Goal: Transaction & Acquisition: Purchase product/service

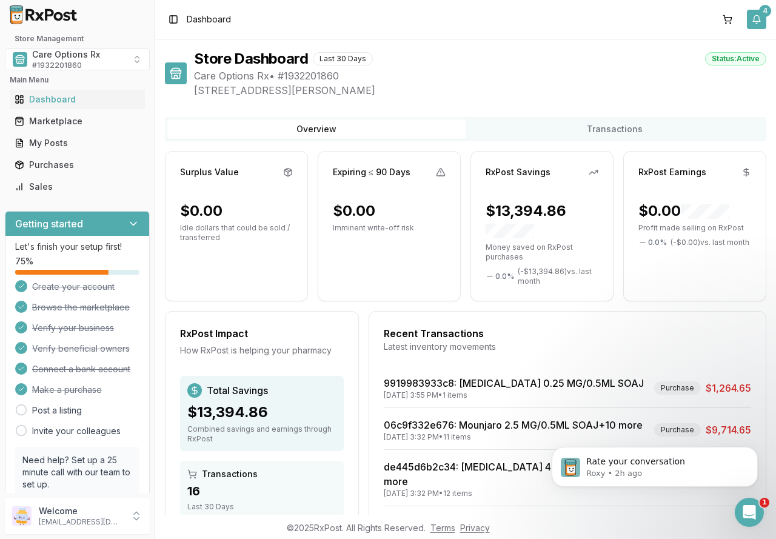
click at [751, 22] on button "4" at bounding box center [756, 19] width 19 height 19
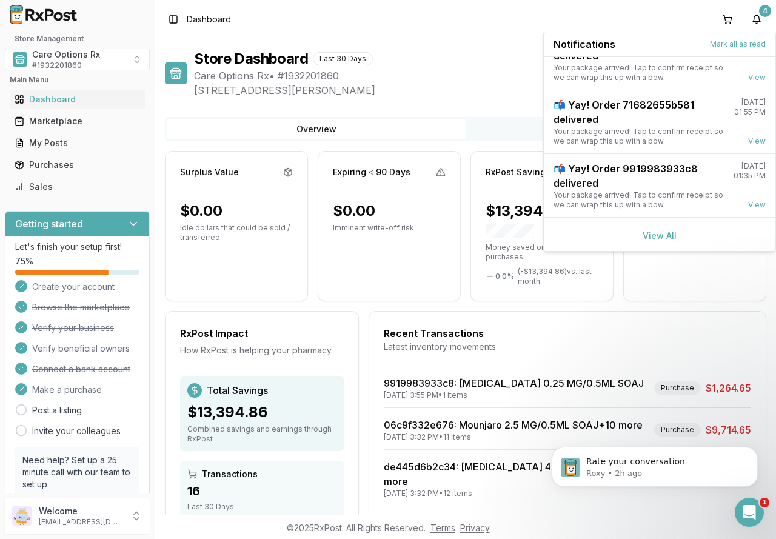
scroll to position [95, 0]
click at [655, 235] on link "View All" at bounding box center [660, 234] width 34 height 10
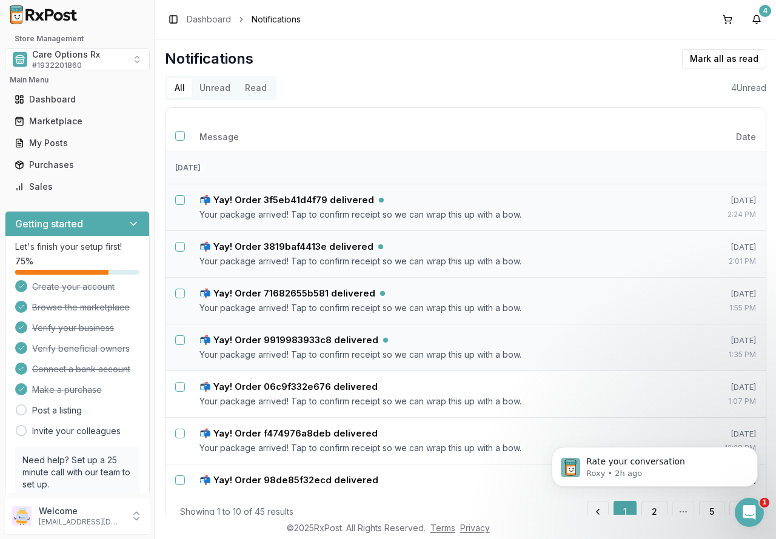
click at [212, 83] on button "Unread" at bounding box center [214, 87] width 45 height 19
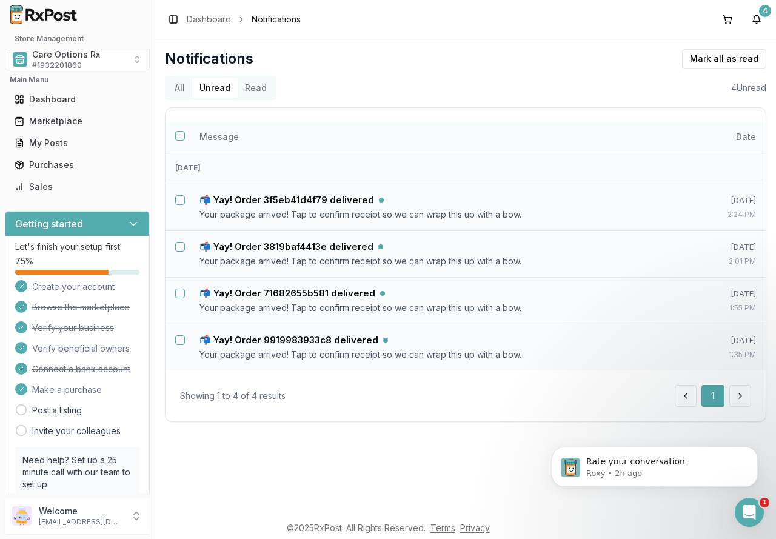
click at [179, 136] on button "Select all notifications" at bounding box center [180, 136] width 10 height 10
click at [677, 57] on button "Mark as read" at bounding box center [670, 58] width 72 height 19
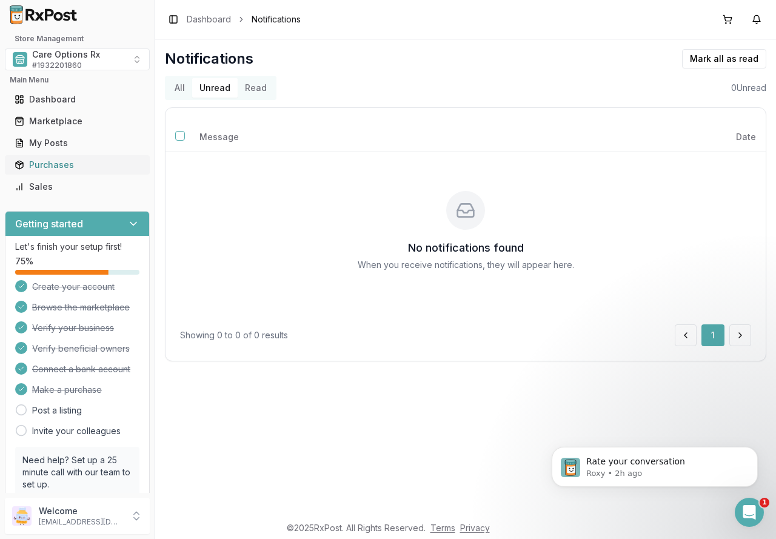
click at [50, 167] on div "Purchases" at bounding box center [77, 165] width 125 height 12
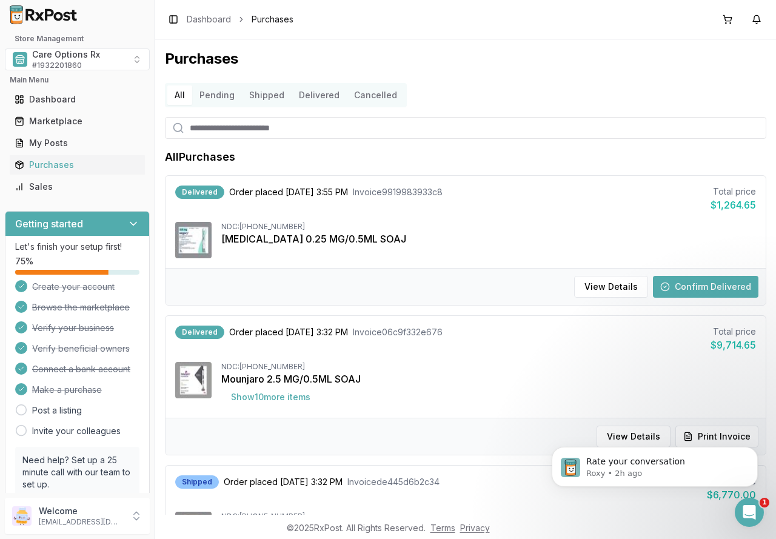
click at [689, 285] on button "Confirm Delivered" at bounding box center [705, 287] width 105 height 22
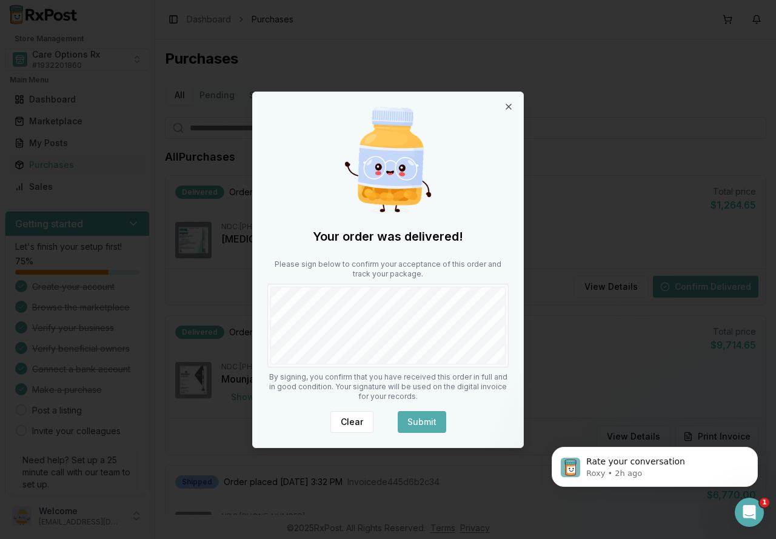
click at [422, 415] on button "Submit" at bounding box center [422, 422] width 48 height 22
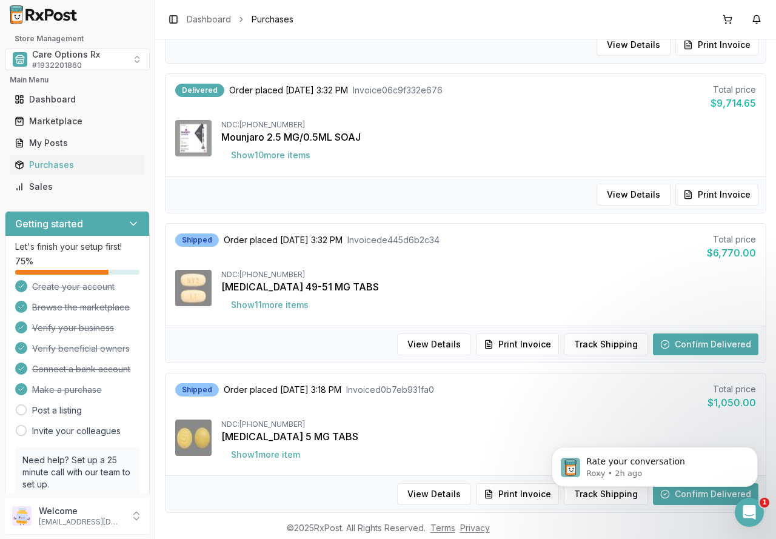
scroll to position [242, 0]
click at [696, 347] on button "Confirm Delivered" at bounding box center [705, 344] width 105 height 22
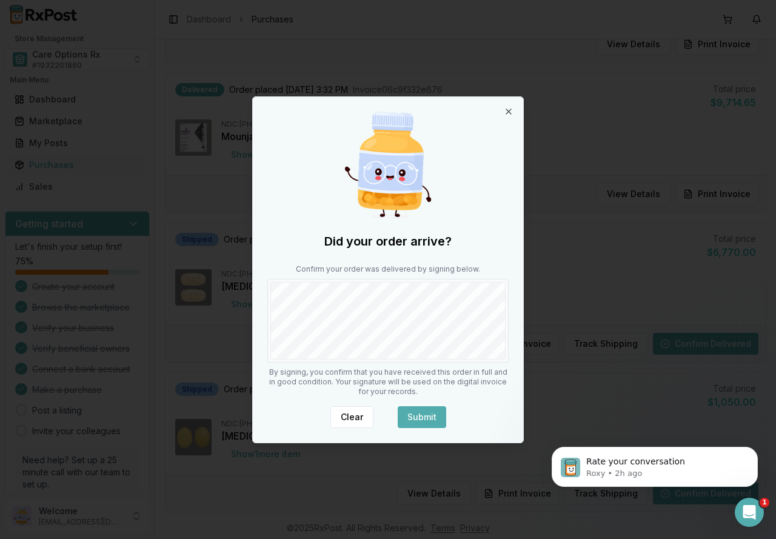
click at [427, 412] on button "Submit" at bounding box center [422, 417] width 48 height 22
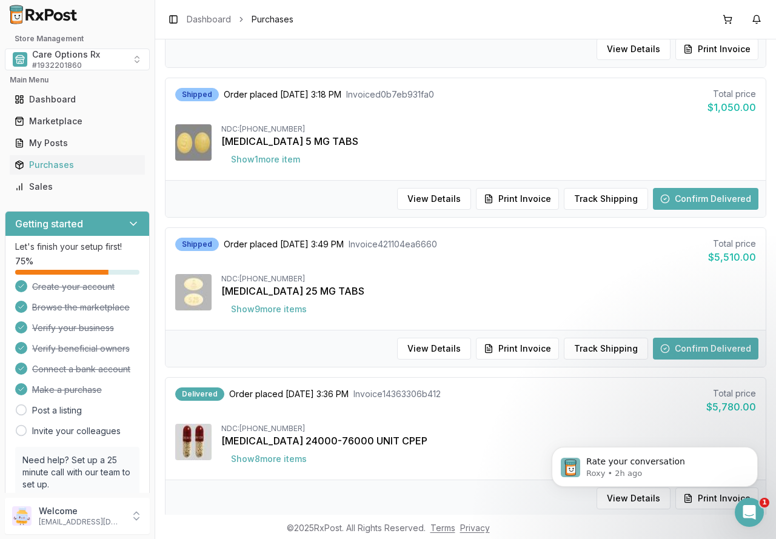
scroll to position [546, 0]
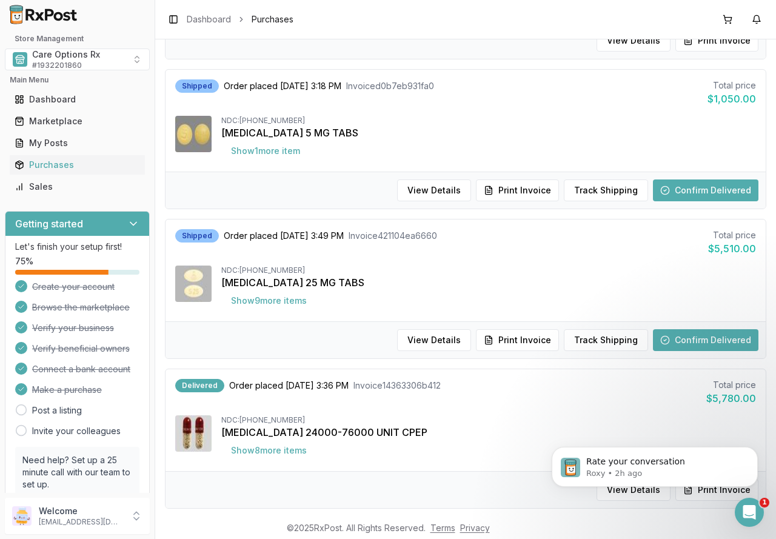
click at [688, 193] on button "Confirm Delivered" at bounding box center [705, 190] width 105 height 22
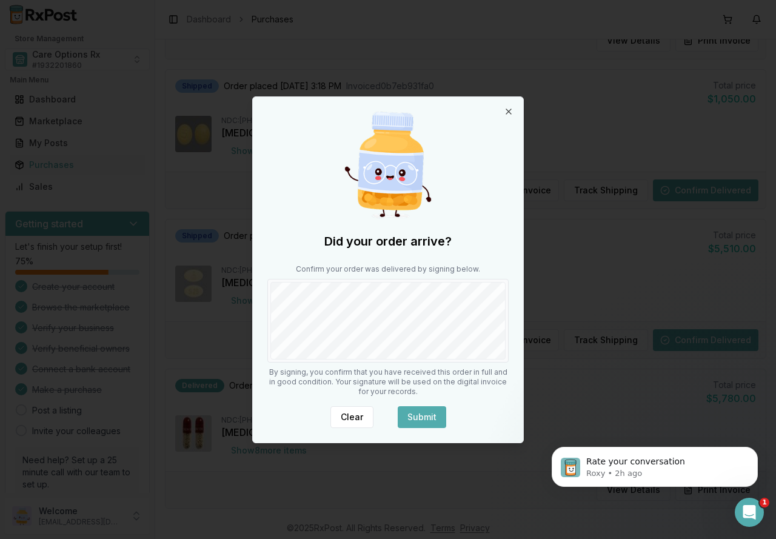
click at [407, 415] on button "Submit" at bounding box center [422, 417] width 48 height 22
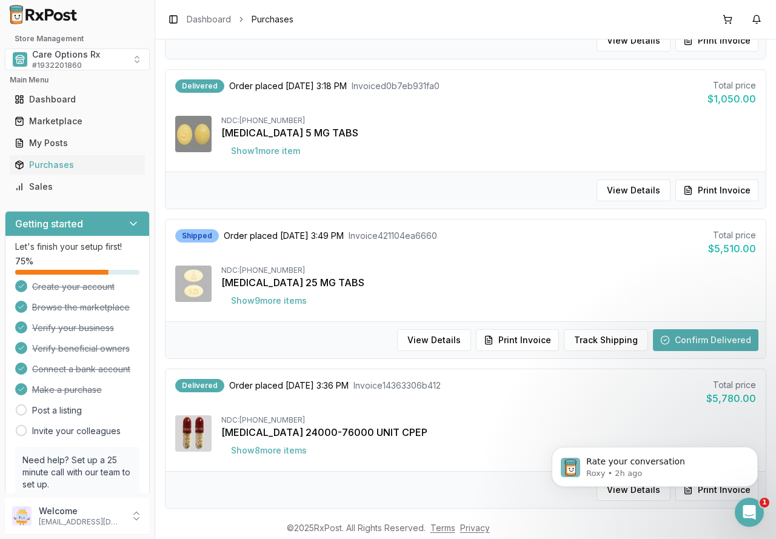
click at [703, 337] on button "Confirm Delivered" at bounding box center [705, 340] width 105 height 22
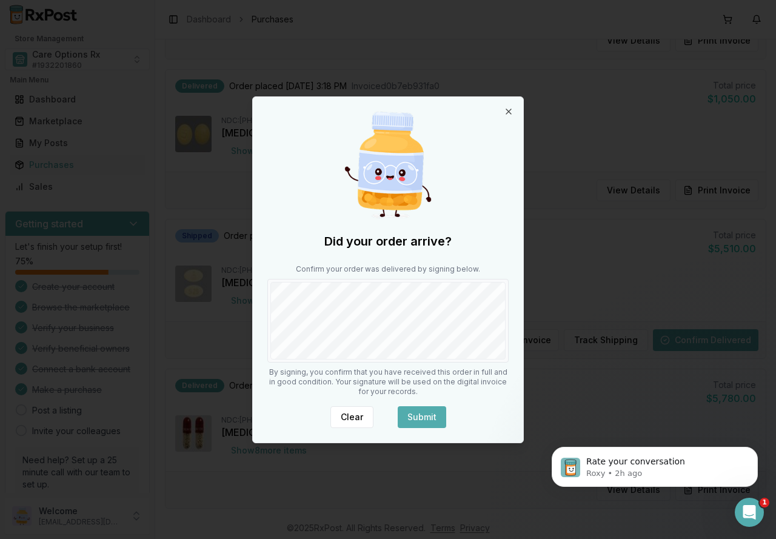
click at [418, 409] on button "Submit" at bounding box center [422, 417] width 48 height 22
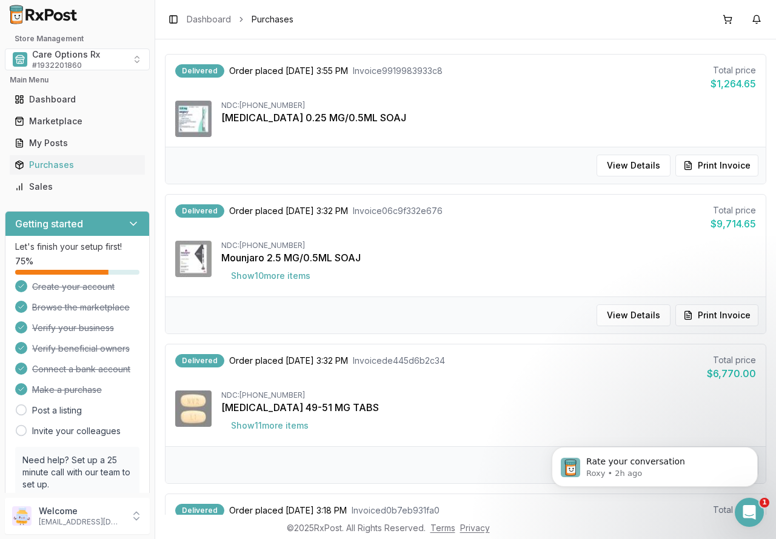
scroll to position [0, 0]
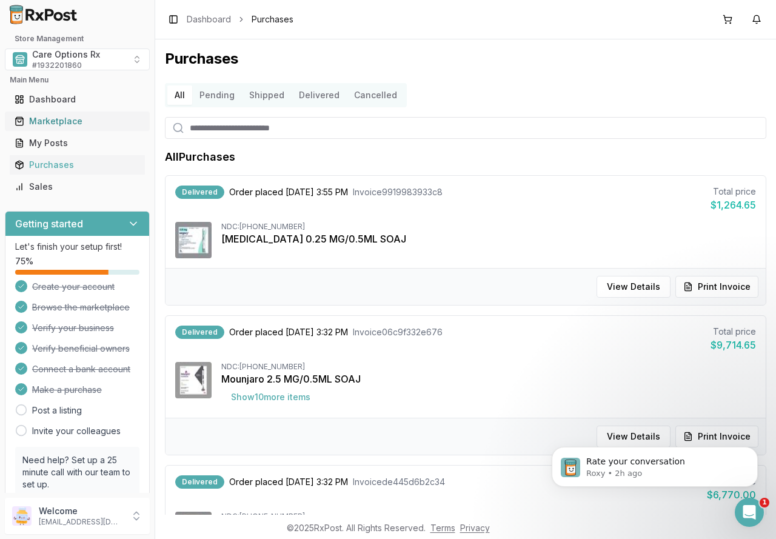
click at [51, 123] on div "Marketplace" at bounding box center [77, 121] width 125 height 12
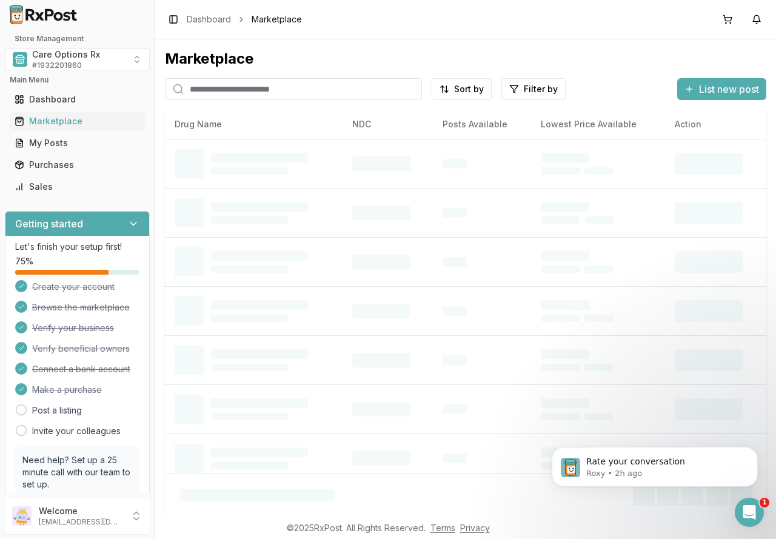
click at [219, 91] on input "search" at bounding box center [293, 89] width 257 height 22
type input "*******"
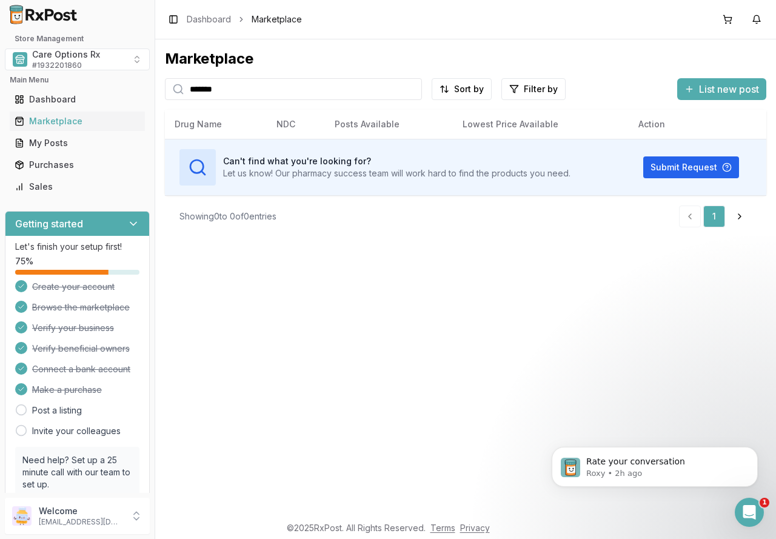
click at [413, 87] on input "*******" at bounding box center [293, 89] width 257 height 22
click at [412, 87] on input "*******" at bounding box center [293, 89] width 257 height 22
click at [298, 88] on input "search" at bounding box center [293, 89] width 257 height 22
type input "********"
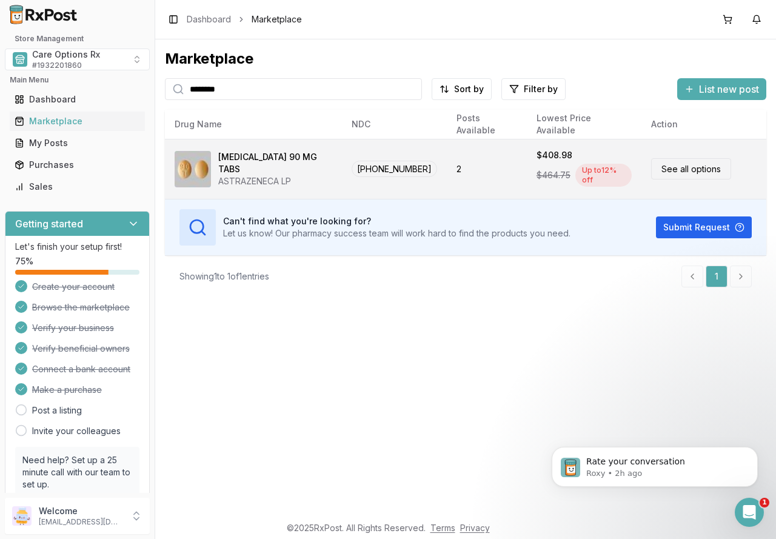
click at [542, 169] on span "$464.75" at bounding box center [553, 175] width 34 height 12
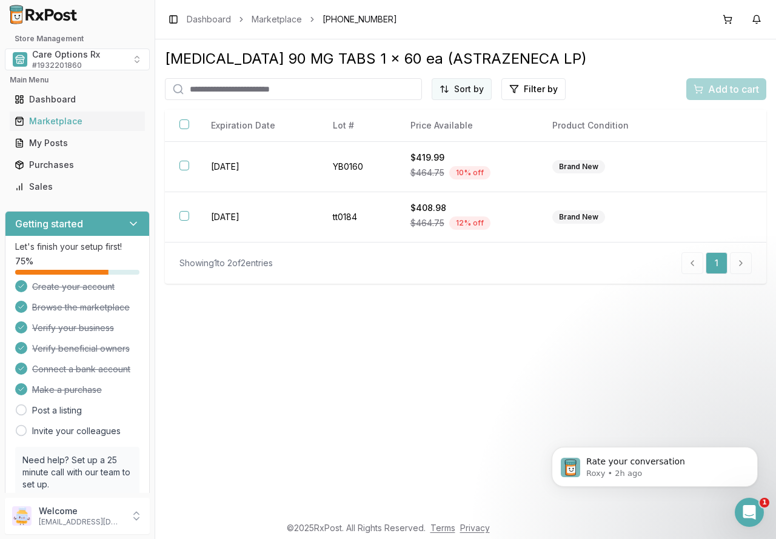
click at [464, 90] on html "Store Management Care Options Rx # 1932201860 Main Menu Dashboard Marketplace M…" at bounding box center [388, 269] width 776 height 539
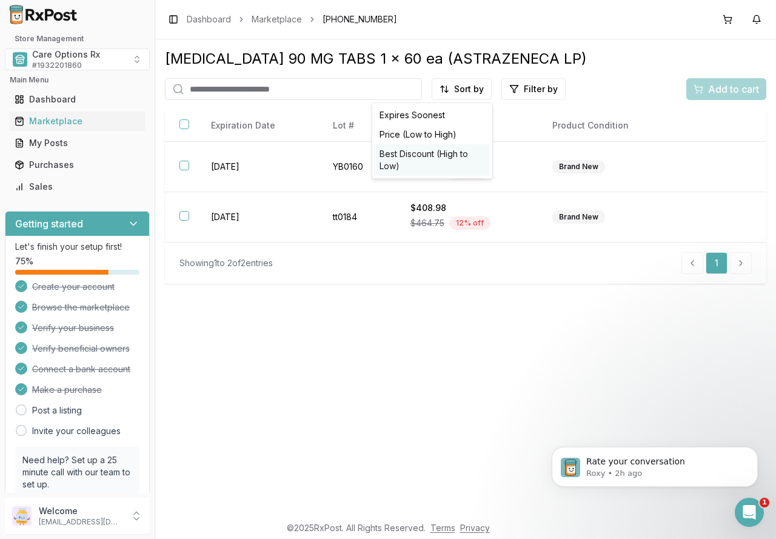
click at [418, 154] on div "Best Discount (High to Low)" at bounding box center [432, 160] width 115 height 32
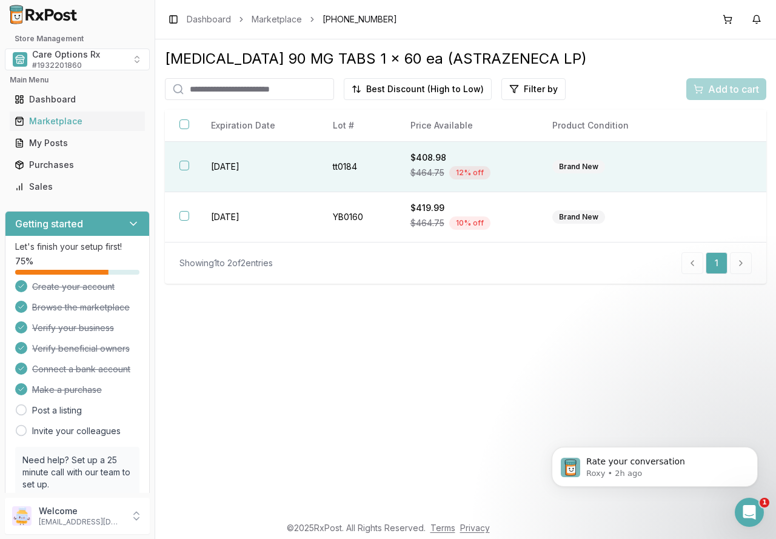
click at [421, 166] on div "$464.75 12 % off" at bounding box center [466, 173] width 113 height 18
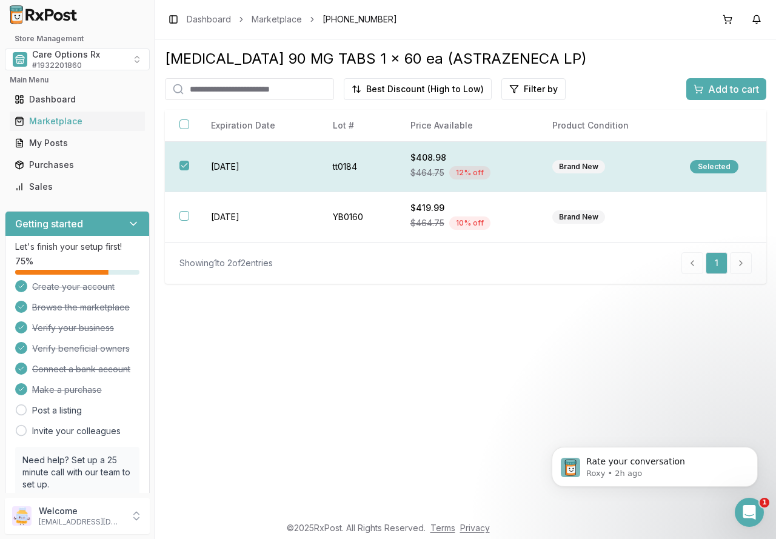
click at [182, 162] on button "button" at bounding box center [184, 166] width 10 height 10
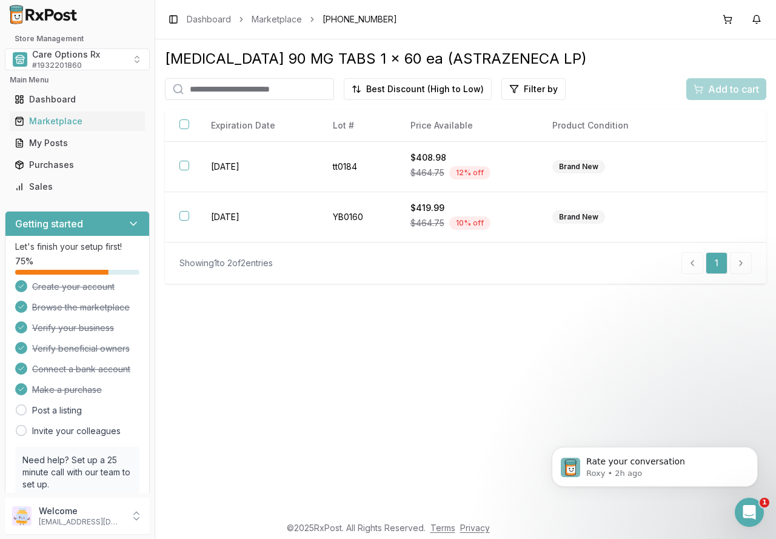
drag, startPoint x: 318, startPoint y: 359, endPoint x: 292, endPoint y: 338, distance: 33.1
click at [318, 359] on div "Brilinta 90 MG TABS 1 x 60 ea (ASTRAZENECA LP) Best Discount (High to Low) Filt…" at bounding box center [465, 276] width 621 height 475
click at [250, 87] on input "search" at bounding box center [249, 89] width 169 height 22
type input "********"
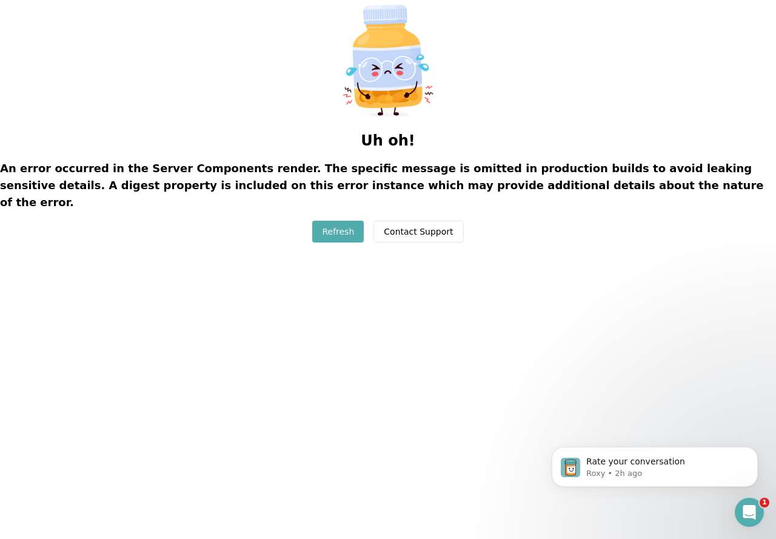
click at [332, 221] on button "Refresh" at bounding box center [338, 232] width 52 height 22
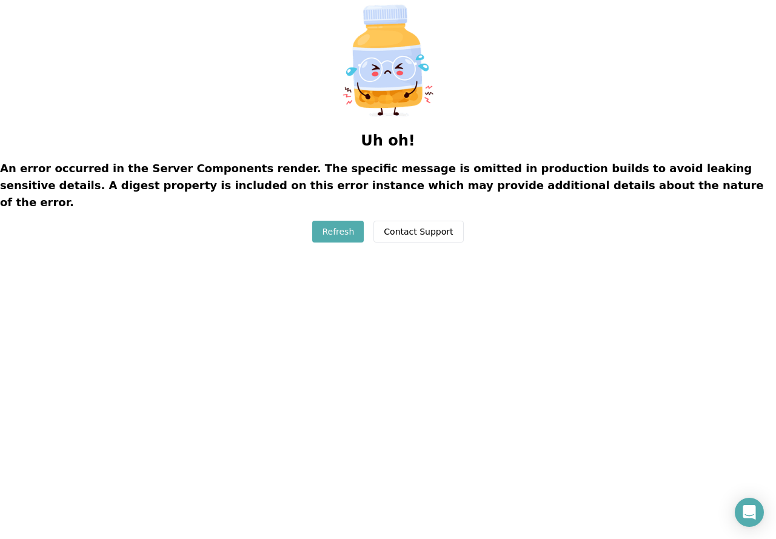
click at [345, 221] on button "Refresh" at bounding box center [338, 232] width 52 height 22
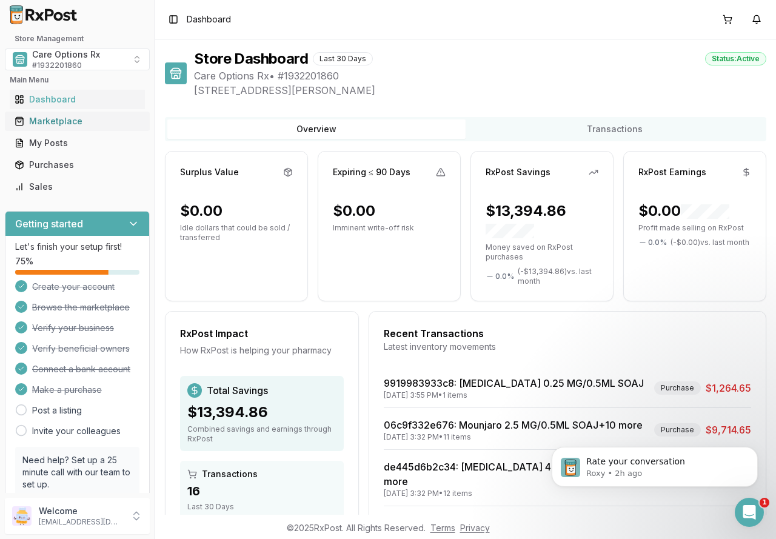
click at [58, 119] on div "Marketplace" at bounding box center [77, 121] width 125 height 12
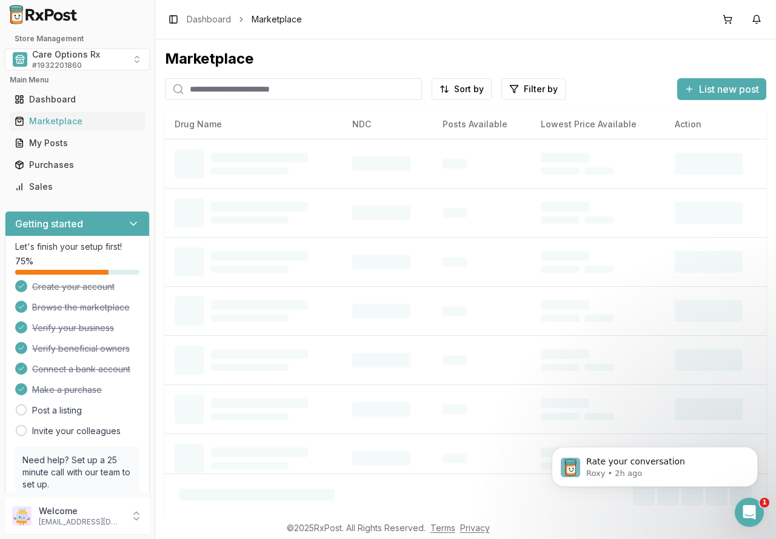
click at [260, 92] on input "search" at bounding box center [293, 89] width 257 height 22
type input "********"
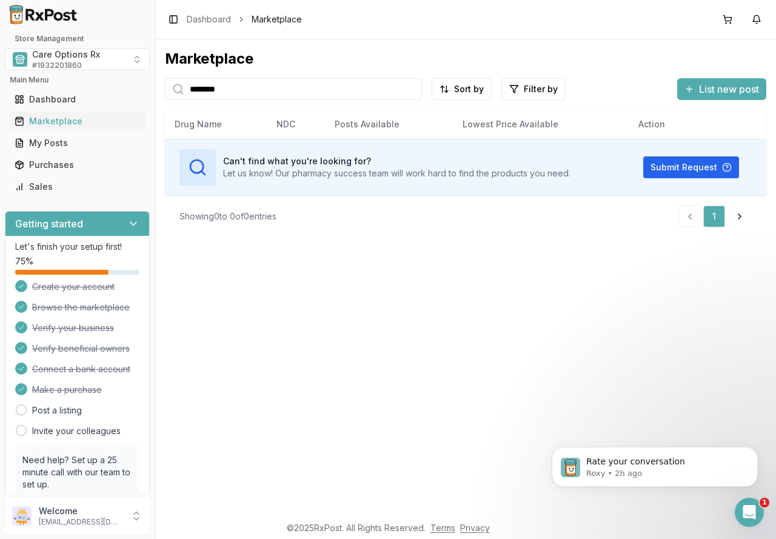
click at [270, 297] on div "Marketplace ******** Sort by Filter by List new post Card Table Can't find what…" at bounding box center [465, 276] width 621 height 475
click at [411, 87] on input "********" at bounding box center [293, 89] width 257 height 22
click at [252, 89] on input "search" at bounding box center [293, 89] width 257 height 22
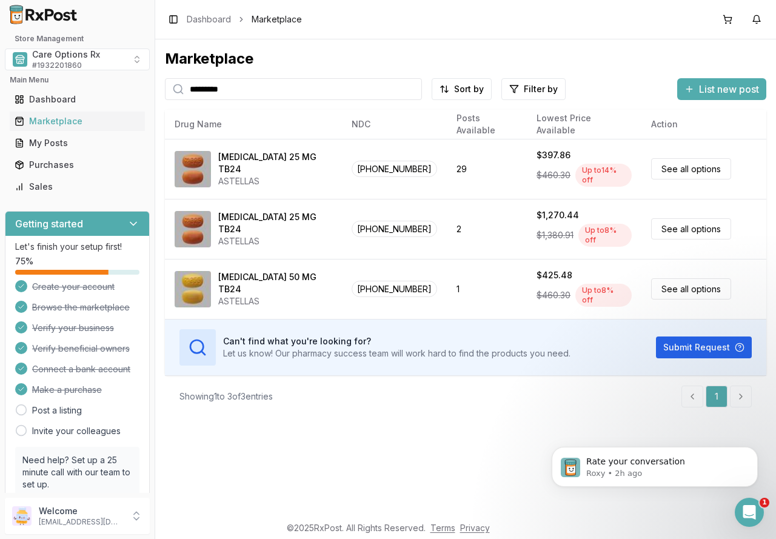
type input "*********"
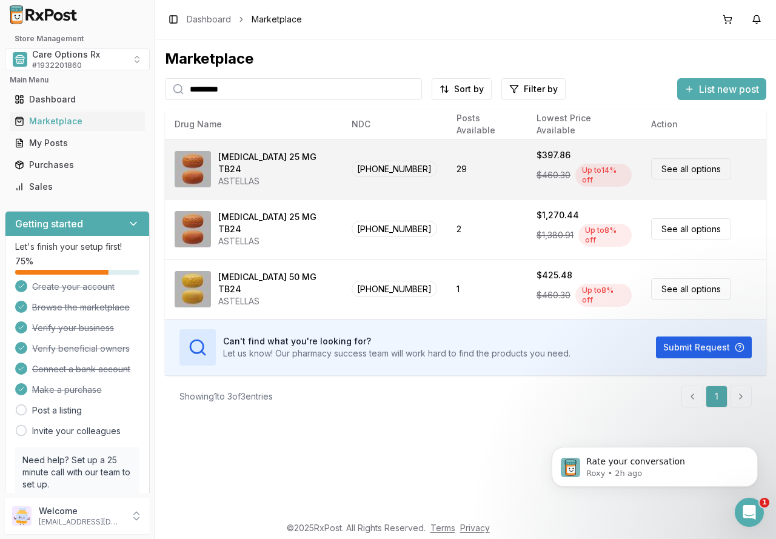
click at [536, 161] on div "$397.86" at bounding box center [553, 155] width 34 height 12
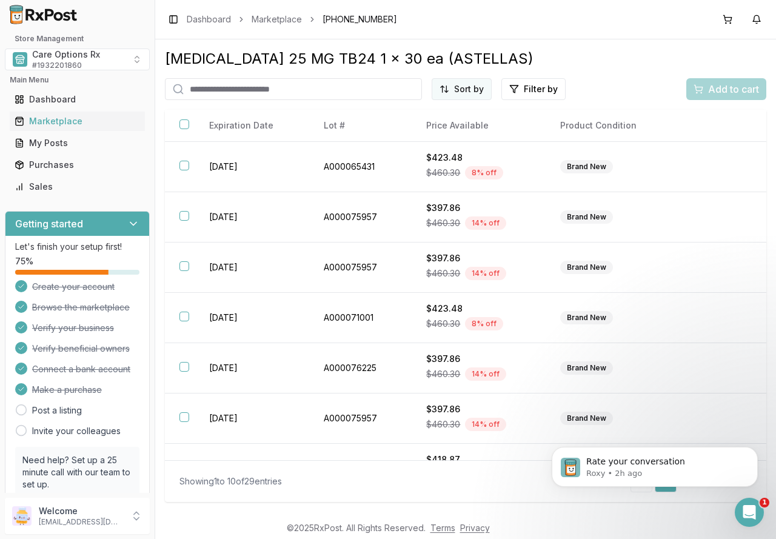
click at [455, 90] on html "Store Management Care Options Rx # 1932201860 Main Menu Dashboard Marketplace M…" at bounding box center [388, 269] width 776 height 539
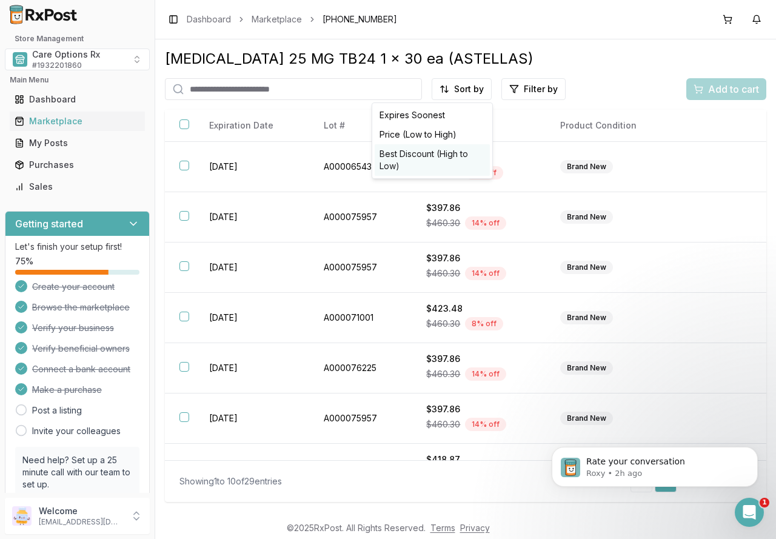
click at [440, 149] on div "Best Discount (High to Low)" at bounding box center [432, 160] width 115 height 32
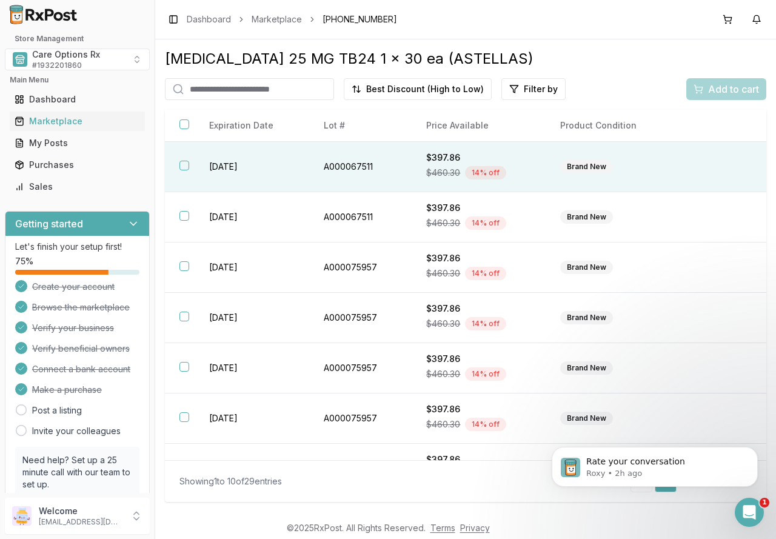
click at [186, 165] on button "button" at bounding box center [184, 166] width 10 height 10
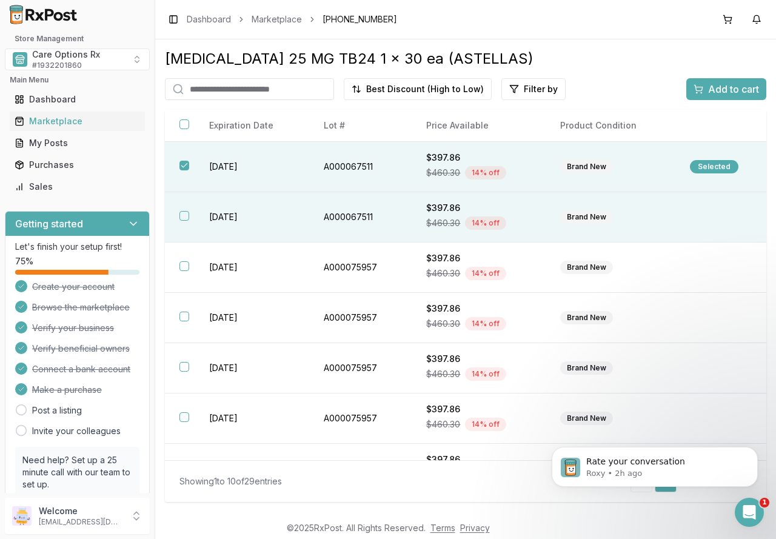
click at [188, 213] on button "button" at bounding box center [184, 216] width 10 height 10
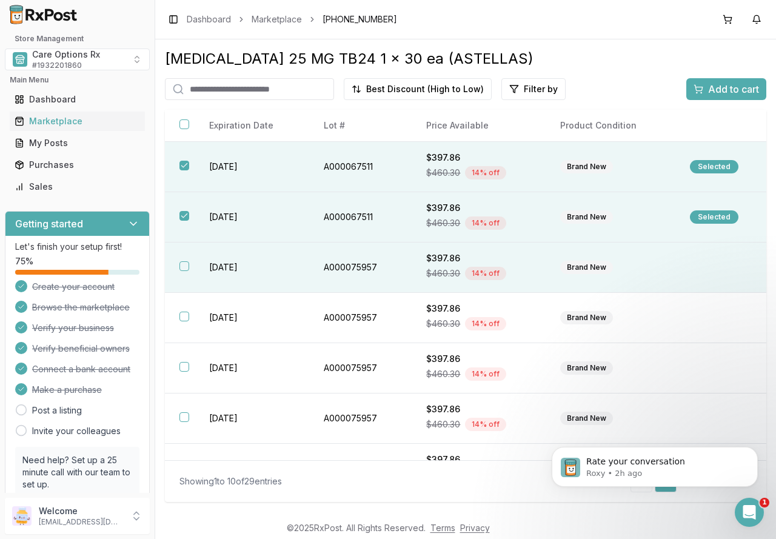
click at [189, 266] on th at bounding box center [180, 267] width 30 height 50
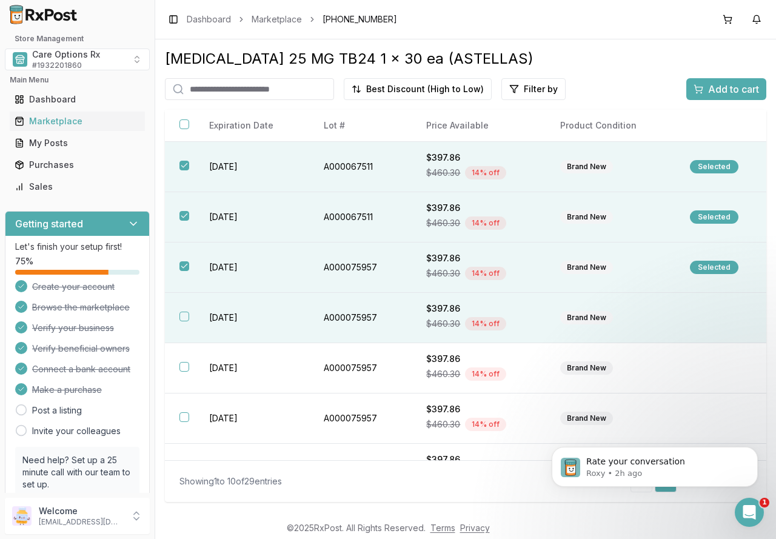
click at [184, 313] on button "button" at bounding box center [184, 317] width 10 height 10
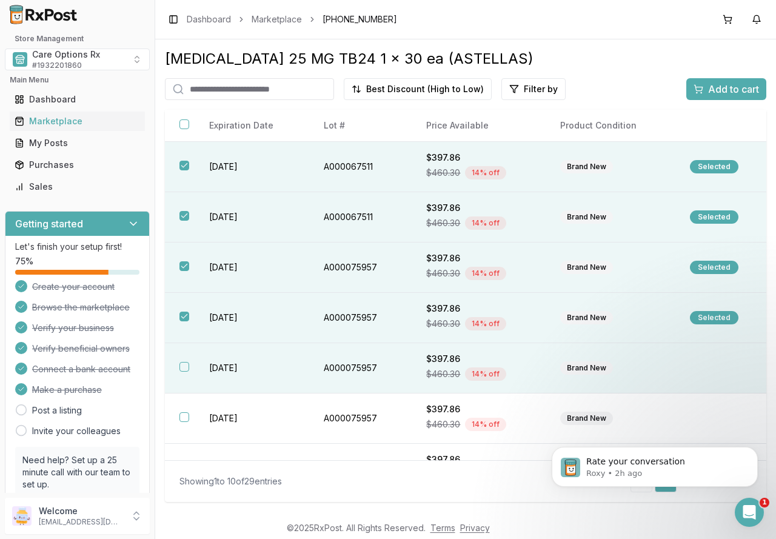
click at [195, 364] on td "2028-02-29" at bounding box center [252, 368] width 115 height 50
click at [728, 88] on span "Add to cart" at bounding box center [733, 89] width 51 height 15
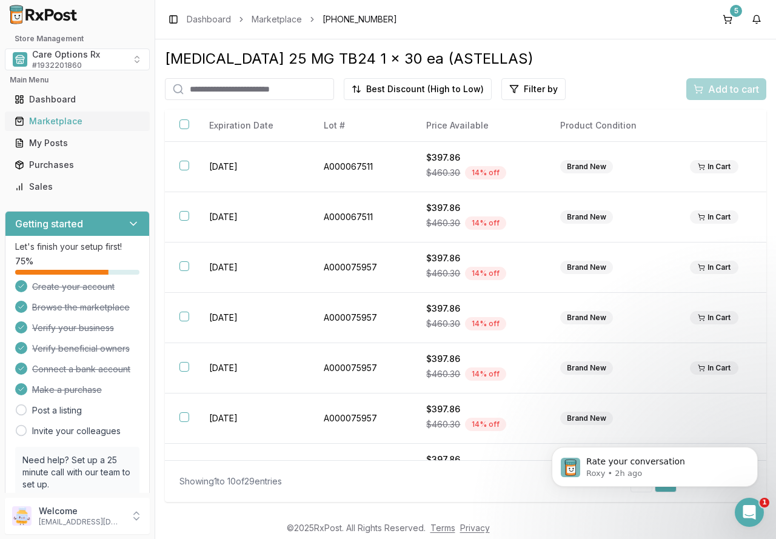
drag, startPoint x: 67, startPoint y: 118, endPoint x: 75, endPoint y: 115, distance: 8.4
click at [67, 118] on div "Marketplace" at bounding box center [77, 121] width 125 height 12
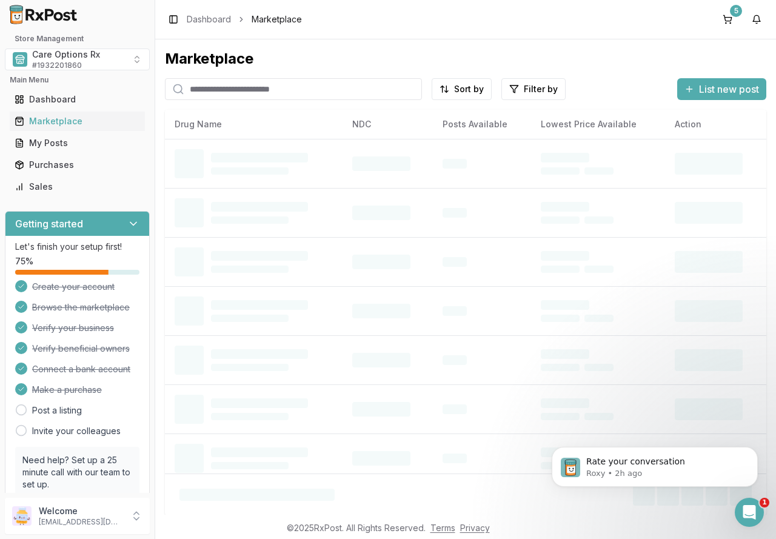
click at [205, 88] on input "search" at bounding box center [293, 89] width 257 height 22
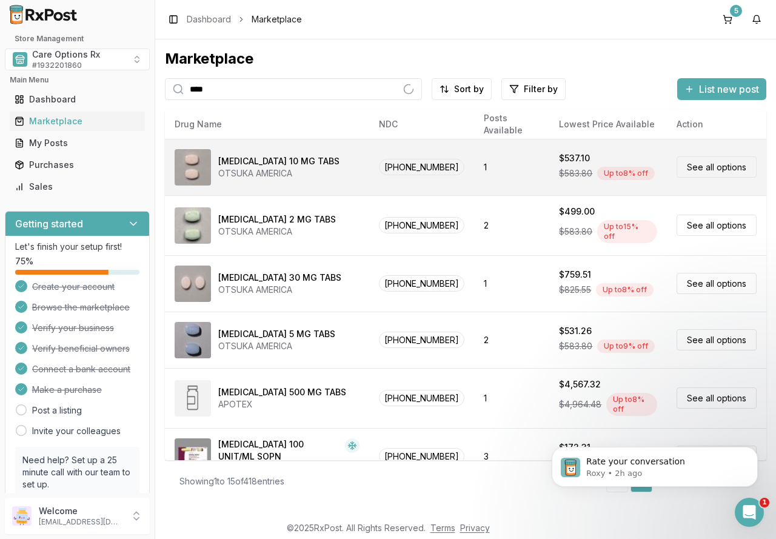
type input "*********"
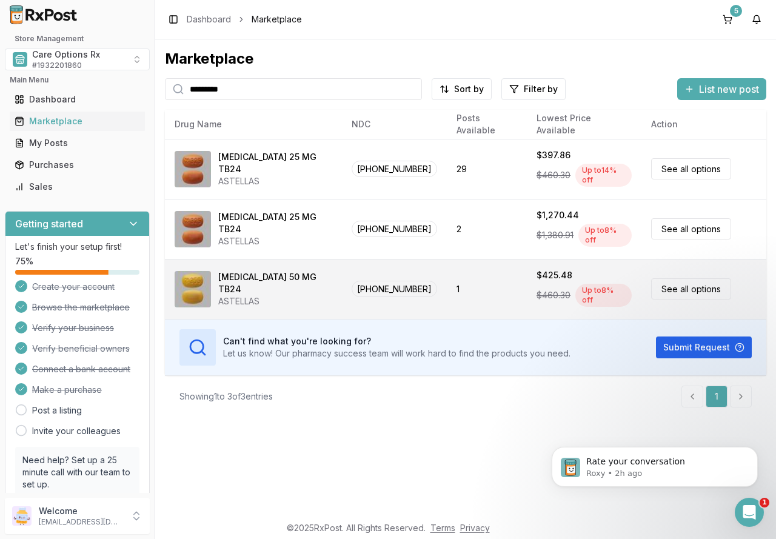
click at [285, 276] on div "Myrbetriq 50 MG TB24" at bounding box center [275, 283] width 114 height 24
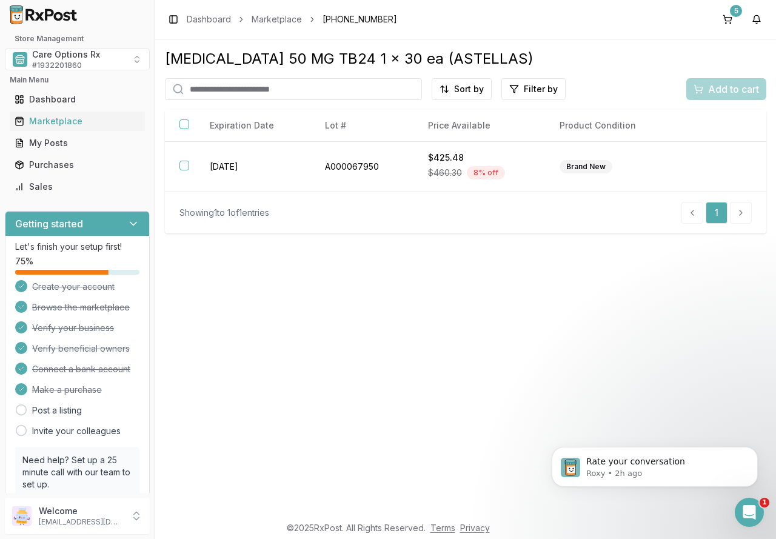
click at [368, 338] on div "Myrbetriq 50 MG TB24 1 x 30 ea (ASTELLAS) Sort by Filter by Add to cart Brand N…" at bounding box center [465, 276] width 621 height 475
click at [732, 16] on div "5" at bounding box center [736, 11] width 12 height 12
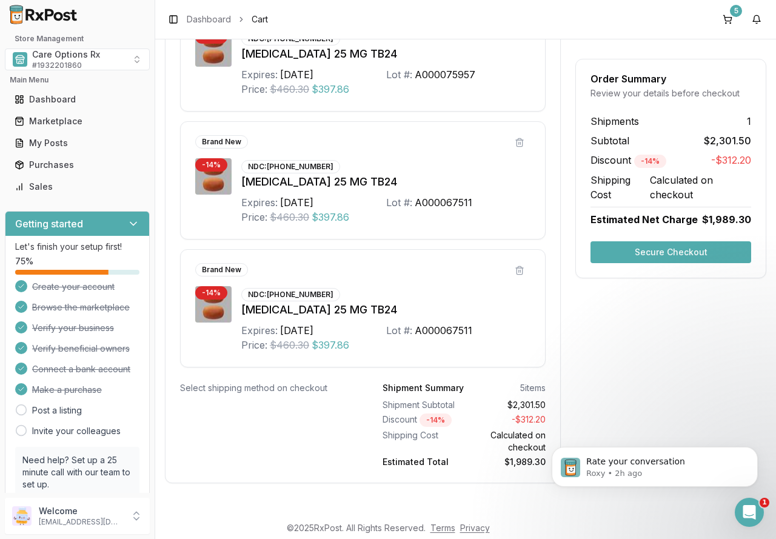
scroll to position [586, 0]
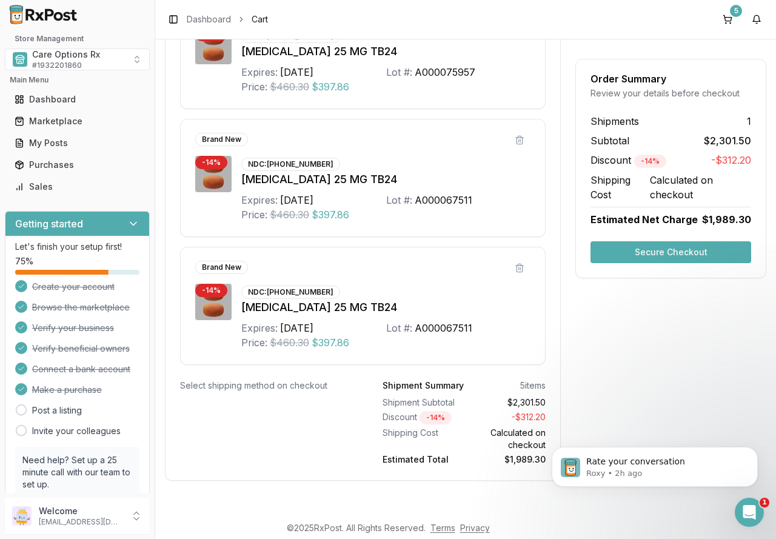
click at [655, 248] on button "Secure Checkout" at bounding box center [670, 252] width 161 height 22
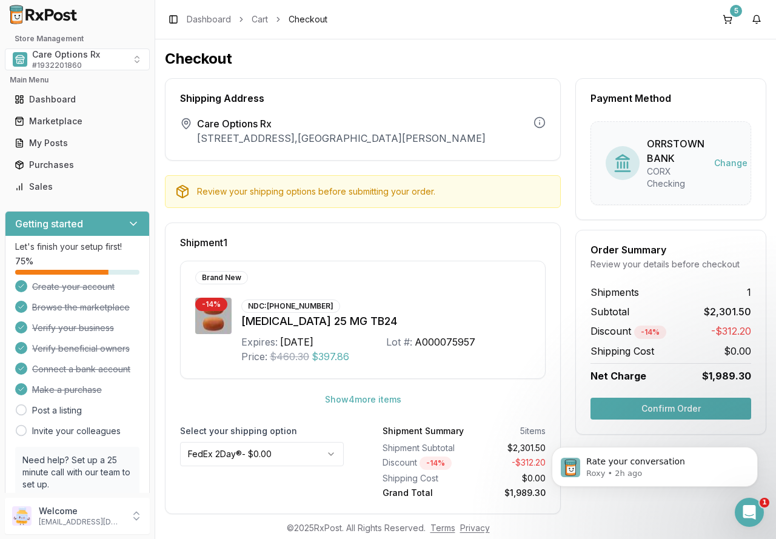
click at [661, 402] on button "Confirm Order" at bounding box center [670, 409] width 161 height 22
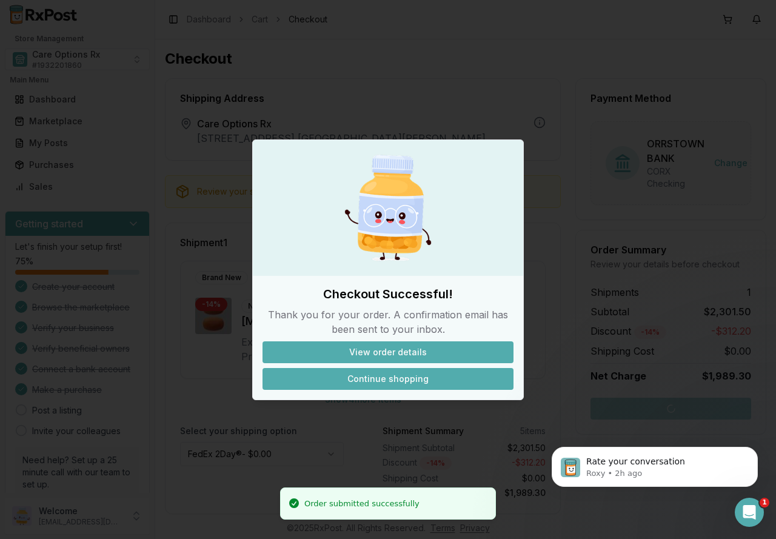
click at [376, 382] on button "Continue shopping" at bounding box center [387, 379] width 251 height 22
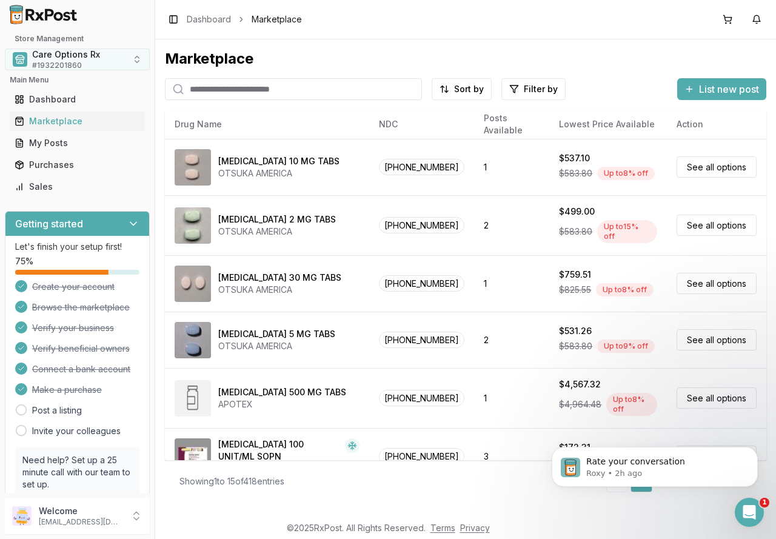
click at [93, 60] on span "Care Options Rx" at bounding box center [66, 54] width 68 height 12
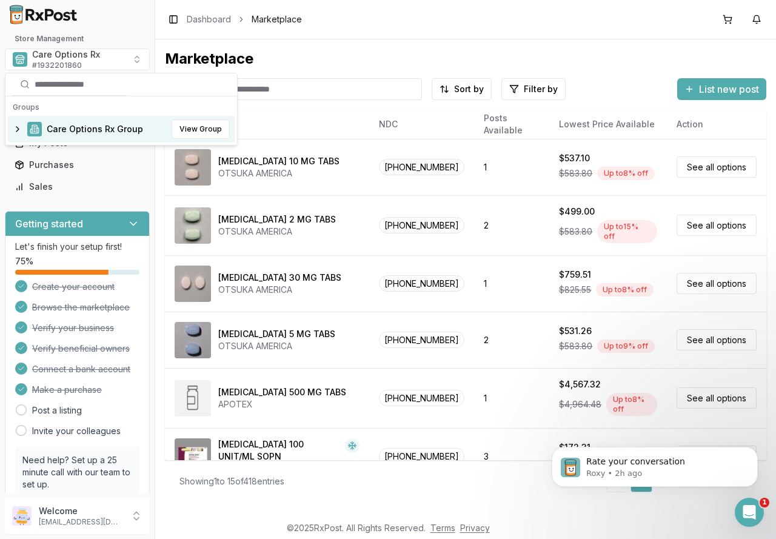
click at [71, 127] on span "Care Options Rx Group" at bounding box center [95, 129] width 96 height 12
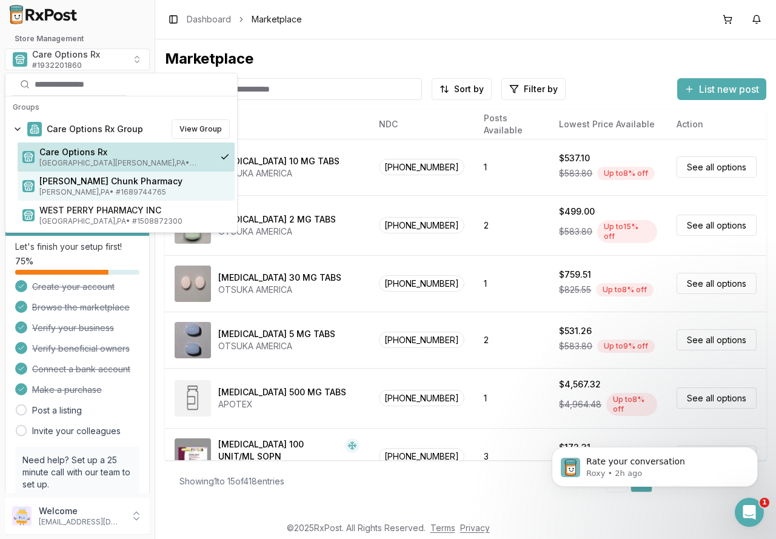
click at [85, 187] on span "[PERSON_NAME] Chunk Pharmacy" at bounding box center [134, 181] width 190 height 12
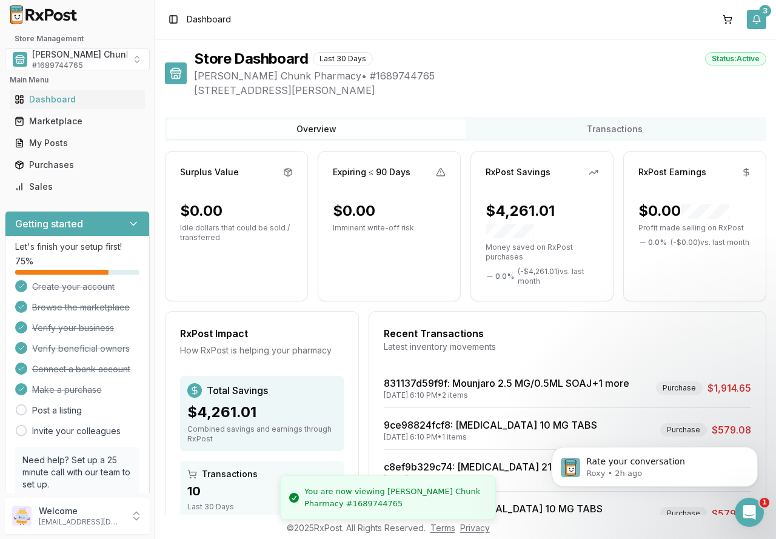
click at [759, 18] on button "3" at bounding box center [756, 19] width 19 height 19
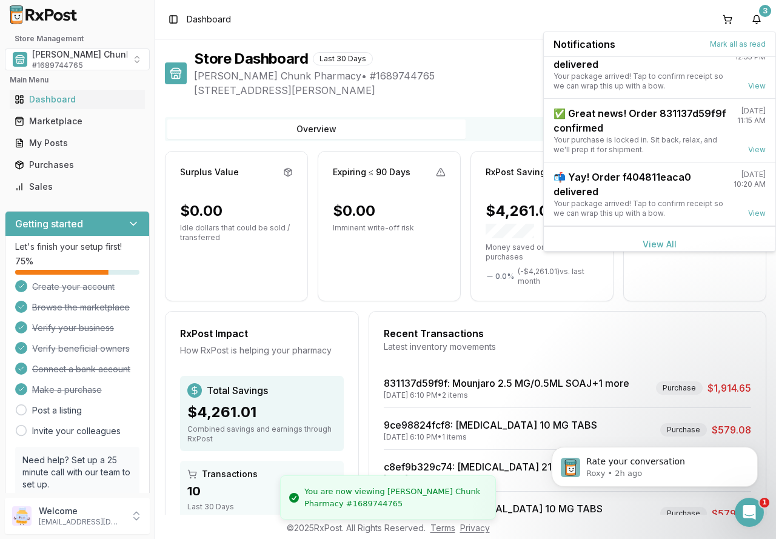
scroll to position [32, 0]
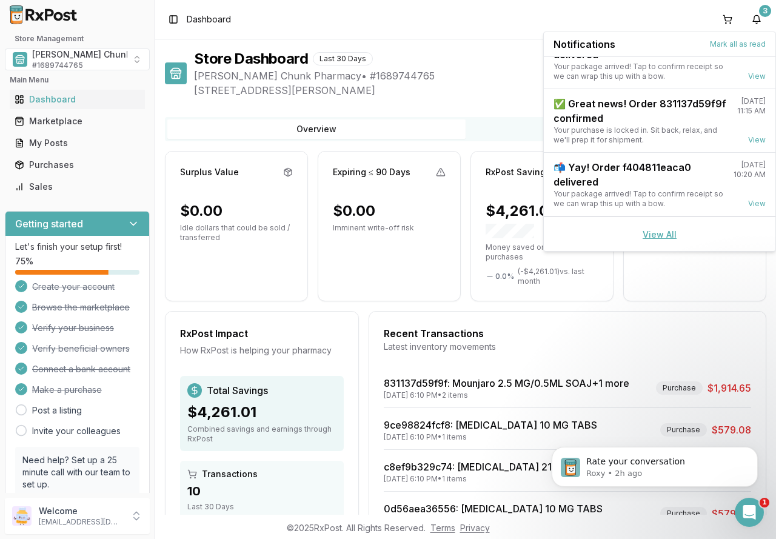
click at [657, 236] on link "View All" at bounding box center [660, 234] width 34 height 10
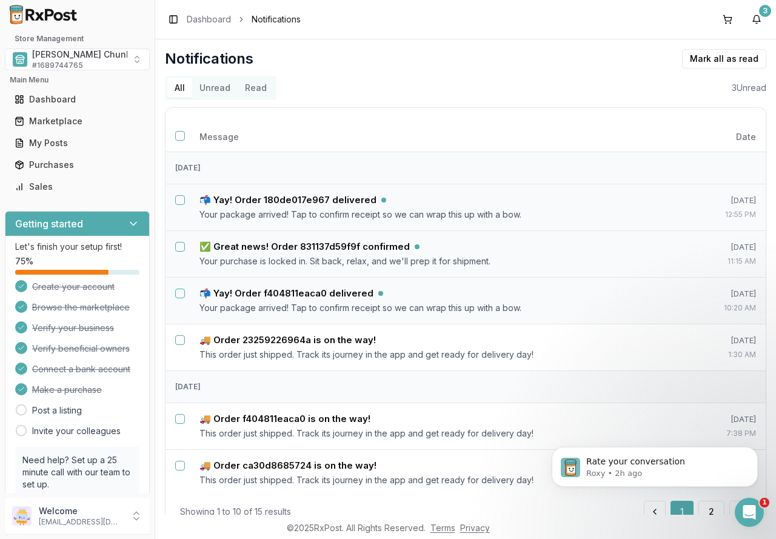
click at [212, 92] on button "Unread" at bounding box center [214, 87] width 45 height 19
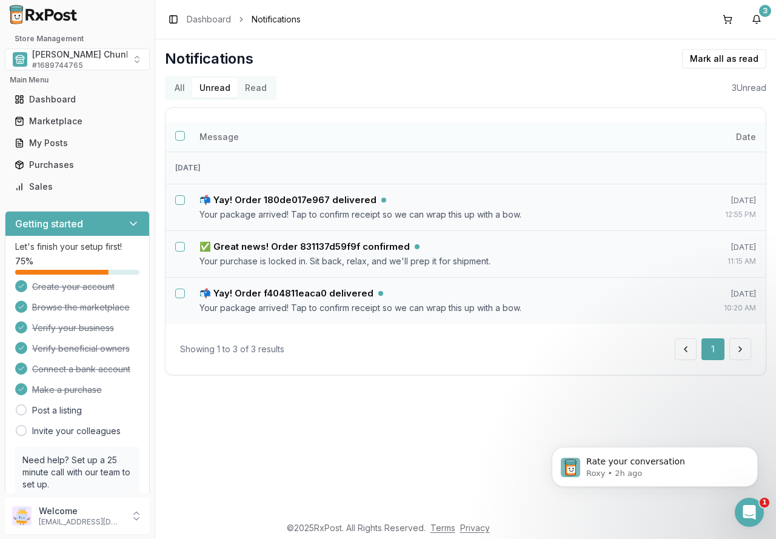
click at [179, 131] on button "Select all notifications" at bounding box center [180, 136] width 10 height 10
click at [663, 59] on button "Mark as read" at bounding box center [670, 58] width 72 height 19
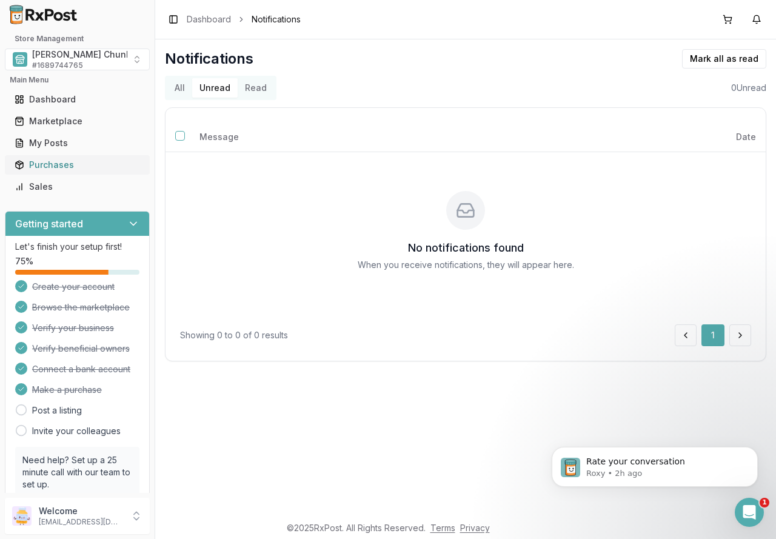
click at [36, 164] on div "Purchases" at bounding box center [77, 165] width 125 height 12
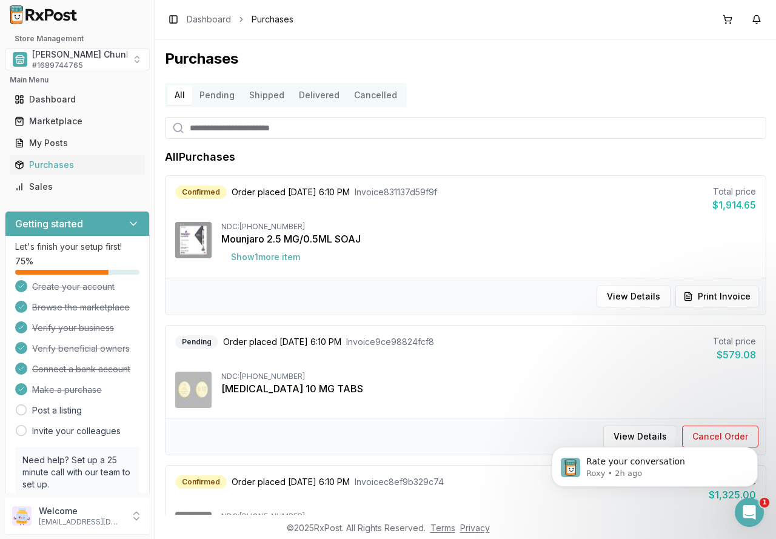
click at [319, 97] on button "Delivered" at bounding box center [319, 94] width 55 height 19
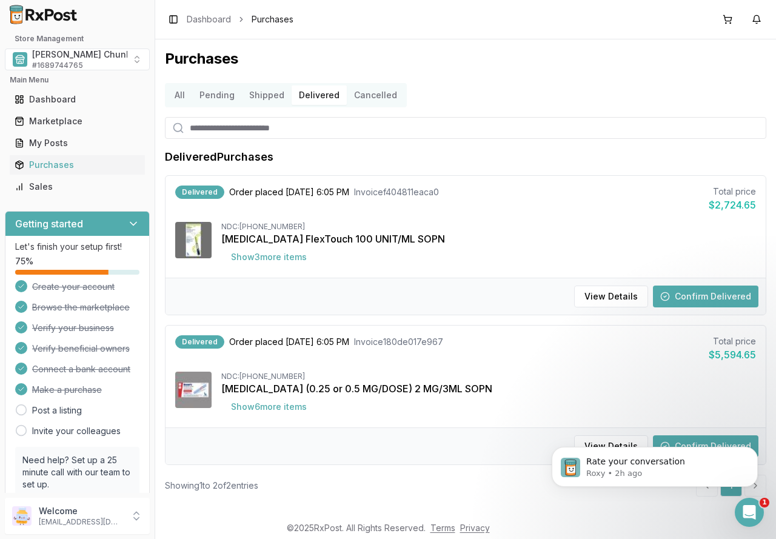
click at [683, 295] on button "Confirm Delivered" at bounding box center [705, 296] width 105 height 22
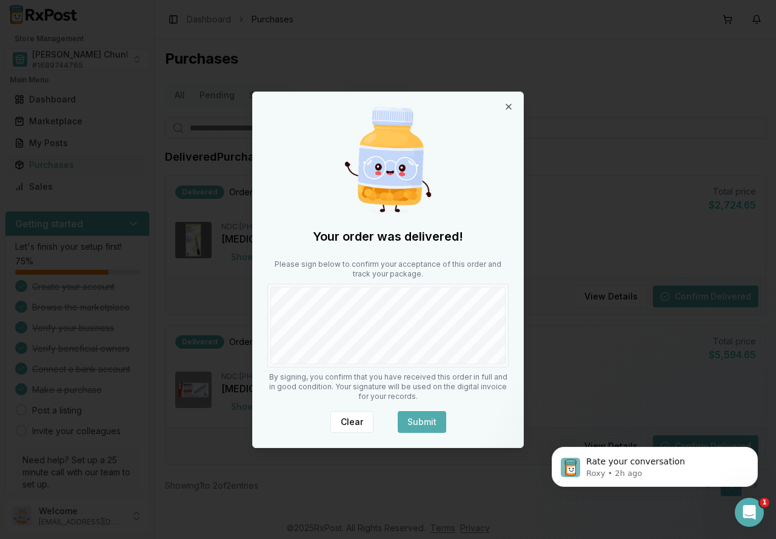
click at [434, 421] on button "Submit" at bounding box center [422, 422] width 48 height 22
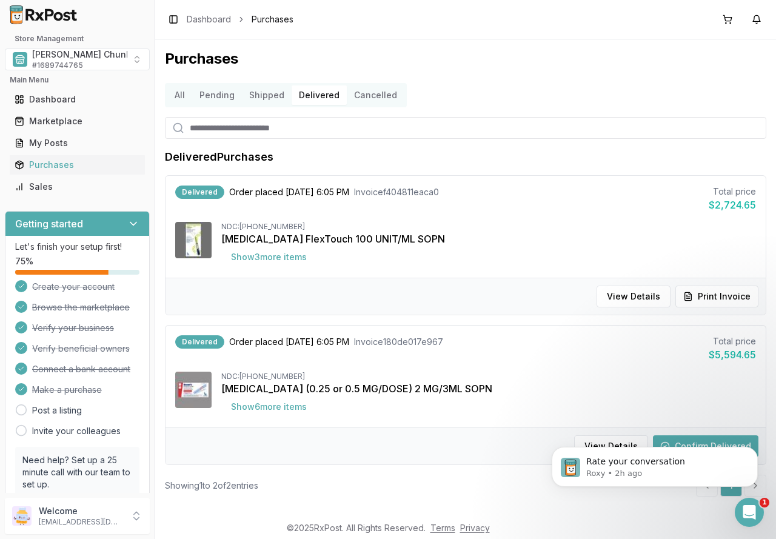
scroll to position [11, 0]
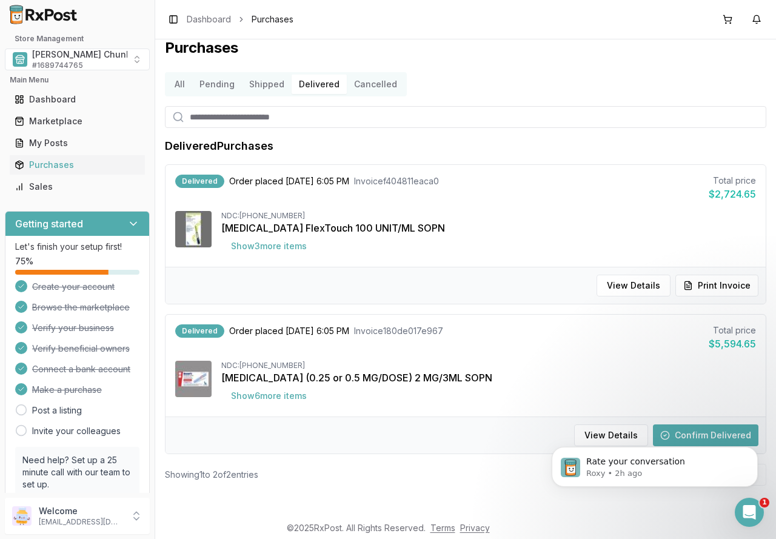
click at [677, 435] on body "Rate your conversation Roxy • 2h ago" at bounding box center [654, 463] width 233 height 75
click at [691, 433] on div "Rate your conversation Roxy • 2h ago" at bounding box center [654, 411] width 223 height 152
click at [656, 430] on div "Rate your conversation Roxy • 2h ago" at bounding box center [654, 411] width 223 height 152
click at [753, 450] on icon "Dismiss notification" at bounding box center [754, 450] width 7 height 7
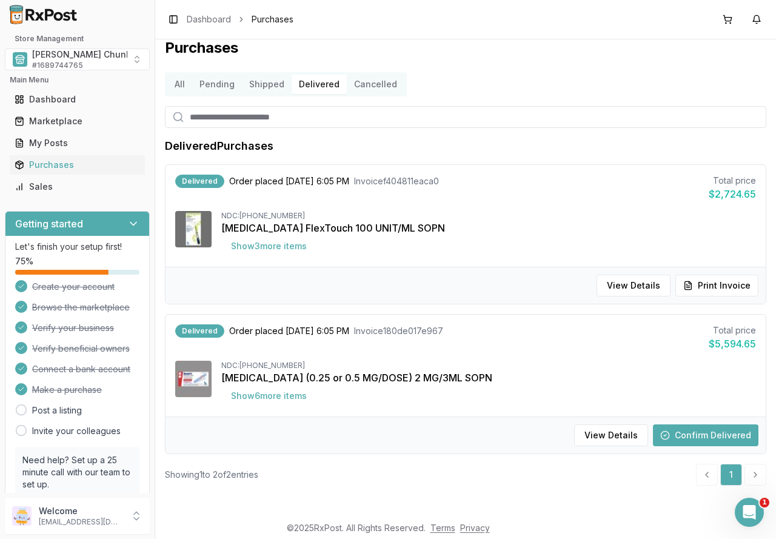
click at [686, 436] on button "Confirm Delivered" at bounding box center [705, 435] width 105 height 22
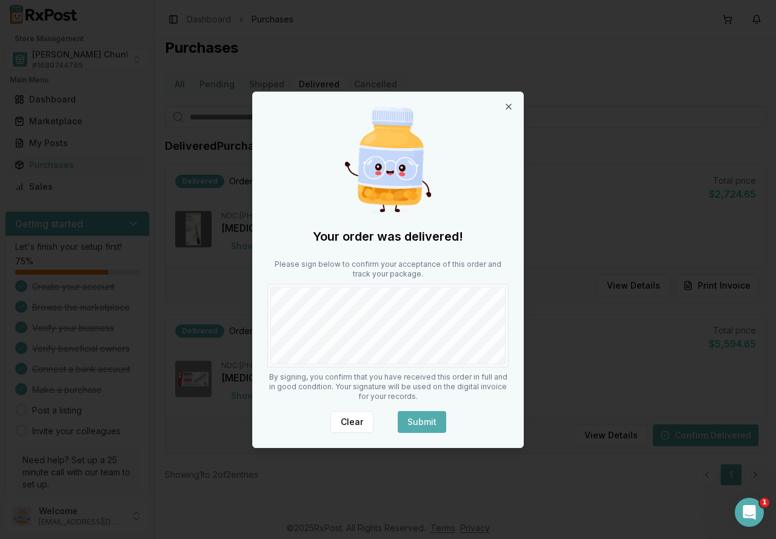
click at [421, 418] on button "Submit" at bounding box center [422, 422] width 48 height 22
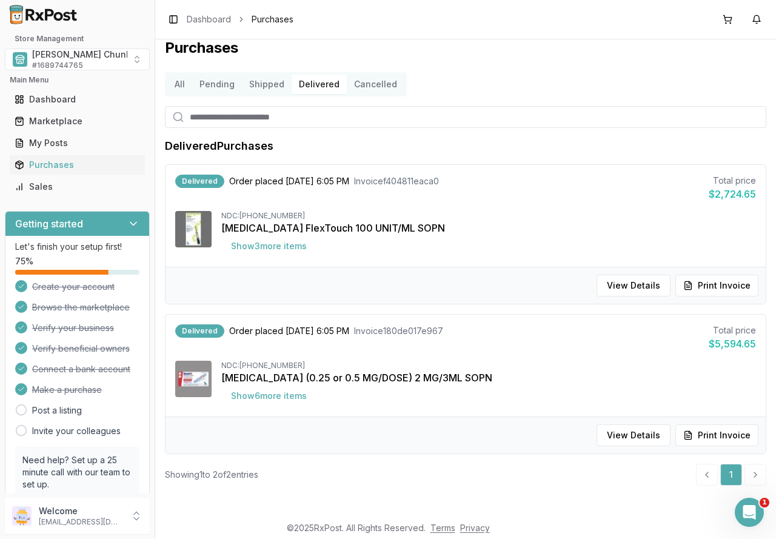
scroll to position [0, 0]
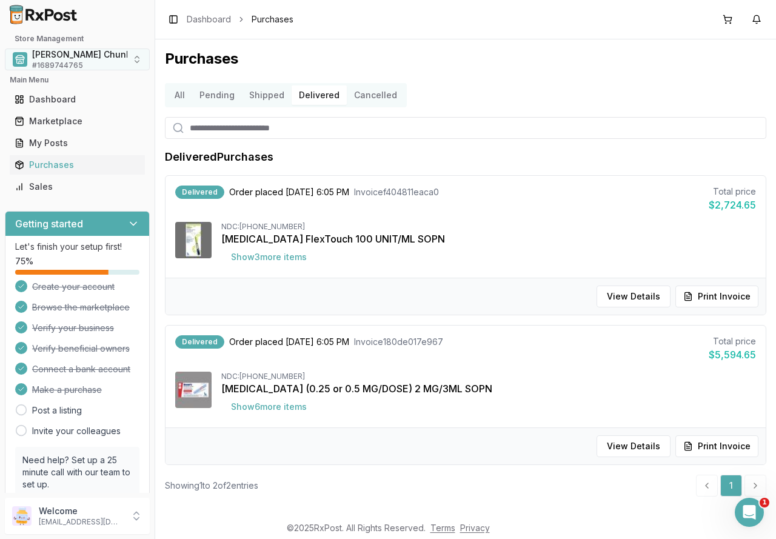
click at [79, 61] on span "# 1689744765" at bounding box center [57, 66] width 51 height 10
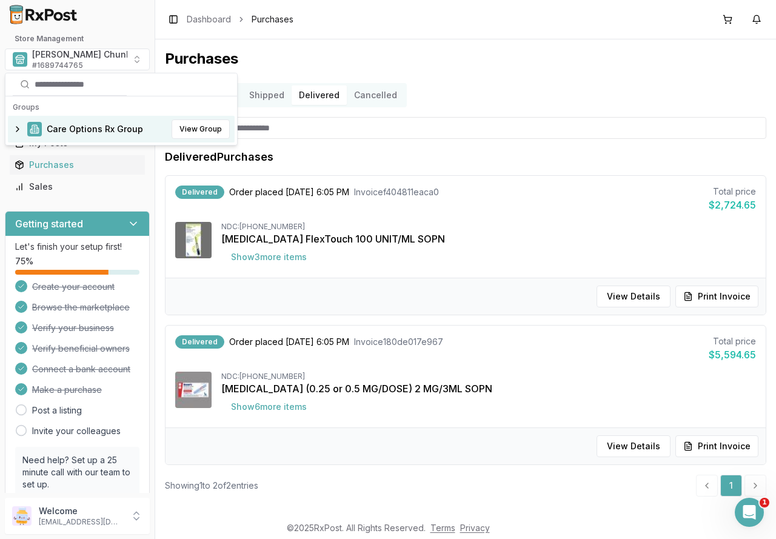
click at [75, 132] on span "Care Options Rx Group" at bounding box center [95, 129] width 96 height 12
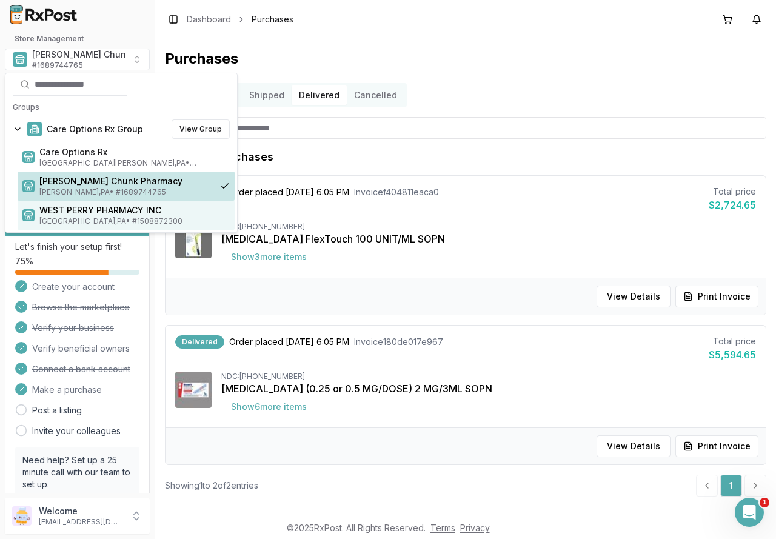
click at [81, 212] on span "WEST PERRY PHARMACY INC" at bounding box center [134, 210] width 190 height 12
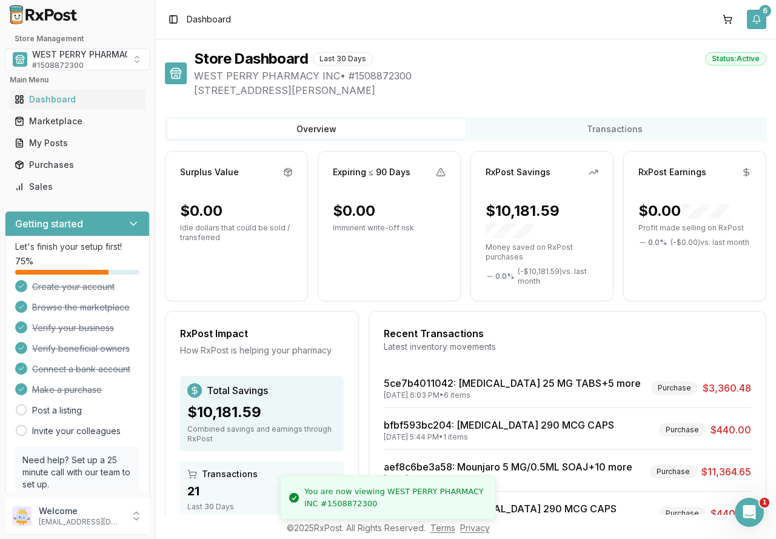
click at [759, 19] on button "6" at bounding box center [756, 19] width 19 height 19
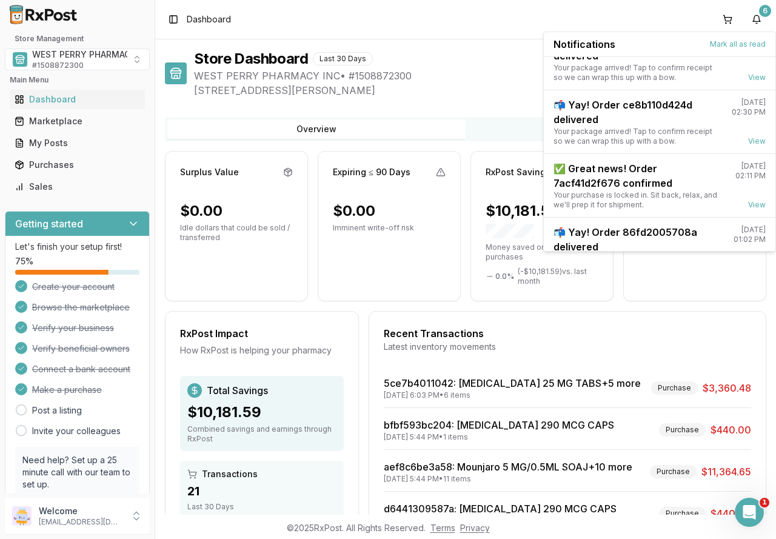
scroll to position [159, 0]
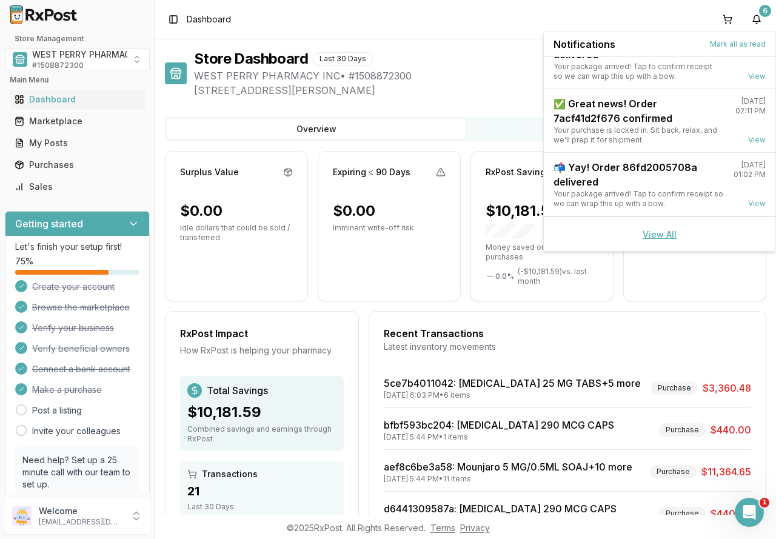
click at [650, 233] on link "View All" at bounding box center [660, 234] width 34 height 10
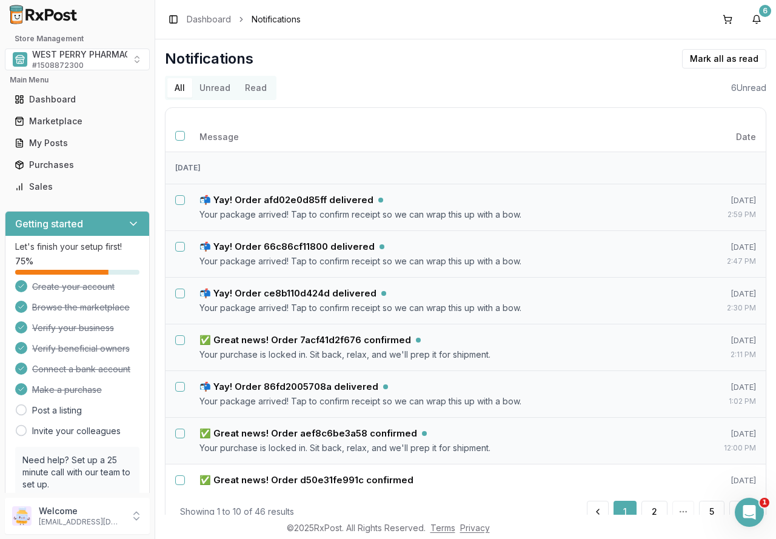
click at [216, 92] on button "Unread" at bounding box center [214, 87] width 45 height 19
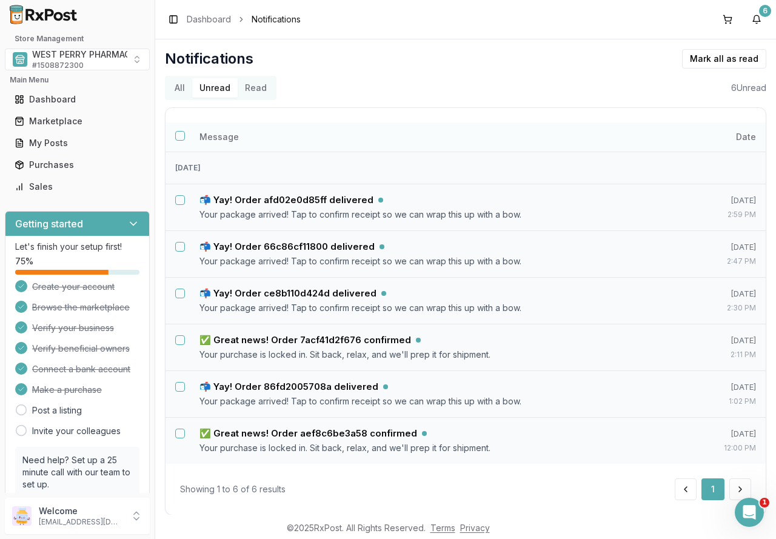
click at [179, 136] on button "Select all notifications" at bounding box center [180, 136] width 10 height 10
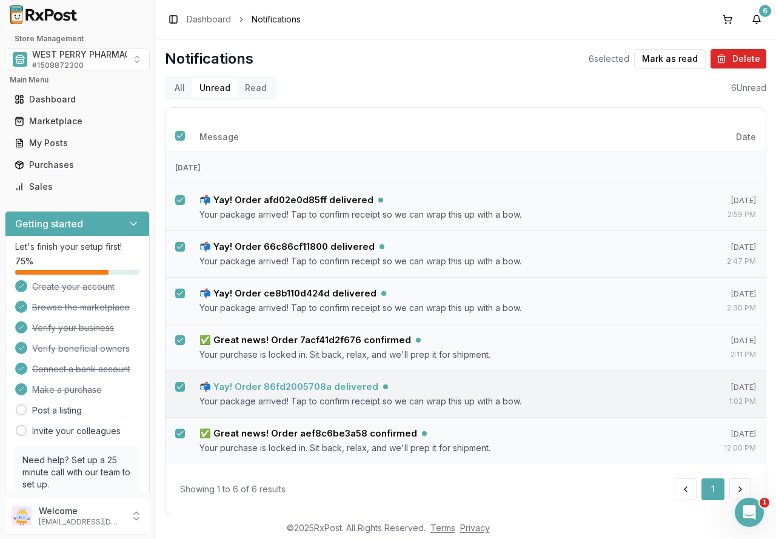
scroll to position [20, 0]
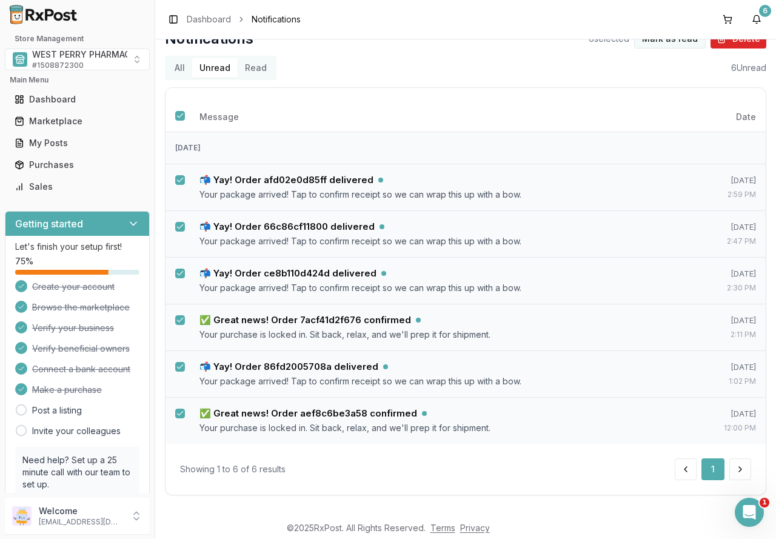
click at [675, 41] on button "Mark as read" at bounding box center [670, 38] width 72 height 19
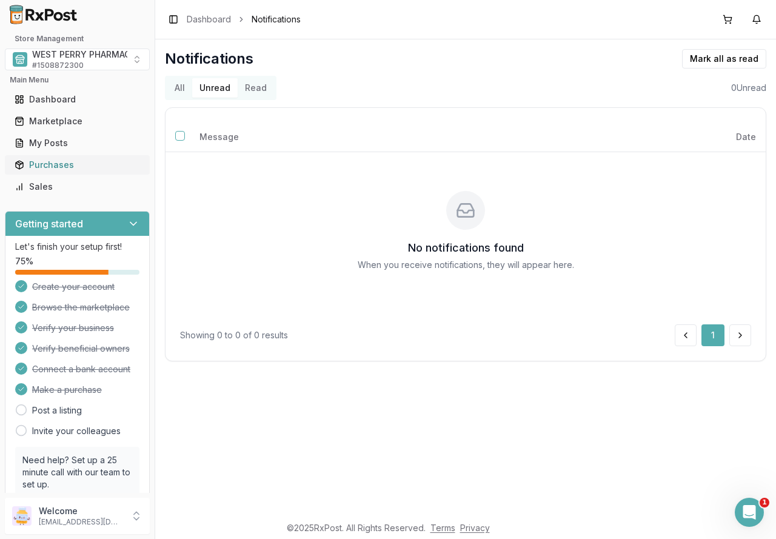
click at [66, 167] on div "Purchases" at bounding box center [77, 165] width 125 height 12
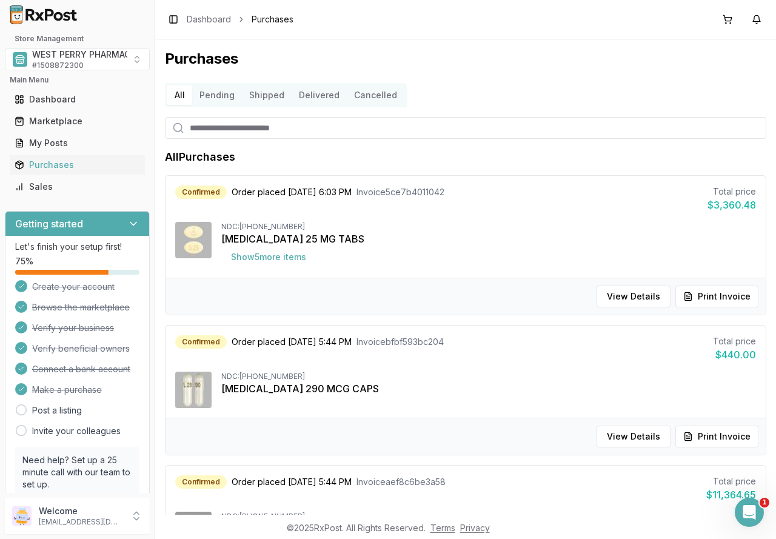
click at [315, 92] on button "Delivered" at bounding box center [319, 94] width 55 height 19
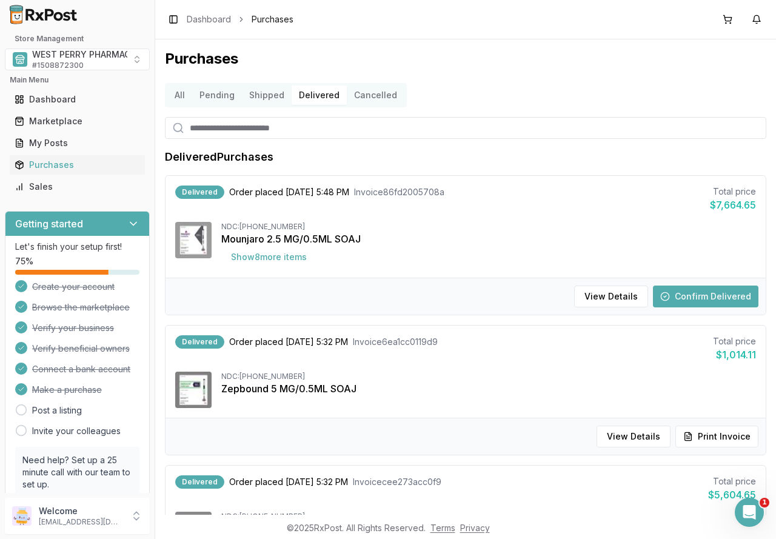
click at [683, 299] on button "Confirm Delivered" at bounding box center [705, 296] width 105 height 22
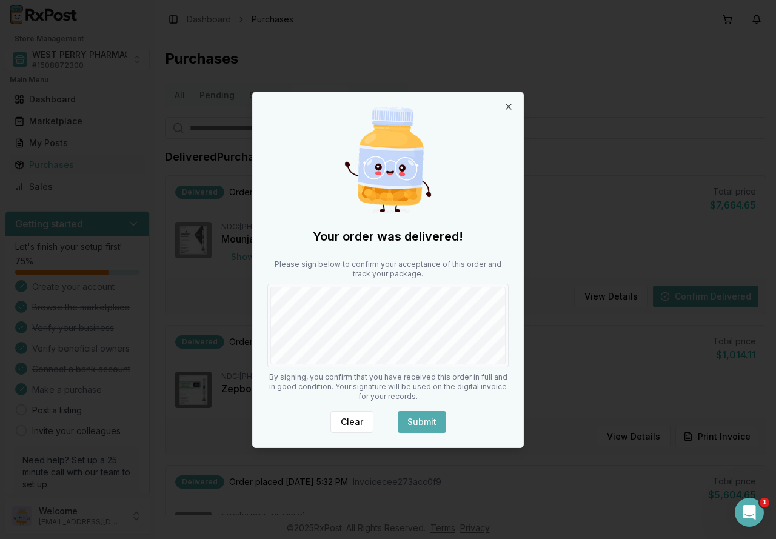
click at [436, 422] on button "Submit" at bounding box center [422, 422] width 48 height 22
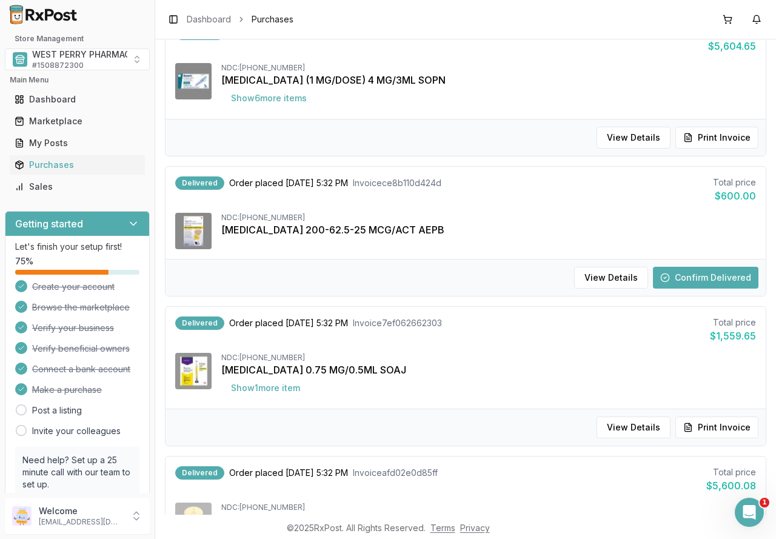
scroll to position [485, 0]
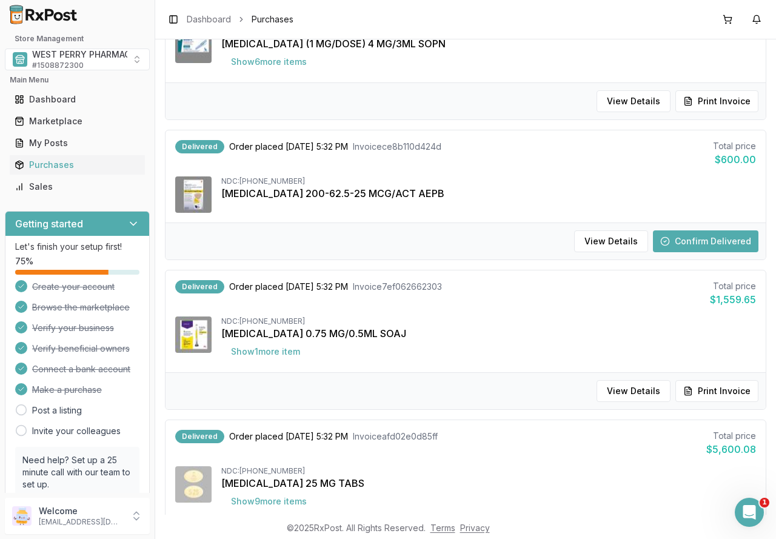
click at [686, 238] on button "Confirm Delivered" at bounding box center [705, 241] width 105 height 22
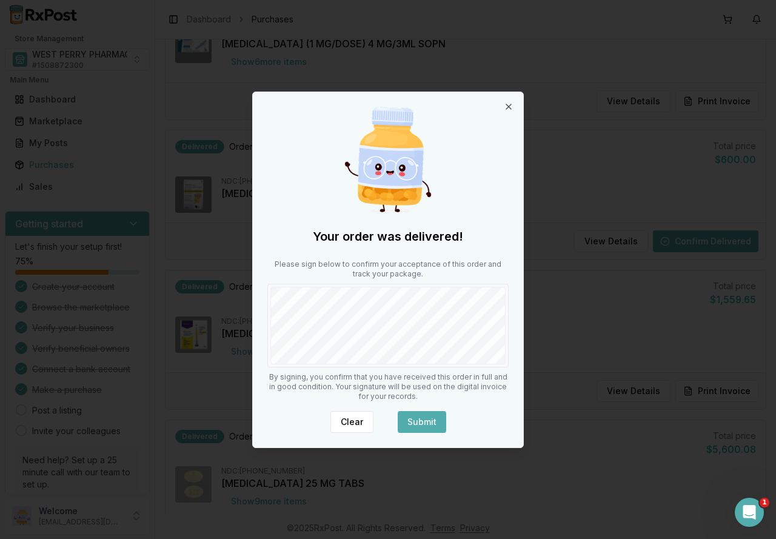
click at [422, 416] on button "Submit" at bounding box center [422, 422] width 48 height 22
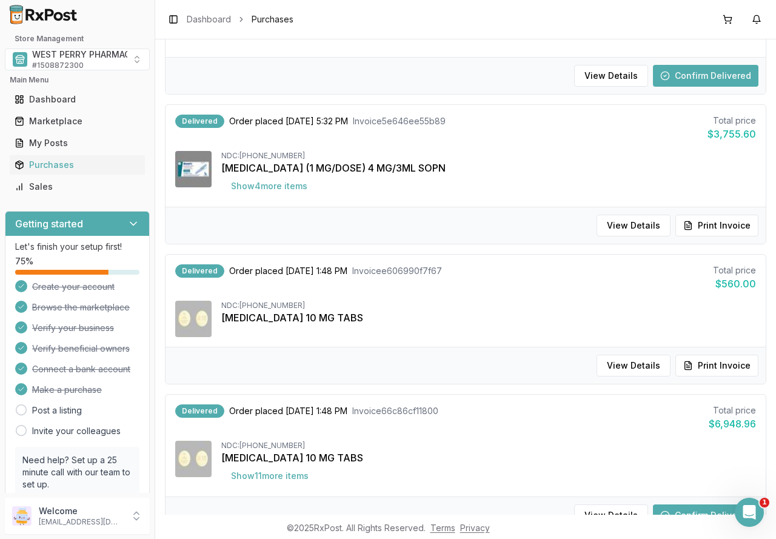
scroll to position [909, 0]
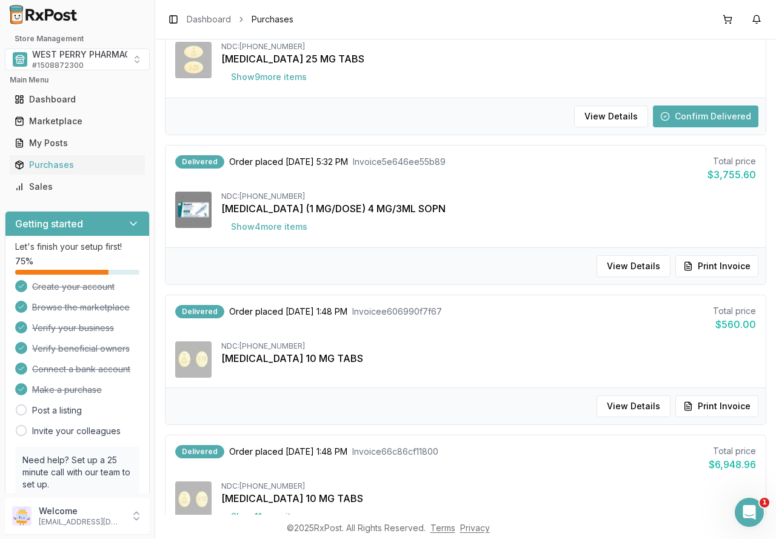
click at [693, 116] on button "Confirm Delivered" at bounding box center [705, 116] width 105 height 22
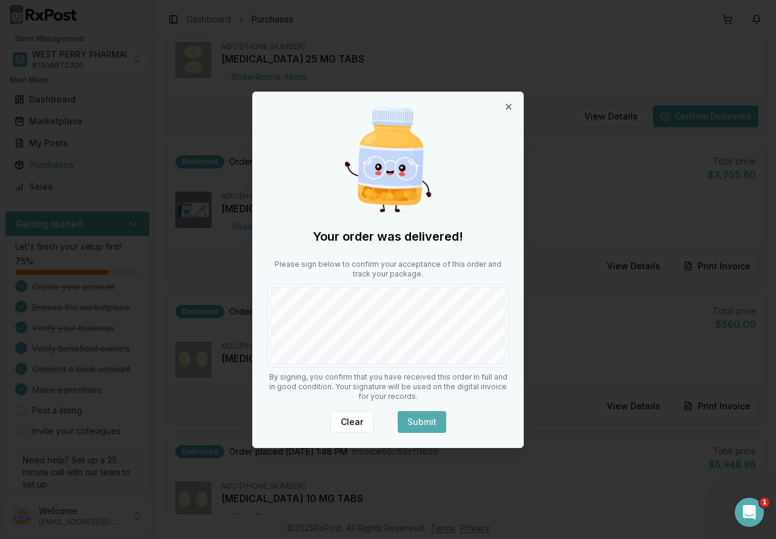
click at [420, 415] on button "Submit" at bounding box center [422, 422] width 48 height 22
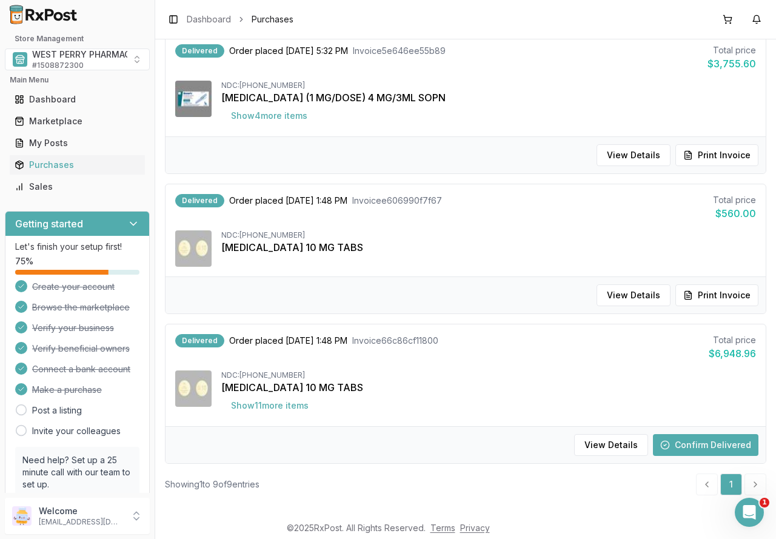
scroll to position [1030, 0]
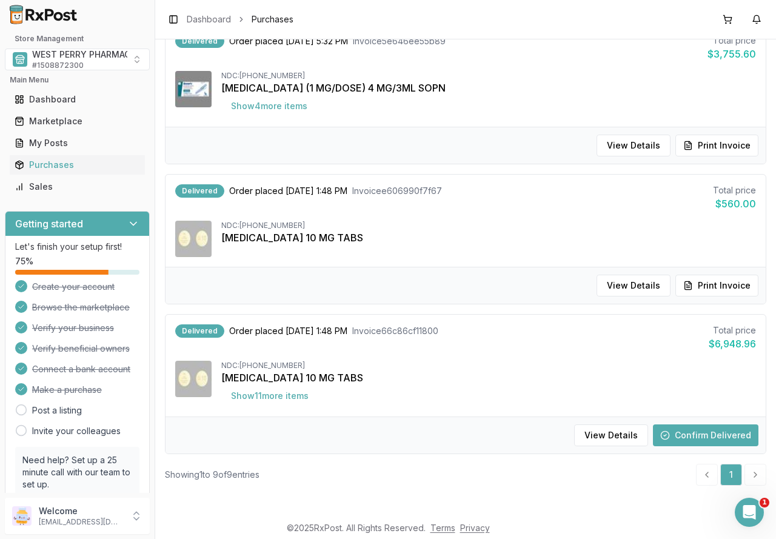
click at [689, 436] on button "Confirm Delivered" at bounding box center [705, 435] width 105 height 22
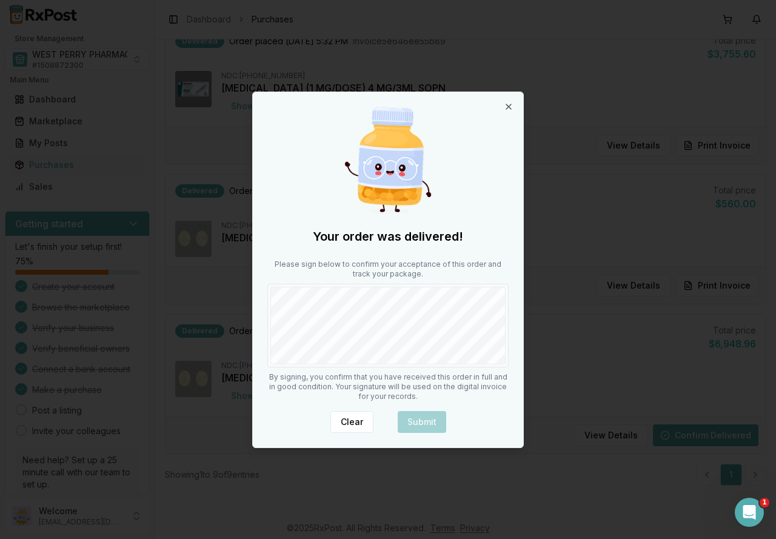
click at [343, 376] on div "Your order was delivered! Please sign below to confirm your acceptance of this …" at bounding box center [388, 269] width 270 height 355
click at [421, 422] on button "Submit" at bounding box center [422, 422] width 48 height 22
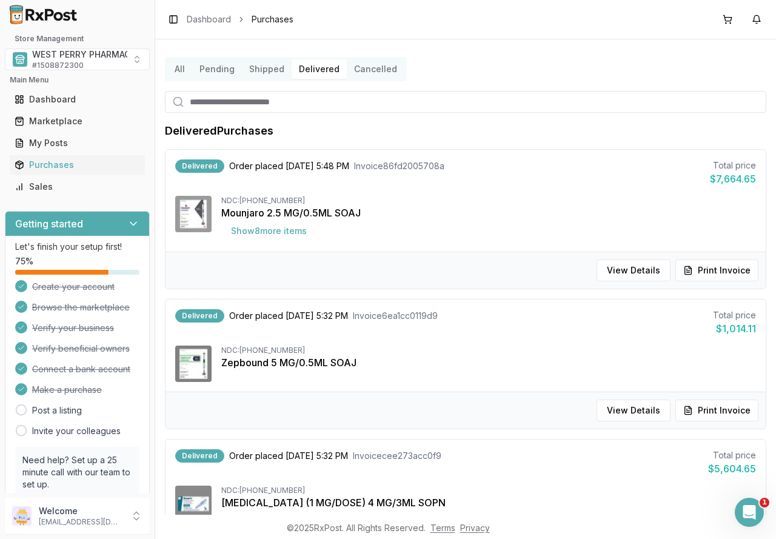
scroll to position [0, 0]
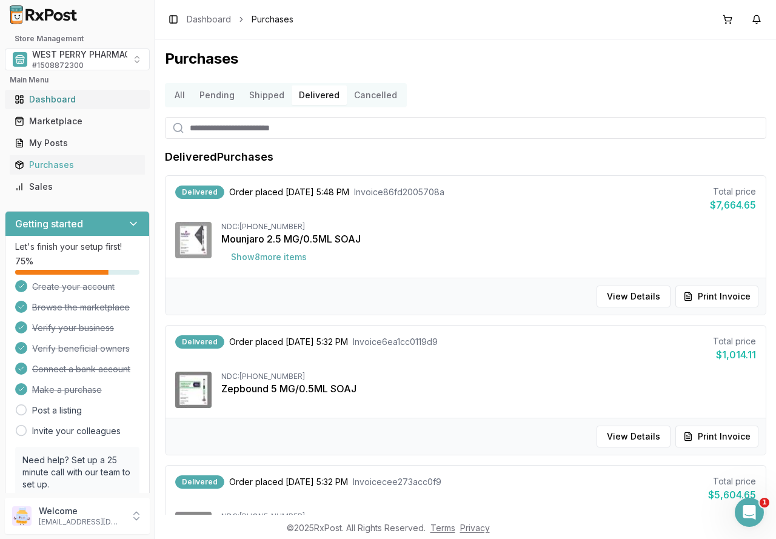
click at [46, 99] on div "Dashboard" at bounding box center [77, 99] width 125 height 12
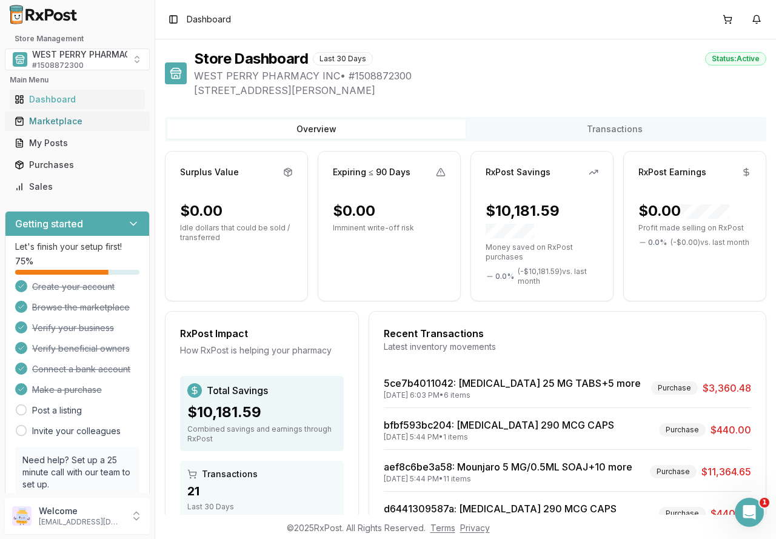
click at [49, 121] on div "Marketplace" at bounding box center [77, 121] width 125 height 12
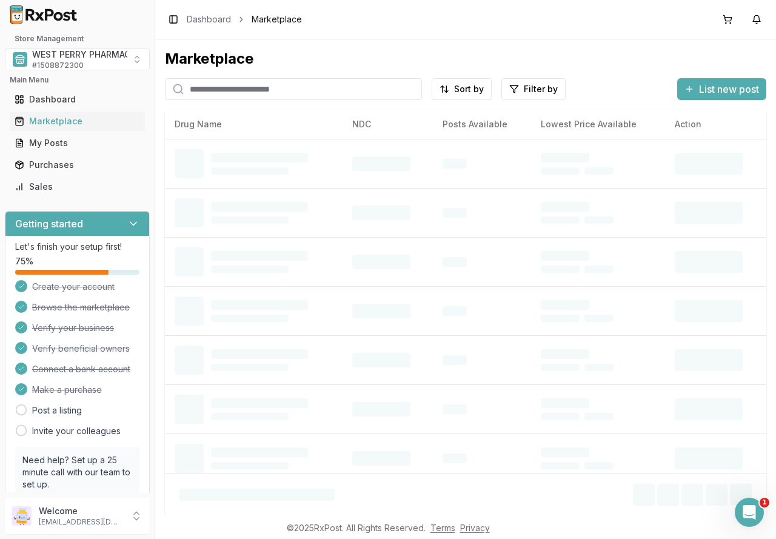
click at [217, 92] on input "search" at bounding box center [293, 89] width 257 height 22
type input "*******"
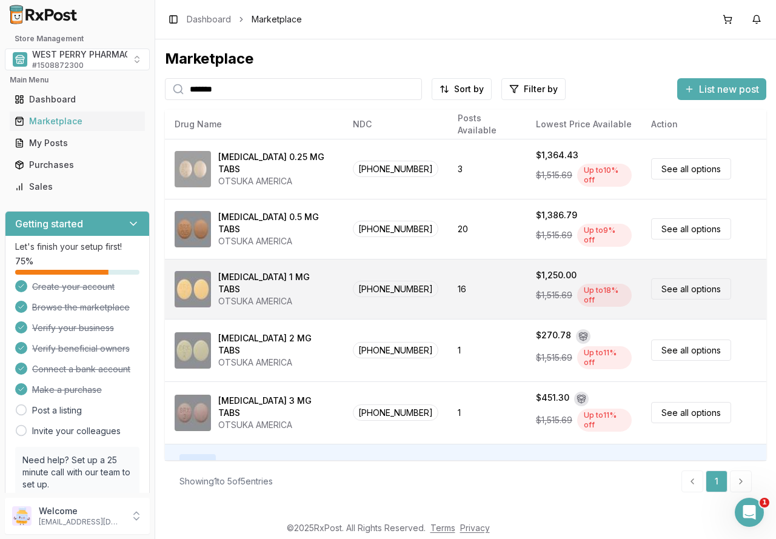
click at [662, 279] on link "See all options" at bounding box center [691, 288] width 80 height 21
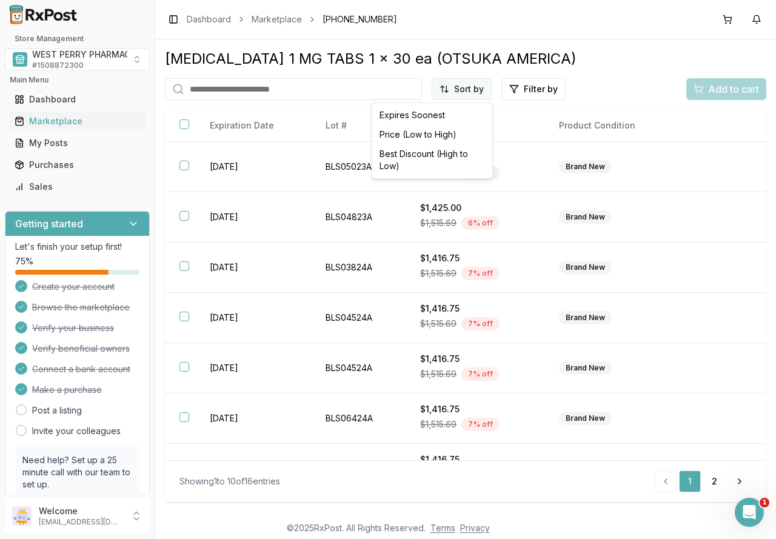
click at [467, 85] on html "Store Management WEST PERRY PHARMACY INC # 1508872300 Main Menu Dashboard Marke…" at bounding box center [388, 269] width 776 height 539
click at [432, 157] on div "Best Discount (High to Low)" at bounding box center [432, 160] width 115 height 32
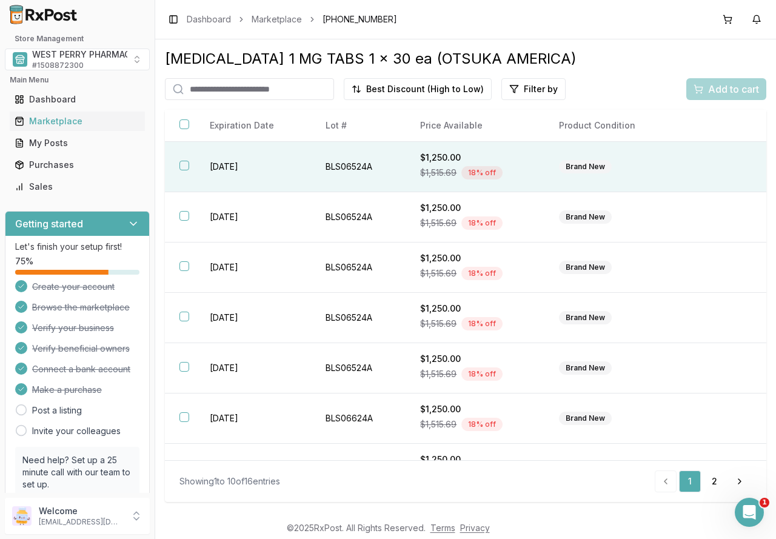
click at [187, 168] on button "button" at bounding box center [184, 166] width 10 height 10
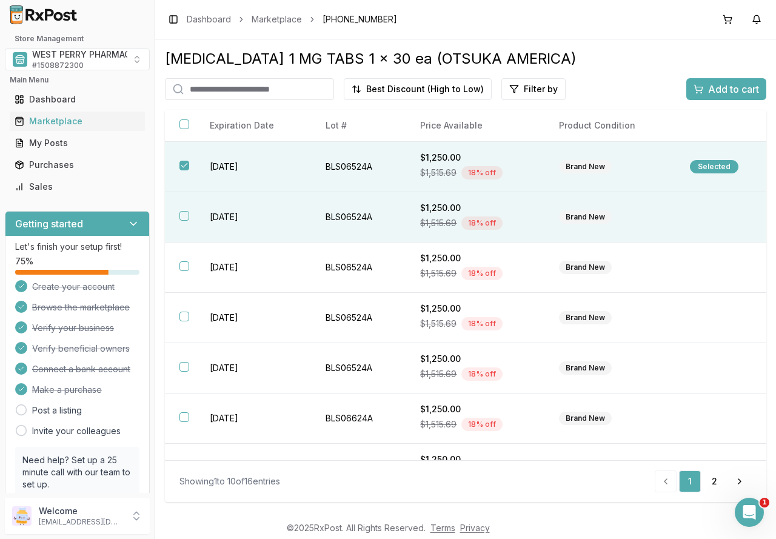
click at [180, 210] on th at bounding box center [180, 217] width 30 height 50
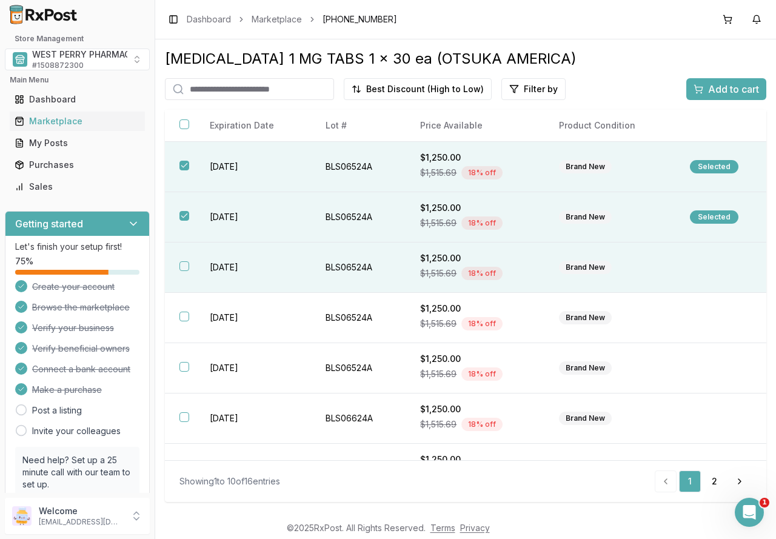
click at [186, 259] on th at bounding box center [180, 267] width 30 height 50
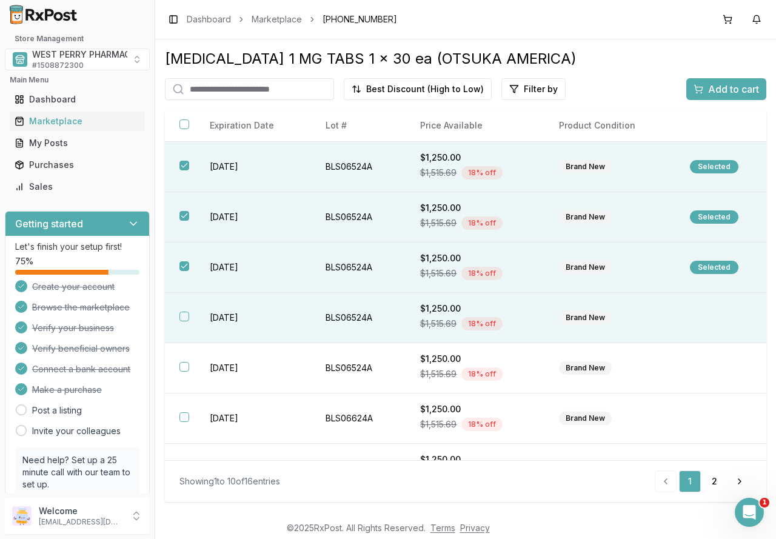
click at [182, 315] on button "button" at bounding box center [184, 317] width 10 height 10
click at [721, 87] on span "Add to cart" at bounding box center [733, 89] width 51 height 15
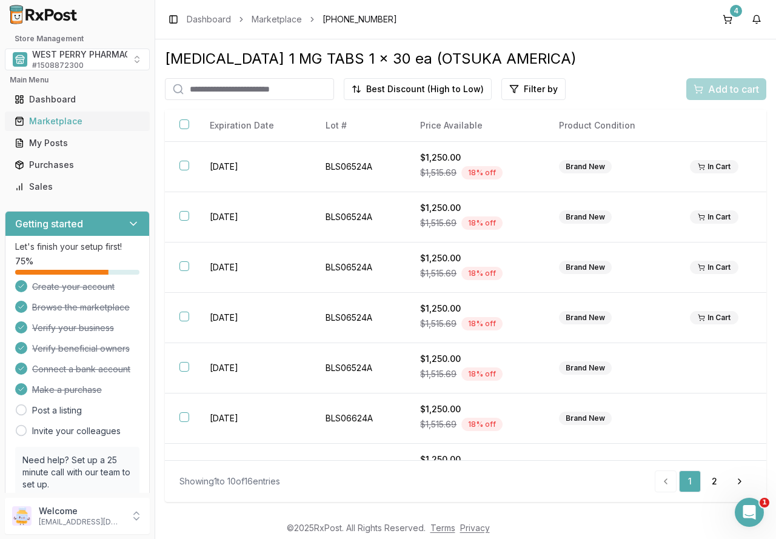
click at [50, 121] on div "Marketplace" at bounding box center [77, 121] width 125 height 12
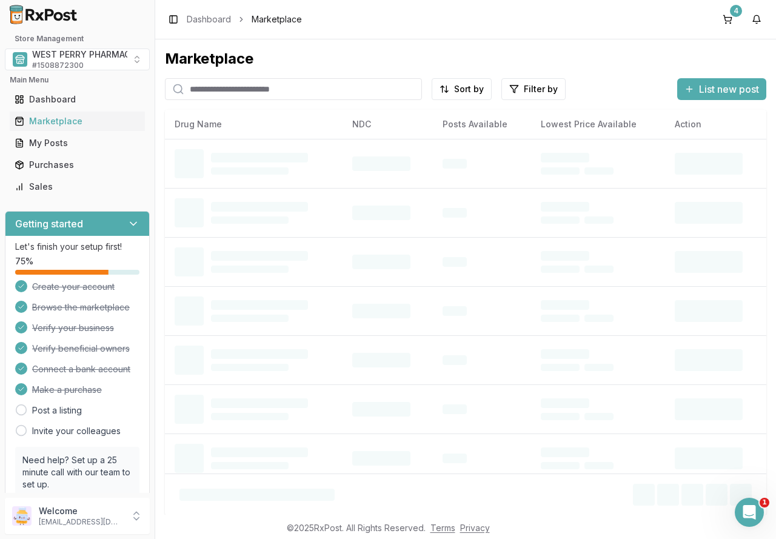
click at [212, 90] on input "search" at bounding box center [293, 89] width 257 height 22
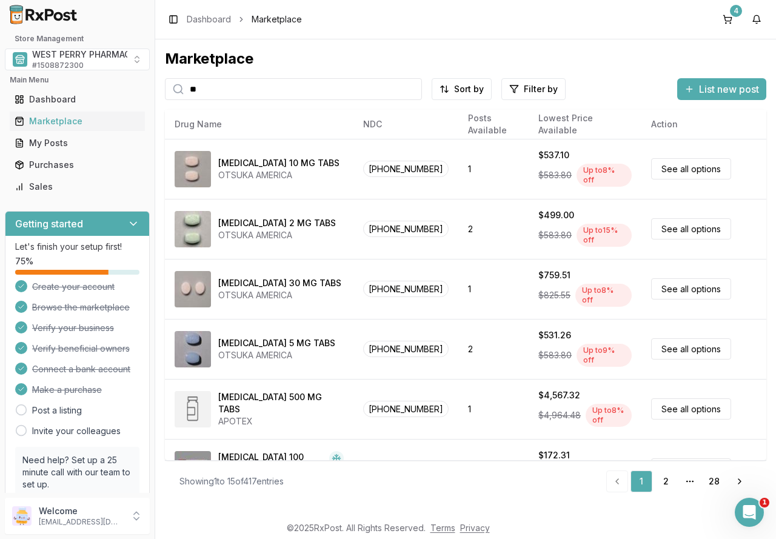
click at [232, 87] on input "**" at bounding box center [293, 89] width 257 height 22
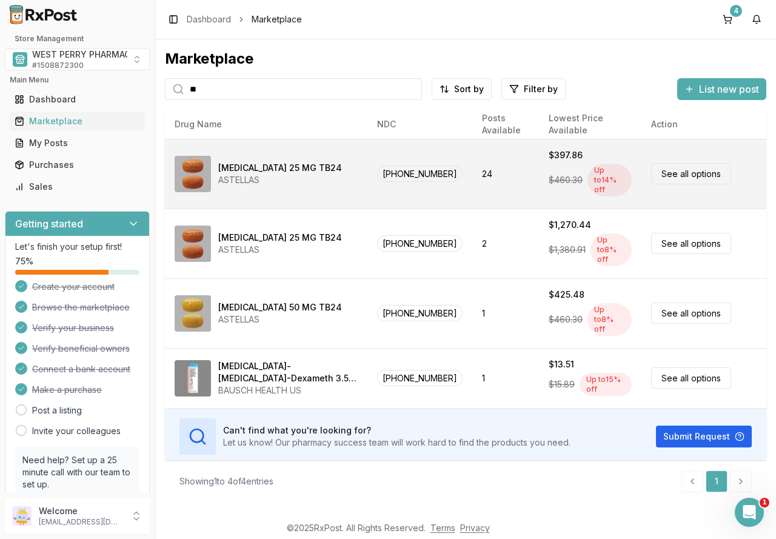
type input "**"
click at [245, 174] on div "ASTELLAS" at bounding box center [280, 180] width 124 height 12
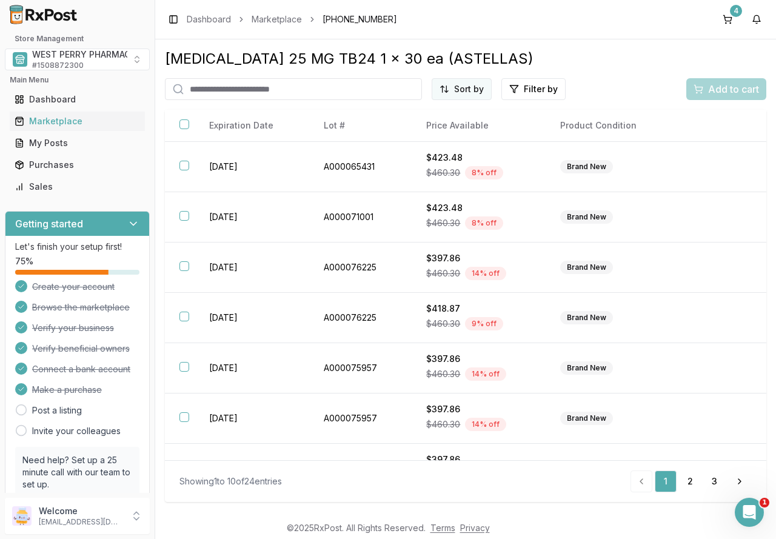
click at [461, 89] on html "Store Management WEST PERRY PHARMACY INC # 1508872300 Main Menu Dashboard Marke…" at bounding box center [388, 269] width 776 height 539
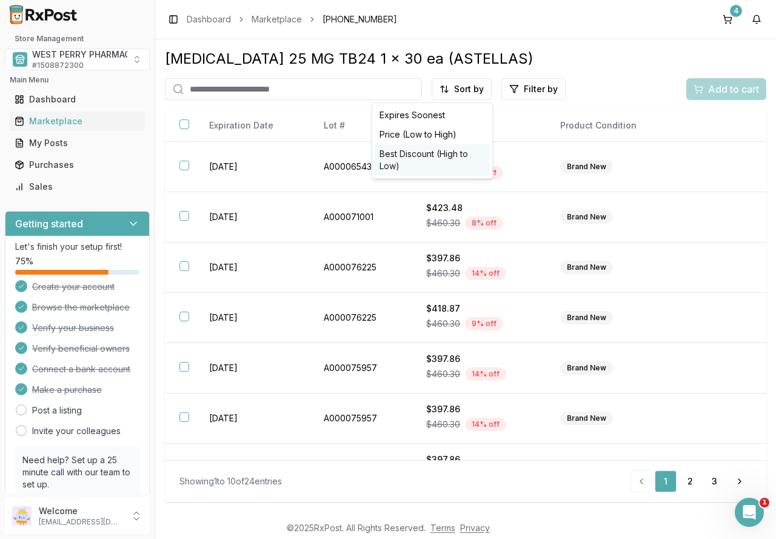
click at [449, 155] on div "Best Discount (High to Low)" at bounding box center [432, 160] width 115 height 32
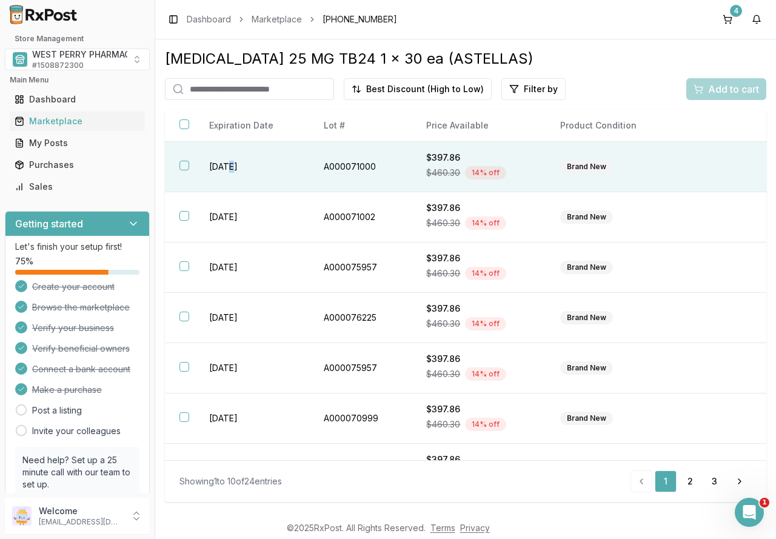
click at [231, 162] on td "2027-01-31" at bounding box center [252, 167] width 115 height 50
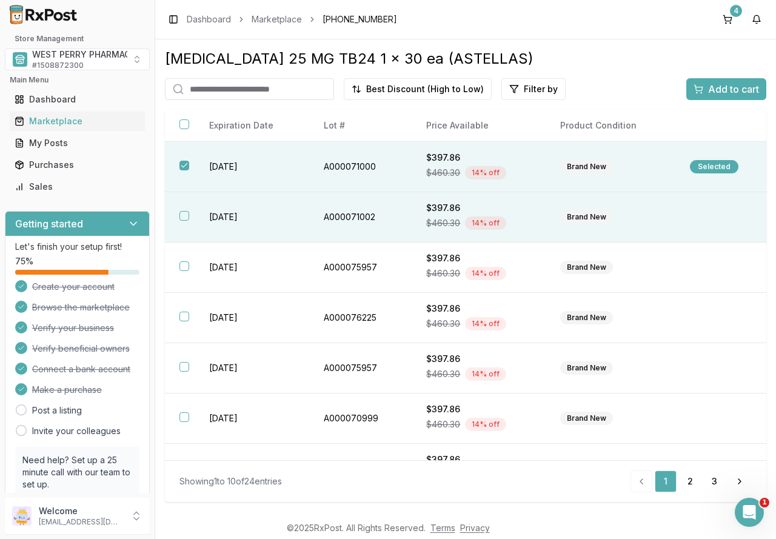
click at [238, 221] on td "2027-04-30" at bounding box center [252, 217] width 115 height 50
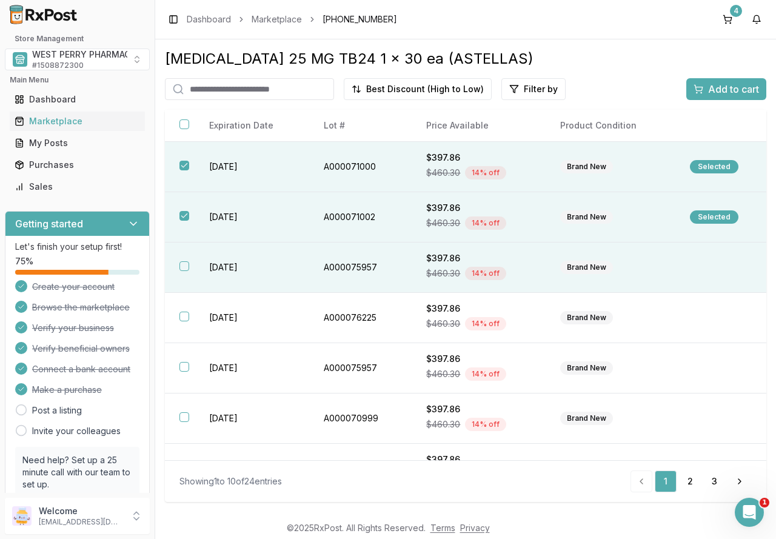
click at [241, 265] on td "2028-02-28" at bounding box center [252, 267] width 115 height 50
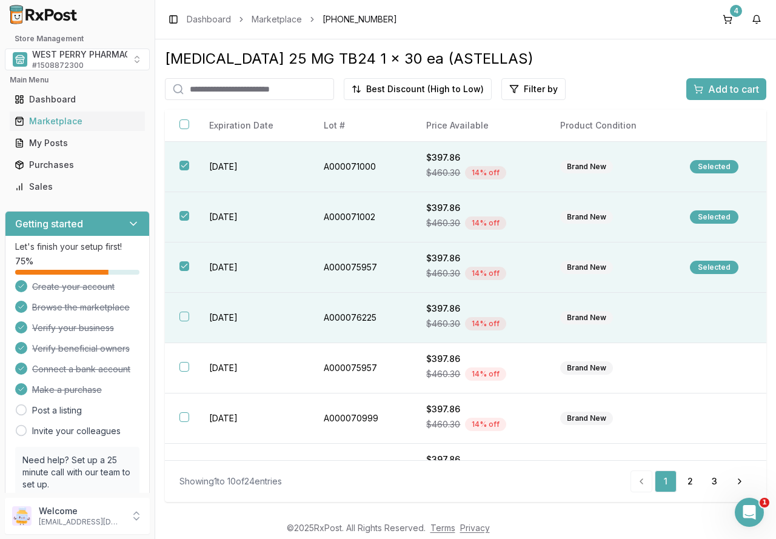
click at [231, 318] on td "2028-03-31" at bounding box center [252, 318] width 115 height 50
click at [705, 86] on div "Add to cart" at bounding box center [725, 89] width 65 height 15
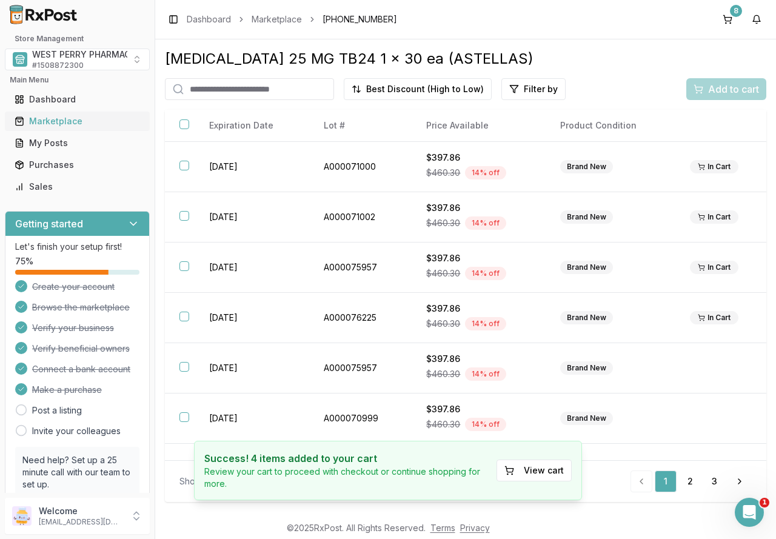
click at [62, 115] on link "Marketplace" at bounding box center [77, 121] width 135 height 22
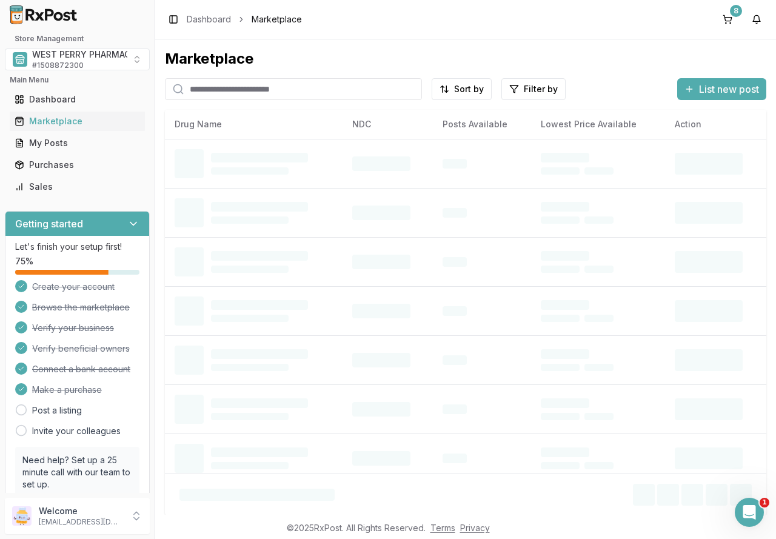
click at [207, 89] on input "search" at bounding box center [293, 89] width 257 height 22
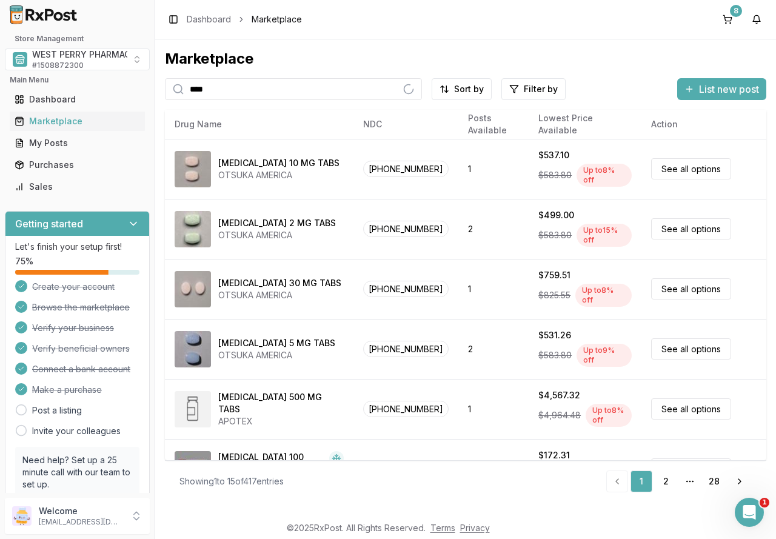
click at [244, 93] on input "****" at bounding box center [293, 89] width 257 height 22
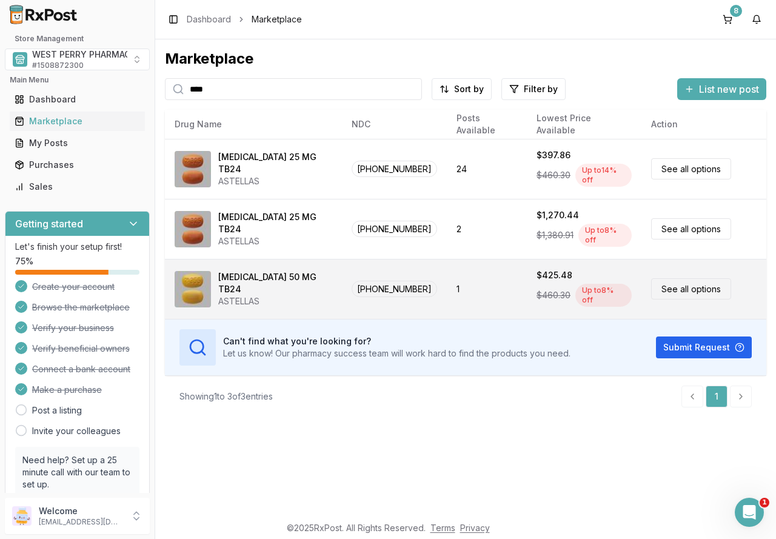
type input "****"
click at [243, 279] on div "Myrbetriq 50 MG TB24" at bounding box center [275, 283] width 114 height 24
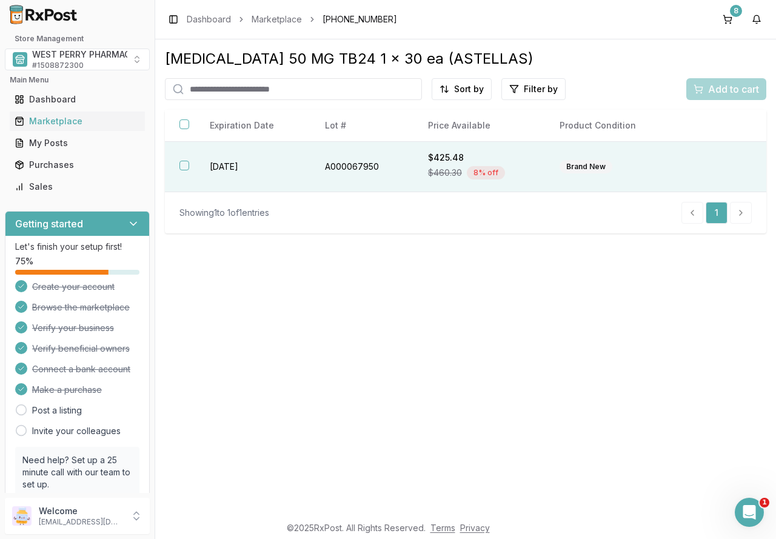
click at [341, 164] on td "A000067950" at bounding box center [361, 167] width 103 height 50
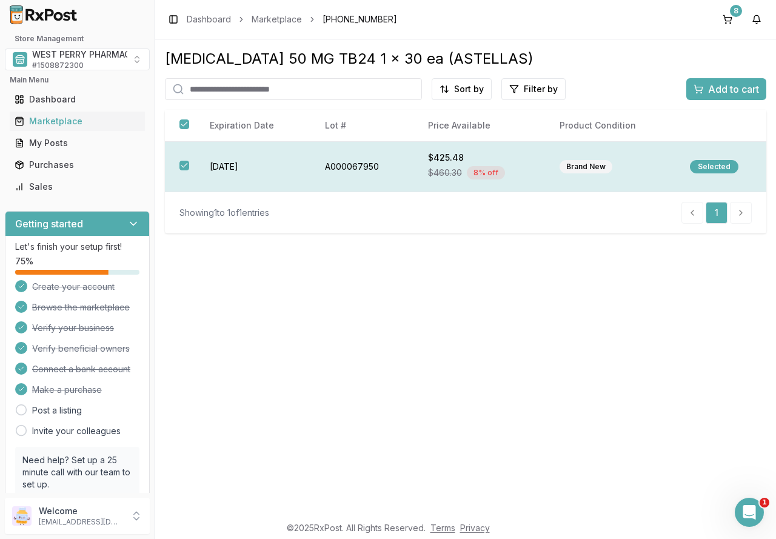
click at [388, 169] on td "A000067950" at bounding box center [361, 167] width 103 height 50
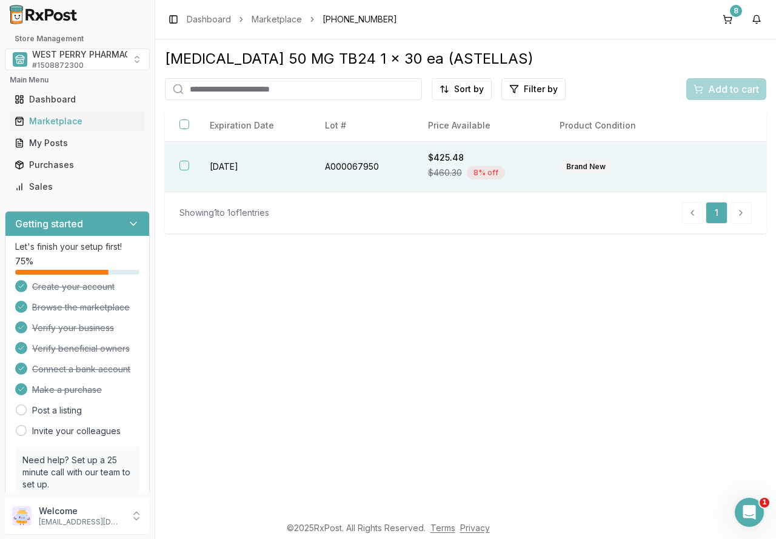
click at [336, 164] on td "A000067950" at bounding box center [361, 167] width 103 height 50
click at [720, 88] on span "Add to cart" at bounding box center [733, 89] width 51 height 15
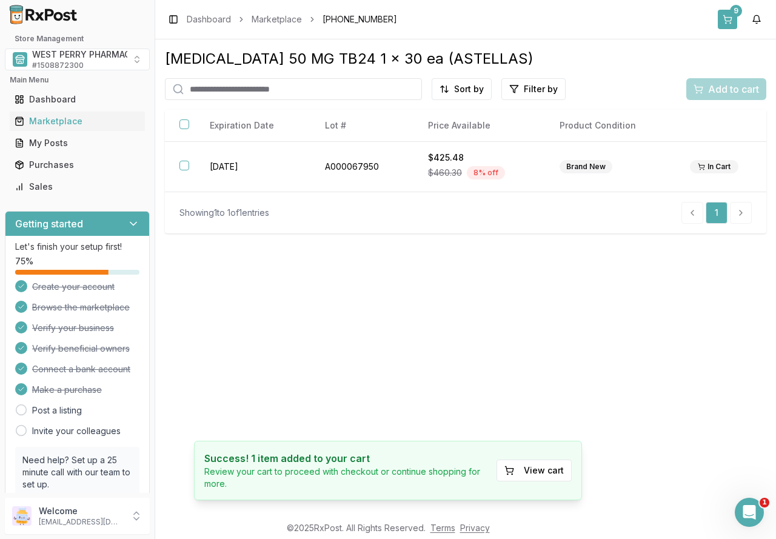
click at [726, 11] on button "9" at bounding box center [727, 19] width 19 height 19
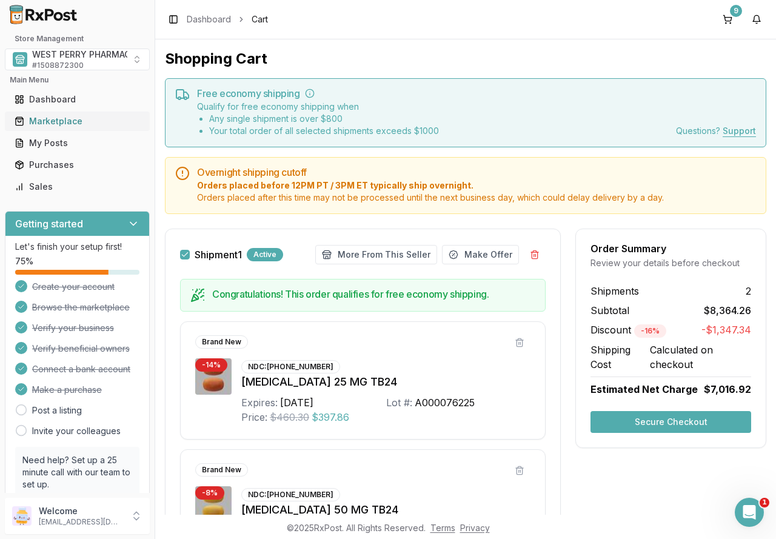
click at [40, 118] on div "Marketplace" at bounding box center [77, 121] width 125 height 12
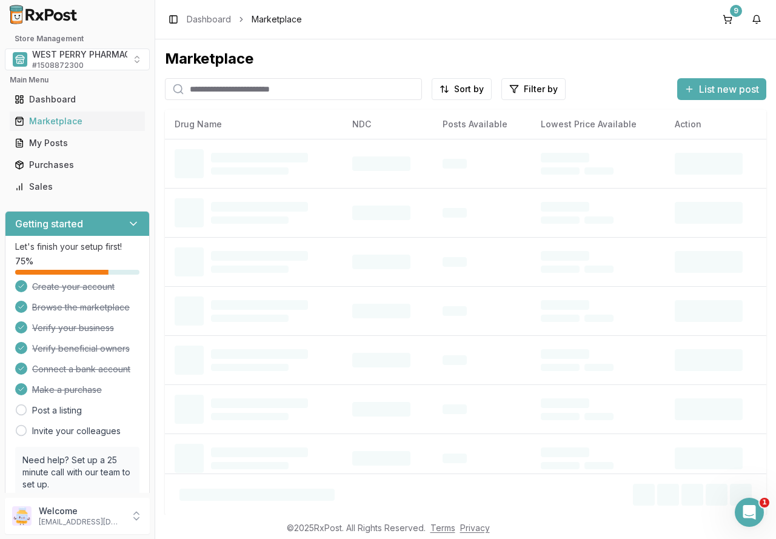
click at [221, 88] on input "search" at bounding box center [293, 89] width 257 height 22
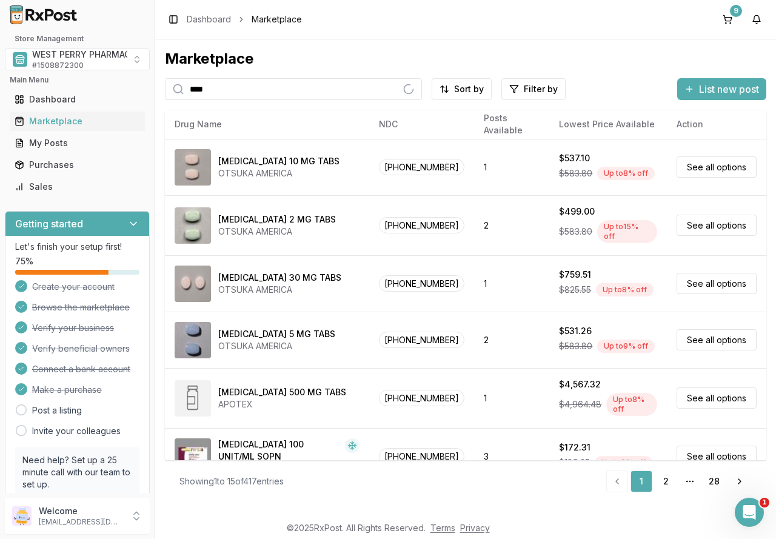
type input "********"
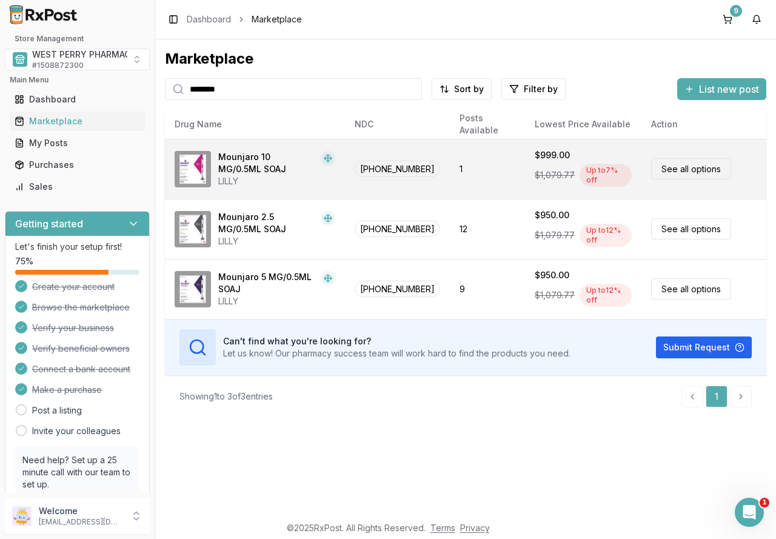
click at [249, 173] on div "Mounjaro 10 MG/0.5ML SOAJ" at bounding box center [267, 163] width 98 height 24
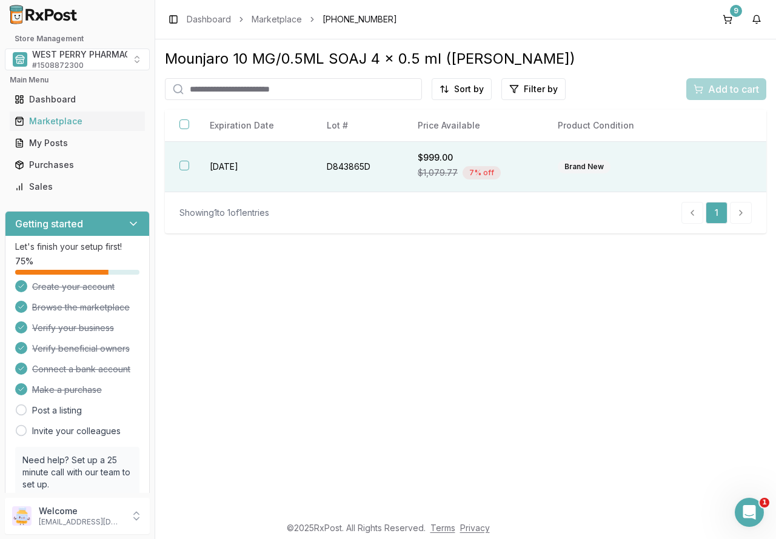
click at [179, 167] on th at bounding box center [180, 167] width 30 height 50
click at [712, 88] on span "Add to cart" at bounding box center [733, 89] width 51 height 15
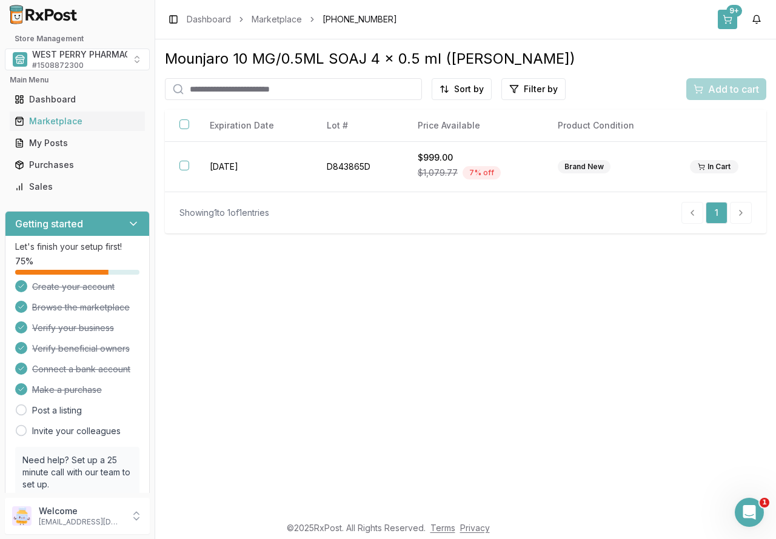
click at [721, 22] on button "9+" at bounding box center [727, 19] width 19 height 19
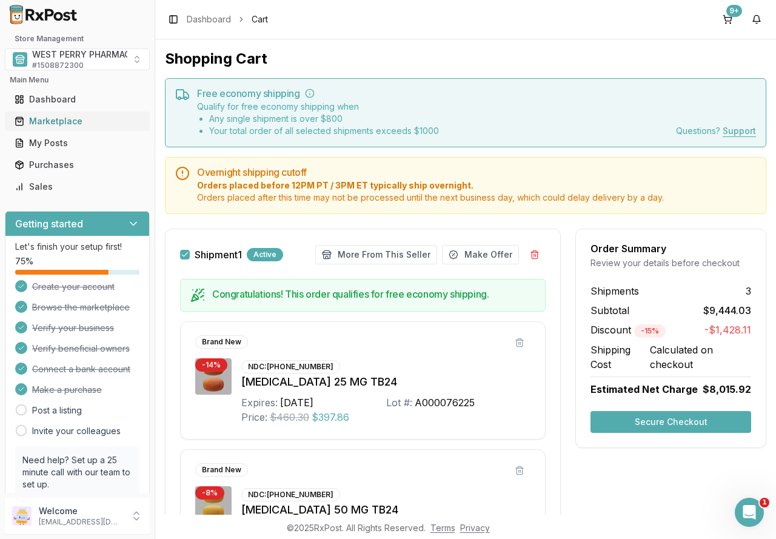
click at [52, 119] on div "Marketplace" at bounding box center [77, 121] width 125 height 12
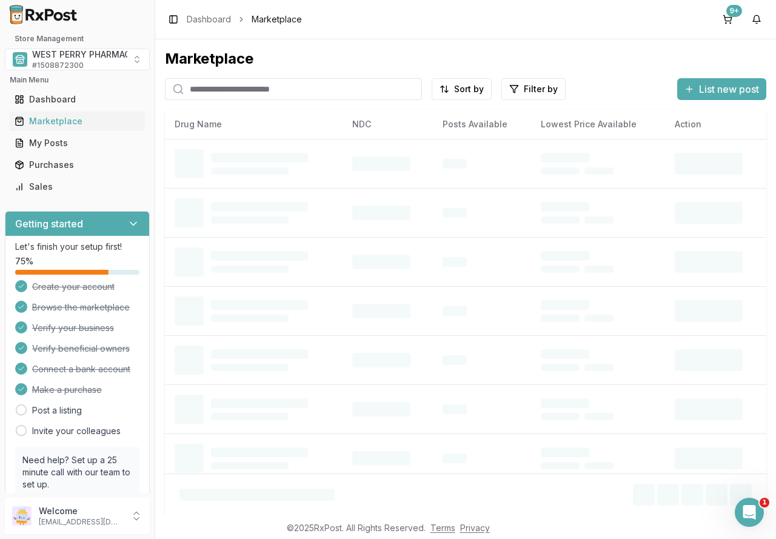
click at [233, 94] on input "search" at bounding box center [293, 89] width 257 height 22
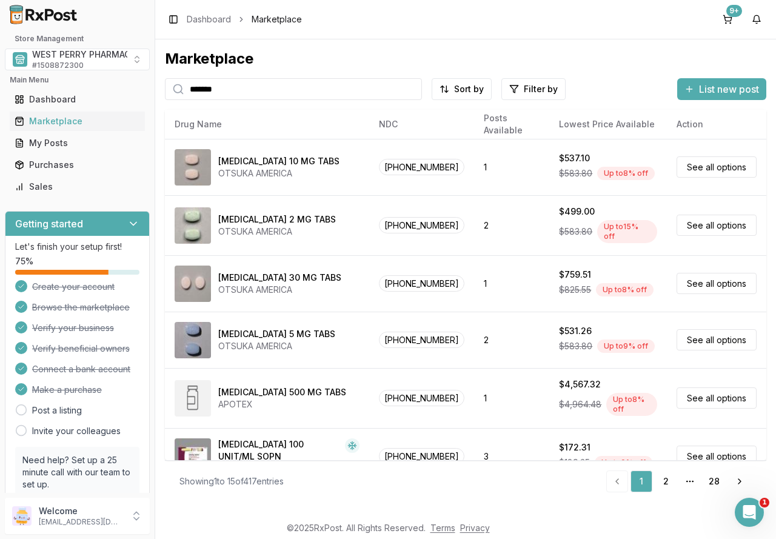
type input "*******"
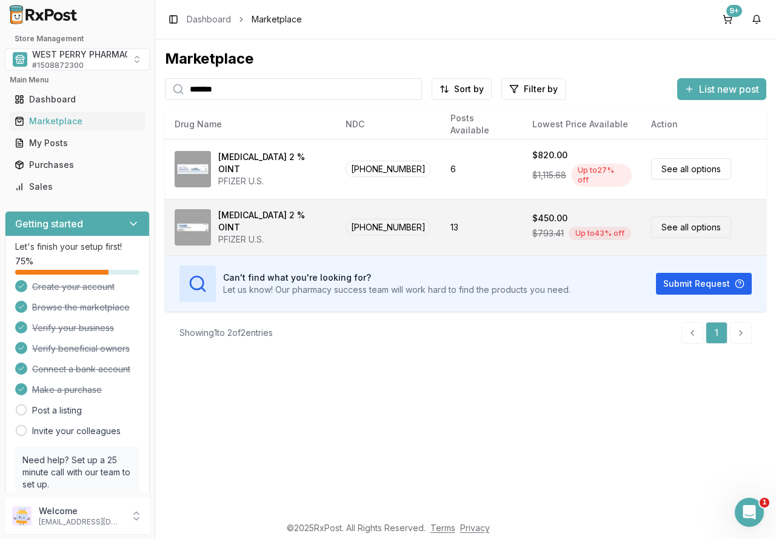
click at [356, 225] on span "55724-0211-21" at bounding box center [387, 227] width 85 height 16
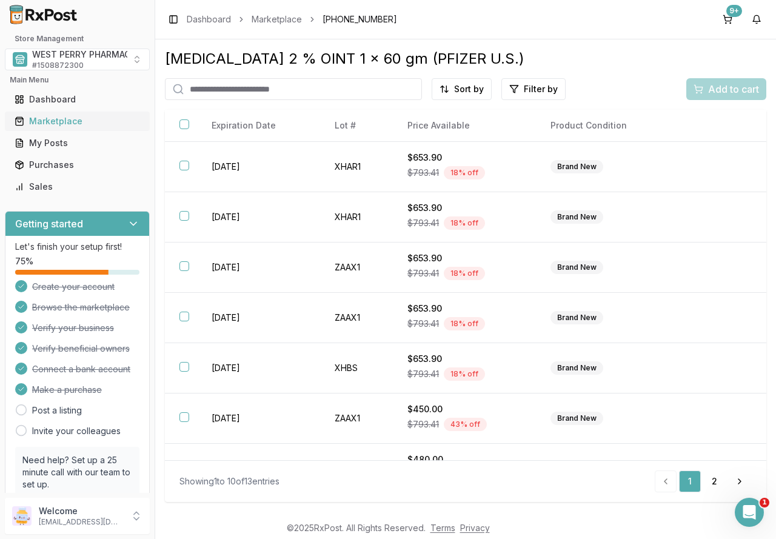
click at [41, 119] on div "Marketplace" at bounding box center [77, 121] width 125 height 12
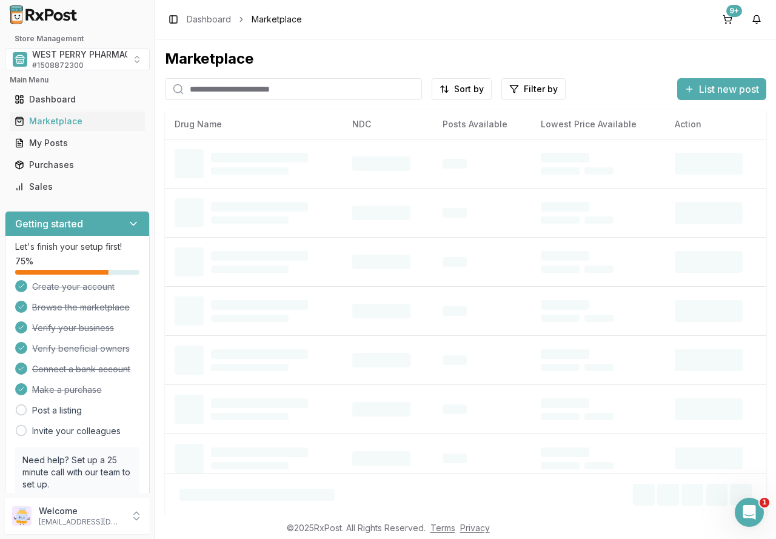
click at [221, 85] on input "search" at bounding box center [293, 89] width 257 height 22
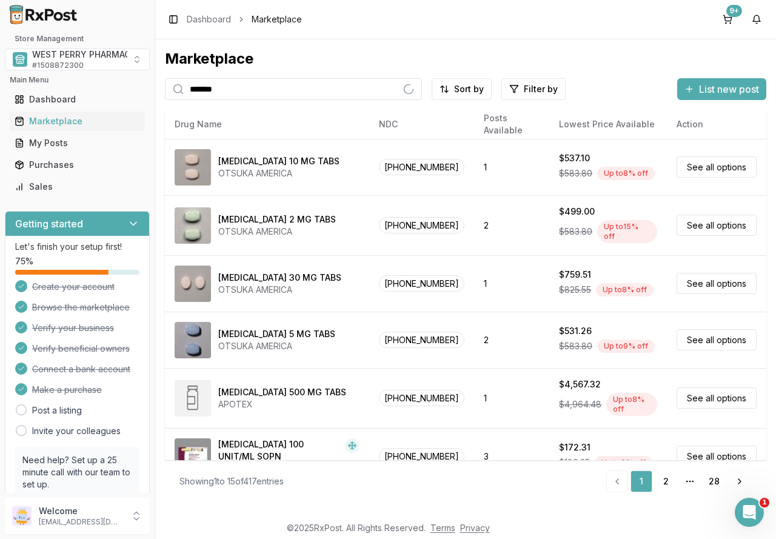
type input "*******"
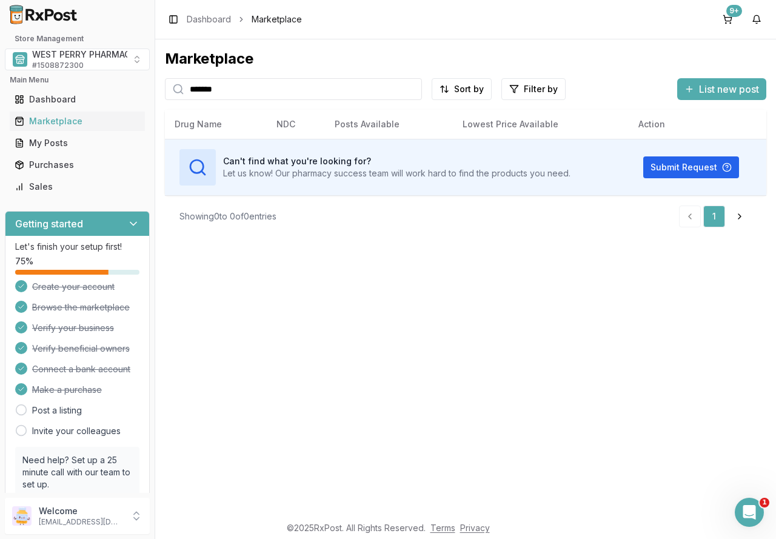
click at [412, 92] on input "*******" at bounding box center [293, 89] width 257 height 22
click at [275, 93] on input "search" at bounding box center [293, 89] width 257 height 22
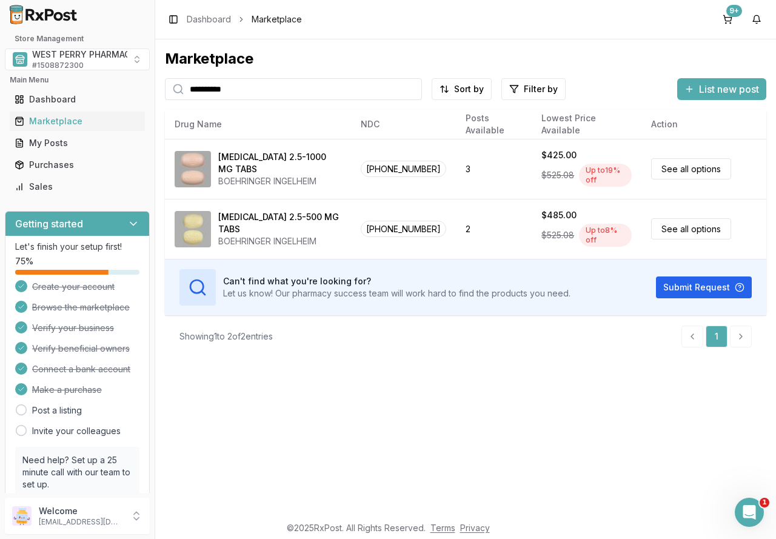
drag, startPoint x: 269, startPoint y: 90, endPoint x: 141, endPoint y: 89, distance: 127.9
click at [141, 89] on div "**********" at bounding box center [388, 269] width 776 height 539
type input "*******"
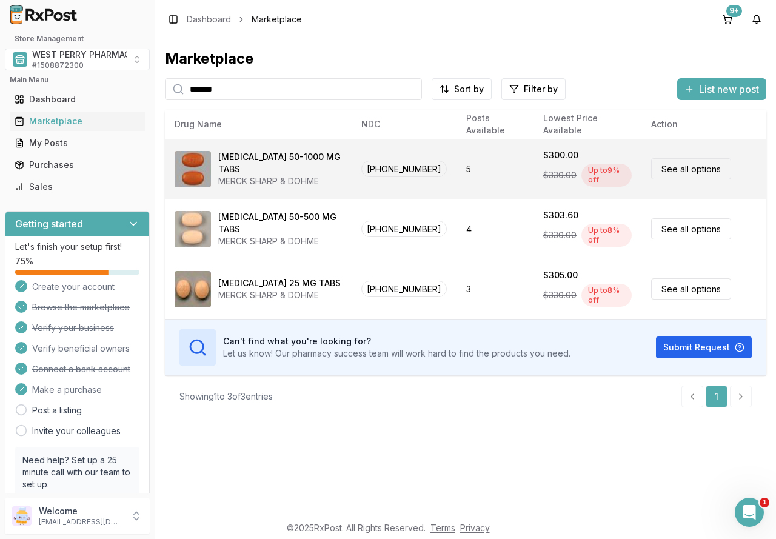
click at [374, 170] on span "00006-0577-61" at bounding box center [403, 169] width 85 height 16
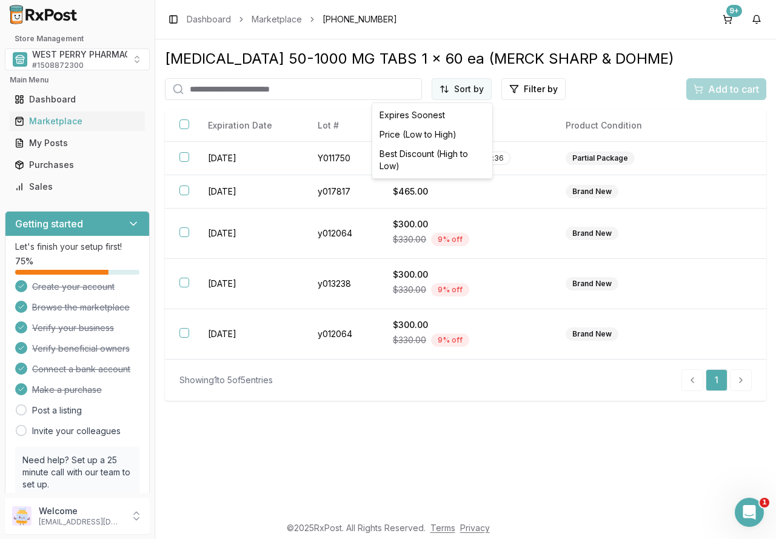
click at [458, 88] on html "Store Management WEST PERRY PHARMACY INC # 1508872300 Main Menu Dashboard Marke…" at bounding box center [388, 269] width 776 height 539
click at [441, 155] on div "Best Discount (High to Low)" at bounding box center [432, 160] width 115 height 32
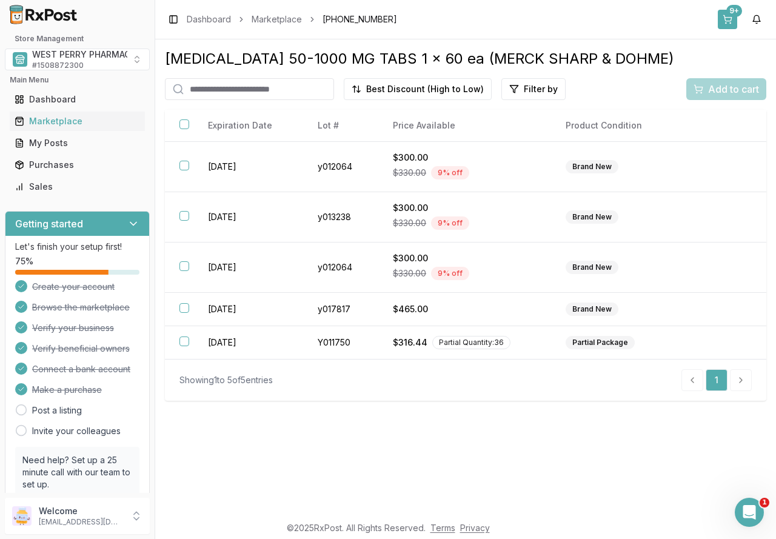
click at [729, 19] on button "9+" at bounding box center [727, 19] width 19 height 19
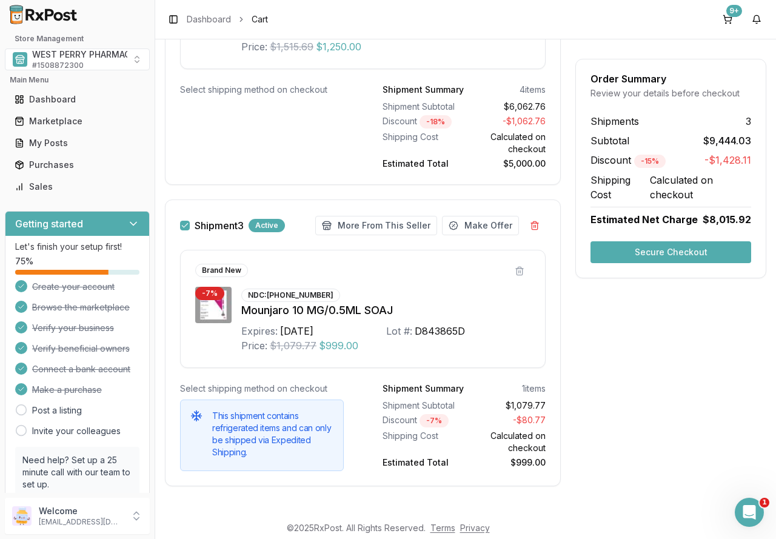
scroll to position [1612, 0]
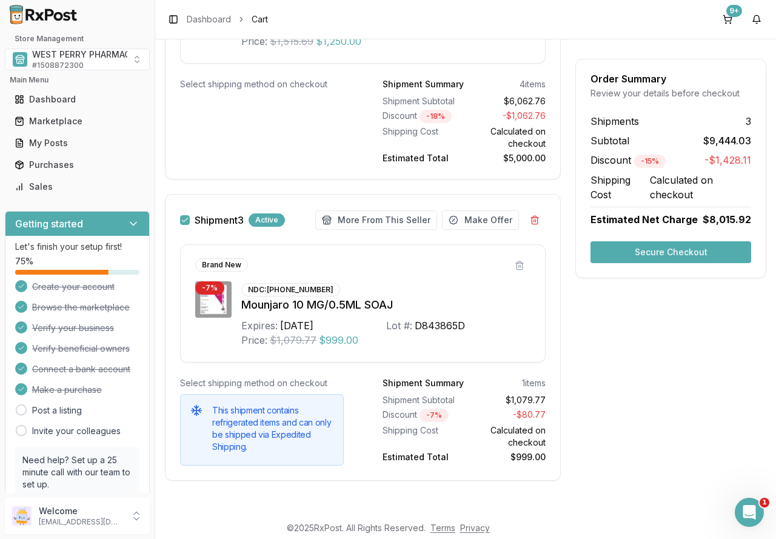
click at [648, 252] on button "Secure Checkout" at bounding box center [670, 252] width 161 height 22
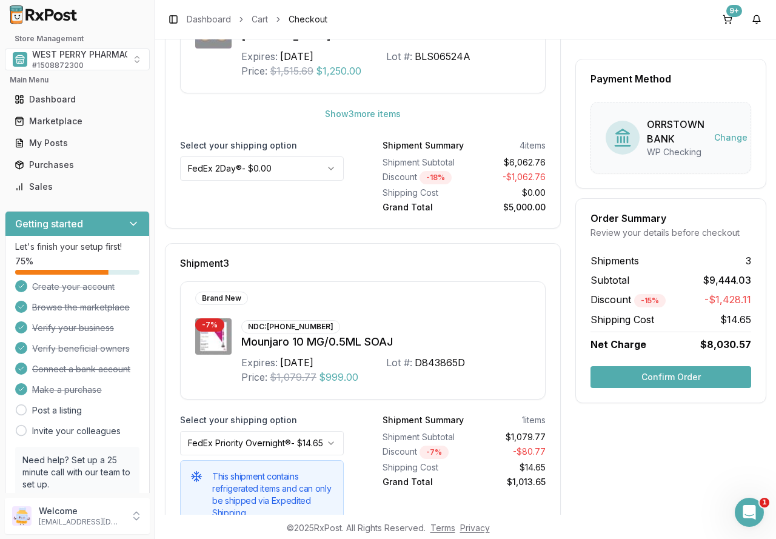
scroll to position [643, 0]
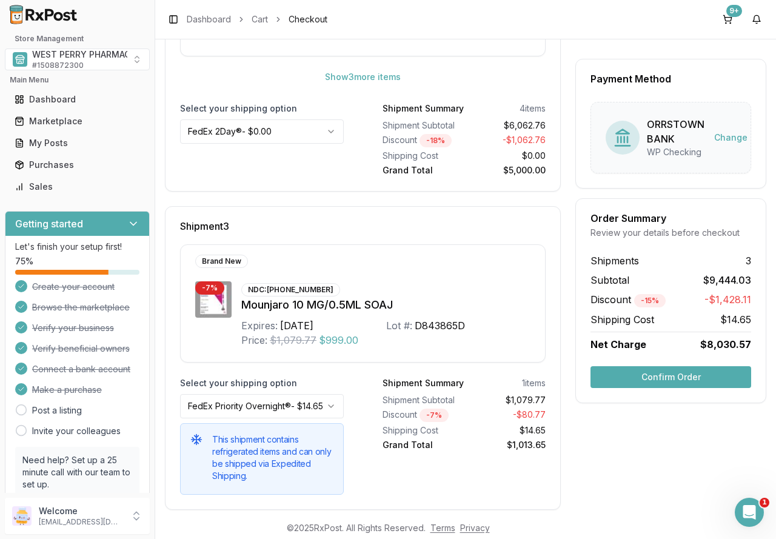
click at [663, 373] on button "Confirm Order" at bounding box center [670, 377] width 161 height 22
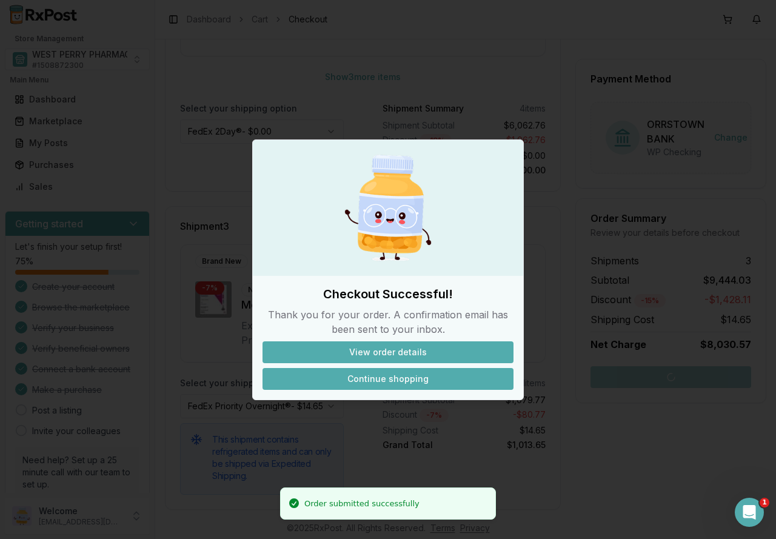
click at [390, 387] on button "Continue shopping" at bounding box center [387, 379] width 251 height 22
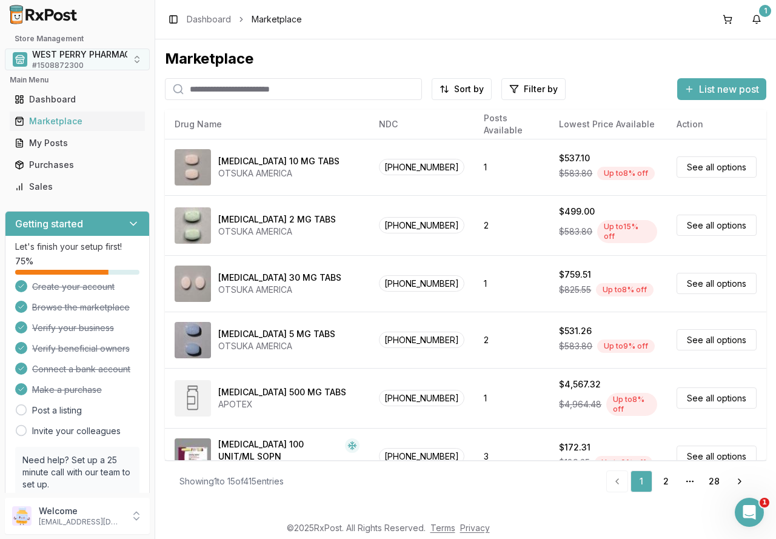
click at [65, 62] on span "# 1508872300" at bounding box center [58, 66] width 52 height 10
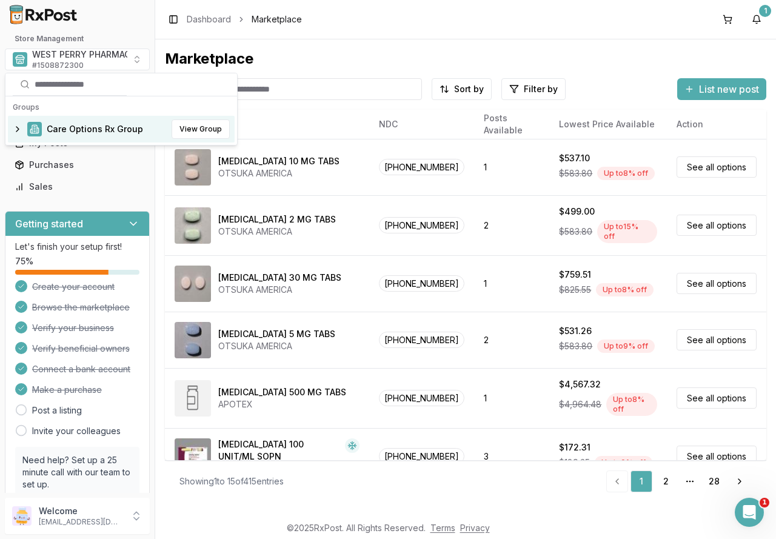
click at [67, 127] on span "Care Options Rx Group" at bounding box center [95, 129] width 96 height 12
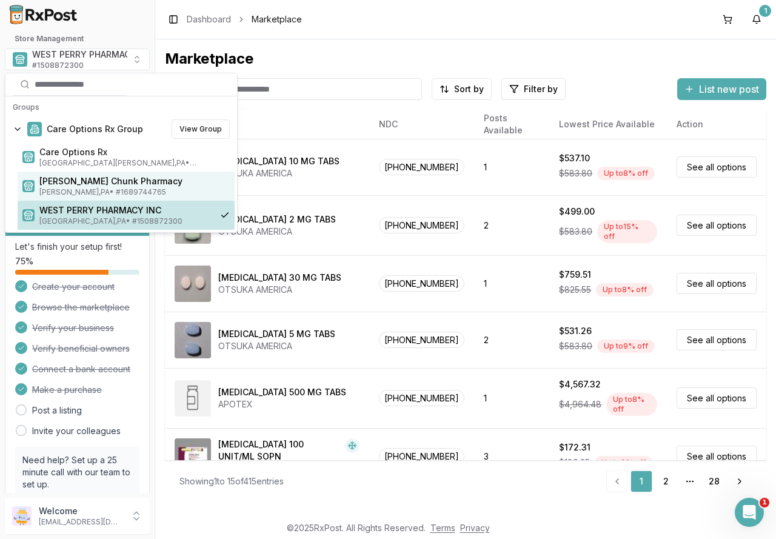
click at [79, 186] on span "Mauch Chunk Pharmacy" at bounding box center [134, 181] width 190 height 12
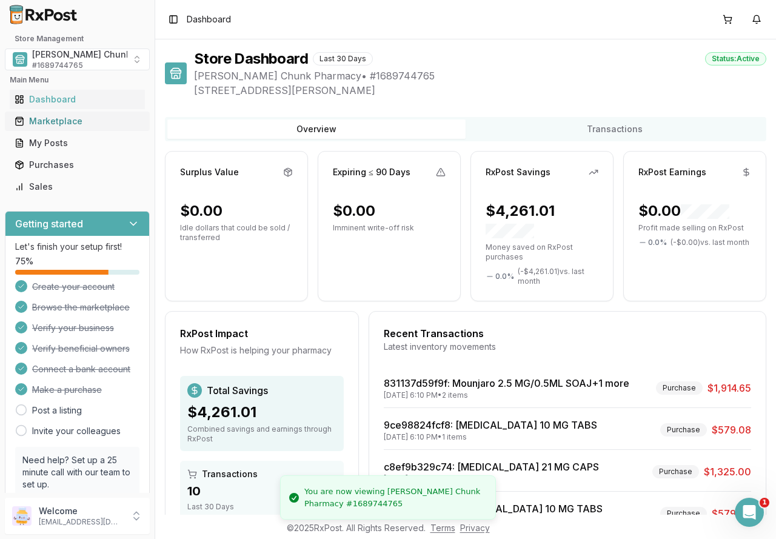
click at [69, 122] on div "Marketplace" at bounding box center [77, 121] width 125 height 12
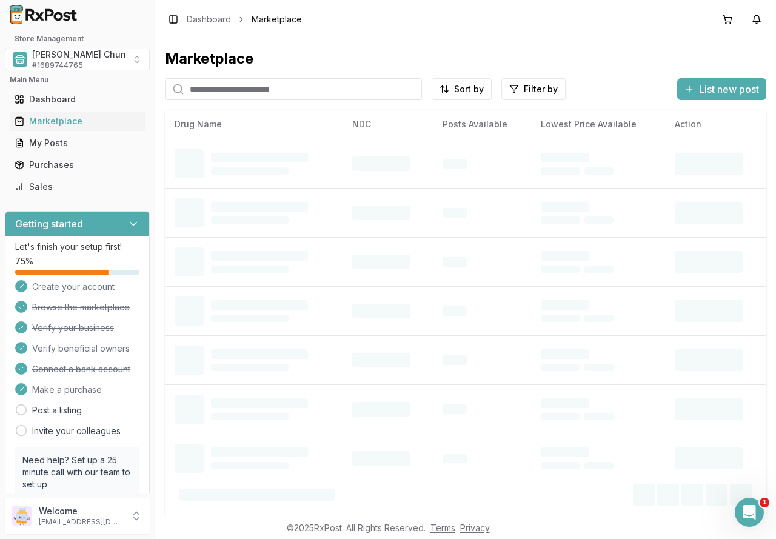
click at [229, 92] on input "search" at bounding box center [293, 89] width 257 height 22
type input "*******"
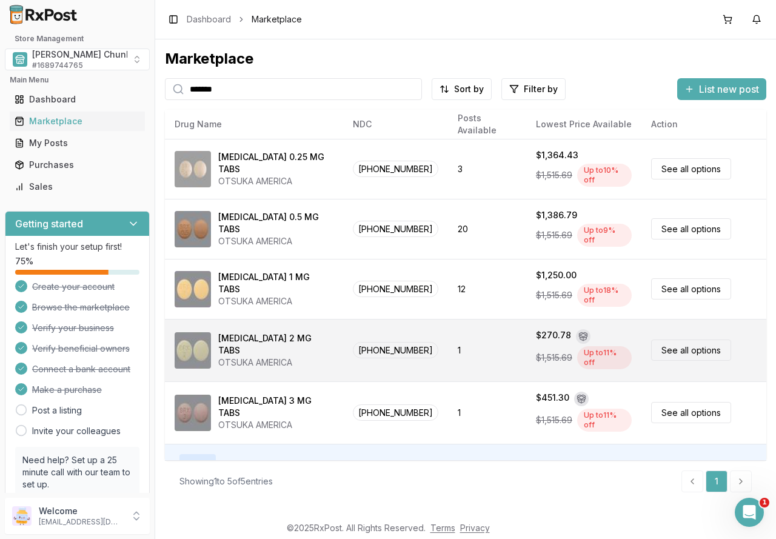
click at [259, 332] on div "Rexulti 2 MG TABS" at bounding box center [275, 344] width 115 height 24
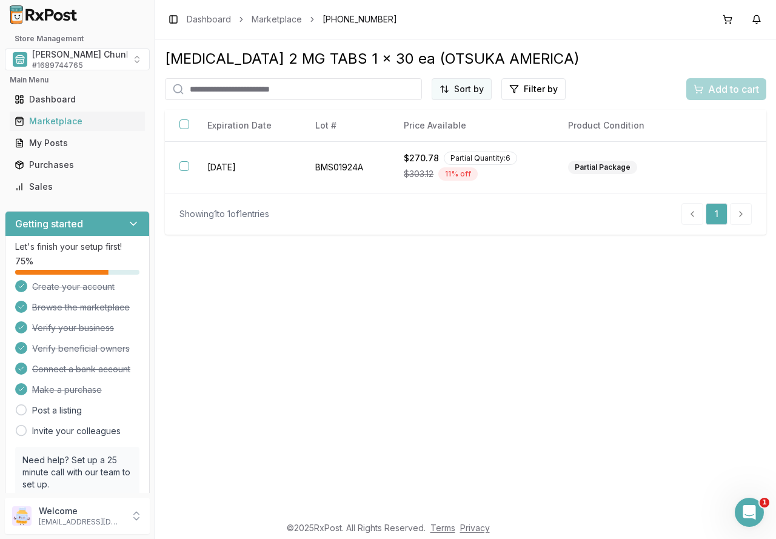
drag, startPoint x: 459, startPoint y: 75, endPoint x: 456, endPoint y: 82, distance: 7.3
click at [459, 75] on div "Rexulti 2 MG TABS 1 x 30 ea (OTSUKA AMERICA) Sort by Filter by Add to cart Part…" at bounding box center [465, 141] width 601 height 185
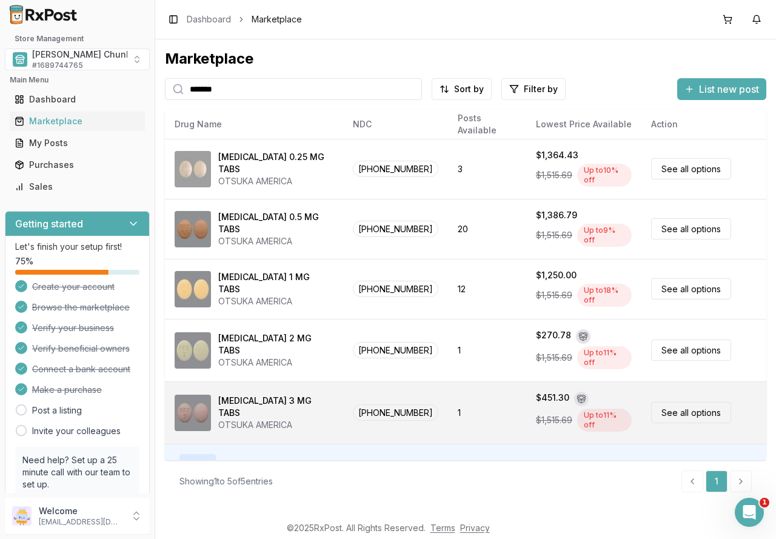
scroll to position [17, 0]
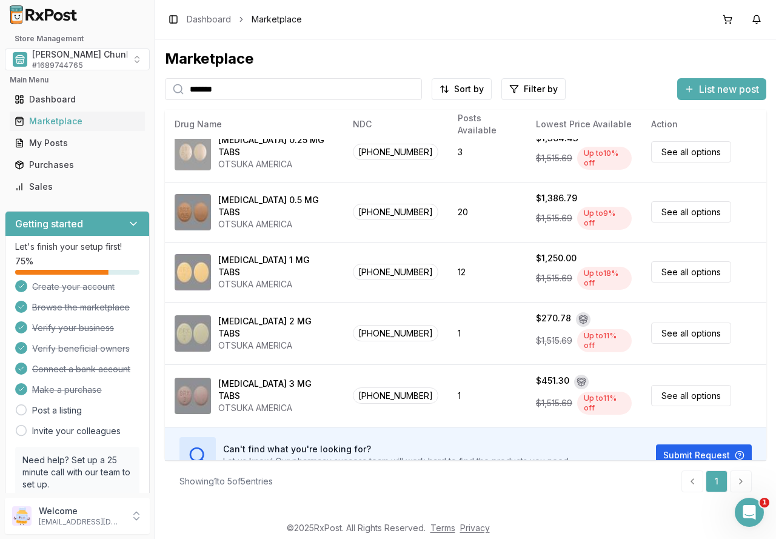
click at [410, 87] on input "*******" at bounding box center [293, 89] width 257 height 22
click at [321, 82] on input "search" at bounding box center [293, 89] width 257 height 22
type input "********"
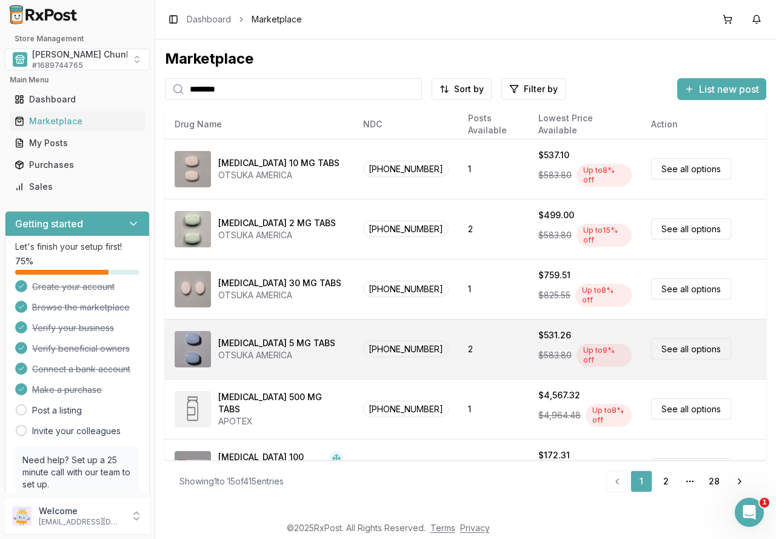
click at [374, 327] on td "59148-0007-13" at bounding box center [405, 349] width 105 height 60
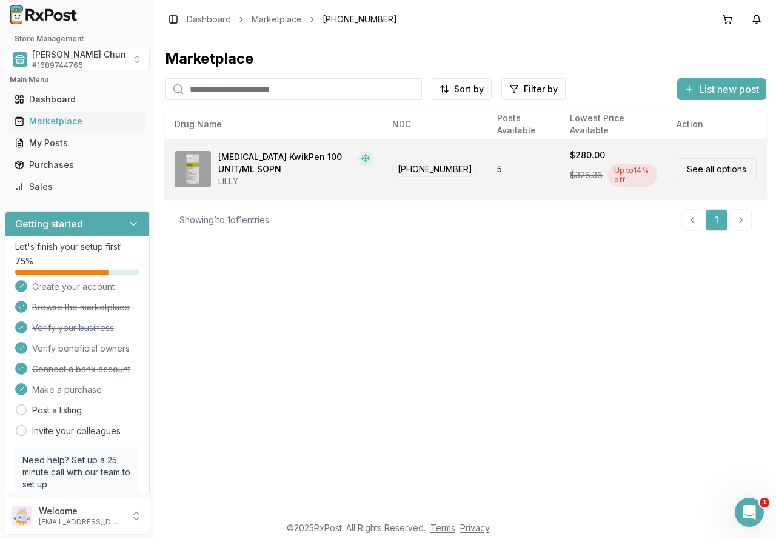
click at [723, 168] on link "See all options" at bounding box center [716, 168] width 80 height 21
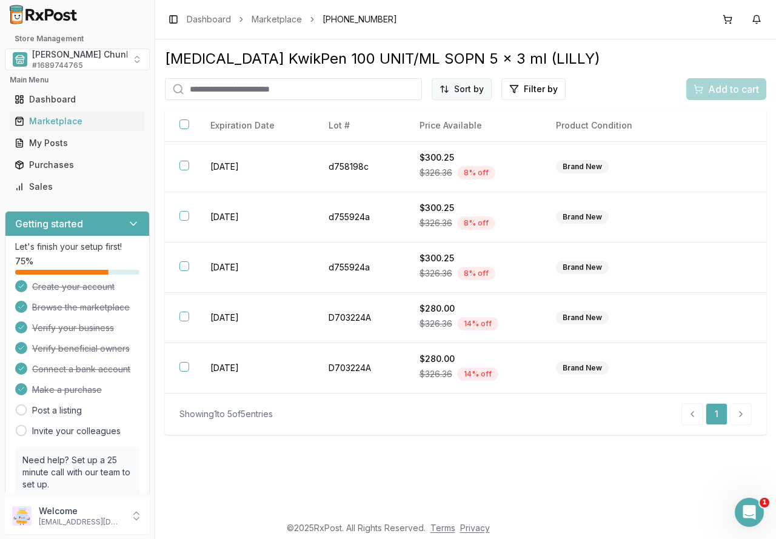
click at [473, 90] on html "Store Management Mauch Chunk Pharmacy # 1689744765 Main Menu Dashboard Marketpl…" at bounding box center [388, 269] width 776 height 539
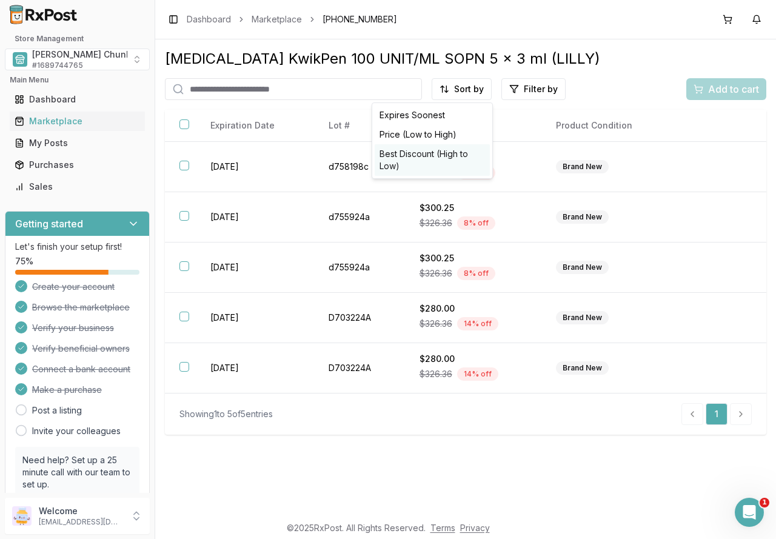
click at [449, 156] on div "Best Discount (High to Low)" at bounding box center [432, 160] width 115 height 32
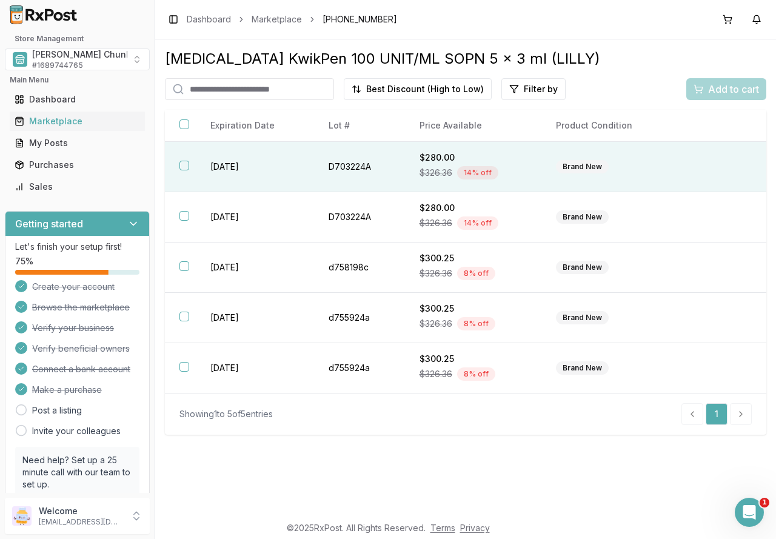
click at [182, 167] on button "button" at bounding box center [184, 166] width 10 height 10
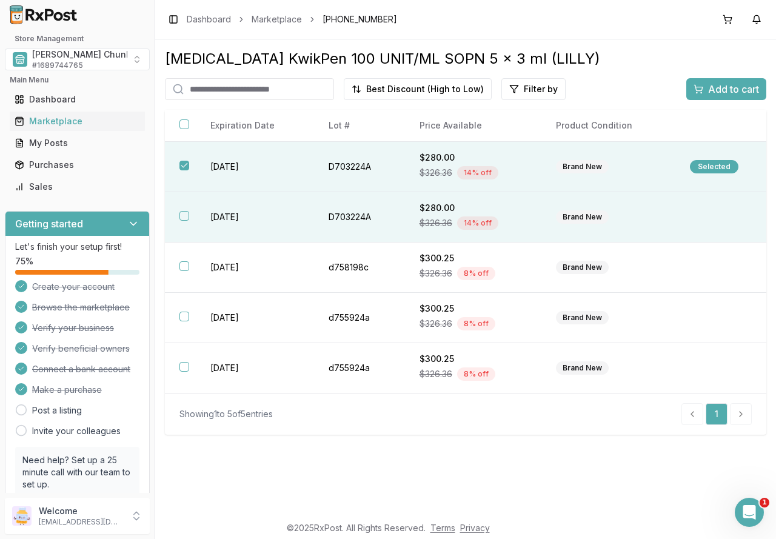
click at [181, 219] on button "button" at bounding box center [184, 216] width 10 height 10
click at [721, 84] on span "Add to cart" at bounding box center [733, 89] width 51 height 15
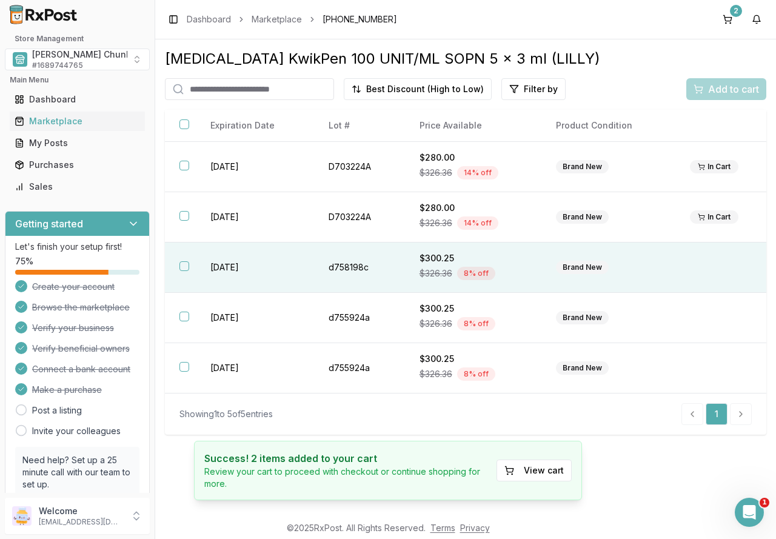
click at [181, 269] on button "button" at bounding box center [184, 266] width 10 height 10
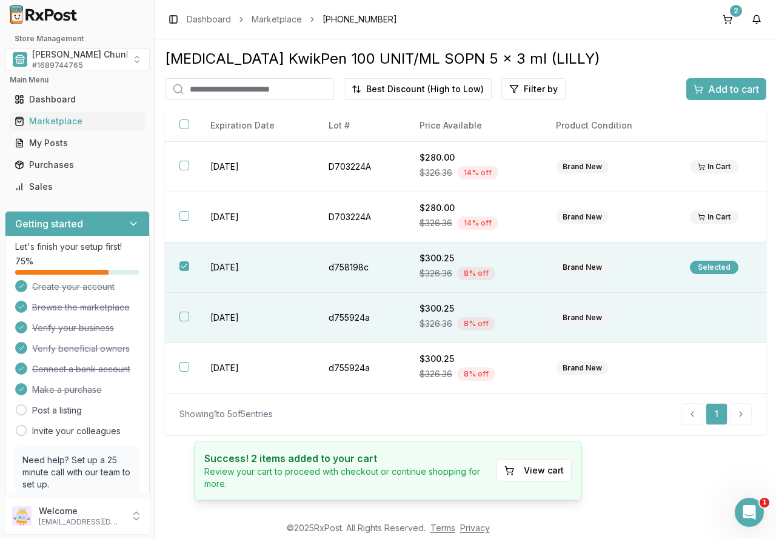
click at [184, 319] on button "button" at bounding box center [184, 317] width 10 height 10
click at [711, 90] on span "Add to cart" at bounding box center [733, 89] width 51 height 15
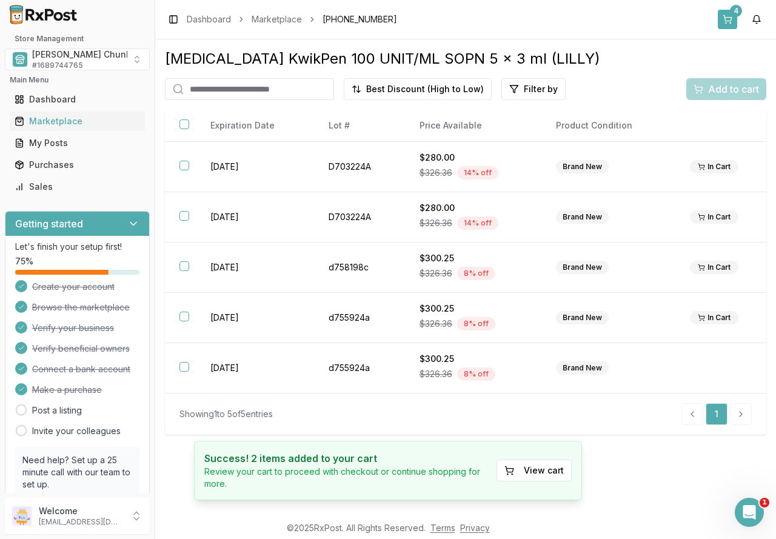
click at [726, 19] on button "4" at bounding box center [727, 19] width 19 height 19
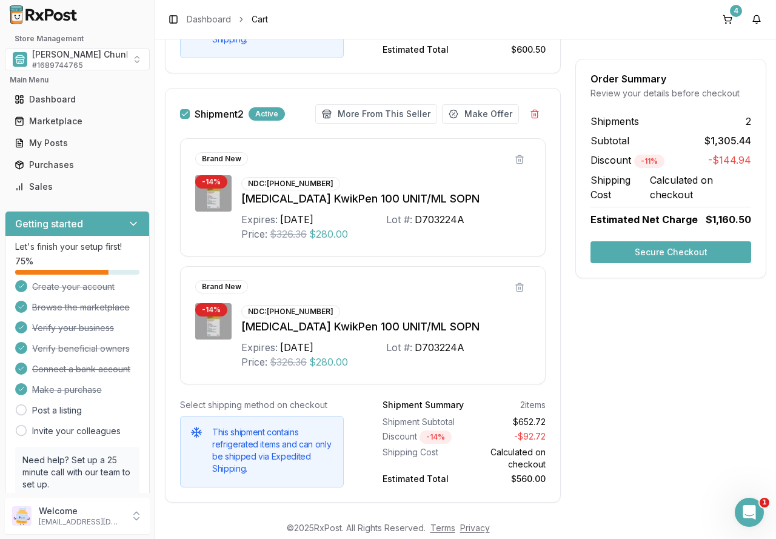
scroll to position [592, 0]
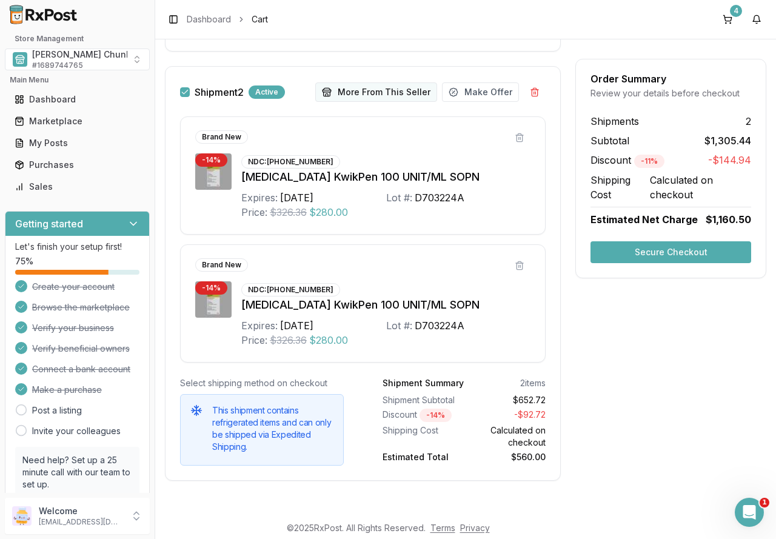
click at [353, 92] on button "More From This Seller" at bounding box center [376, 91] width 122 height 19
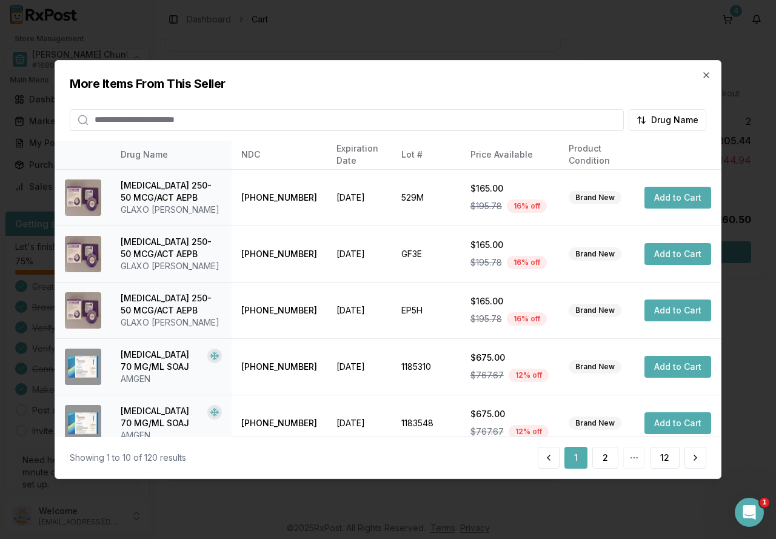
click at [187, 120] on input "search" at bounding box center [347, 120] width 554 height 22
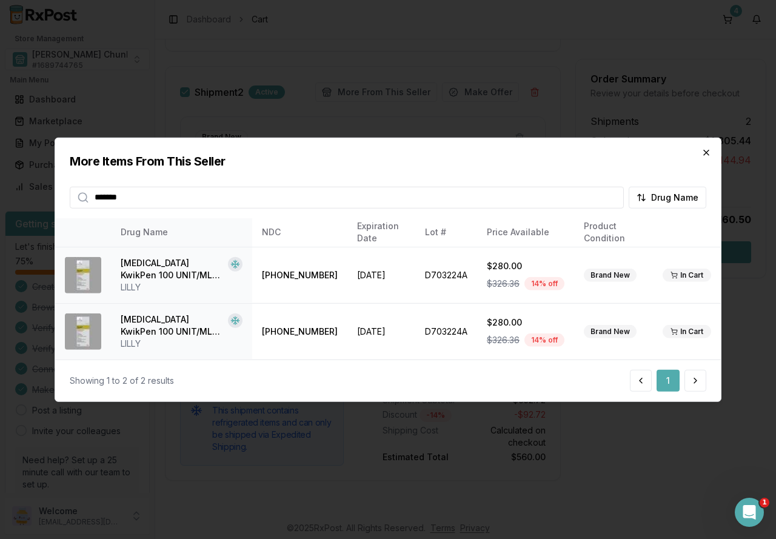
type input "*******"
click at [708, 151] on icon "button" at bounding box center [706, 152] width 5 height 5
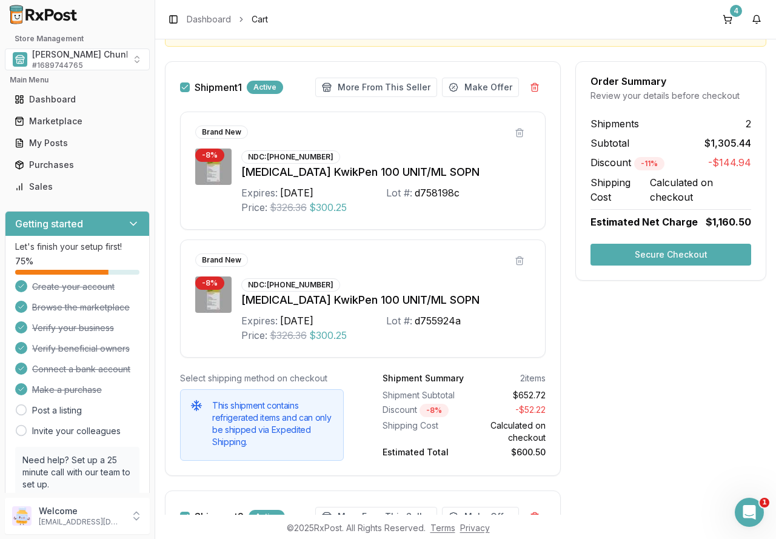
scroll to position [107, 0]
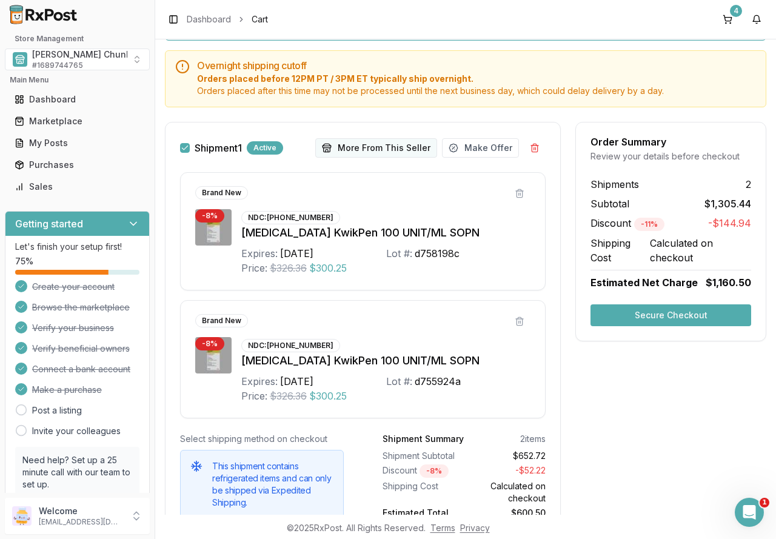
click at [370, 149] on button "More From This Seller" at bounding box center [376, 147] width 122 height 19
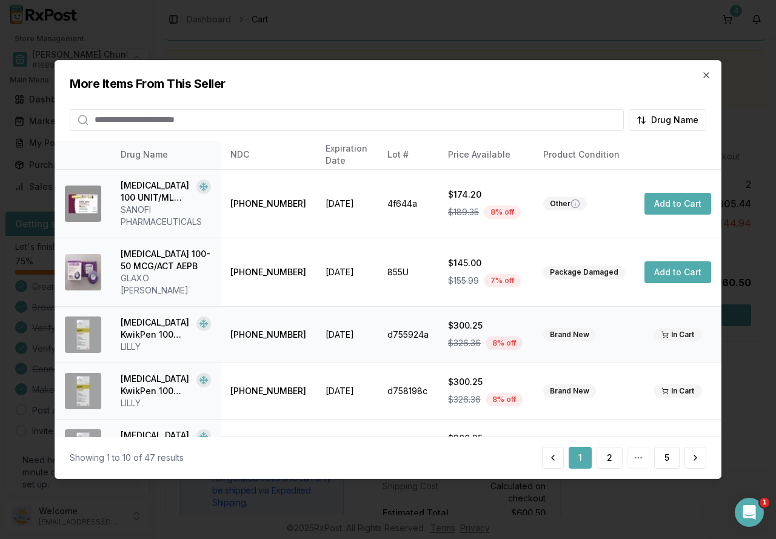
scroll to position [61, 0]
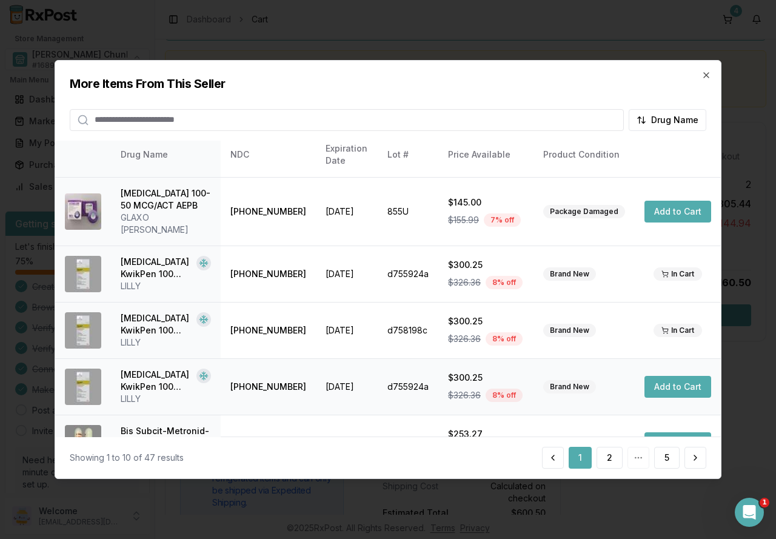
click at [665, 376] on button "Add to Cart" at bounding box center [677, 387] width 67 height 22
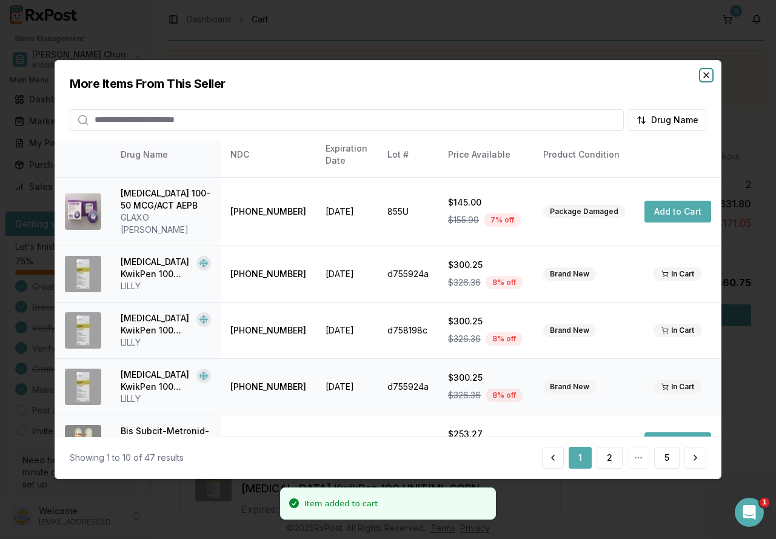
click at [702, 75] on icon "button" at bounding box center [706, 75] width 10 height 10
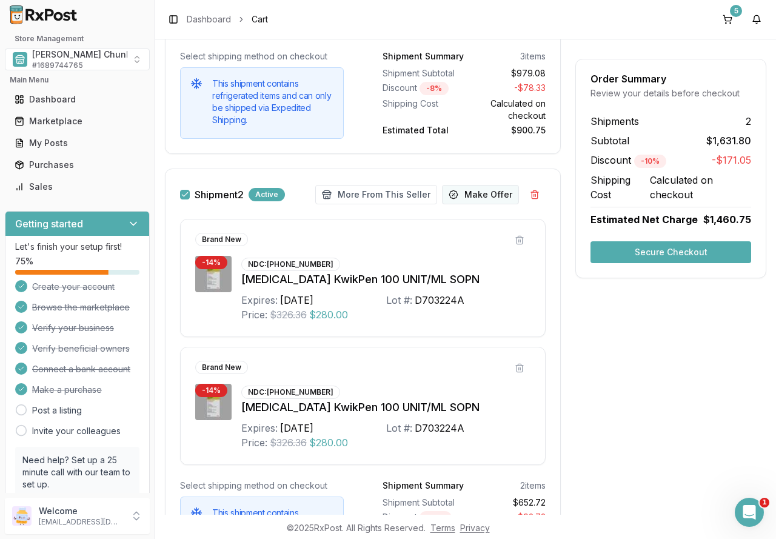
scroll to position [470, 0]
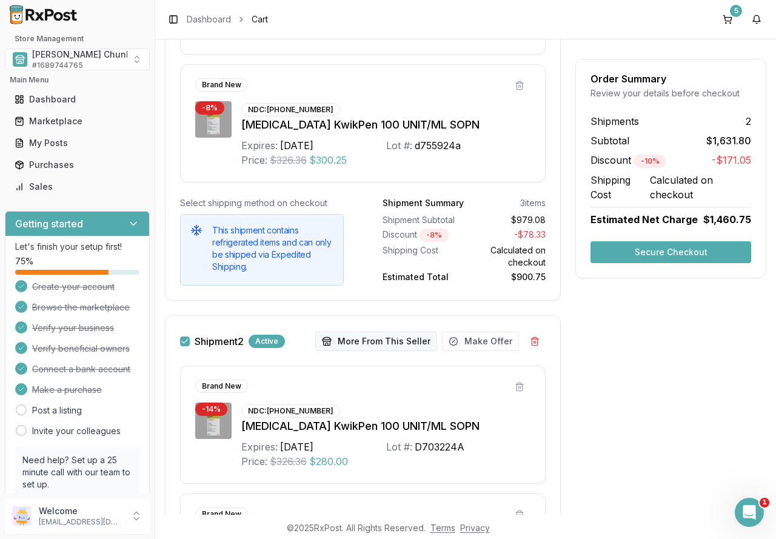
click at [367, 339] on button "More From This Seller" at bounding box center [376, 341] width 122 height 19
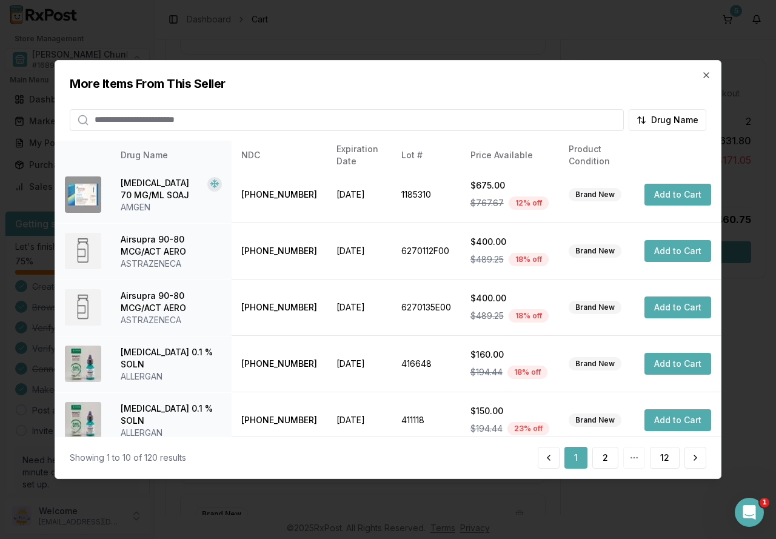
scroll to position [296, 0]
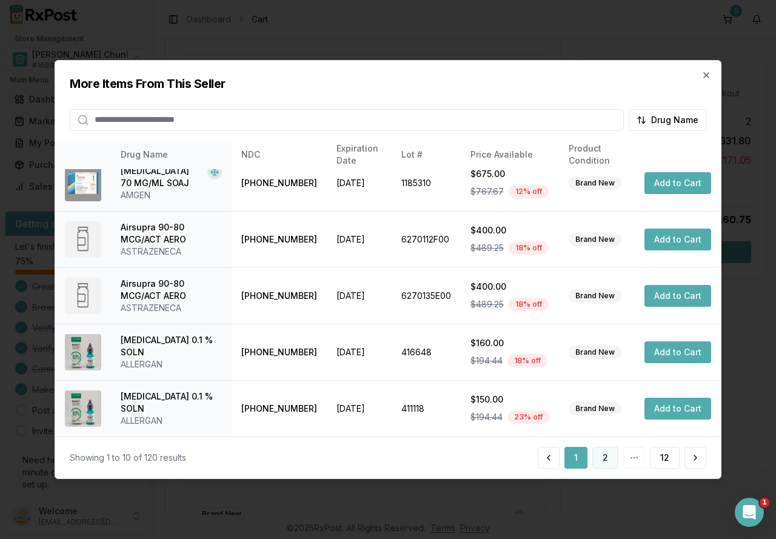
click at [604, 459] on button "2" at bounding box center [605, 458] width 26 height 22
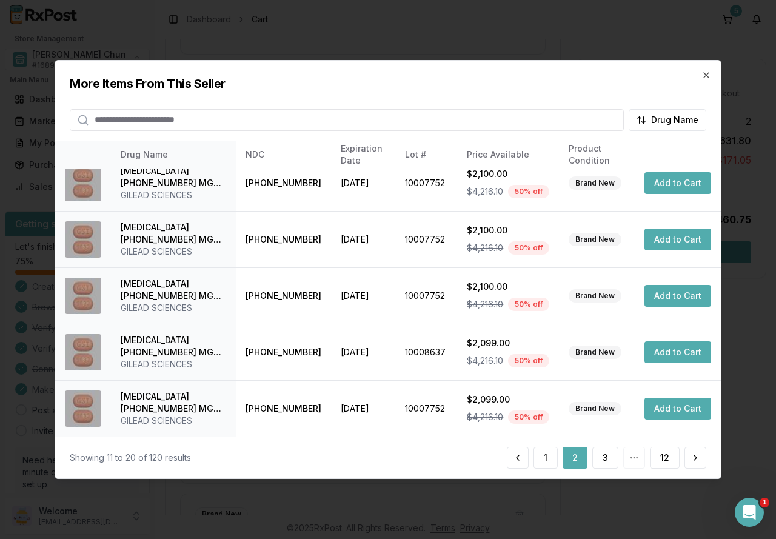
click at [582, 455] on button "2" at bounding box center [574, 458] width 25 height 22
click at [603, 455] on button "3" at bounding box center [605, 458] width 26 height 22
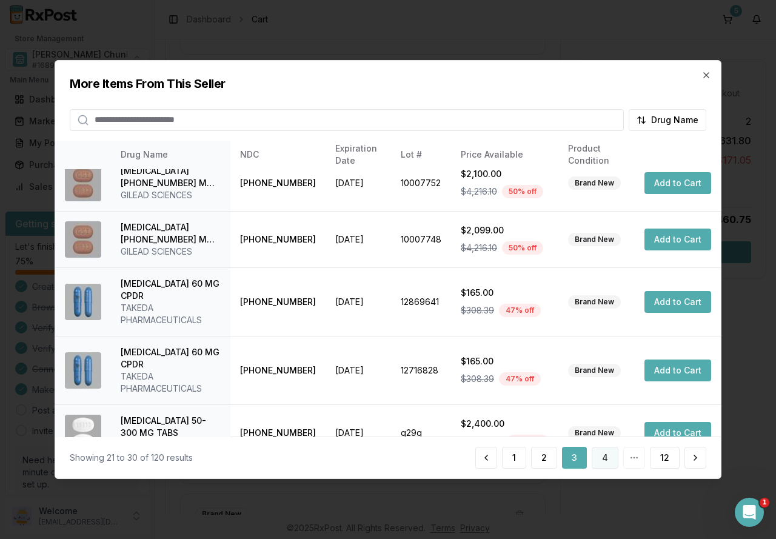
click at [608, 457] on button "4" at bounding box center [605, 458] width 27 height 22
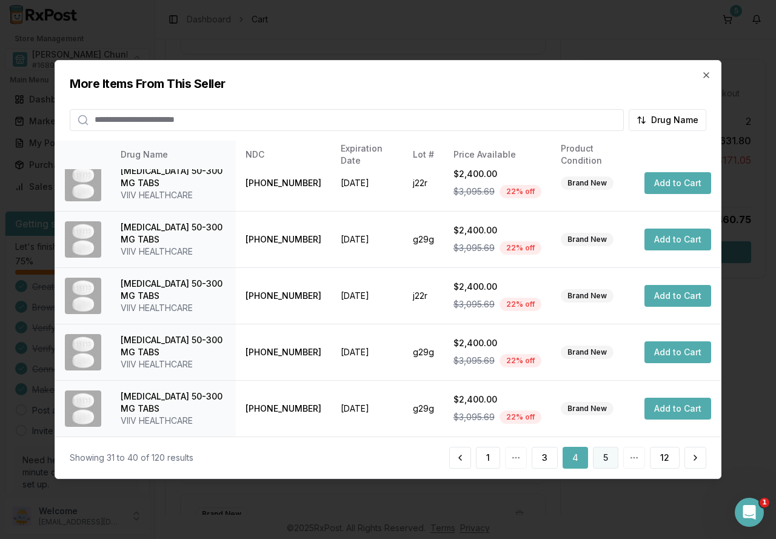
click at [607, 459] on button "5" at bounding box center [605, 458] width 25 height 22
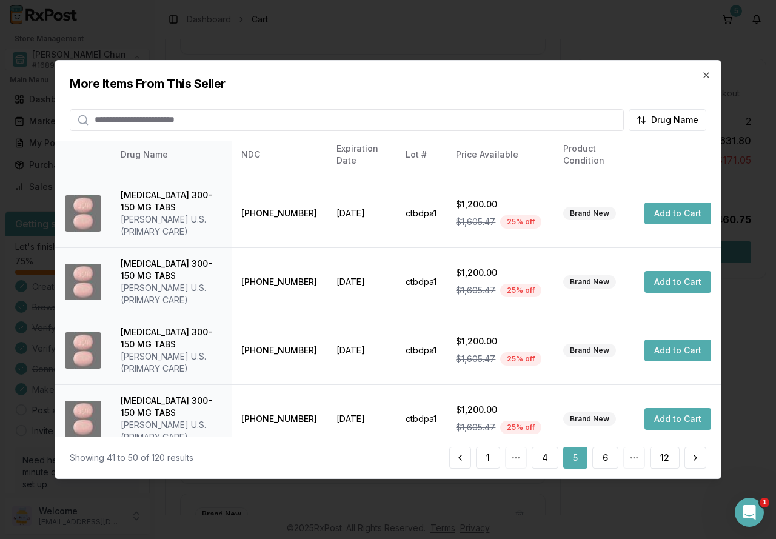
scroll to position [381, 0]
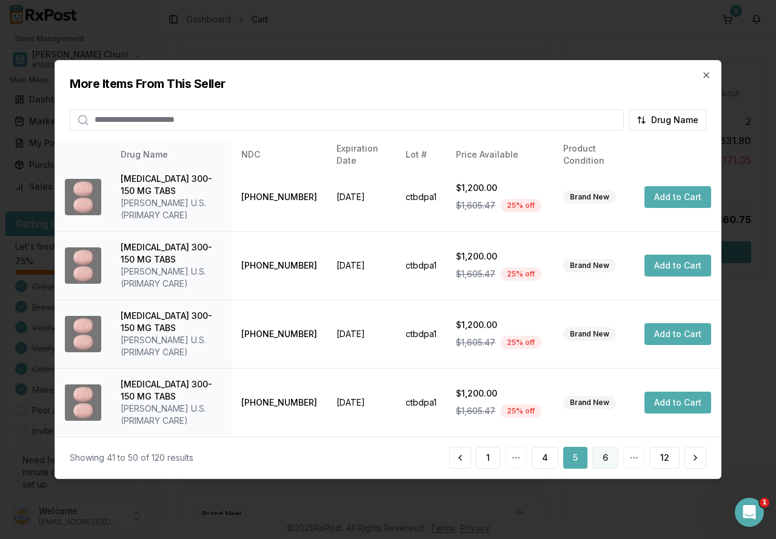
click at [606, 463] on button "6" at bounding box center [605, 458] width 26 height 22
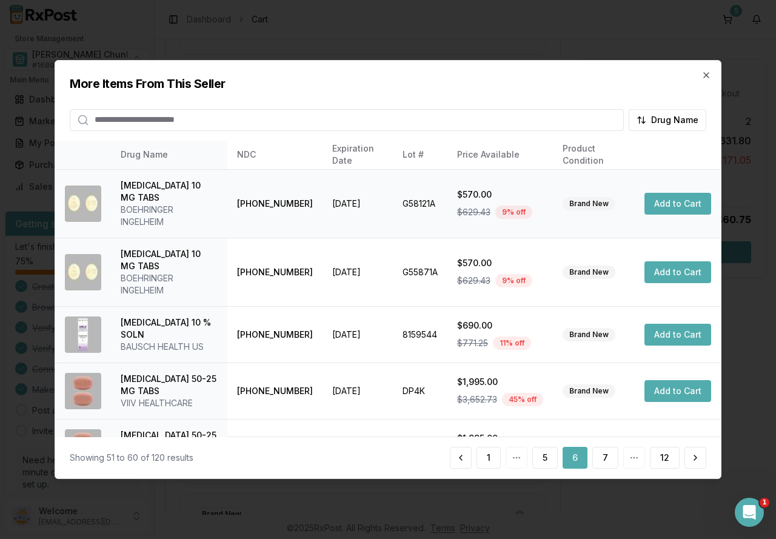
click at [681, 199] on button "Add to Cart" at bounding box center [677, 204] width 67 height 22
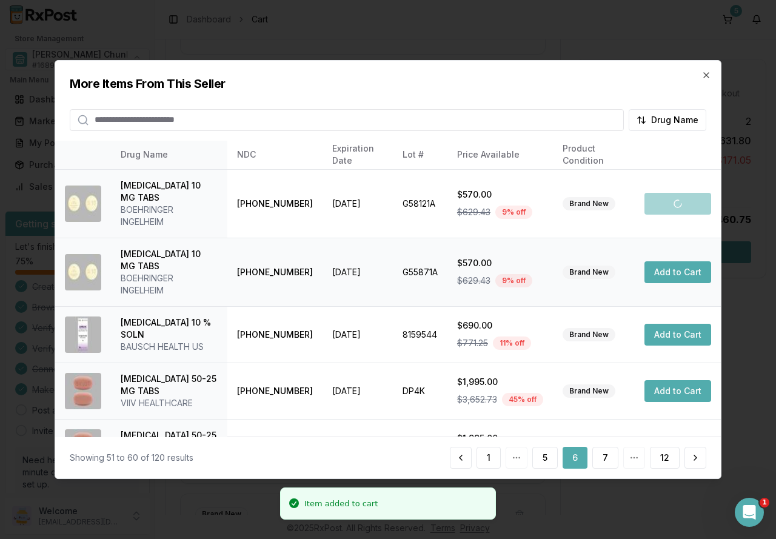
click at [667, 279] on button "Add to Cart" at bounding box center [677, 272] width 67 height 22
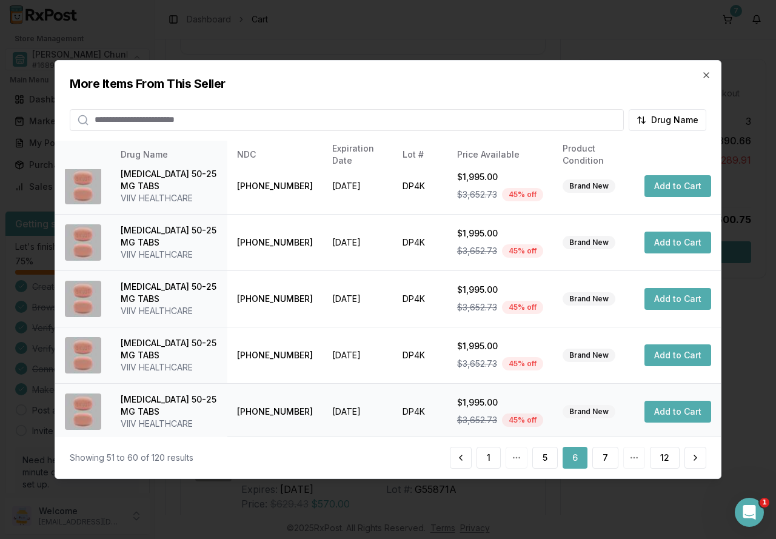
scroll to position [321, 0]
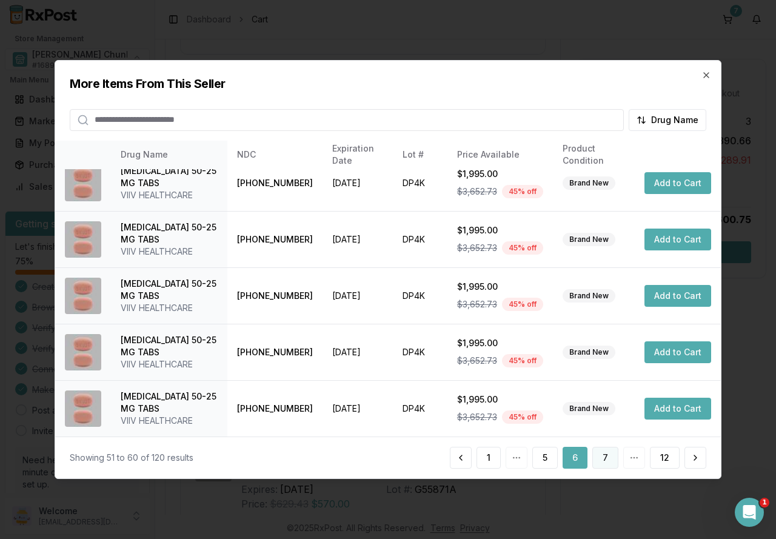
click at [598, 458] on button "7" at bounding box center [605, 458] width 26 height 22
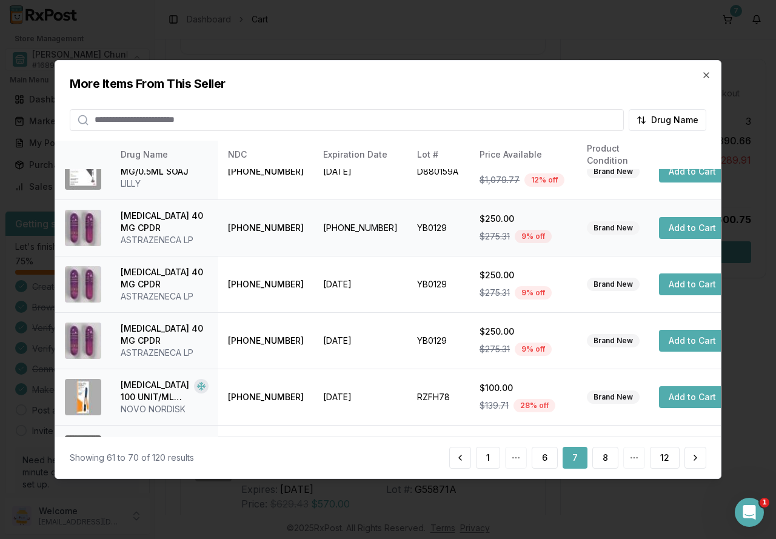
scroll to position [296, 0]
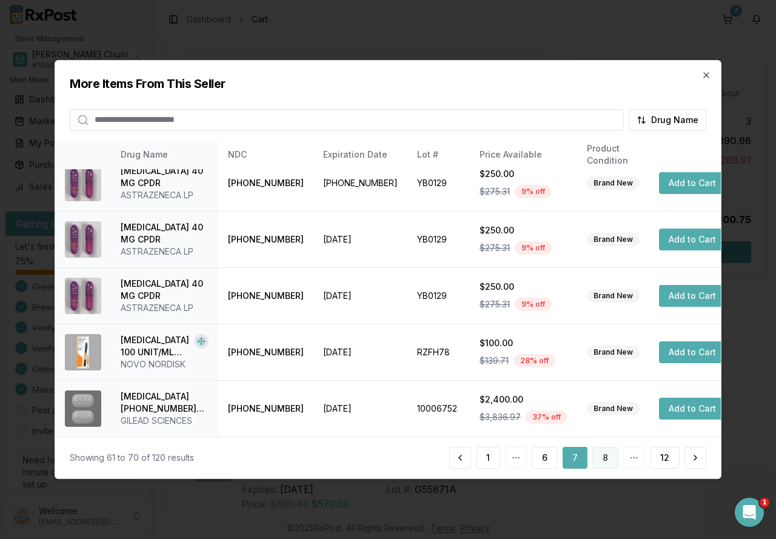
click at [599, 454] on button "8" at bounding box center [605, 458] width 26 height 22
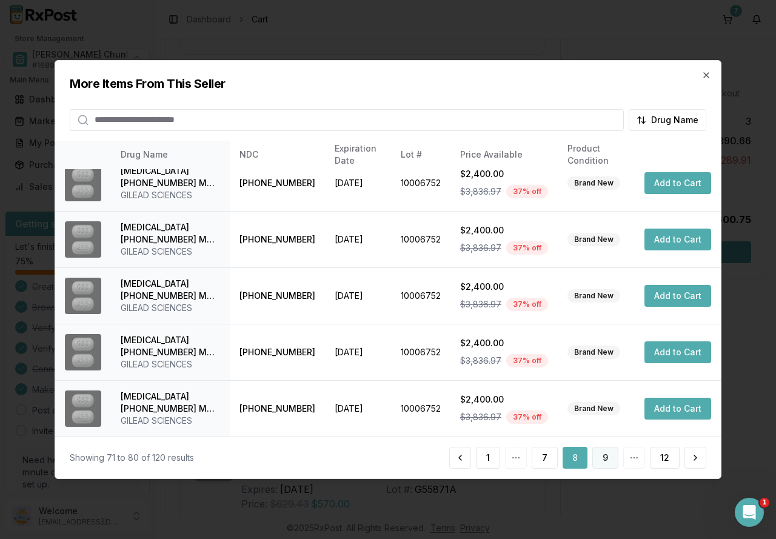
click at [612, 456] on button "9" at bounding box center [605, 458] width 26 height 22
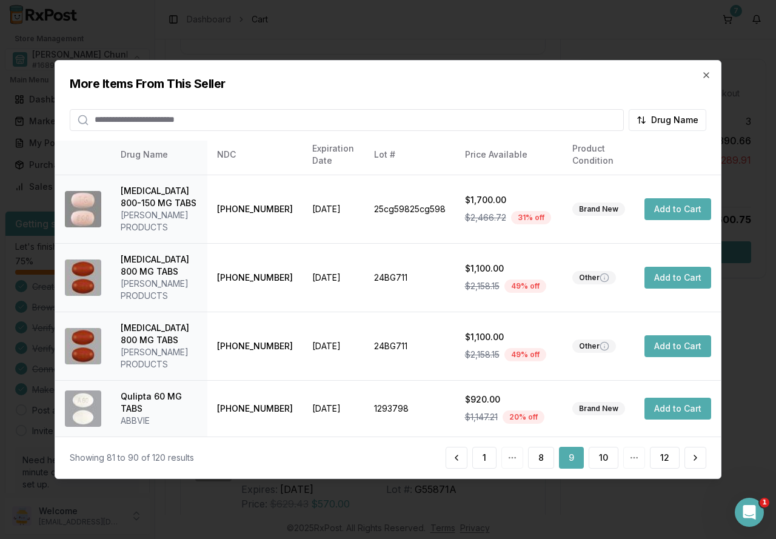
scroll to position [406, 0]
click at [607, 455] on button "10" at bounding box center [604, 458] width 30 height 22
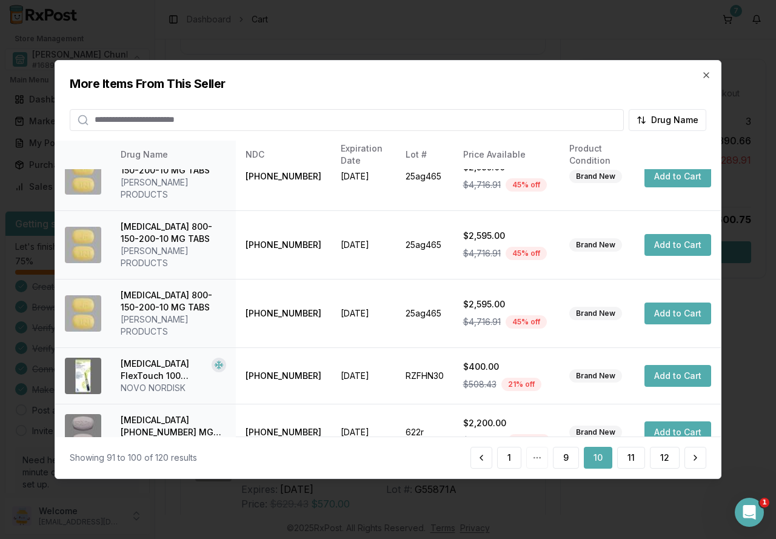
scroll to position [296, 0]
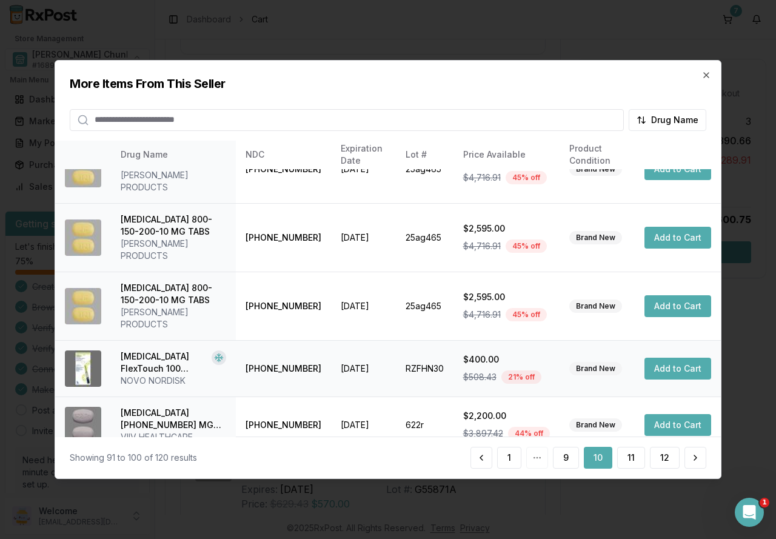
click at [662, 358] on button "Add to Cart" at bounding box center [677, 369] width 67 height 22
click at [629, 456] on button "11" at bounding box center [631, 458] width 28 height 22
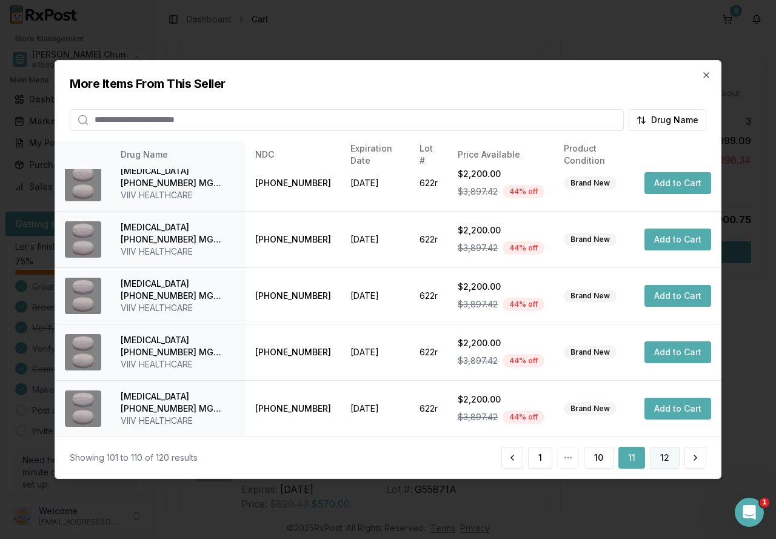
click at [658, 459] on button "12" at bounding box center [665, 458] width 30 height 22
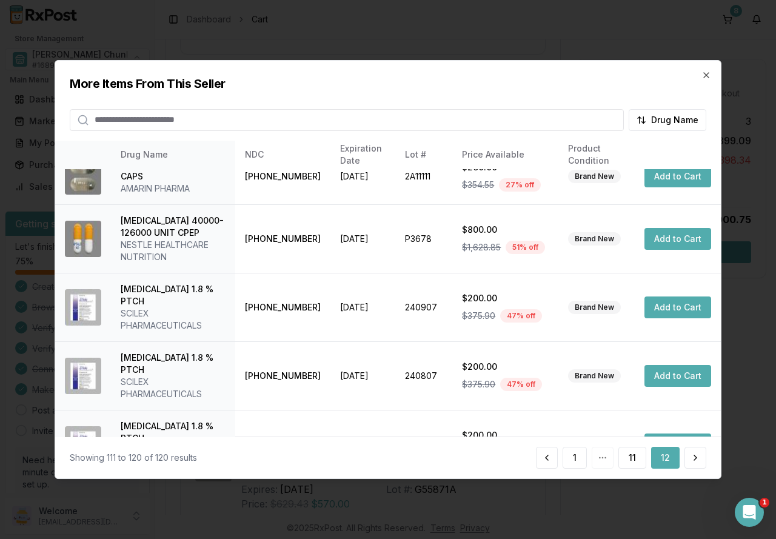
scroll to position [309, 0]
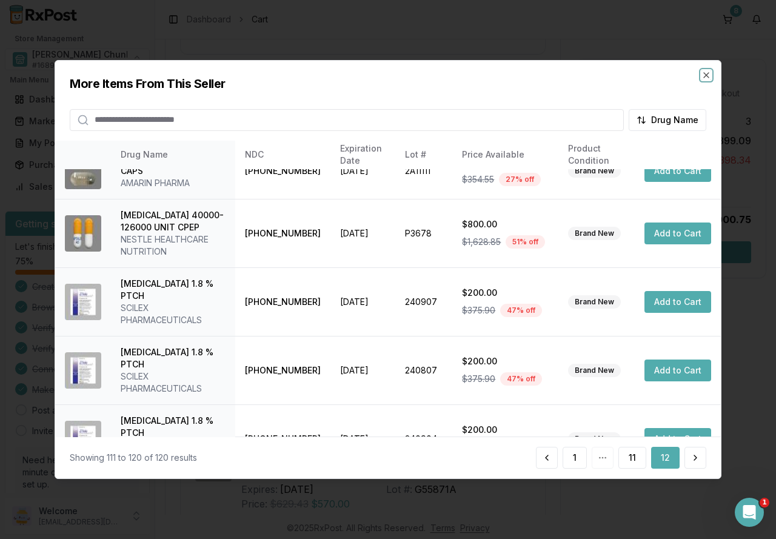
click at [704, 72] on icon "button" at bounding box center [706, 75] width 10 height 10
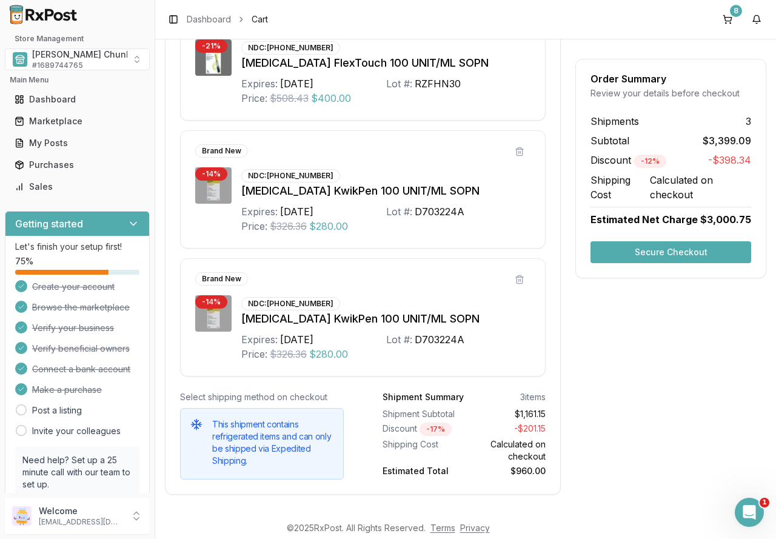
scroll to position [1317, 0]
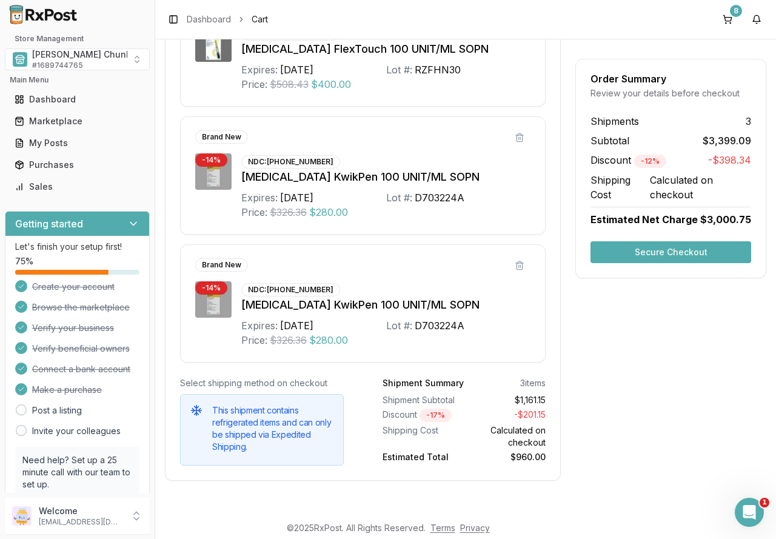
click at [675, 252] on button "Secure Checkout" at bounding box center [670, 252] width 161 height 22
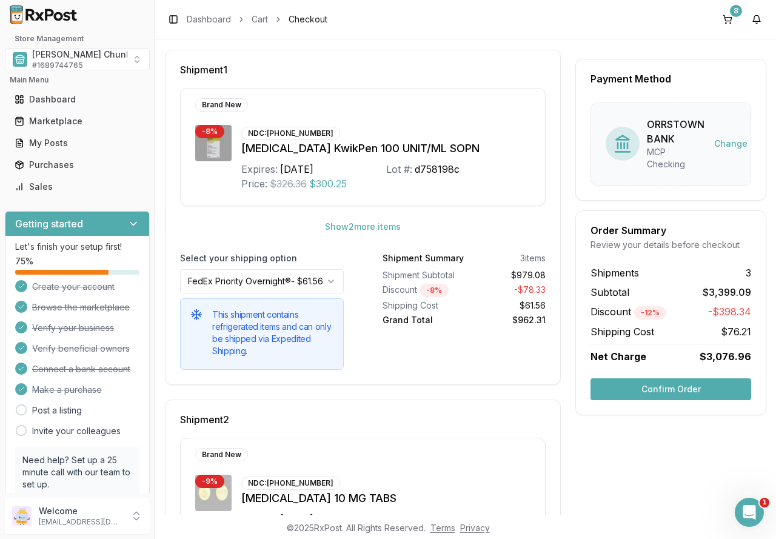
scroll to position [112, 0]
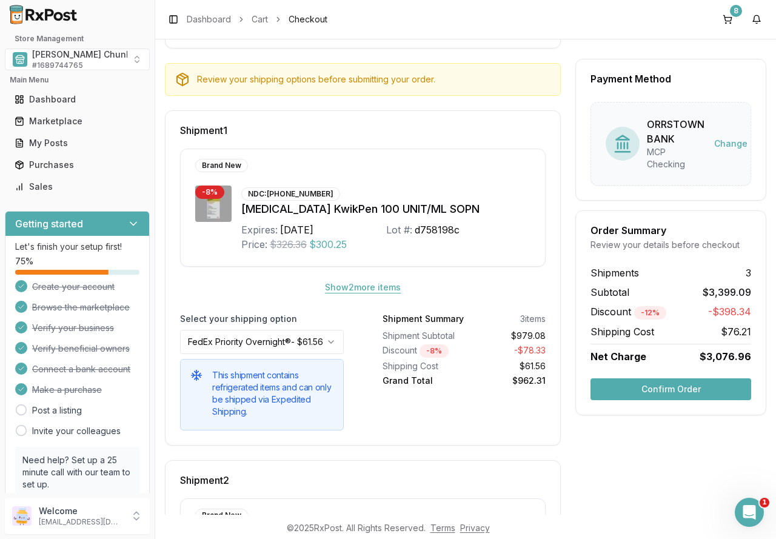
click at [370, 287] on button "Show 2 more item s" at bounding box center [362, 287] width 95 height 22
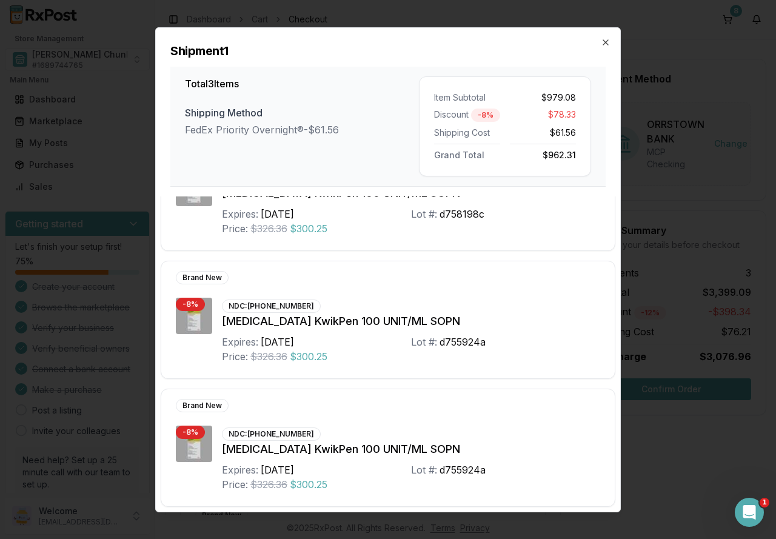
scroll to position [68, 0]
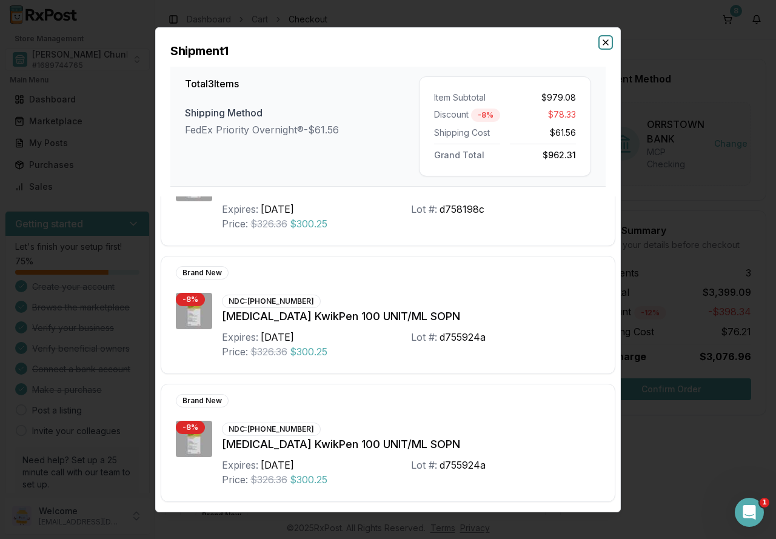
click at [607, 41] on icon "button" at bounding box center [605, 41] width 5 height 5
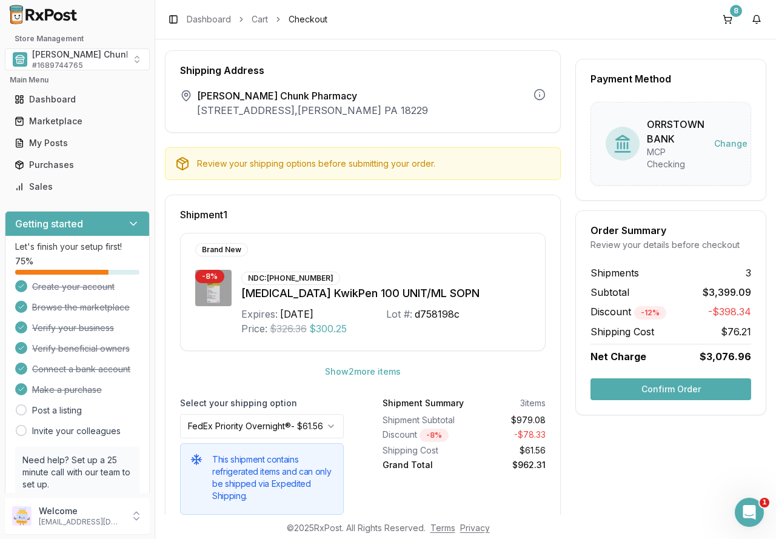
scroll to position [121, 0]
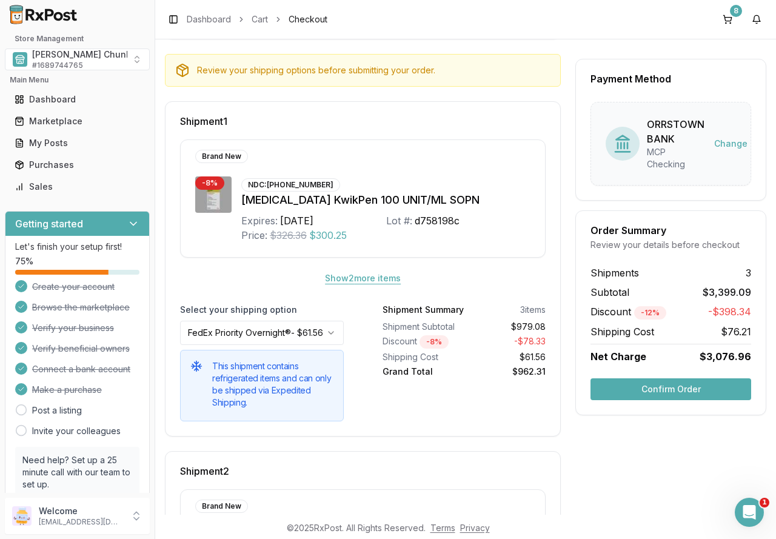
click at [379, 279] on button "Show 2 more item s" at bounding box center [362, 278] width 95 height 22
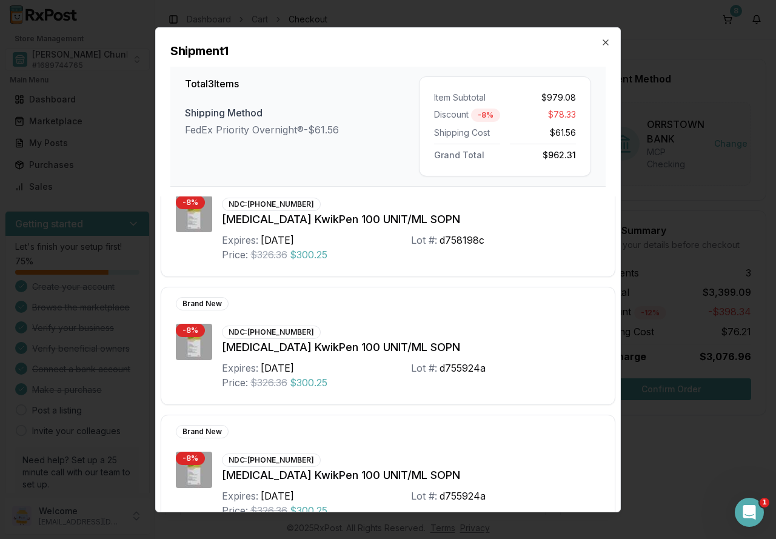
scroll to position [0, 0]
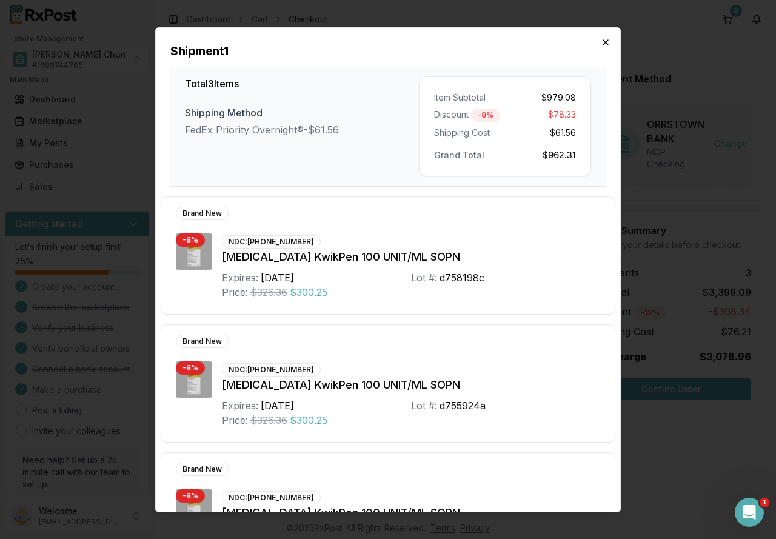
click at [604, 41] on icon "button" at bounding box center [605, 41] width 5 height 5
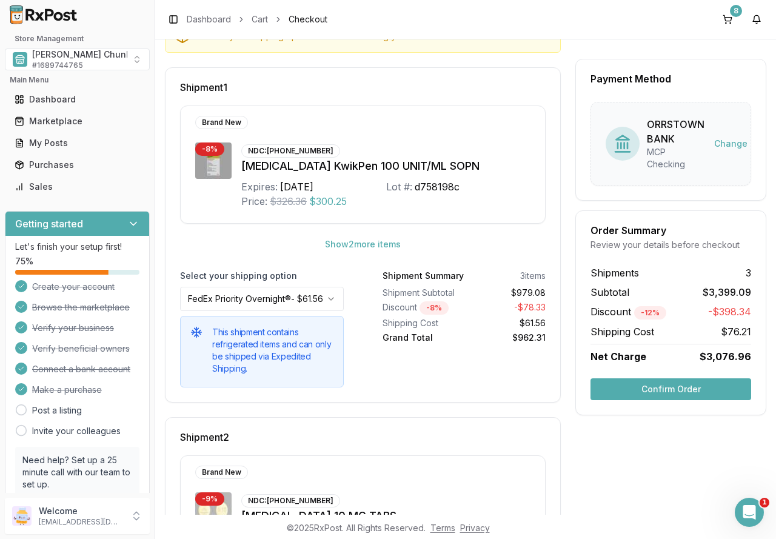
scroll to position [182, 0]
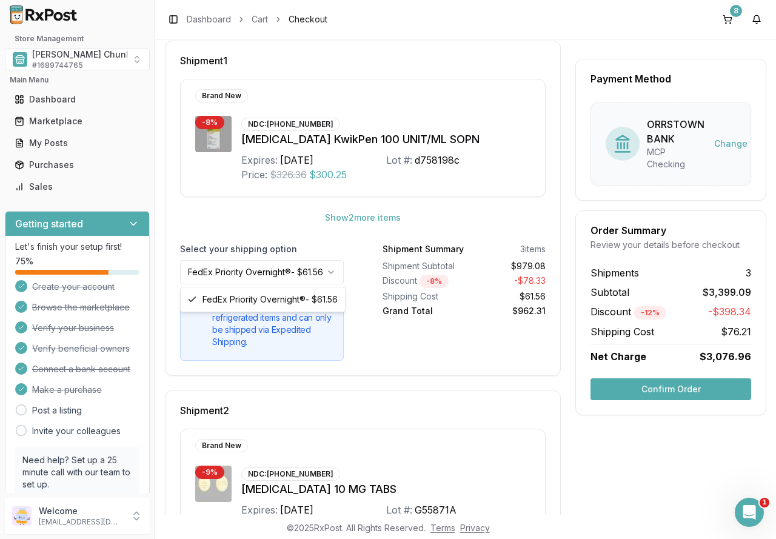
click at [322, 270] on html "Store Management Mauch Chunk Pharmacy # 1689744765 Main Menu Dashboard Marketpl…" at bounding box center [388, 269] width 776 height 539
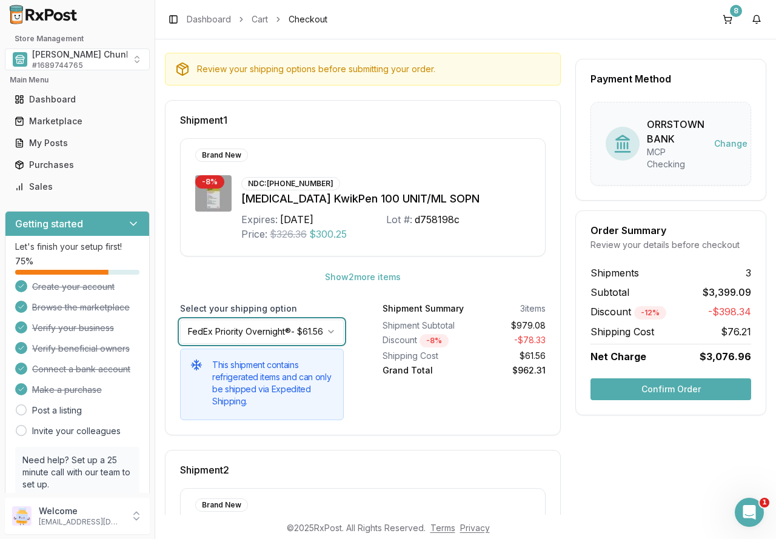
scroll to position [121, 0]
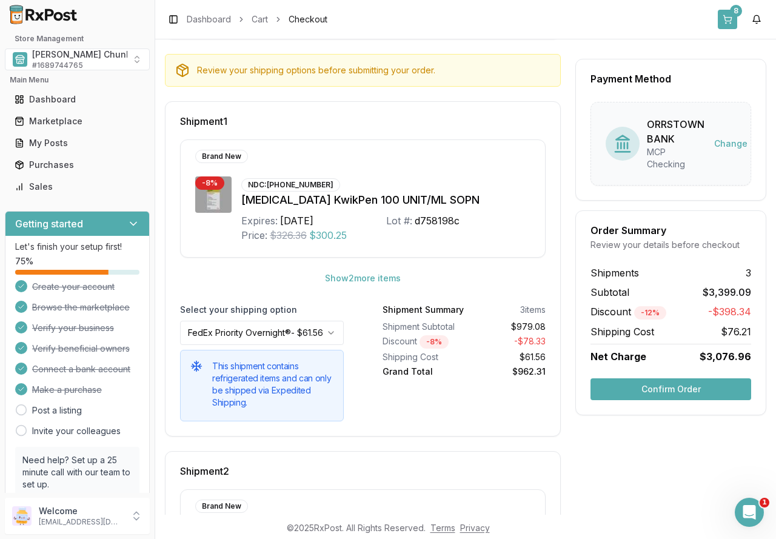
click at [728, 19] on button "8" at bounding box center [727, 19] width 19 height 19
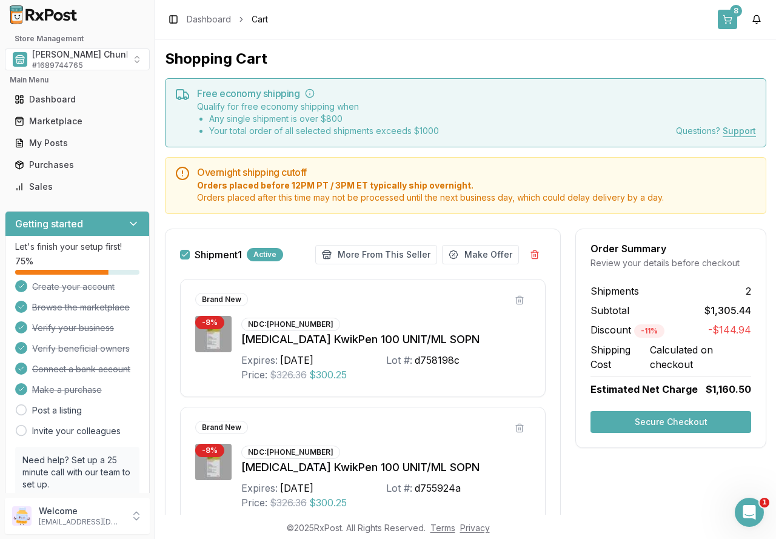
click at [724, 21] on button "8" at bounding box center [727, 19] width 19 height 19
click at [732, 12] on div "8" at bounding box center [736, 11] width 12 height 12
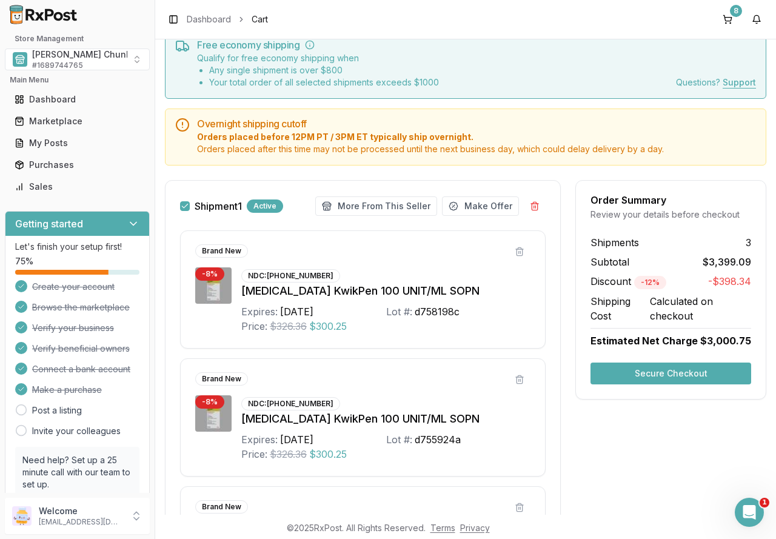
scroll to position [44, 0]
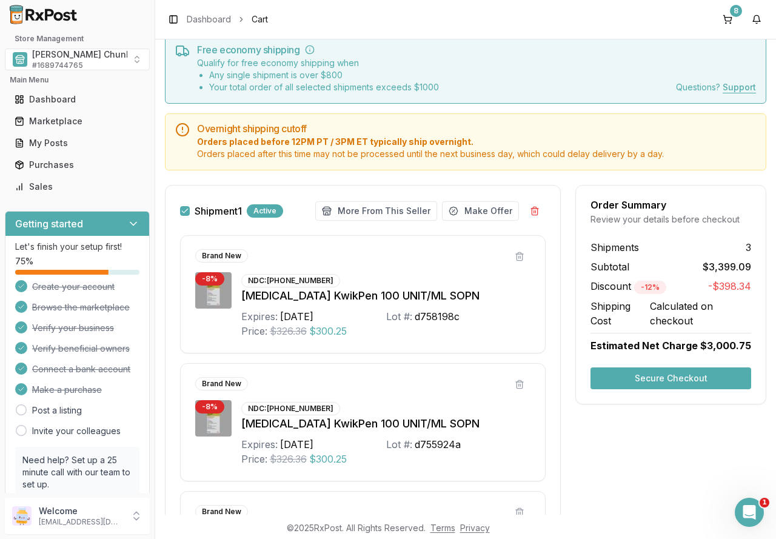
click at [185, 211] on button "Shipment 1" at bounding box center [185, 211] width 10 height 10
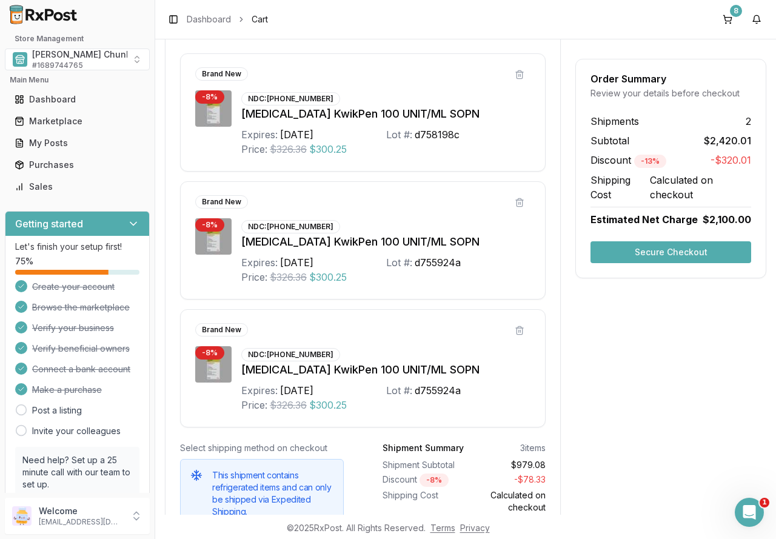
scroll to position [0, 0]
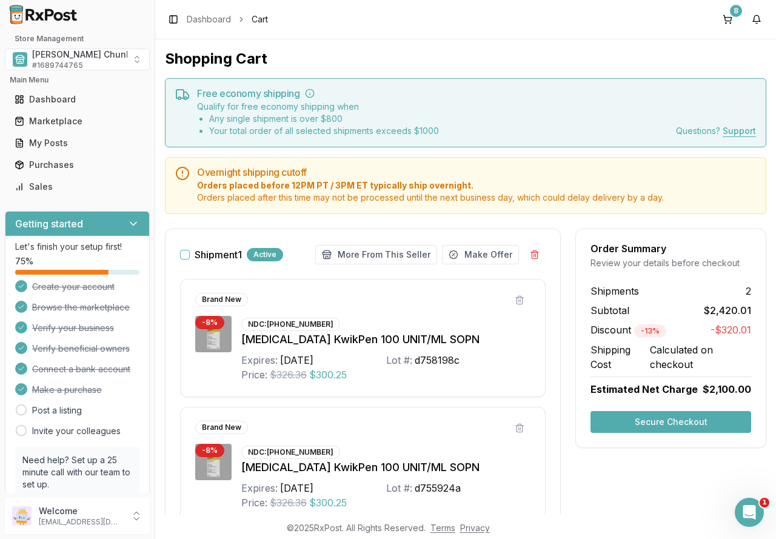
click at [191, 253] on div "Shipment 1 Active" at bounding box center [231, 254] width 103 height 13
click at [184, 253] on button "Shipment 1" at bounding box center [185, 255] width 10 height 10
click at [639, 422] on button "Secure Checkout" at bounding box center [670, 422] width 161 height 22
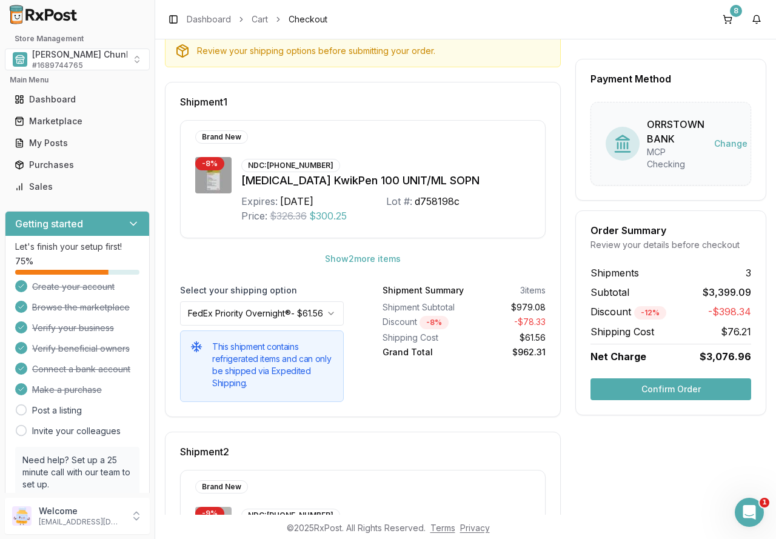
scroll to position [121, 0]
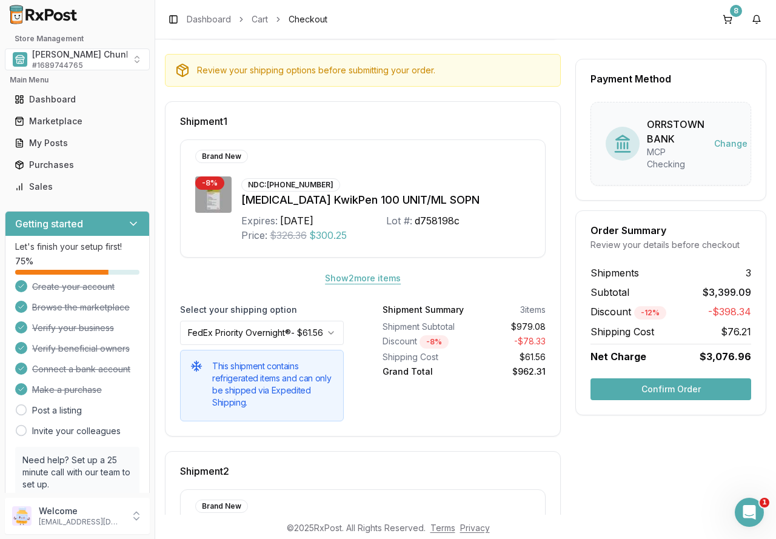
click at [349, 280] on button "Show 2 more item s" at bounding box center [362, 278] width 95 height 22
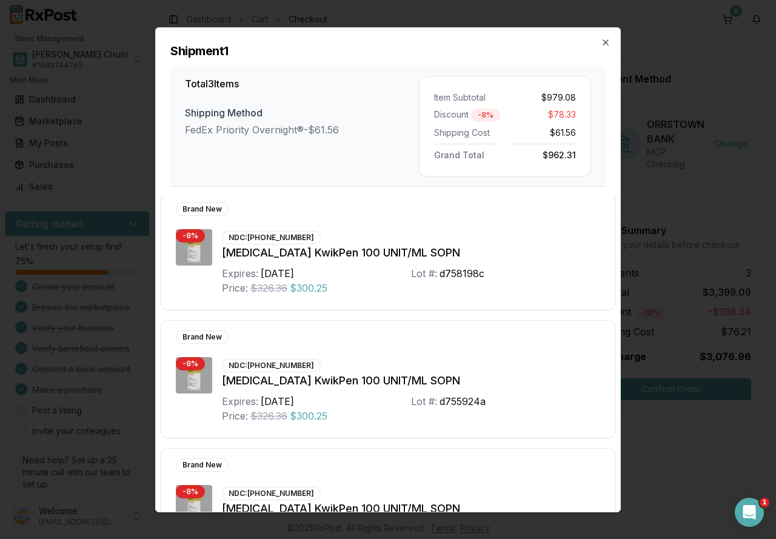
scroll to position [0, 0]
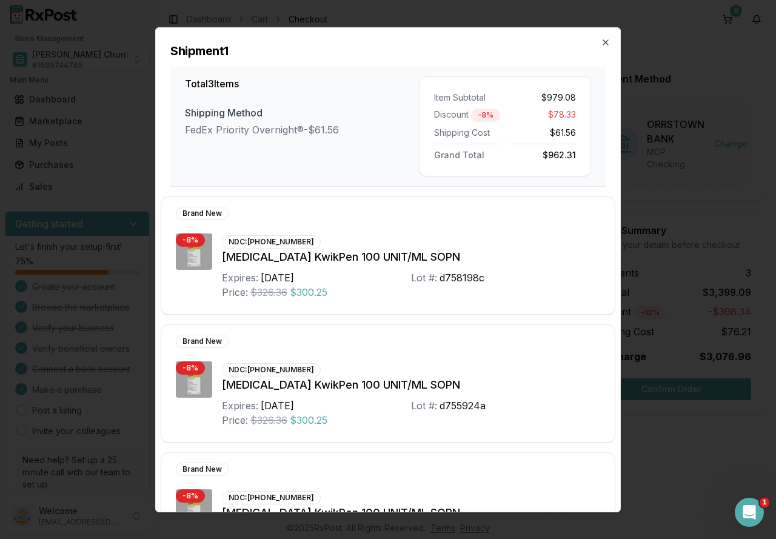
click at [599, 44] on h2 "Shipment 1" at bounding box center [387, 50] width 435 height 17
click at [607, 39] on icon "button" at bounding box center [606, 42] width 10 height 10
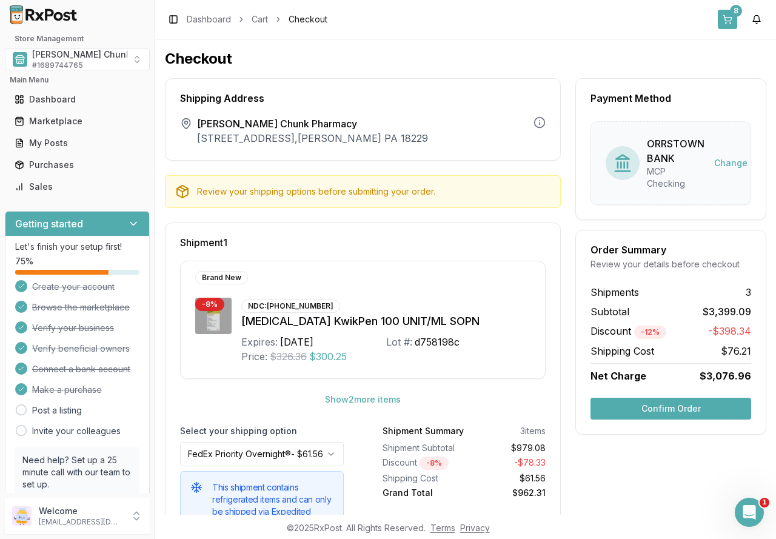
click at [727, 14] on button "8" at bounding box center [727, 19] width 19 height 19
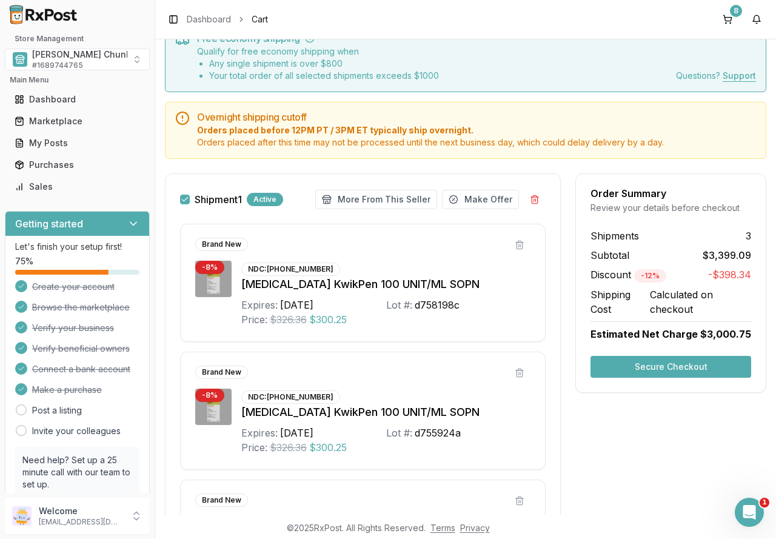
scroll to position [44, 0]
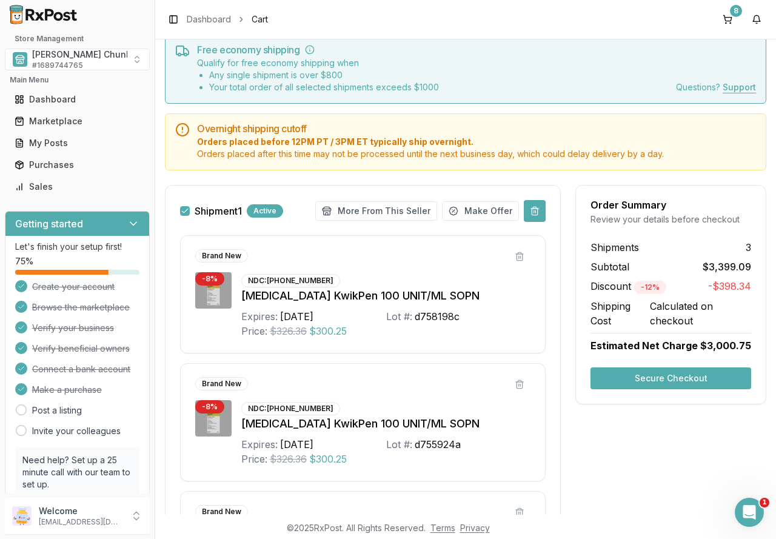
click at [532, 210] on button at bounding box center [535, 211] width 22 height 22
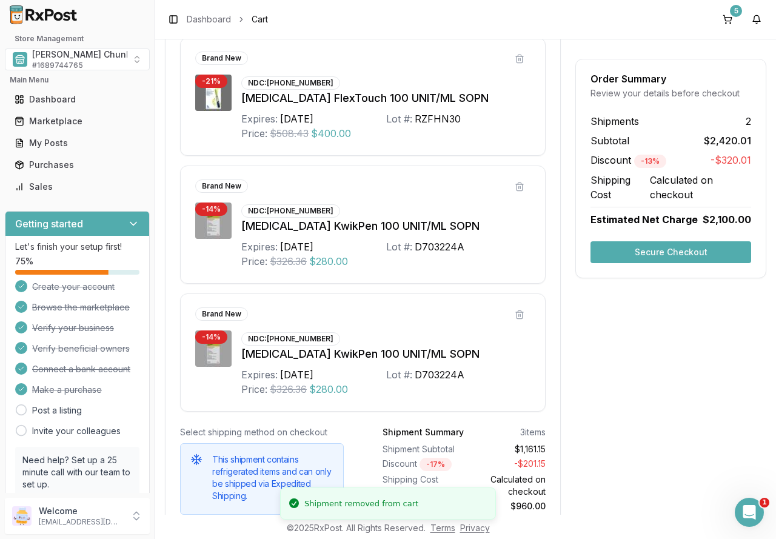
scroll to position [759, 0]
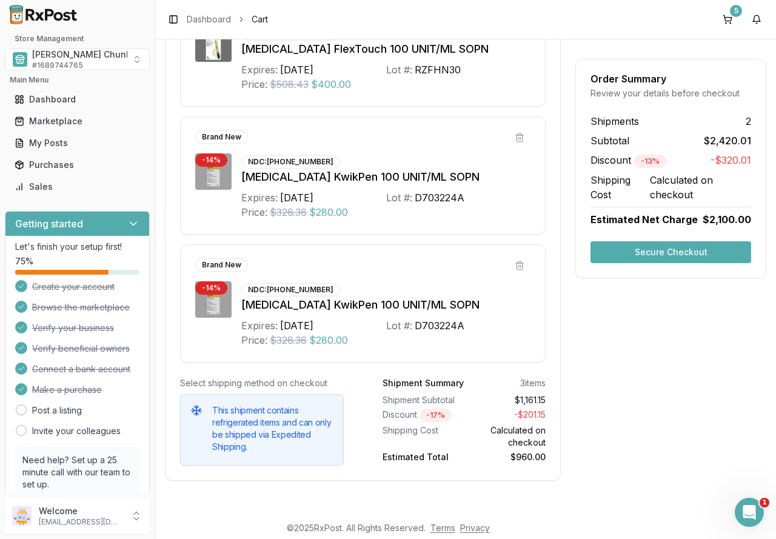
click at [669, 247] on button "Secure Checkout" at bounding box center [670, 252] width 161 height 22
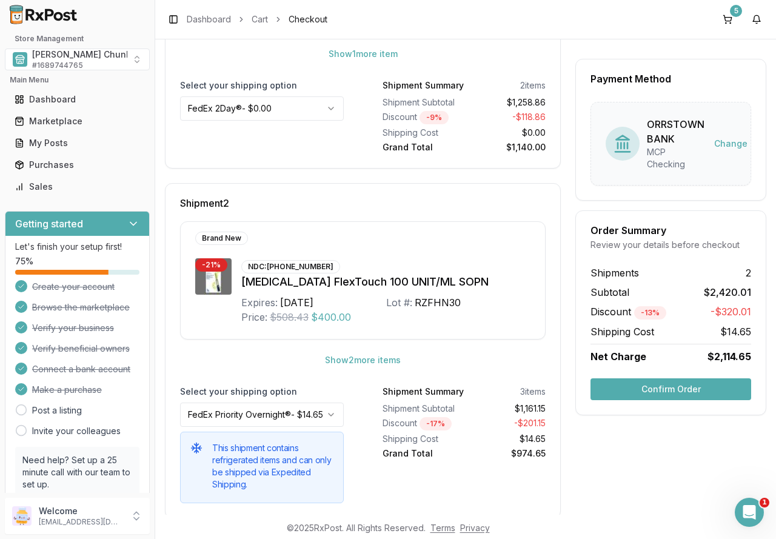
scroll to position [369, 0]
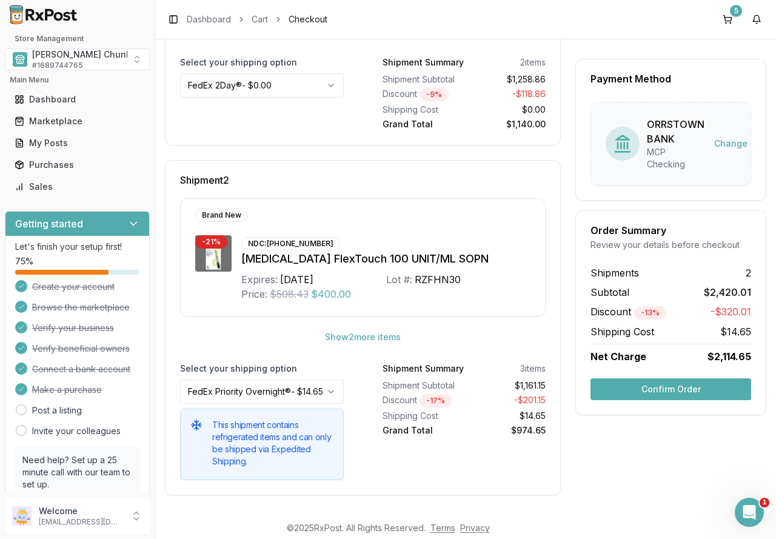
click at [649, 386] on button "Confirm Order" at bounding box center [670, 389] width 161 height 22
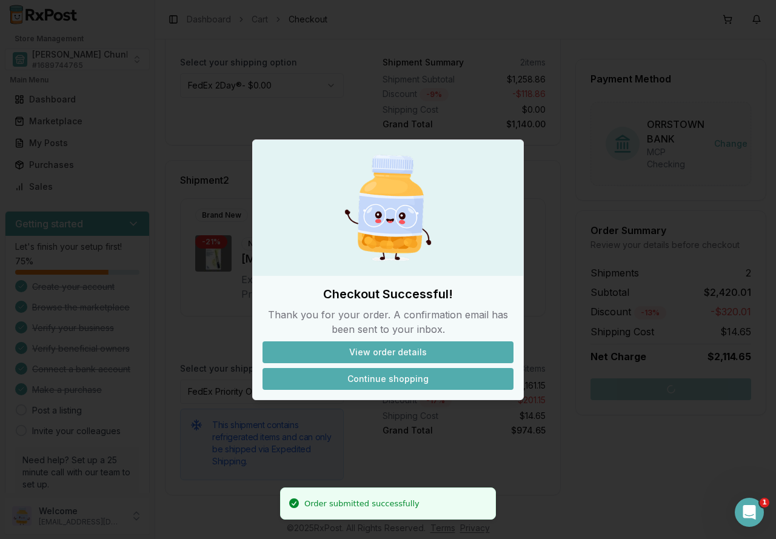
click at [416, 375] on button "Continue shopping" at bounding box center [387, 379] width 251 height 22
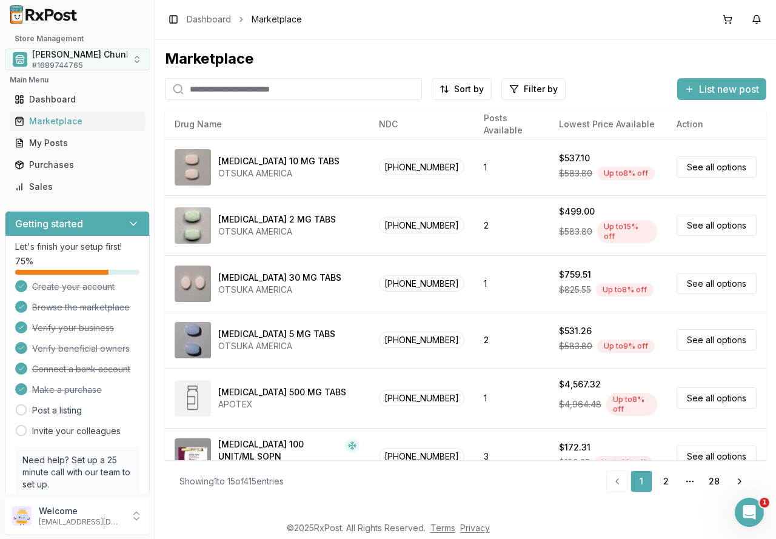
click at [62, 55] on span "Mauch Chunk Pharmacy" at bounding box center [103, 54] width 143 height 12
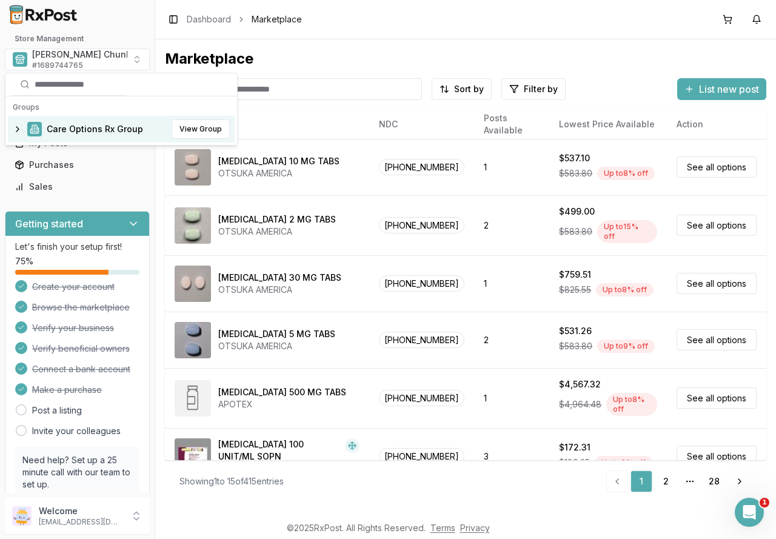
click at [63, 127] on span "Care Options Rx Group" at bounding box center [95, 129] width 96 height 12
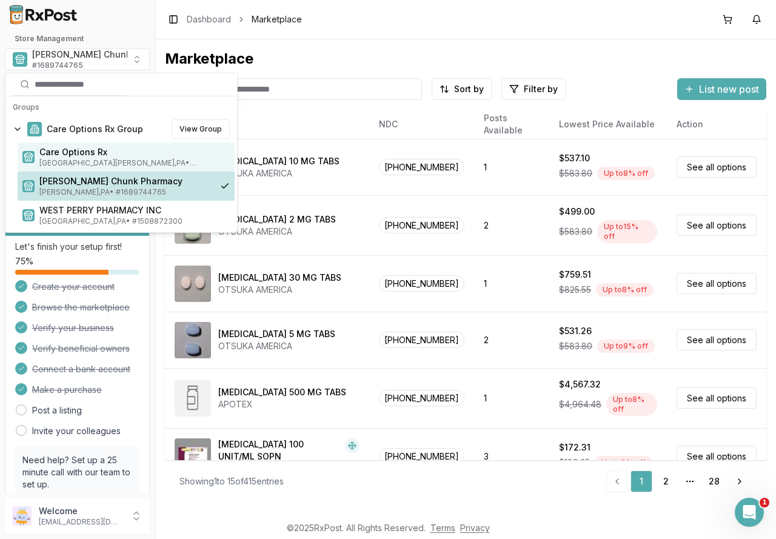
click at [96, 158] on span "Care Options Rx" at bounding box center [134, 152] width 190 height 12
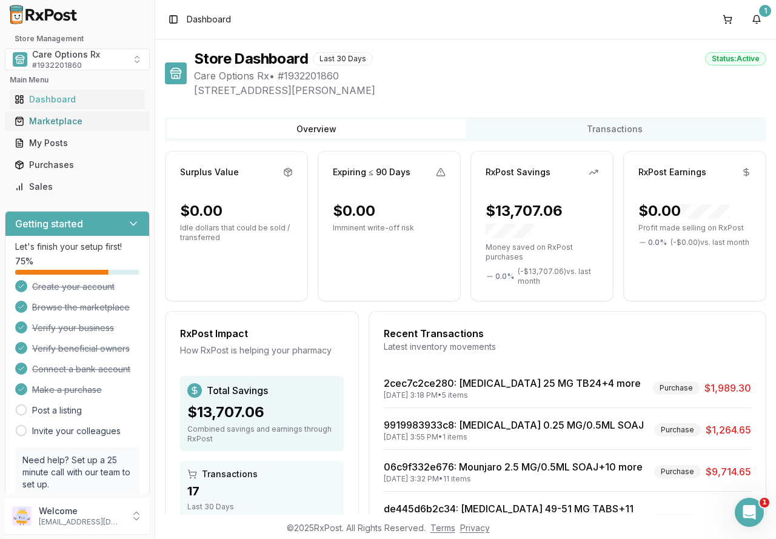
click at [60, 124] on div "Marketplace" at bounding box center [77, 121] width 125 height 12
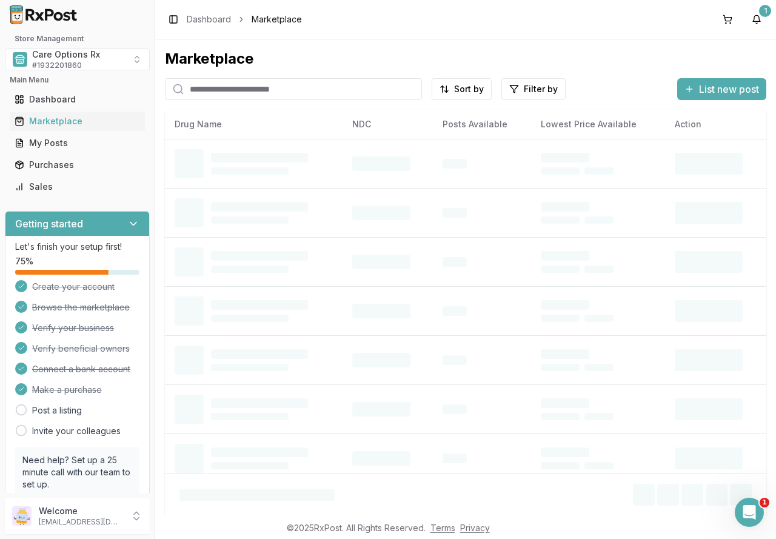
click at [266, 84] on input "search" at bounding box center [293, 89] width 257 height 22
type input "********"
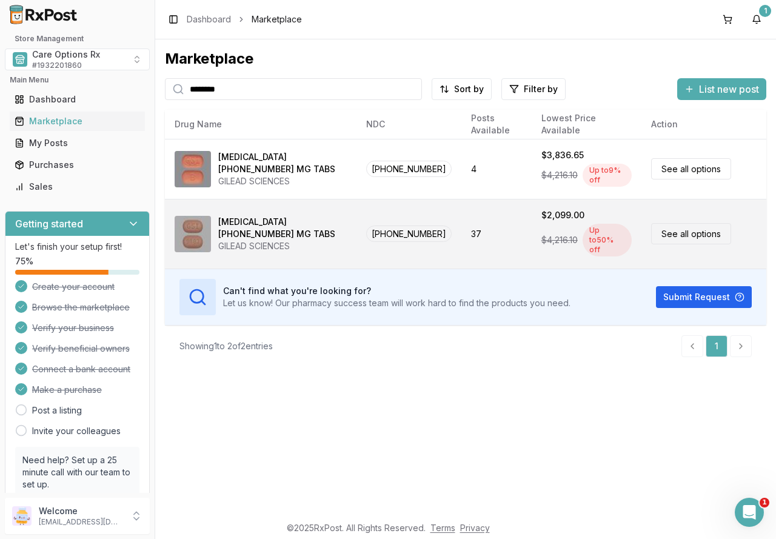
click at [273, 240] on div "GILEAD SCIENCES" at bounding box center [282, 246] width 129 height 12
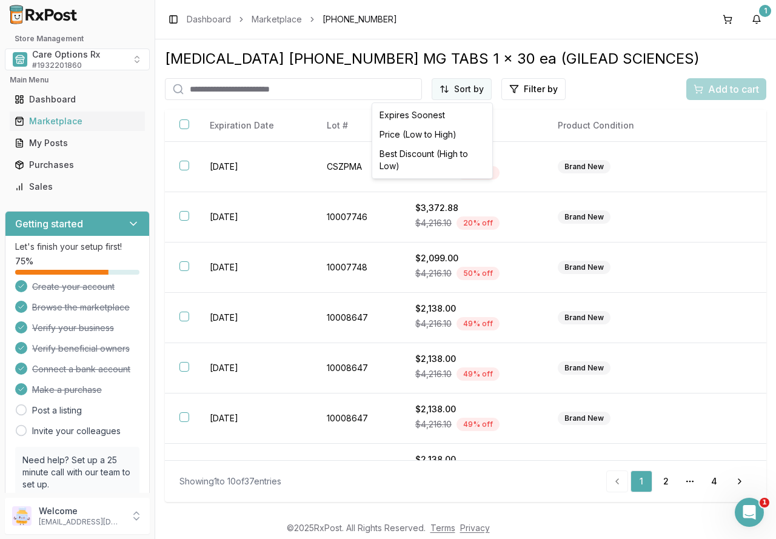
click at [455, 84] on html "Store Management Care Options Rx # 1932201860 Main Menu Dashboard Marketplace M…" at bounding box center [388, 269] width 776 height 539
click at [429, 152] on div "Best Discount (High to Low)" at bounding box center [432, 160] width 115 height 32
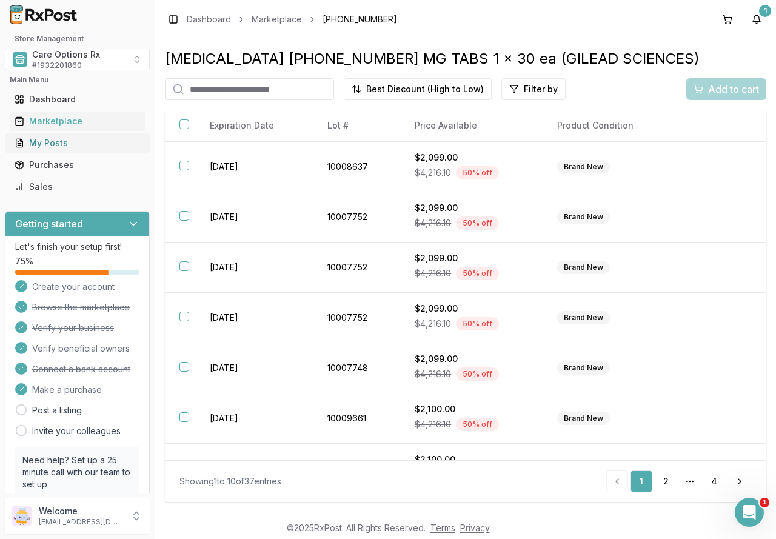
click at [49, 141] on div "My Posts" at bounding box center [77, 143] width 125 height 12
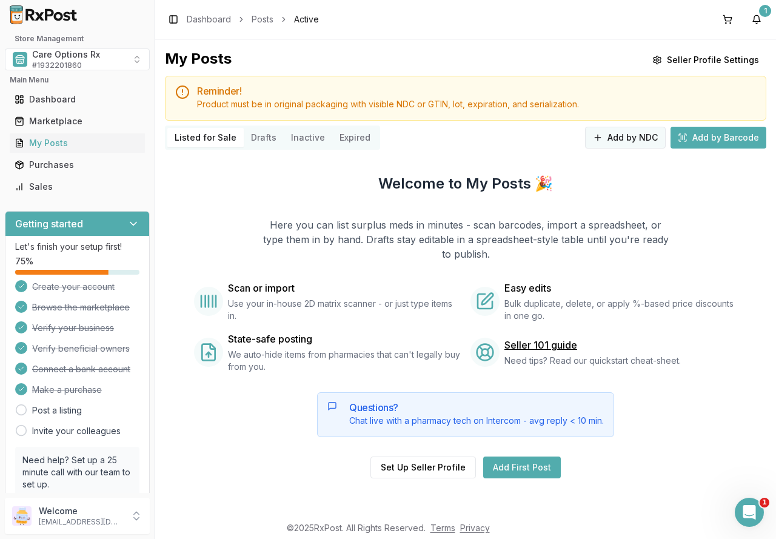
click at [616, 132] on button "Add by NDC" at bounding box center [625, 138] width 81 height 22
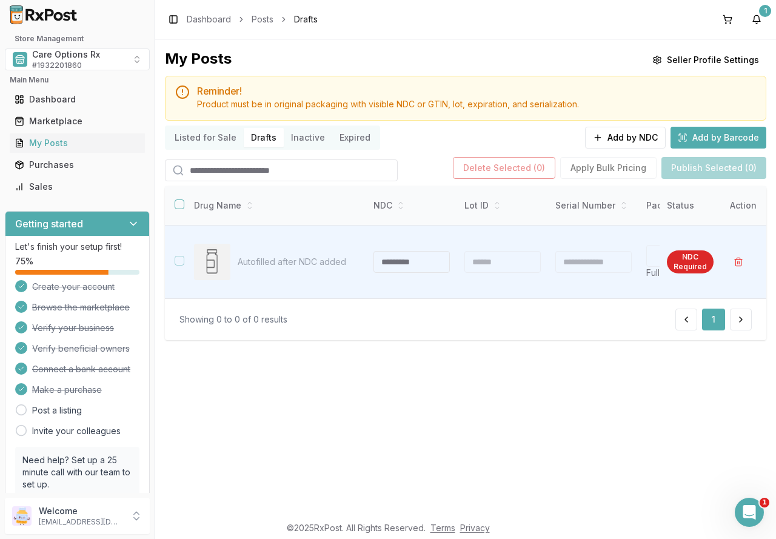
click at [216, 173] on input "search" at bounding box center [281, 170] width 233 height 22
type input "**********"
click at [634, 134] on button "Add by NDC" at bounding box center [625, 138] width 81 height 22
type input "**********"
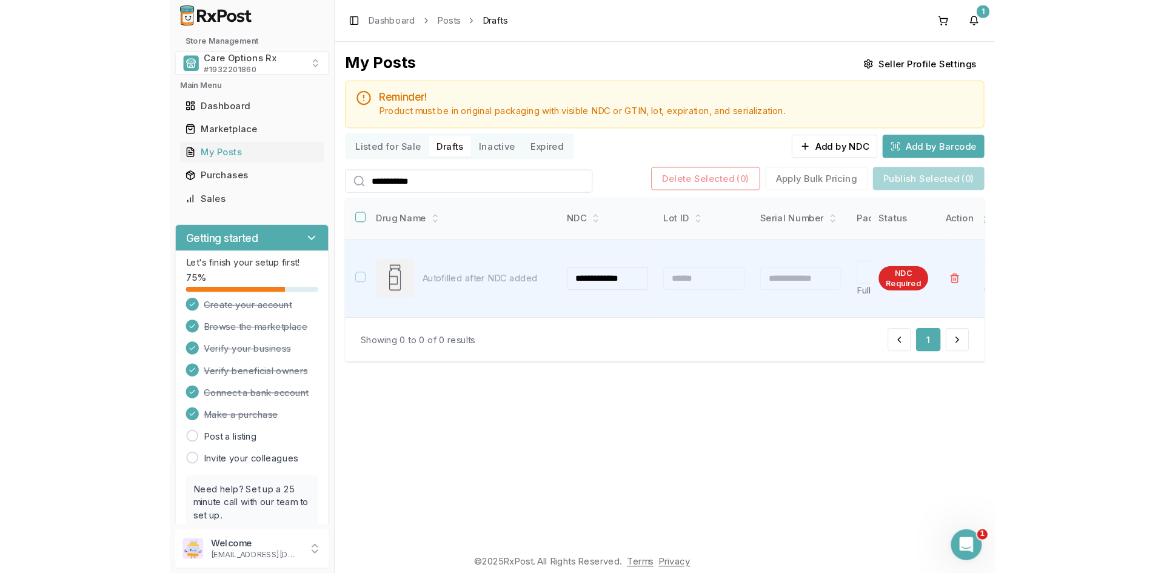
scroll to position [0, 521]
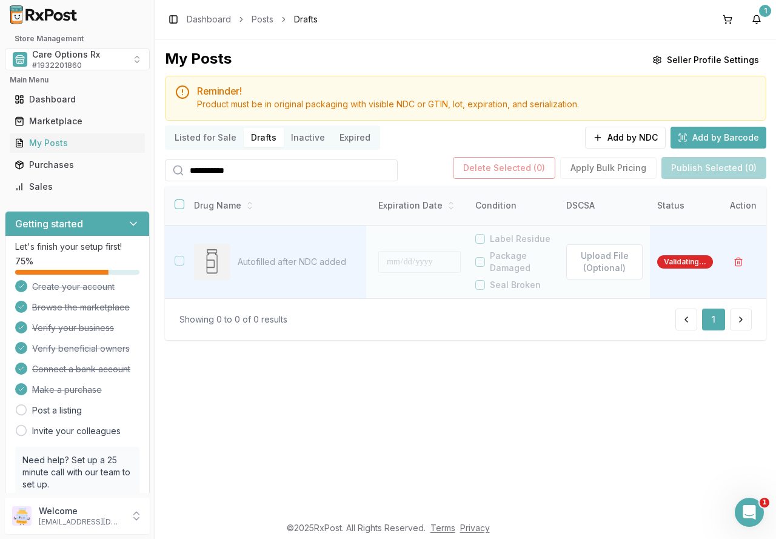
type input "***"
type input "*"
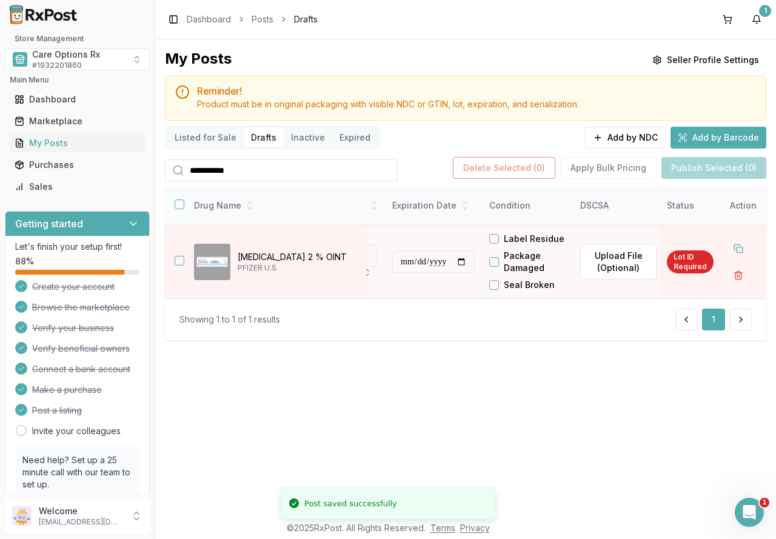
click at [368, 407] on div "**********" at bounding box center [465, 276] width 621 height 475
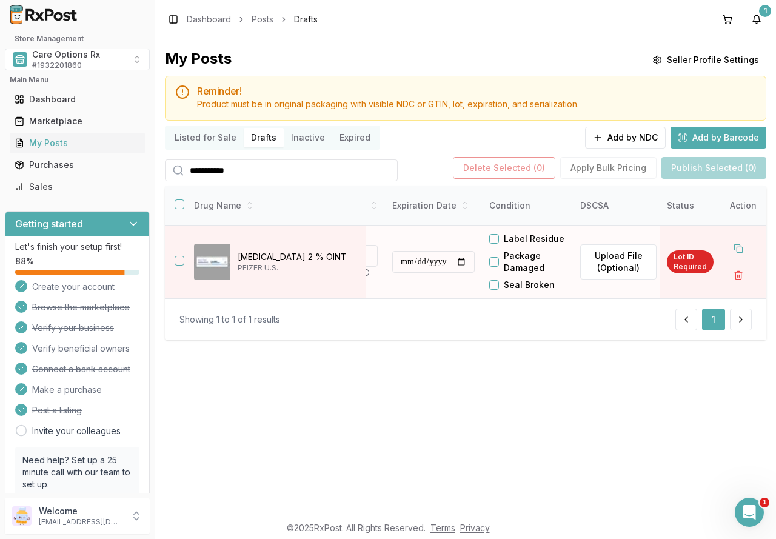
click at [475, 261] on input "**********" at bounding box center [433, 262] width 82 height 22
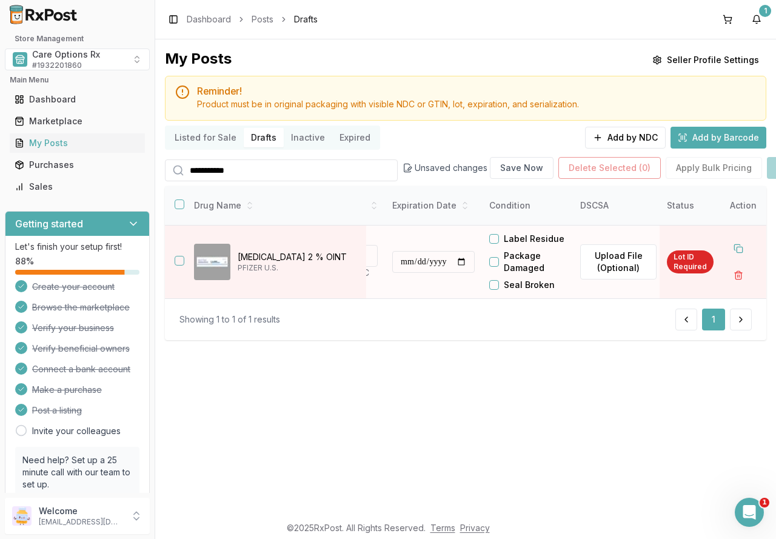
type input "**********"
click at [498, 241] on button "Label Residue" at bounding box center [494, 239] width 10 height 10
click at [691, 264] on div "Lot ID Required" at bounding box center [690, 261] width 47 height 23
click at [370, 259] on div at bounding box center [373, 256] width 7 height 22
click at [178, 262] on button "button" at bounding box center [180, 261] width 10 height 10
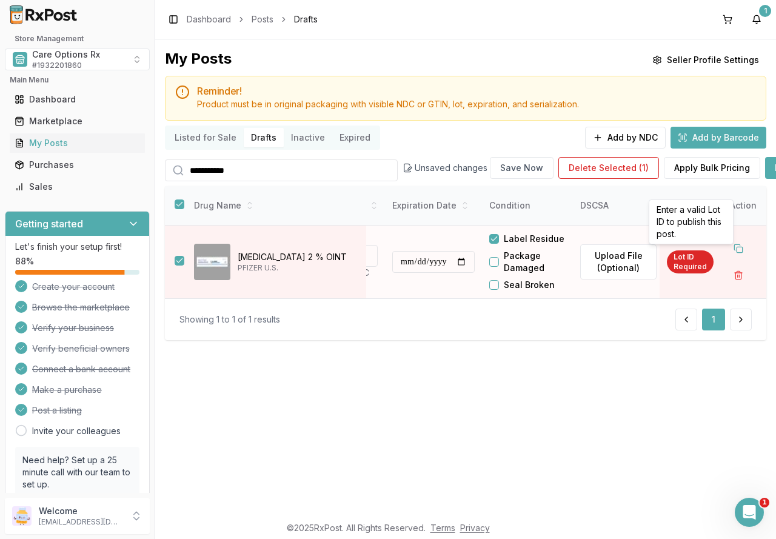
click at [683, 256] on div "Lot ID Required" at bounding box center [690, 261] width 47 height 23
click at [681, 261] on div "Lot ID Required" at bounding box center [690, 261] width 47 height 23
click at [669, 281] on td "Lot ID Required" at bounding box center [689, 261] width 61 height 73
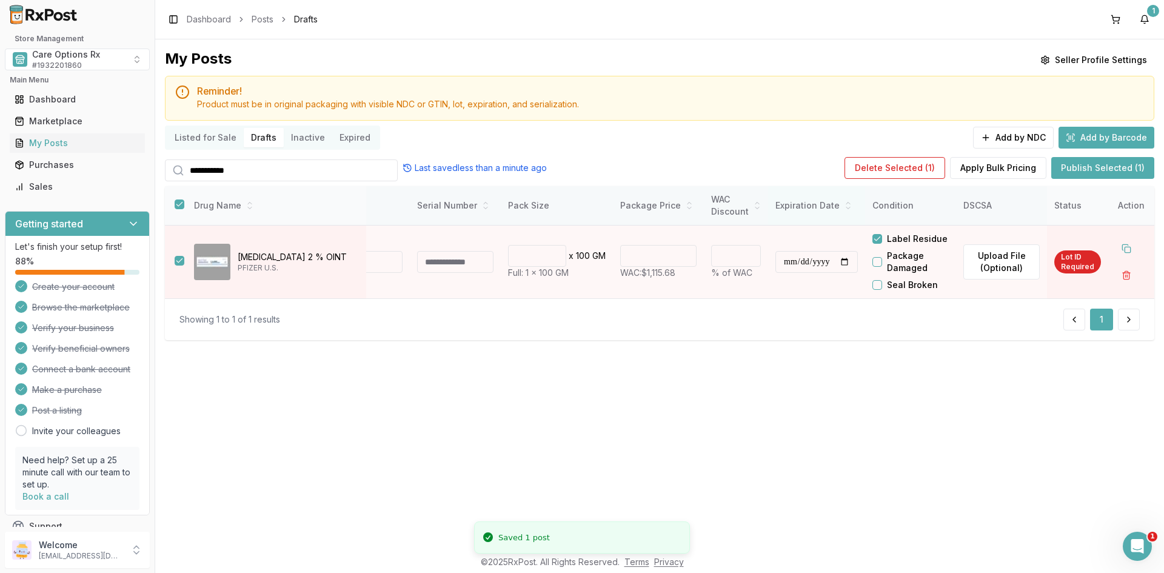
scroll to position [0, 144]
click at [383, 265] on input at bounding box center [364, 262] width 76 height 22
click at [423, 260] on input at bounding box center [455, 262] width 76 height 22
click at [378, 260] on input at bounding box center [364, 262] width 76 height 22
type input "*"
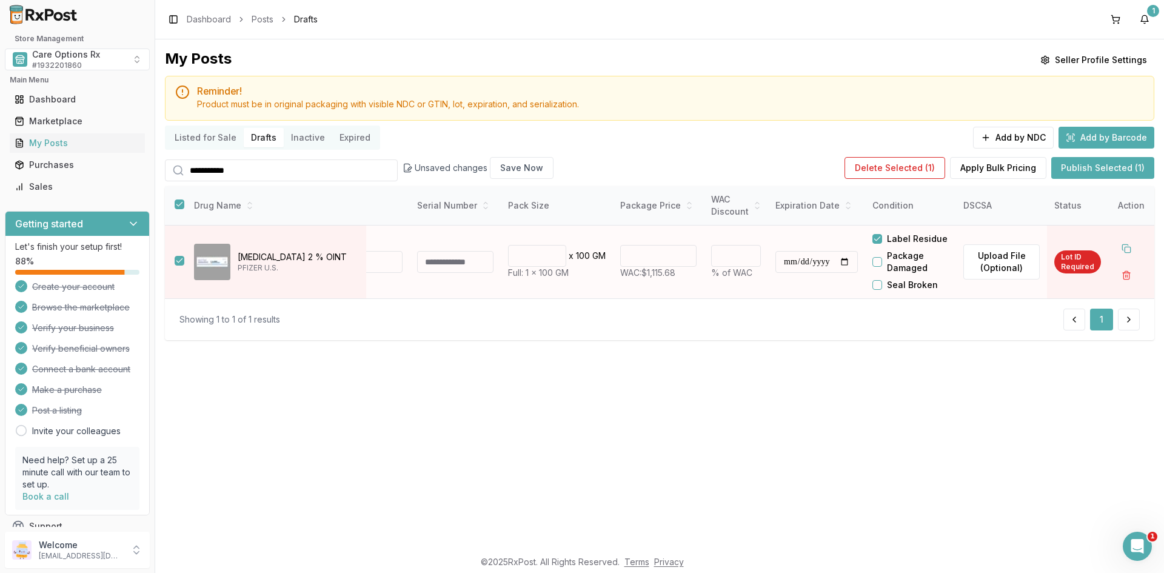
drag, startPoint x: 720, startPoint y: 257, endPoint x: 701, endPoint y: 256, distance: 18.8
click at [704, 256] on td "* % of WAC" at bounding box center [736, 261] width 64 height 73
click at [741, 253] on input "*" at bounding box center [736, 256] width 50 height 22
type input "**"
click at [741, 253] on input "**" at bounding box center [736, 256] width 50 height 22
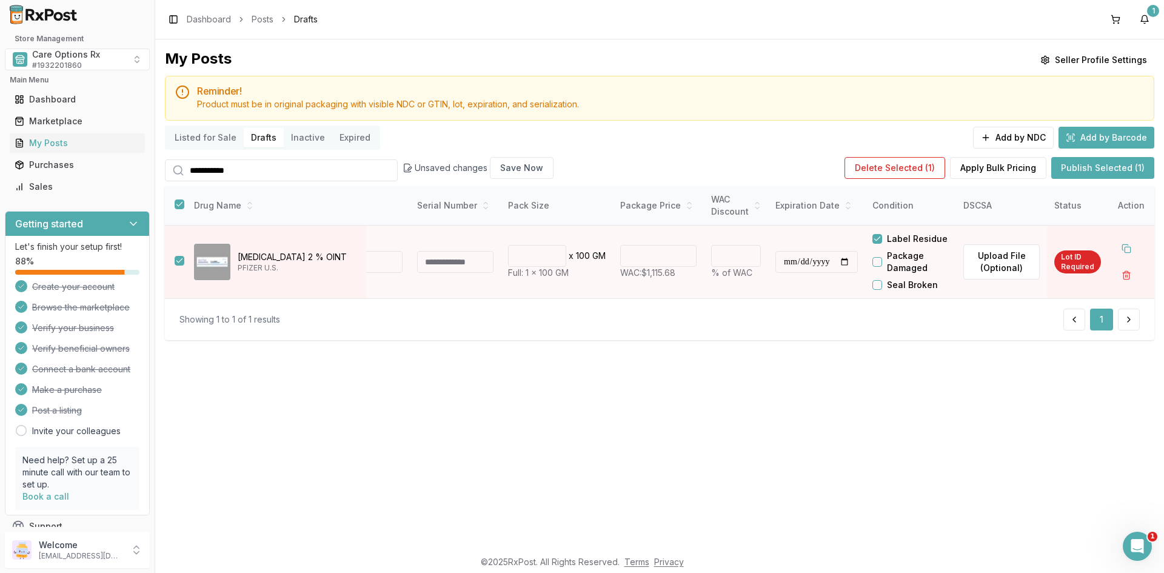
type input "*******"
click at [681, 366] on div "**********" at bounding box center [659, 293] width 1009 height 509
click at [775, 265] on div "Lot ID Required" at bounding box center [1077, 261] width 47 height 23
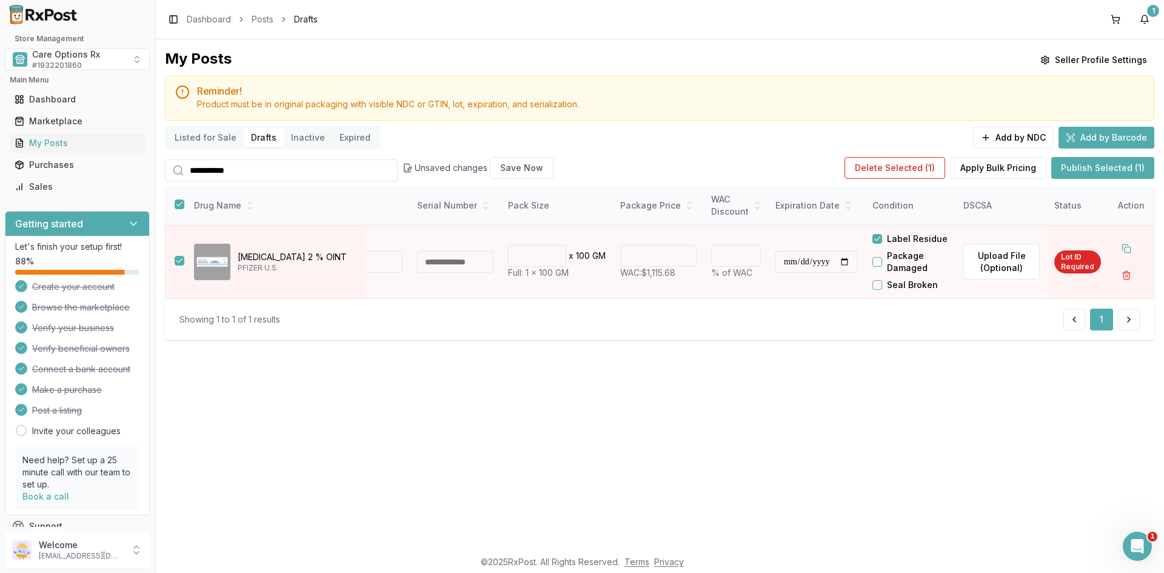
click at [775, 167] on button "Publish Selected (1)" at bounding box center [1102, 168] width 103 height 22
click at [382, 269] on input at bounding box center [364, 262] width 76 height 22
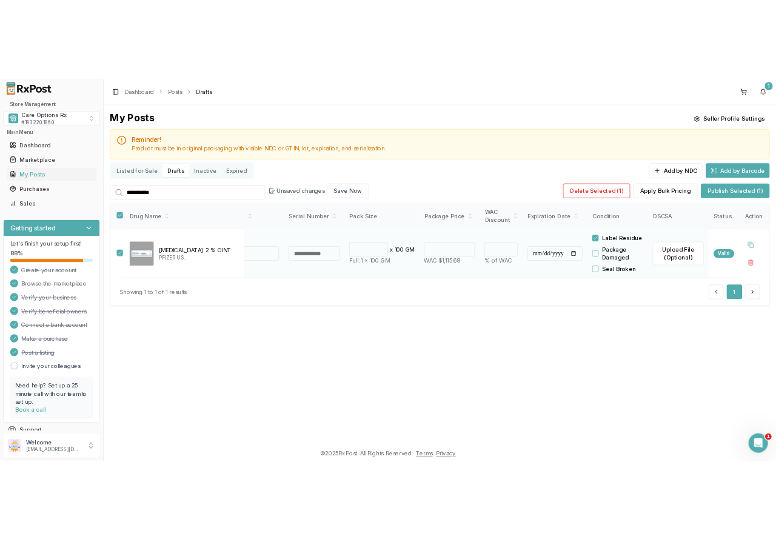
scroll to position [0, 130]
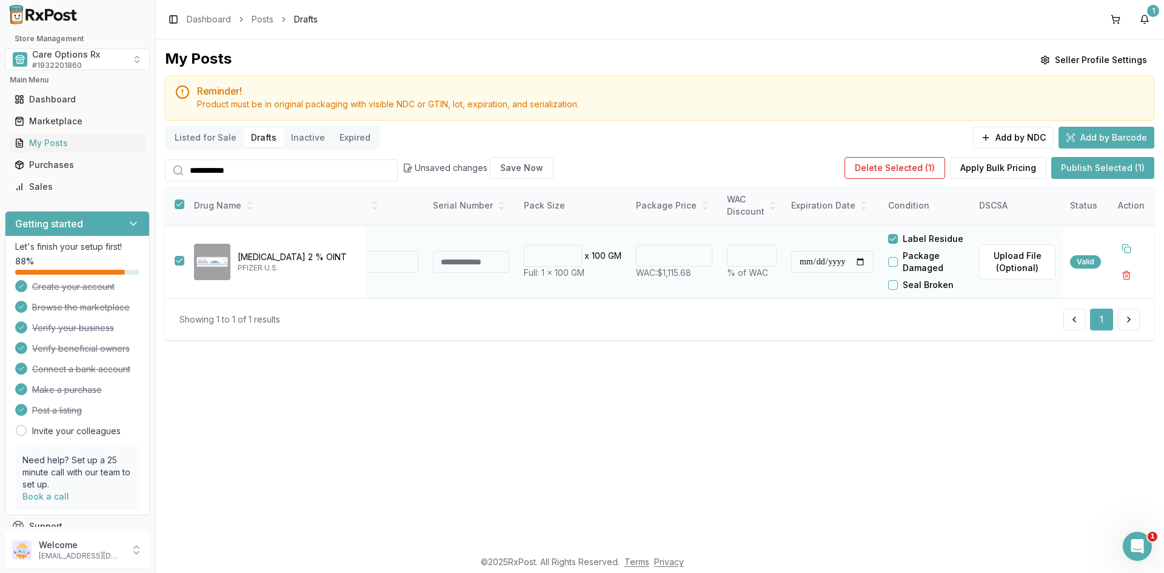
type input "****"
click at [775, 170] on button "Publish Selected (1)" at bounding box center [1102, 168] width 103 height 22
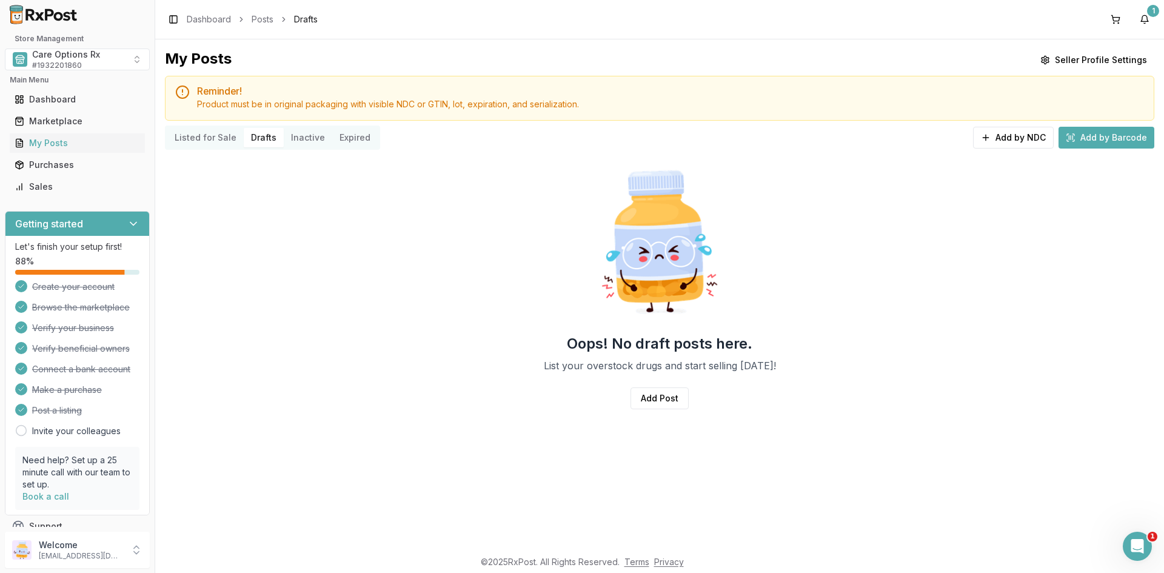
click at [197, 136] on button "Listed for Sale" at bounding box center [205, 137] width 76 height 19
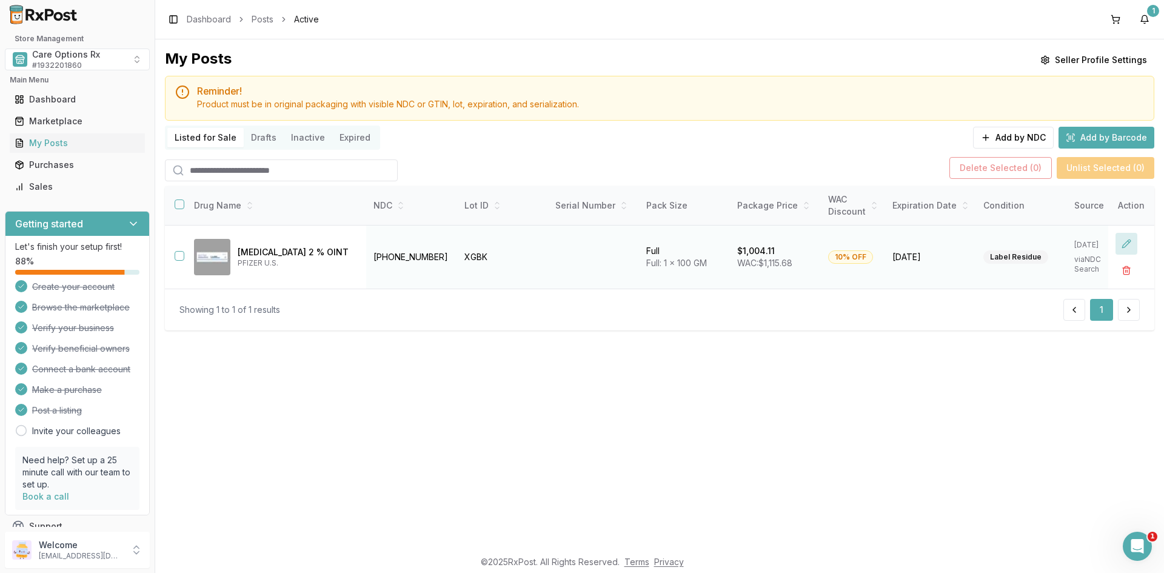
click at [775, 246] on button at bounding box center [1126, 244] width 22 height 22
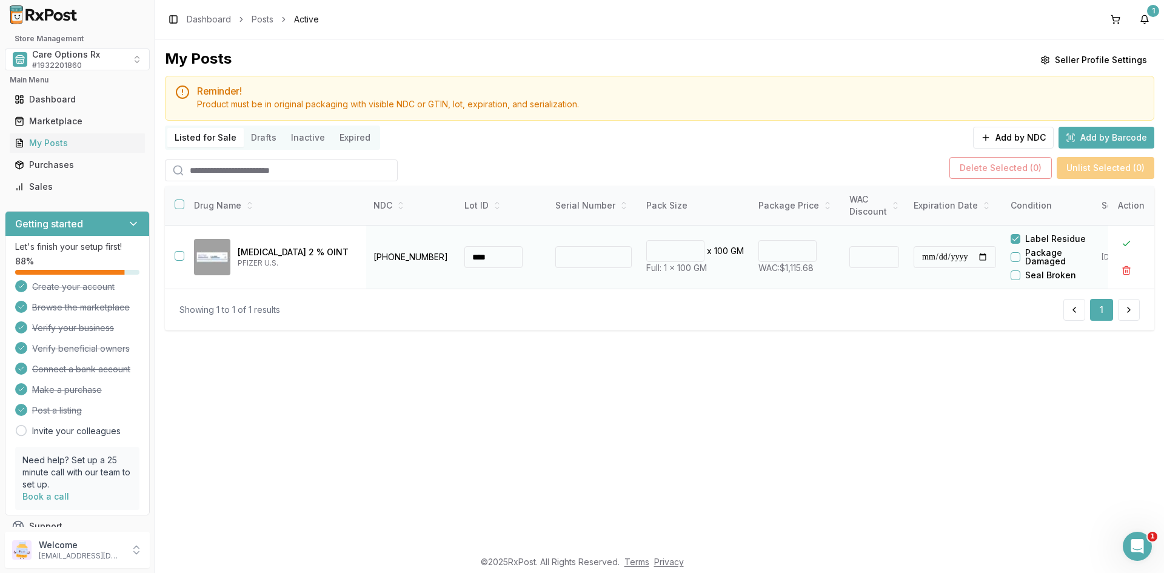
click at [775, 254] on input "**" at bounding box center [874, 257] width 50 height 22
type input "**"
click at [775, 254] on input "**" at bounding box center [874, 257] width 50 height 22
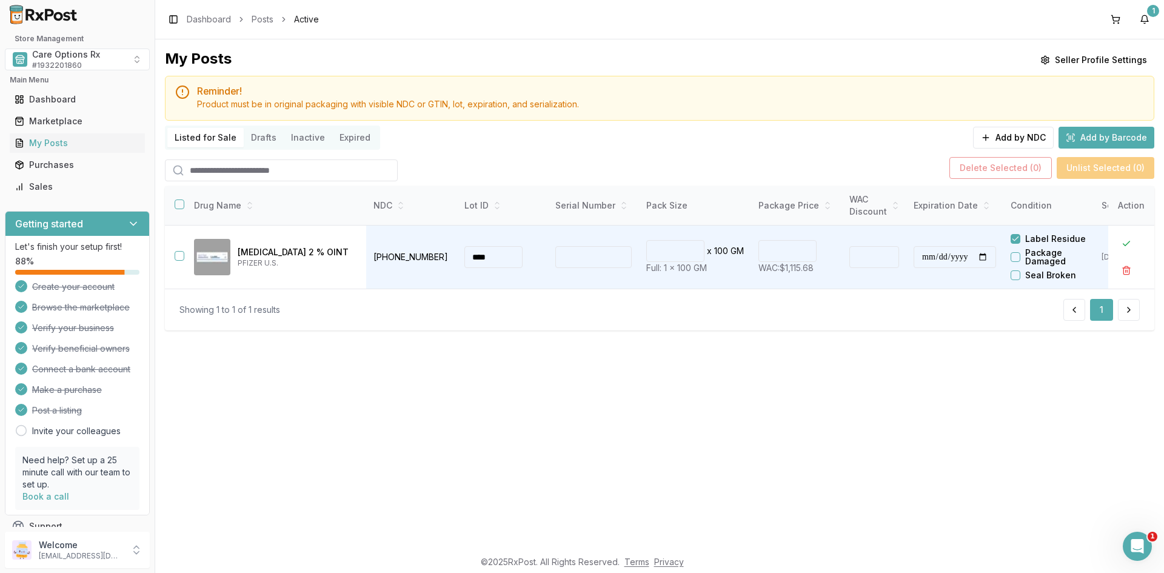
type input "******"
click at [775, 381] on div "**********" at bounding box center [659, 293] width 1009 height 509
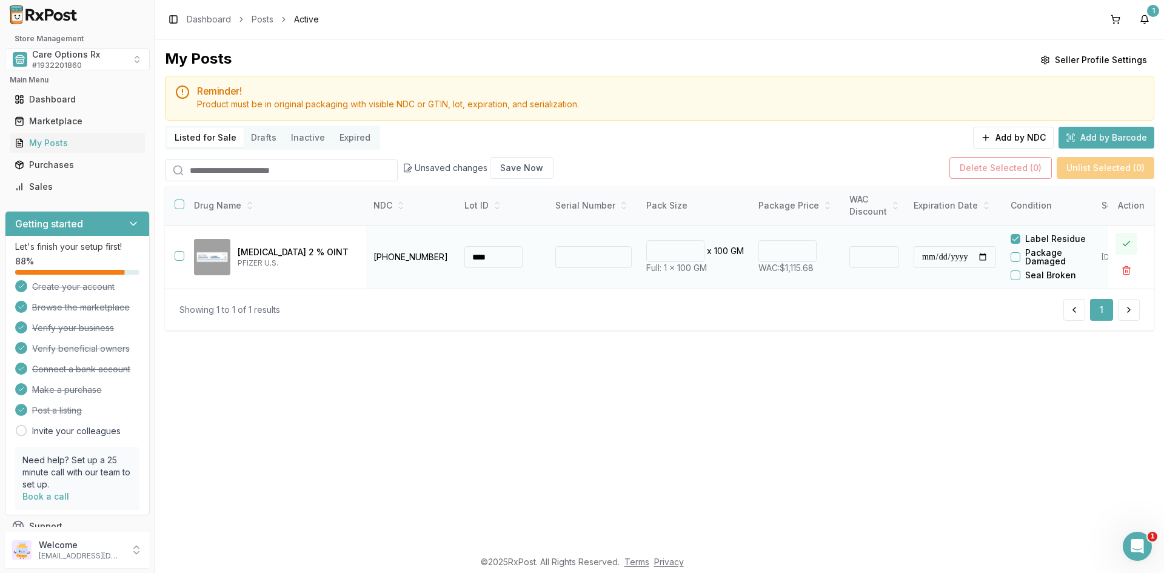
click at [775, 242] on button at bounding box center [1126, 244] width 22 height 22
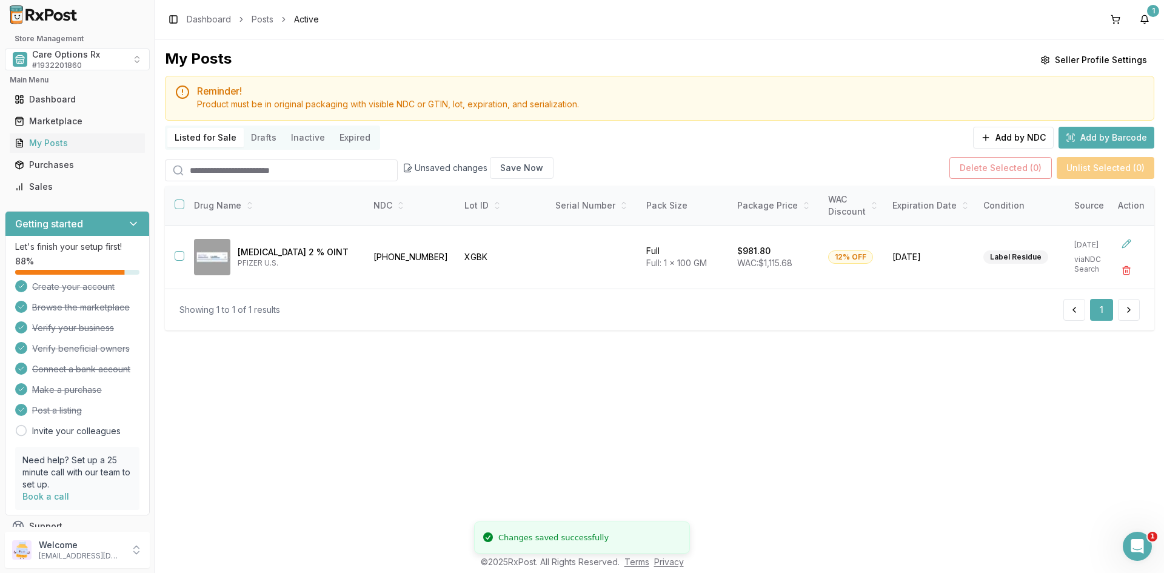
click at [775, 428] on div "My Posts Seller Profile Settings Reminder! Product must be in original packagin…" at bounding box center [659, 293] width 1009 height 509
click at [658, 416] on div "My Posts Seller Profile Settings Reminder! Product must be in original packagin…" at bounding box center [659, 293] width 1009 height 509
click at [444, 458] on div "My Posts Seller Profile Settings Reminder! Product must be in original packagin…" at bounding box center [659, 293] width 1009 height 509
click at [379, 437] on div "My Posts Seller Profile Settings Reminder! Product must be in original packagin…" at bounding box center [659, 293] width 1009 height 509
click at [775, 18] on button "1" at bounding box center [1144, 19] width 19 height 19
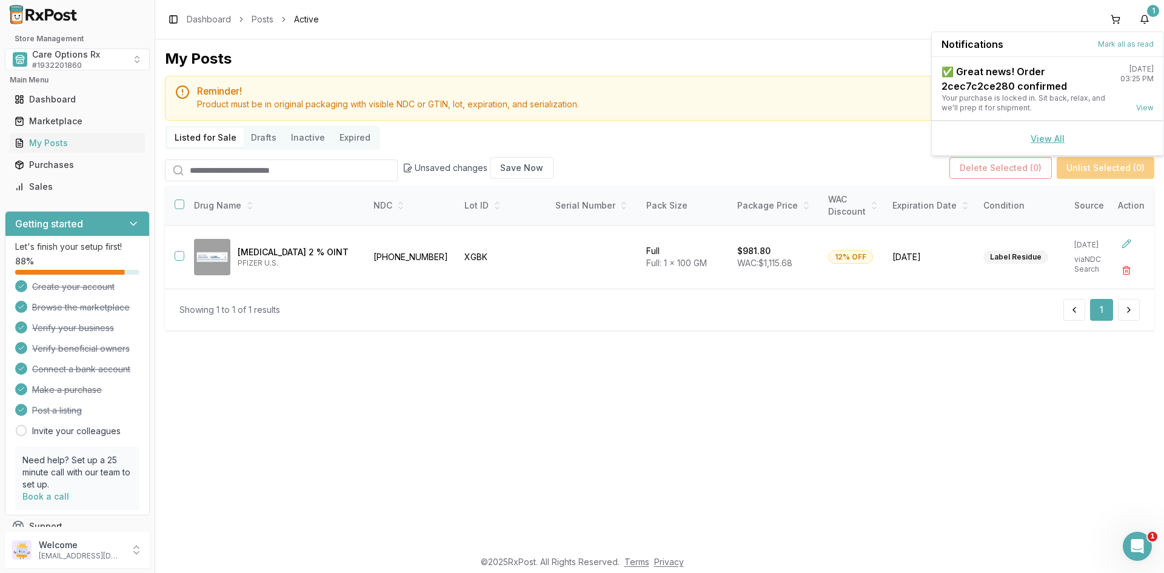
click at [775, 139] on link "View All" at bounding box center [1047, 138] width 34 height 10
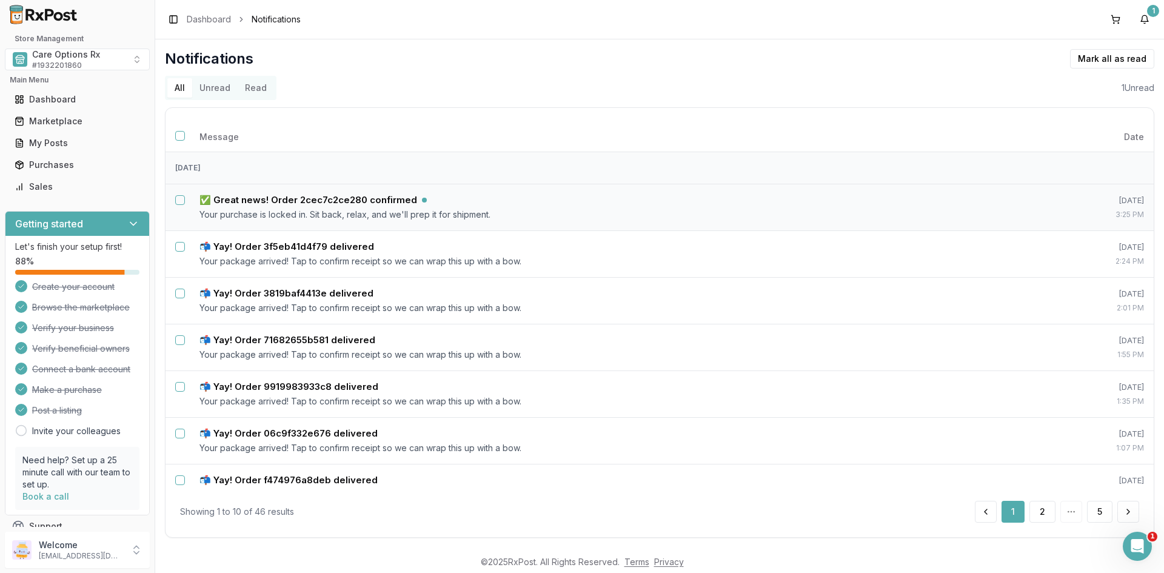
click at [219, 92] on button "Unread" at bounding box center [214, 87] width 45 height 19
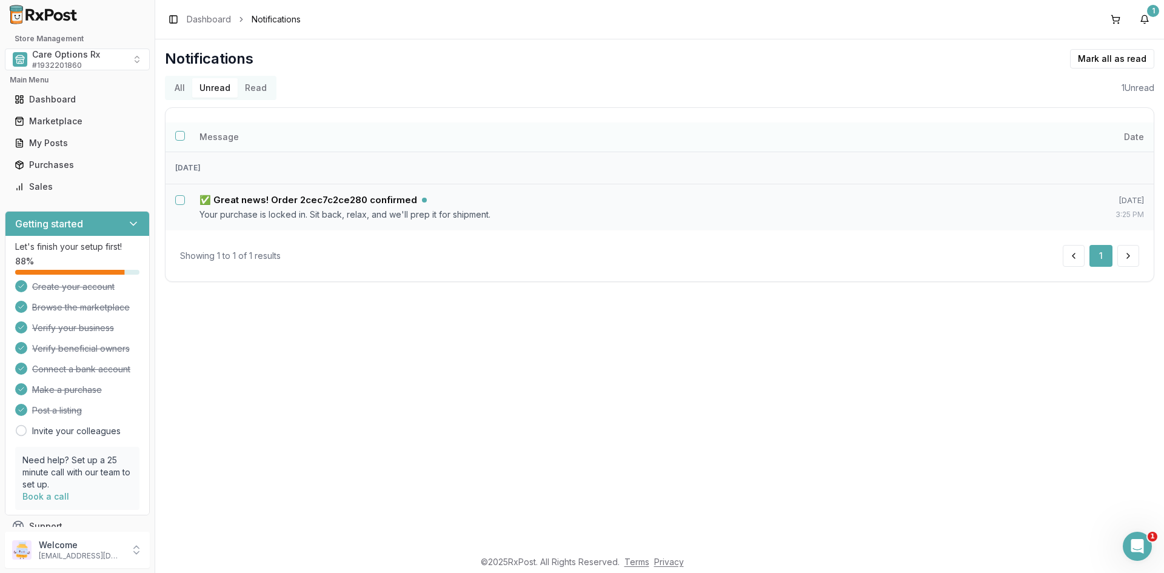
drag, startPoint x: 181, startPoint y: 137, endPoint x: 204, endPoint y: 141, distance: 23.4
click at [183, 138] on button "Select all notifications" at bounding box center [180, 136] width 10 height 10
click at [775, 61] on button "Mark as read" at bounding box center [1058, 58] width 72 height 19
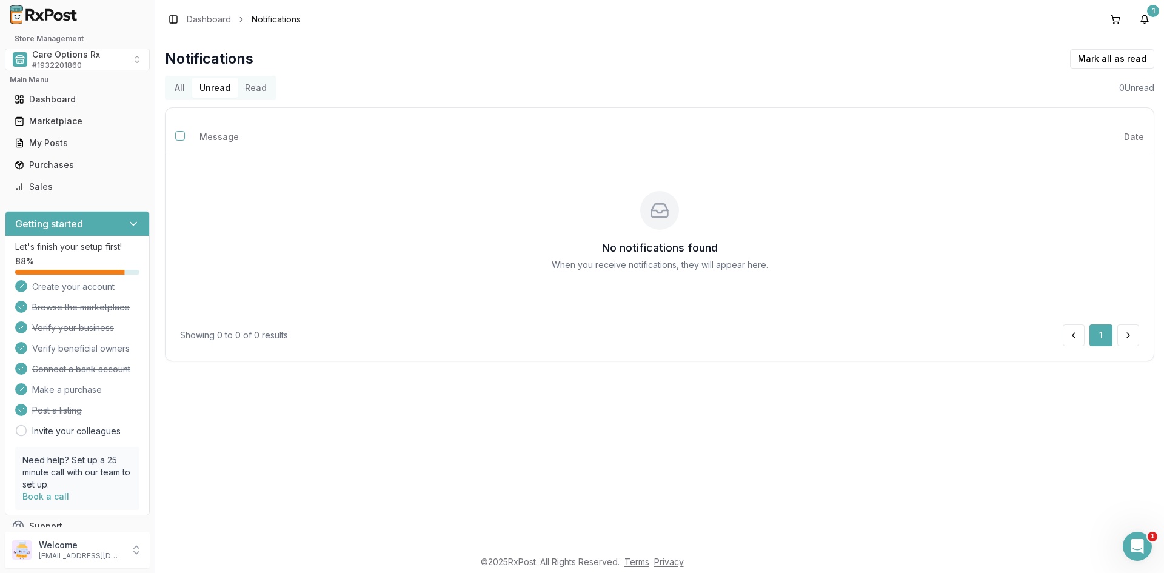
click at [541, 449] on div "Notifications Mark all as read All Unread Read 0 Unread Message Date No notific…" at bounding box center [659, 293] width 1009 height 509
click at [39, 141] on div "My Posts" at bounding box center [77, 143] width 125 height 12
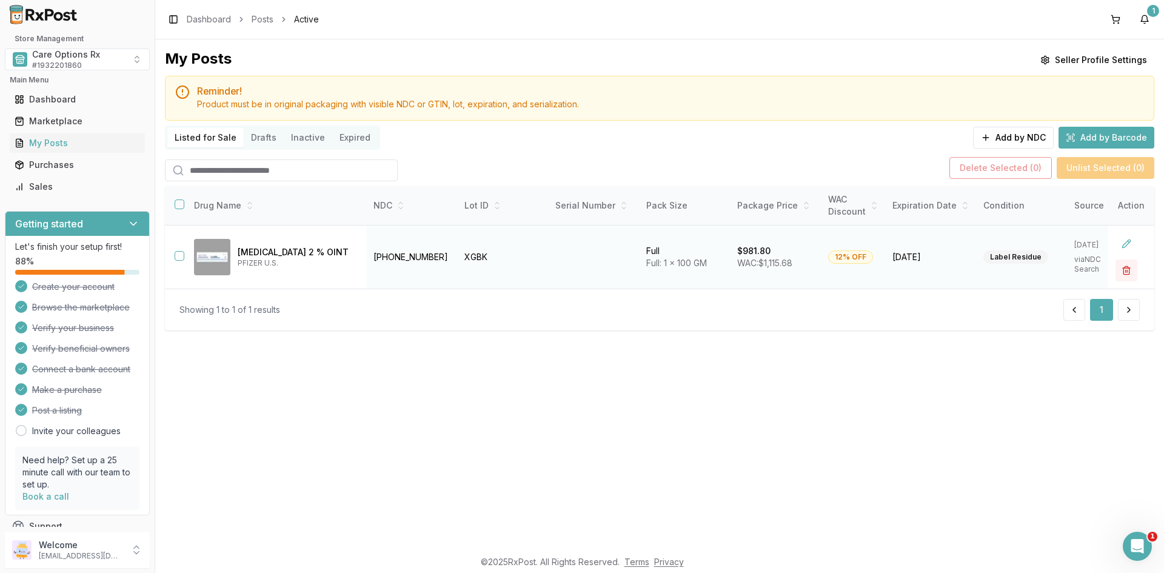
click at [775, 270] on button "button" at bounding box center [1126, 270] width 22 height 22
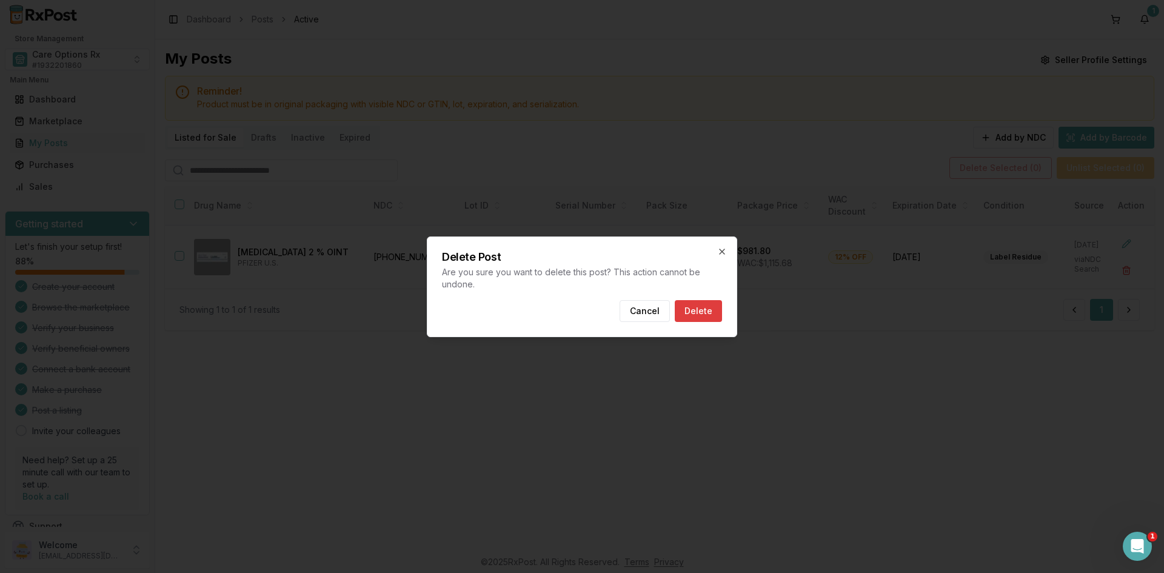
click at [684, 309] on button "Delete" at bounding box center [698, 311] width 47 height 22
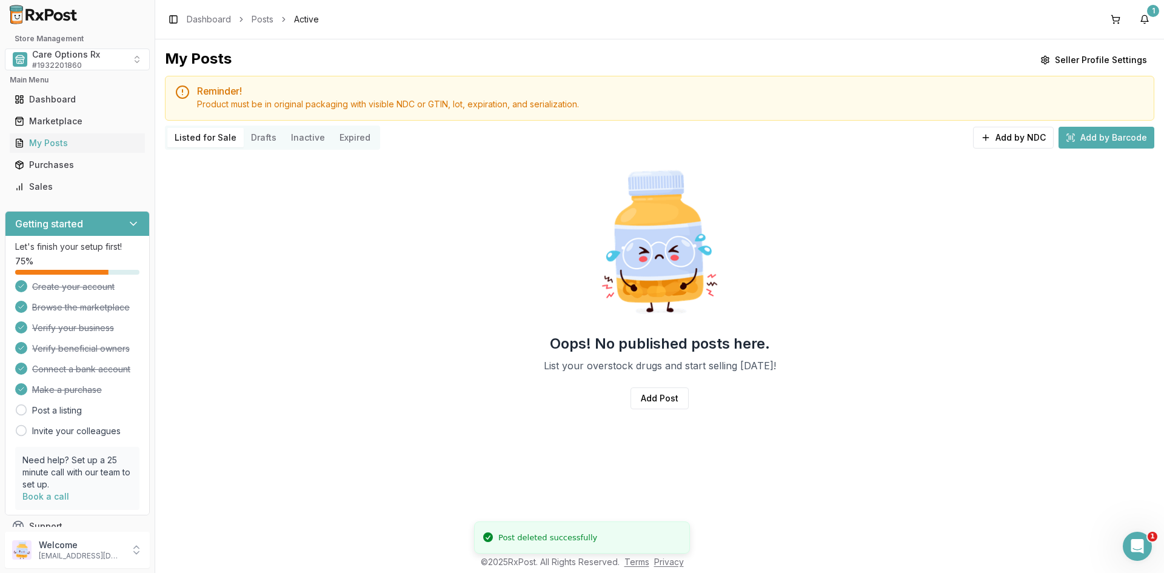
click at [327, 345] on div "Oops! No published posts here. List your overstock drugs and start selling toda…" at bounding box center [659, 292] width 989 height 274
click at [65, 60] on span "Care Options Rx" at bounding box center [66, 54] width 68 height 12
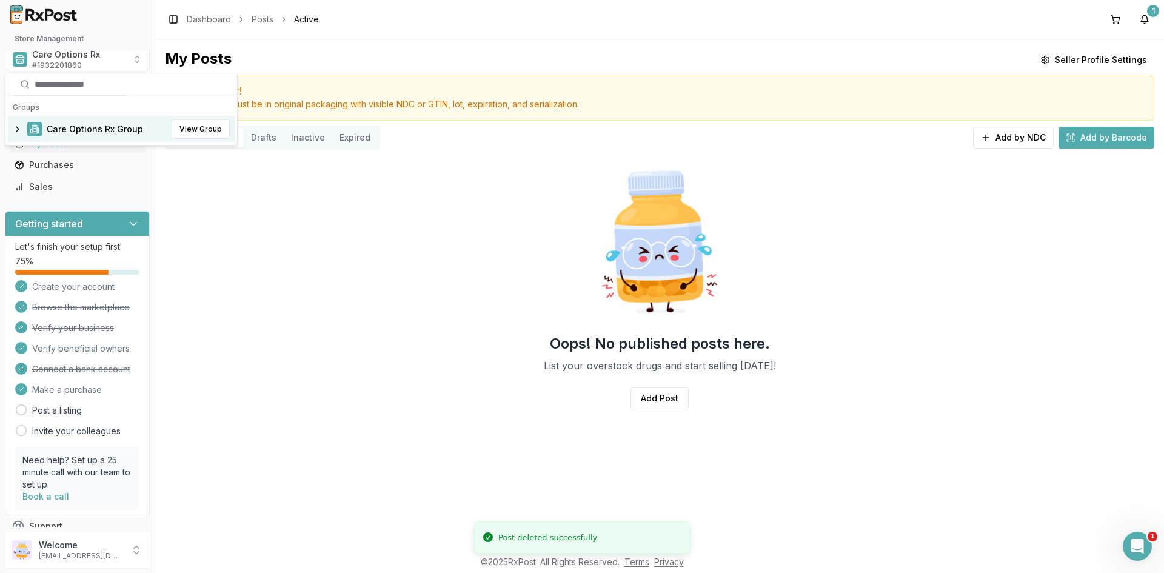
click at [122, 130] on span "Care Options Rx Group" at bounding box center [95, 129] width 96 height 12
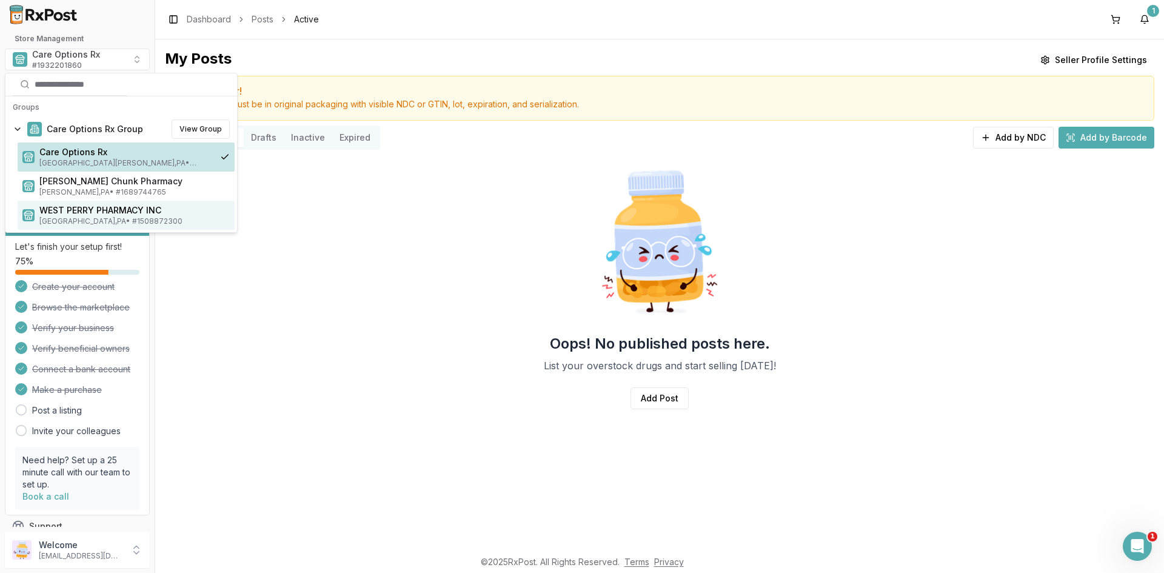
click at [95, 212] on span "WEST PERRY PHARMACY INC" at bounding box center [134, 210] width 190 height 12
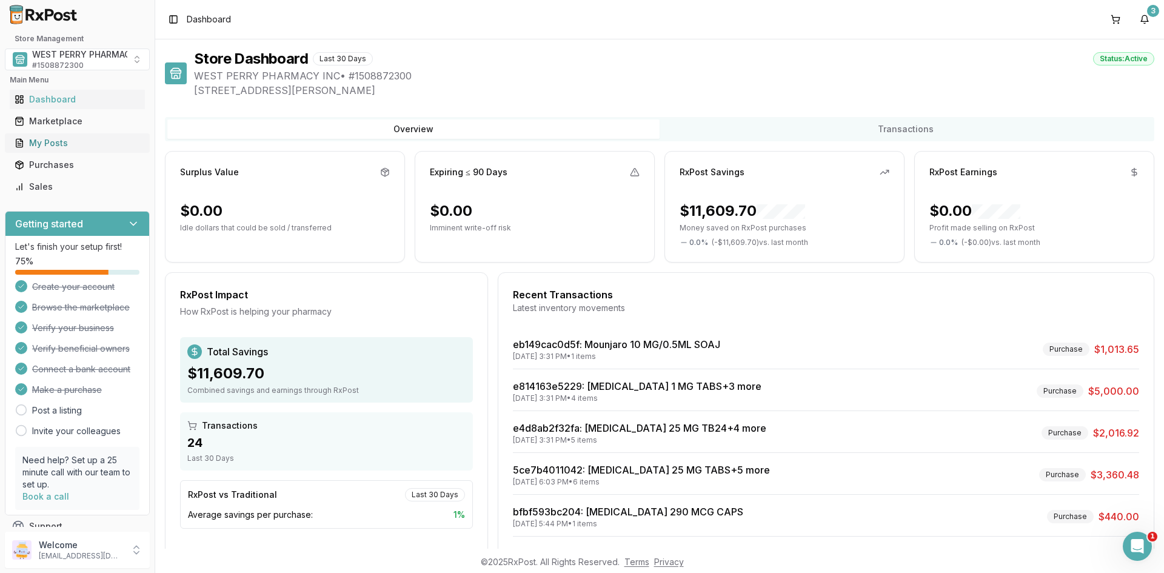
click at [50, 147] on div "My Posts" at bounding box center [77, 143] width 125 height 12
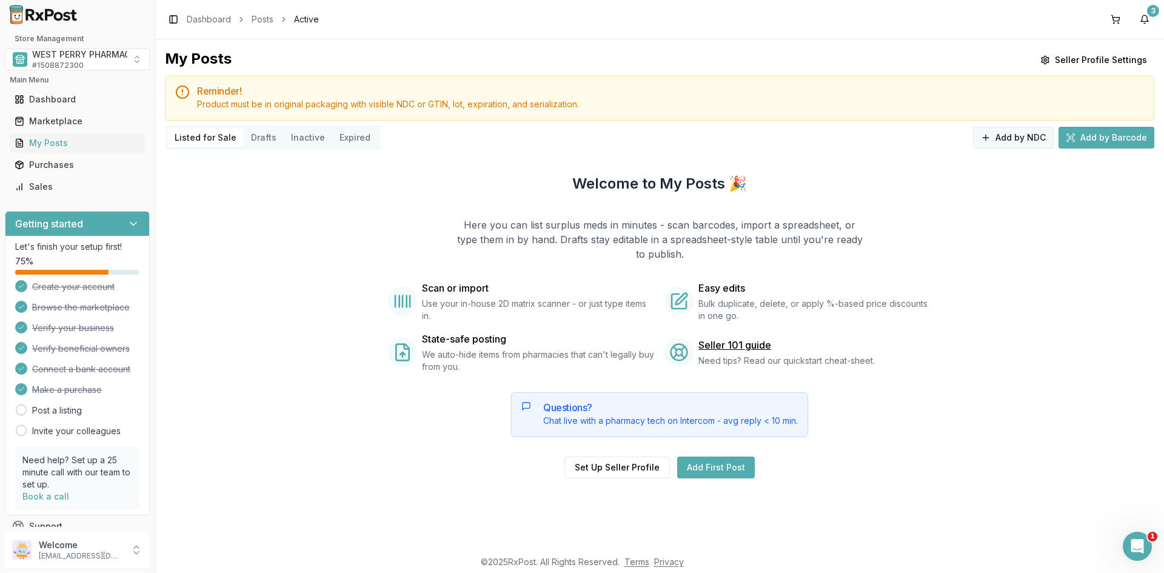
click at [775, 136] on button "Add by NDC" at bounding box center [1013, 138] width 81 height 22
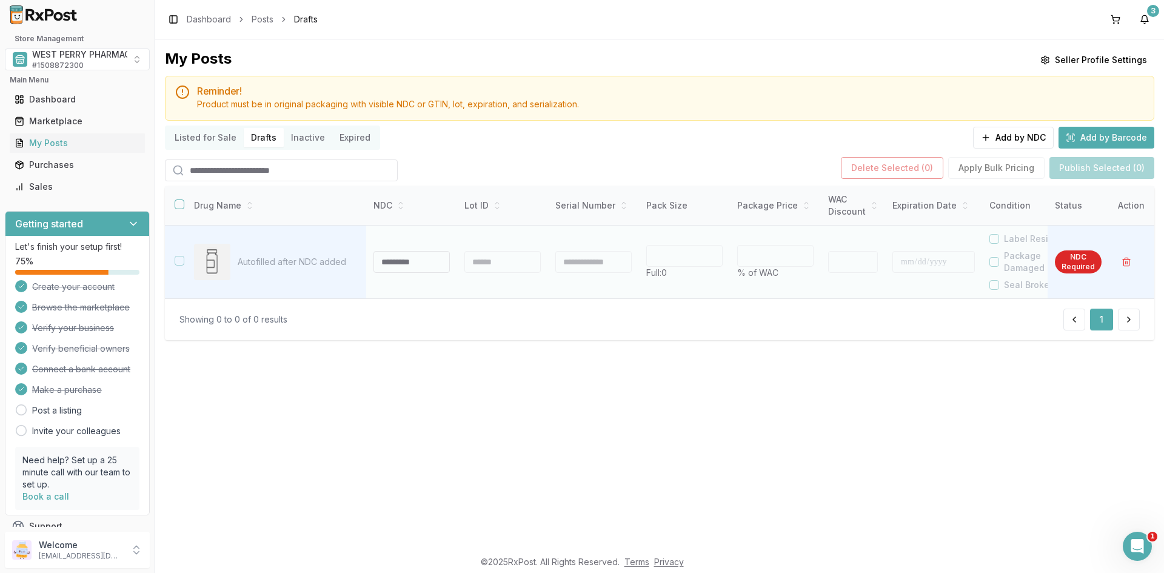
click at [395, 265] on input at bounding box center [411, 262] width 76 height 22
type input "**********"
type input "***"
type input "*"
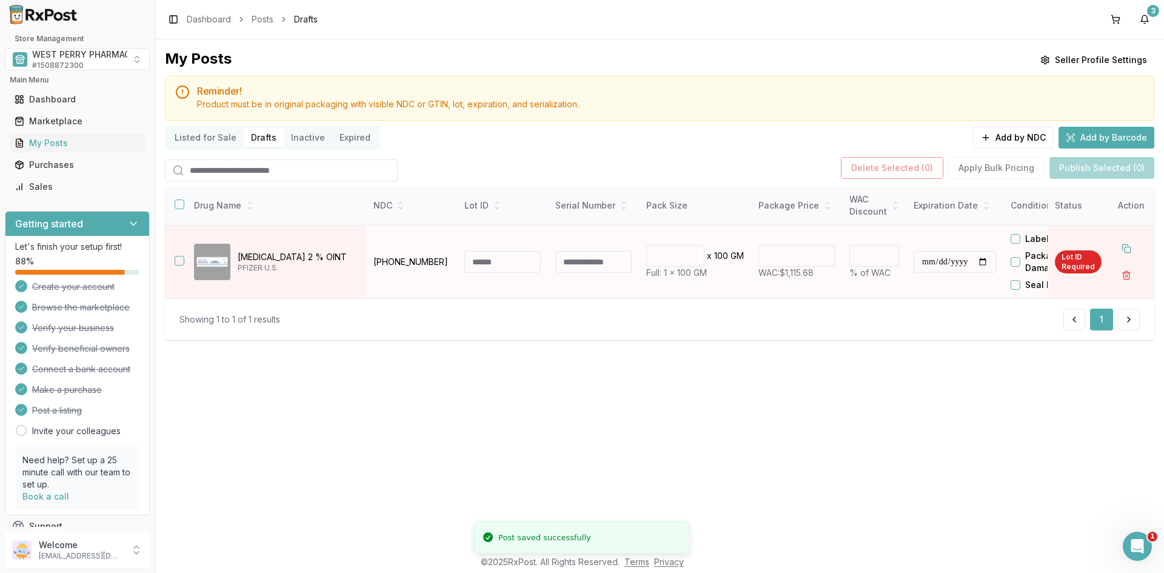
click at [502, 259] on input at bounding box center [502, 262] width 76 height 22
type input "****"
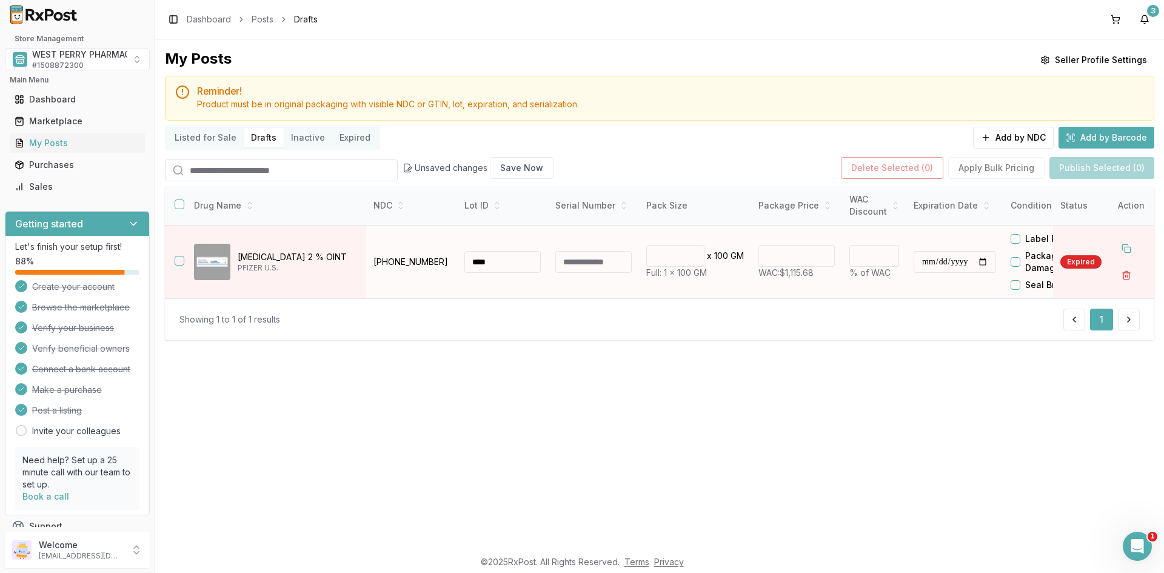
type input "*"
click at [775, 252] on input "*" at bounding box center [874, 256] width 50 height 22
click at [775, 252] on input "**" at bounding box center [874, 256] width 50 height 22
type input "**"
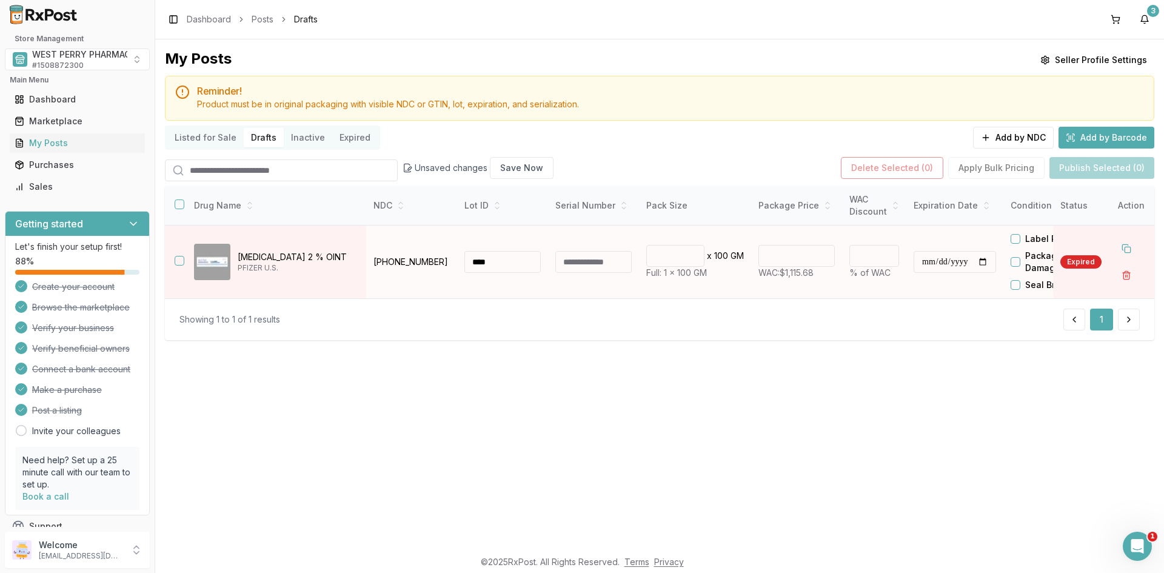
click at [775, 252] on input "**" at bounding box center [874, 256] width 50 height 22
type input "******"
click at [775, 262] on input "**********" at bounding box center [954, 262] width 82 height 22
type input "**********"
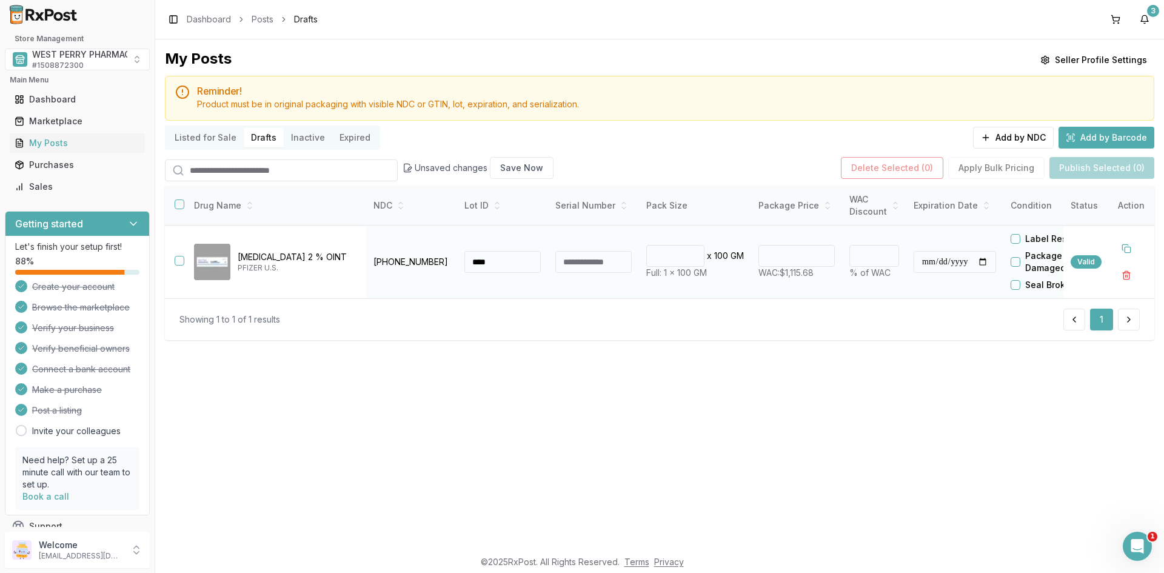
click at [775, 234] on button "Label Residue" at bounding box center [1015, 239] width 10 height 10
type button "on"
click at [775, 165] on div "Delete Selected ( 0 ) Apply Bulk Pricing Publish Selected (0)" at bounding box center [997, 168] width 313 height 22
click at [179, 264] on button "button" at bounding box center [180, 261] width 10 height 10
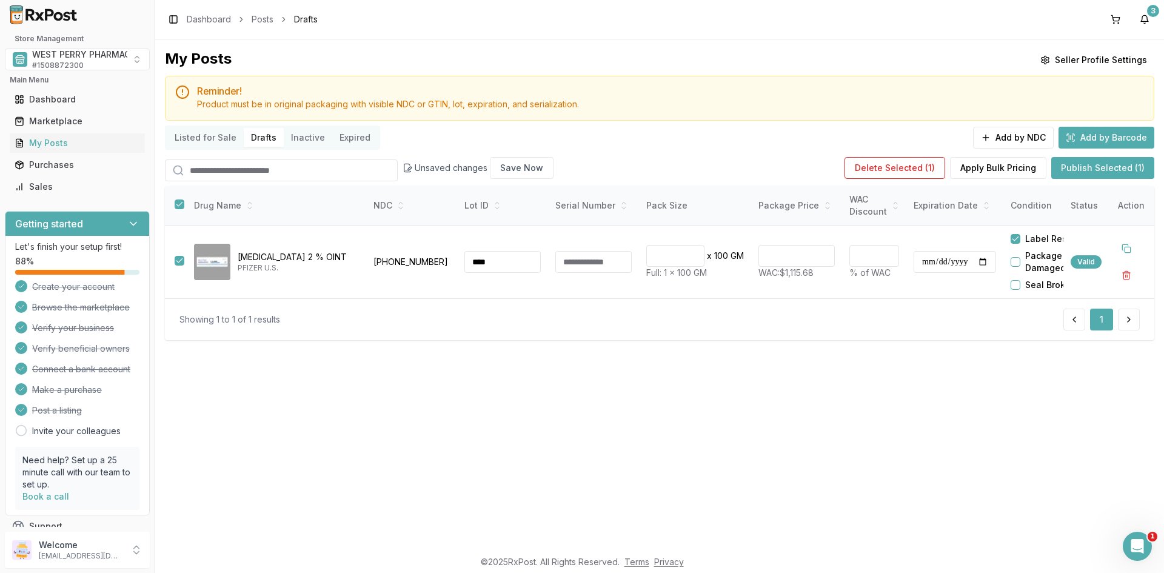
click at [775, 166] on button "Publish Selected (1)" at bounding box center [1102, 168] width 103 height 22
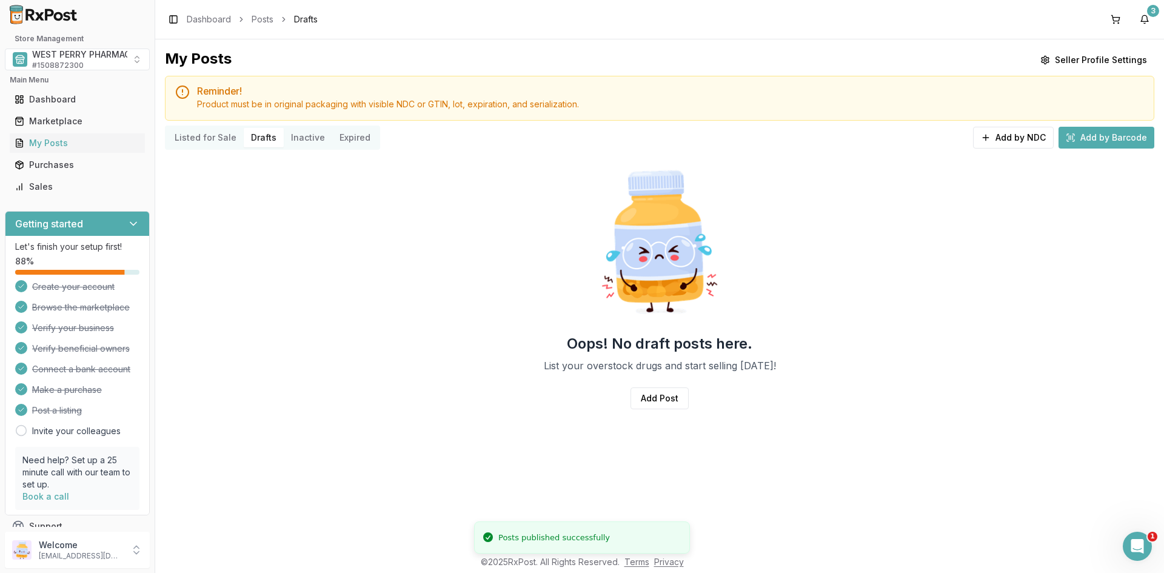
click at [203, 137] on button "Listed for Sale" at bounding box center [205, 137] width 76 height 19
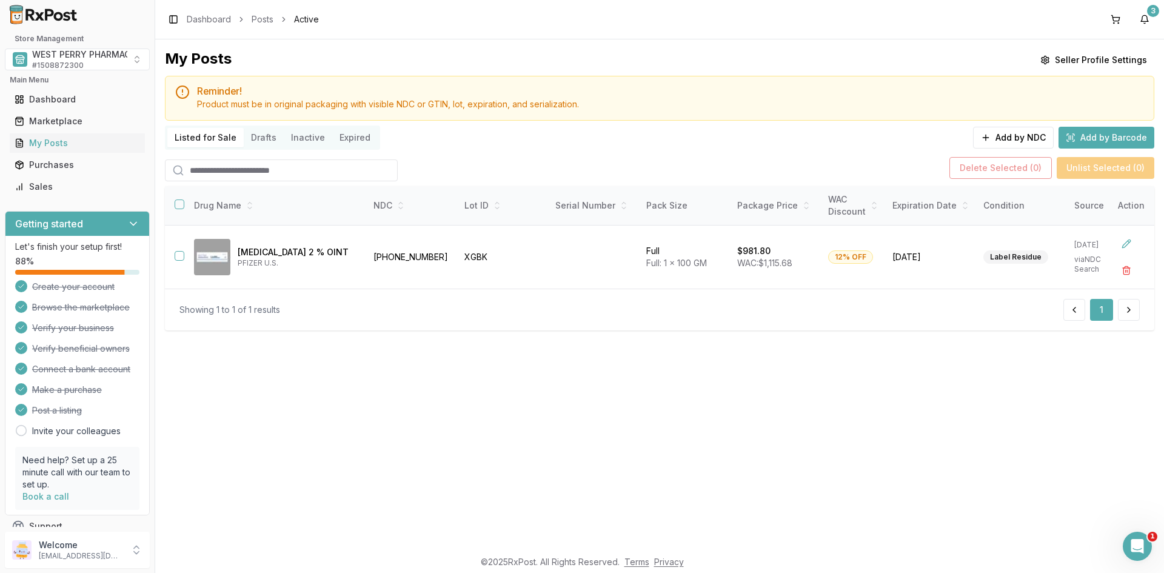
click at [775, 389] on div "My Posts Seller Profile Settings Reminder! Product must be in original packagin…" at bounding box center [659, 293] width 1009 height 509
click at [755, 374] on div "My Posts Seller Profile Settings Reminder! Product must be in original packagin…" at bounding box center [659, 293] width 1009 height 509
click at [546, 407] on div "My Posts Seller Profile Settings Reminder! Product must be in original packagin…" at bounding box center [659, 293] width 1009 height 509
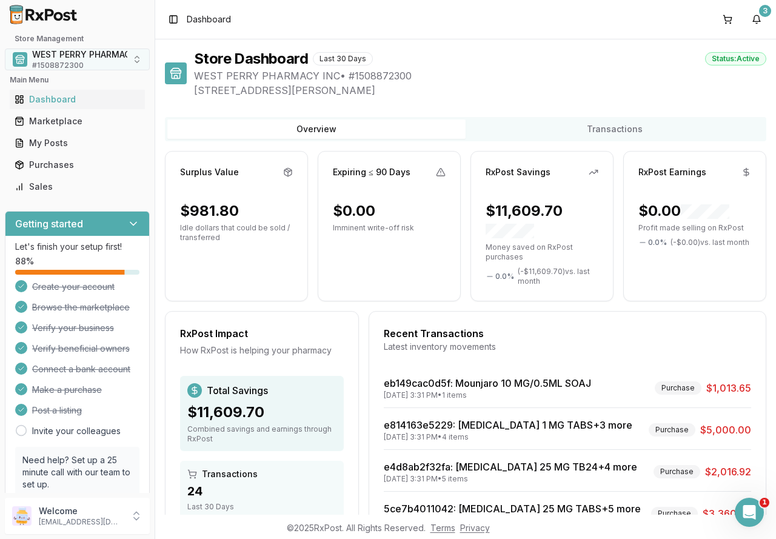
click at [78, 60] on span "WEST PERRY PHARMACY INC" at bounding box center [93, 54] width 122 height 12
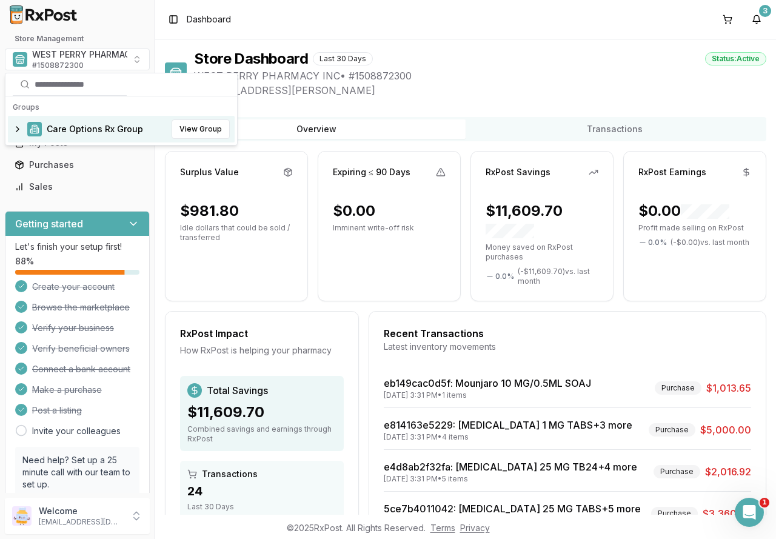
click at [89, 131] on span "Care Options Rx Group" at bounding box center [95, 129] width 96 height 12
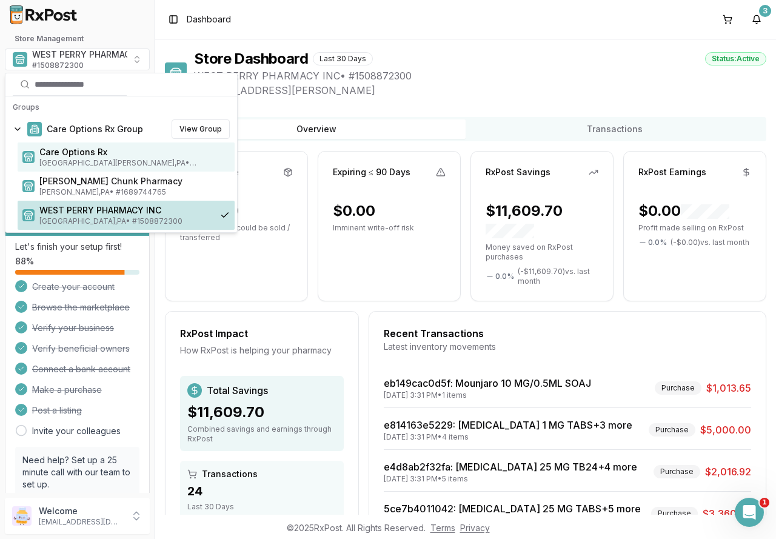
click at [98, 159] on span "[GEOGRAPHIC_DATA][PERSON_NAME] , [GEOGRAPHIC_DATA] • # 1932201860" at bounding box center [134, 163] width 190 height 10
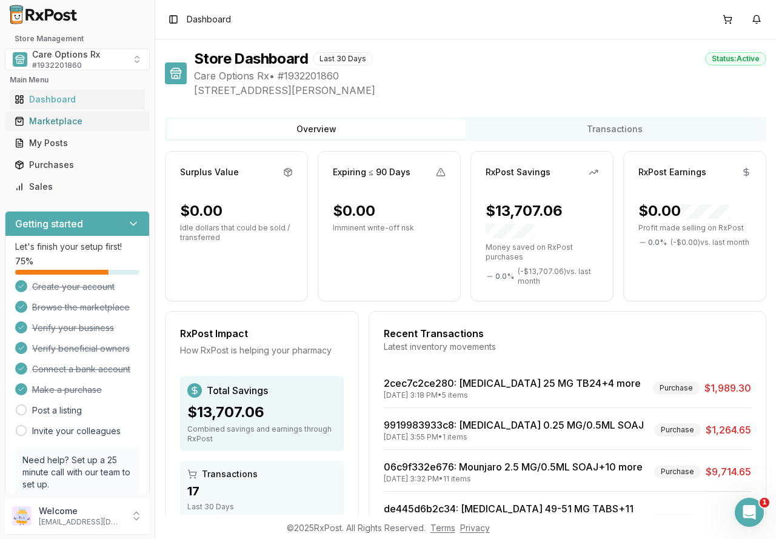
click at [64, 128] on link "Marketplace" at bounding box center [77, 121] width 135 height 22
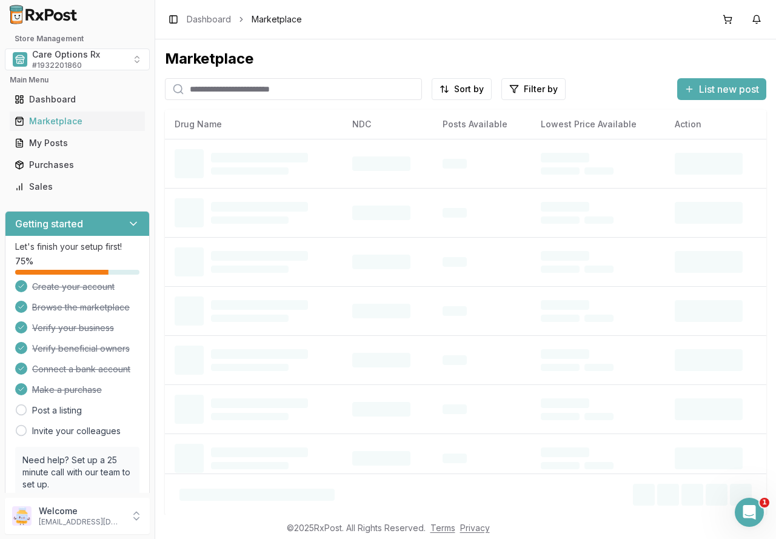
click at [232, 90] on input "search" at bounding box center [293, 89] width 257 height 22
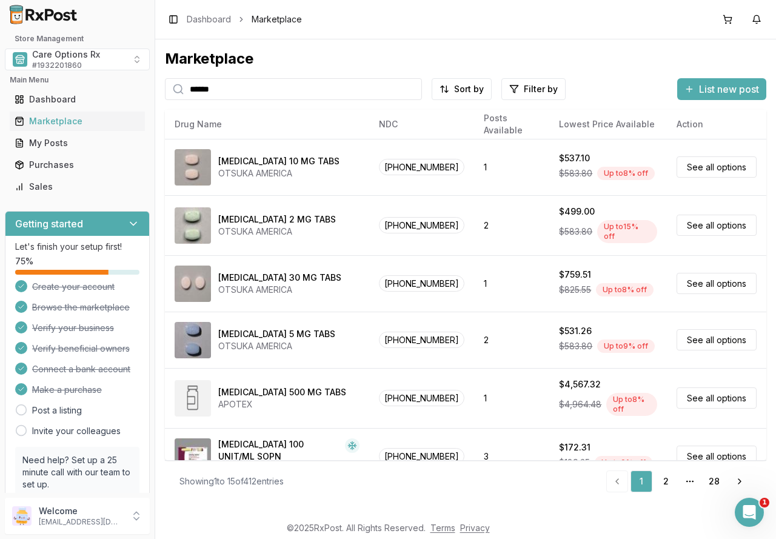
type input "******"
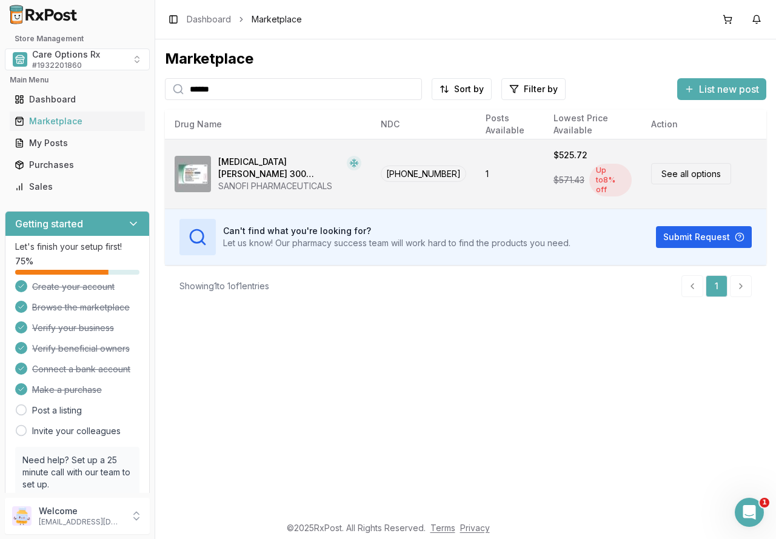
click at [285, 172] on div "[MEDICAL_DATA][PERSON_NAME] 300 UNIT/ML SOPN" at bounding box center [280, 168] width 124 height 24
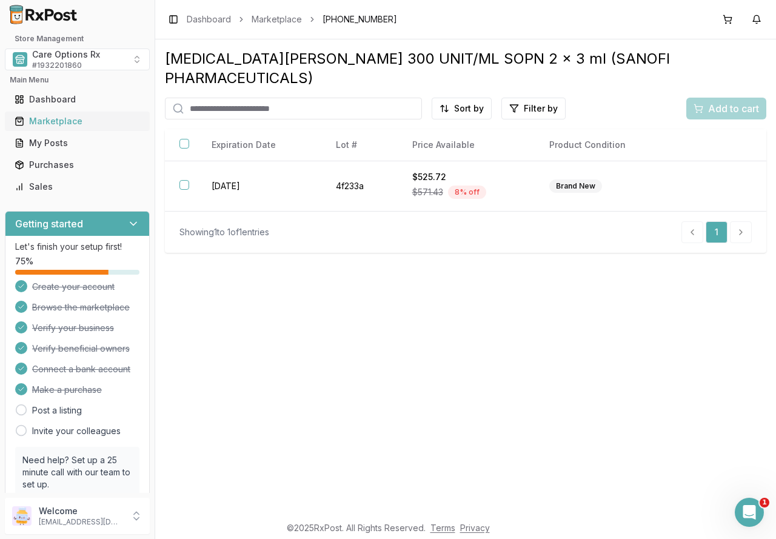
drag, startPoint x: 46, startPoint y: 122, endPoint x: 53, endPoint y: 121, distance: 7.3
click at [46, 122] on div "Marketplace" at bounding box center [77, 121] width 125 height 12
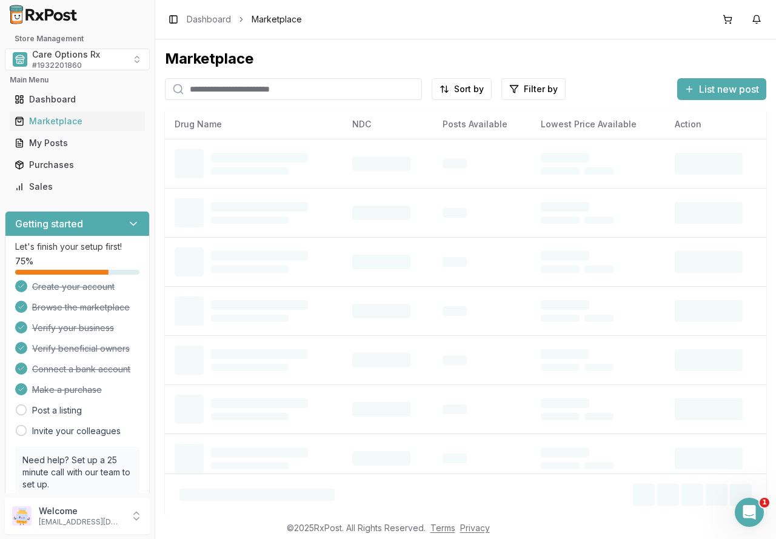
click at [237, 87] on input "search" at bounding box center [293, 89] width 257 height 22
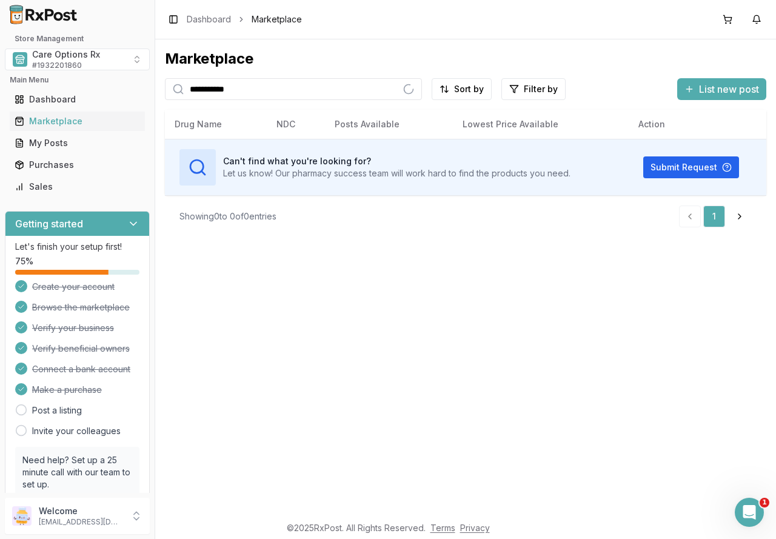
type input "**********"
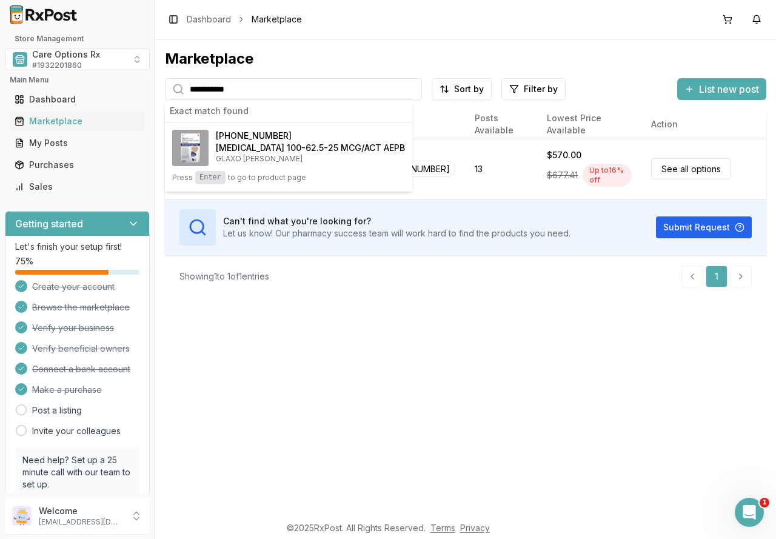
drag, startPoint x: 339, startPoint y: 390, endPoint x: 187, endPoint y: 343, distance: 159.1
click at [338, 389] on div "**********" at bounding box center [465, 276] width 621 height 475
click at [388, 347] on div "**********" at bounding box center [465, 276] width 621 height 475
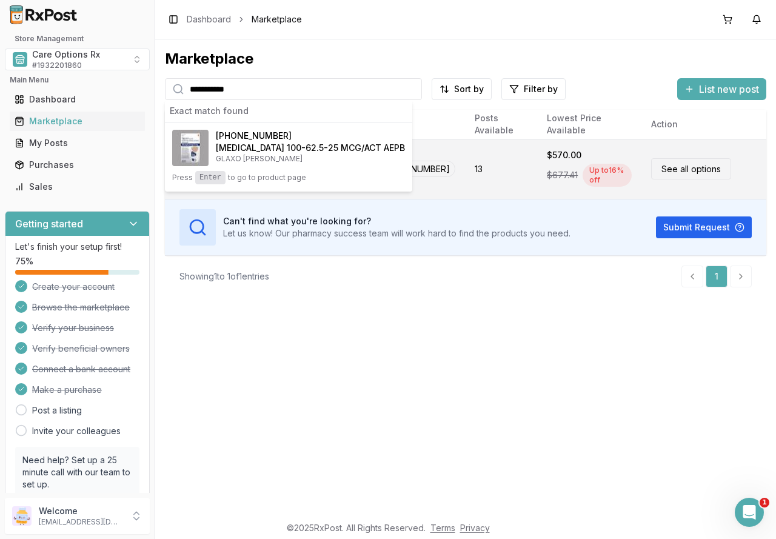
click at [687, 170] on link "See all options" at bounding box center [691, 168] width 80 height 21
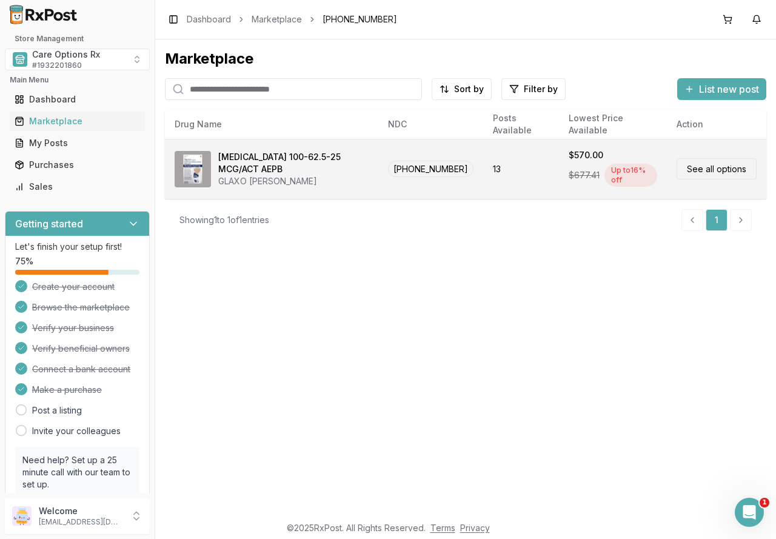
click at [701, 170] on link "See all options" at bounding box center [716, 168] width 80 height 21
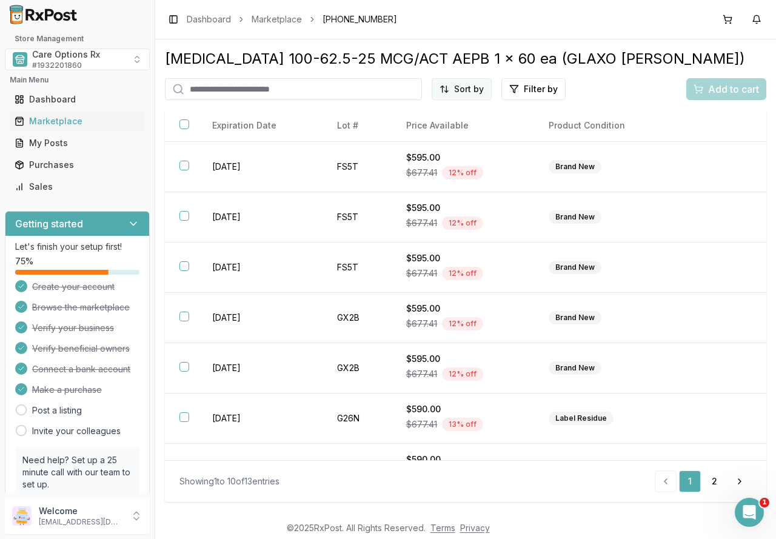
click at [467, 91] on html "Store Management Care Options Rx # 1932201860 Main Menu Dashboard Marketplace M…" at bounding box center [388, 269] width 776 height 539
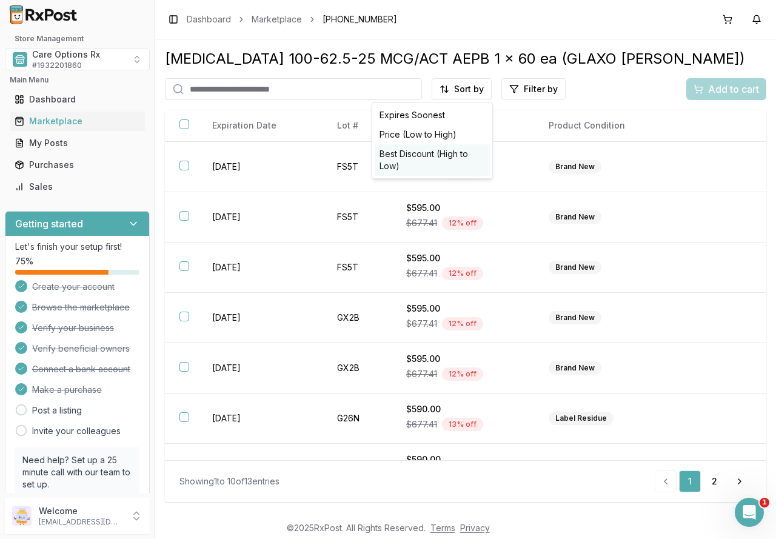
click at [432, 157] on div "Best Discount (High to Low)" at bounding box center [432, 160] width 115 height 32
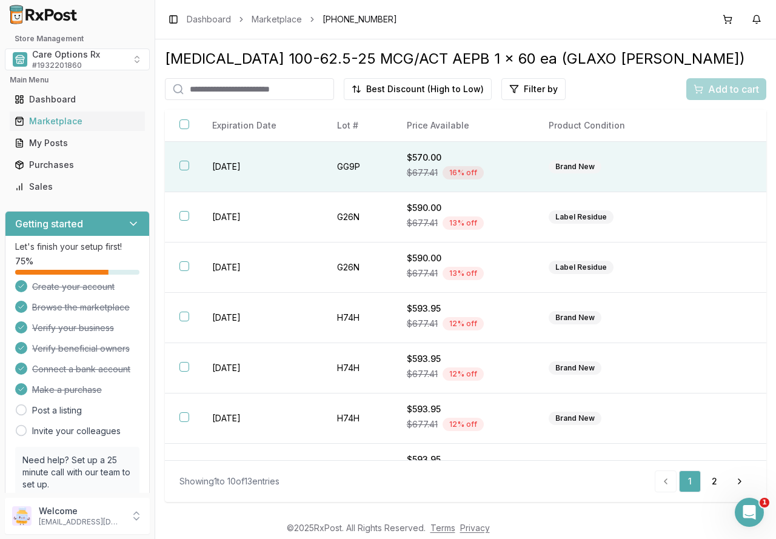
click at [185, 161] on button "button" at bounding box center [184, 166] width 10 height 10
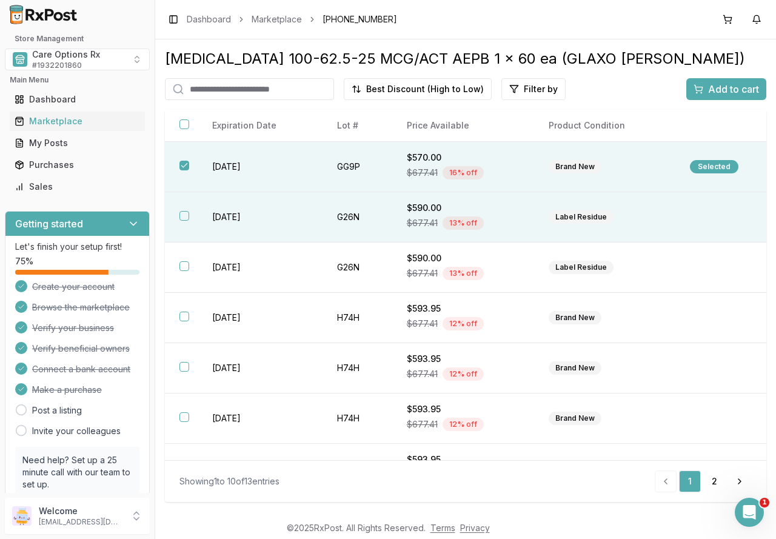
click at [182, 210] on th at bounding box center [181, 217] width 33 height 50
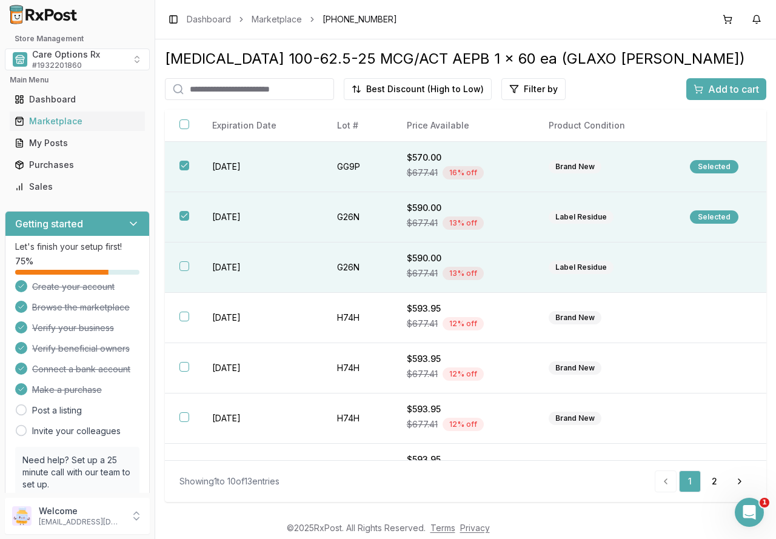
click at [182, 264] on button "button" at bounding box center [184, 266] width 10 height 10
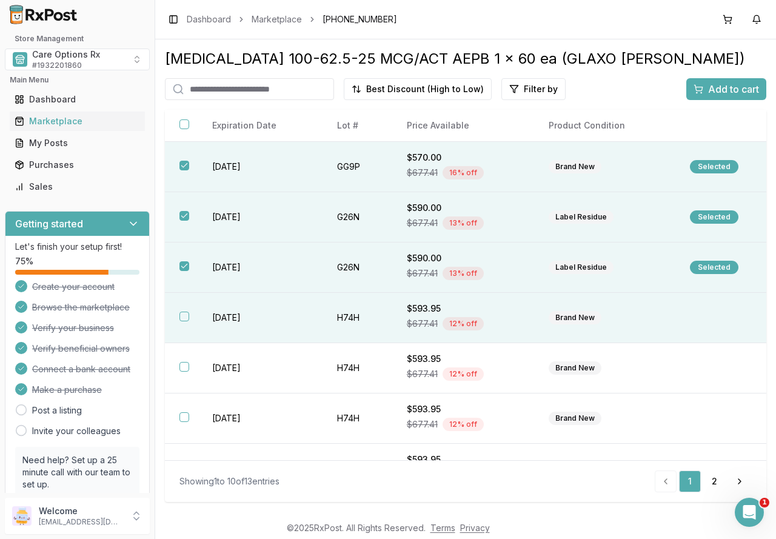
click at [186, 316] on button "button" at bounding box center [184, 317] width 10 height 10
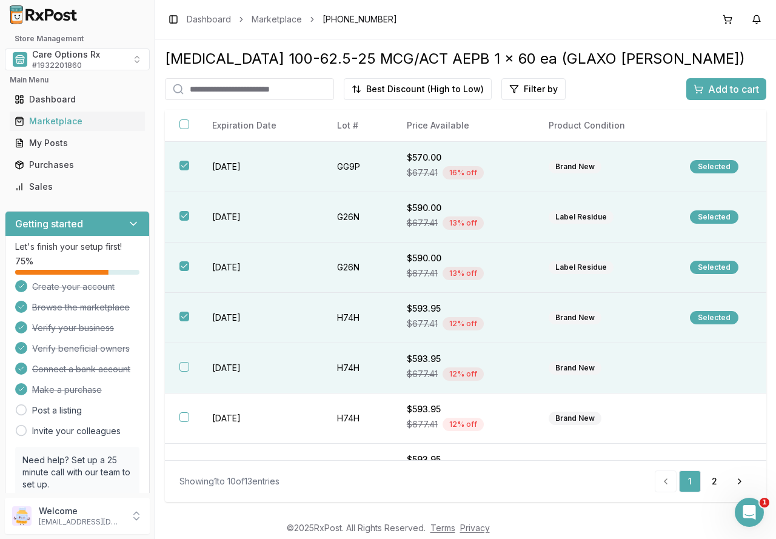
click at [186, 366] on button "button" at bounding box center [184, 367] width 10 height 10
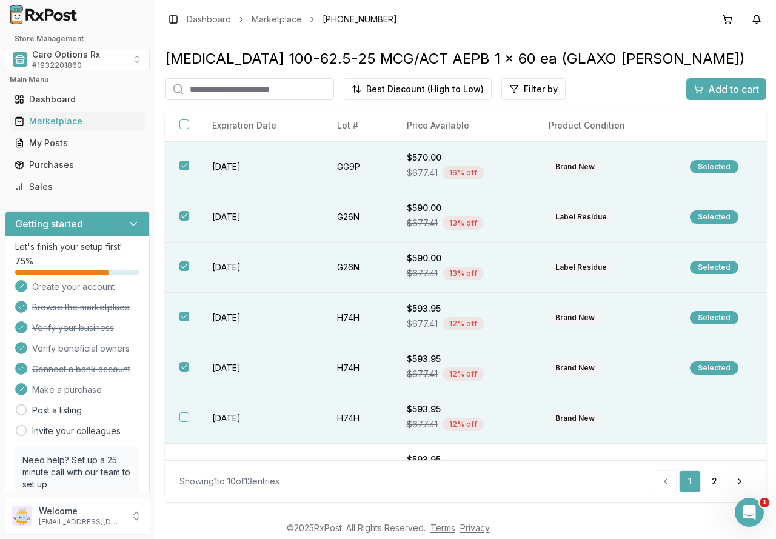
click at [184, 422] on th at bounding box center [181, 418] width 33 height 50
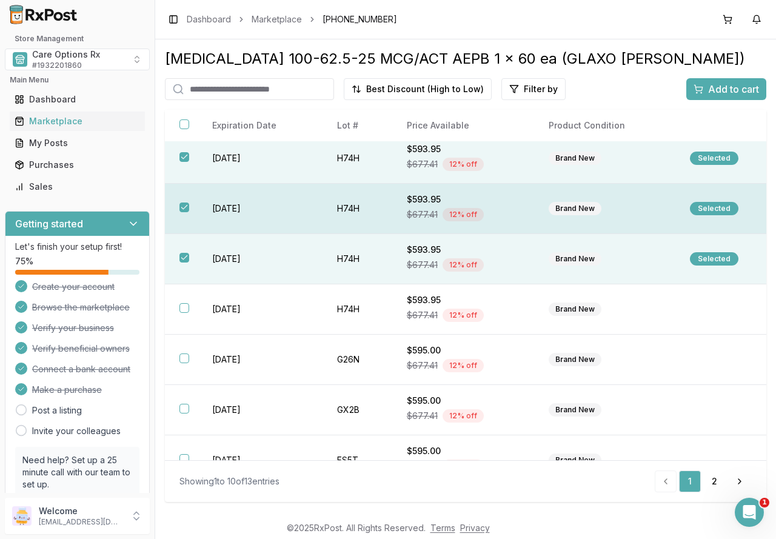
scroll to position [184, 0]
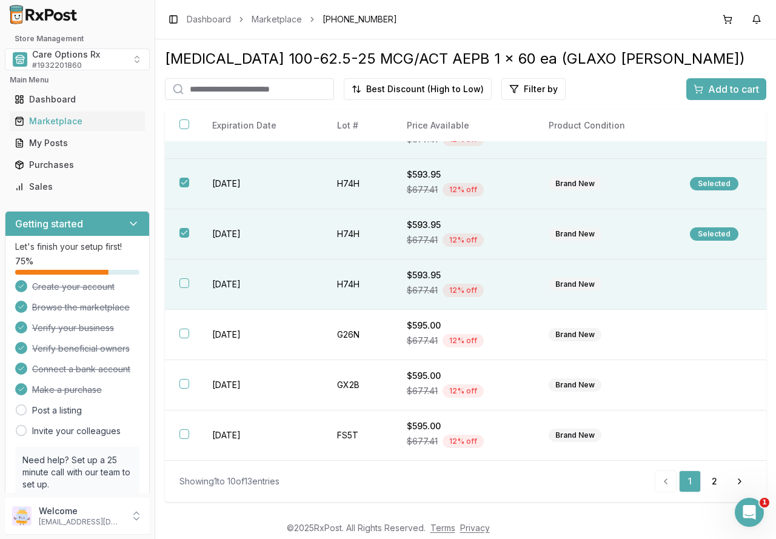
click at [187, 286] on button "button" at bounding box center [184, 283] width 10 height 10
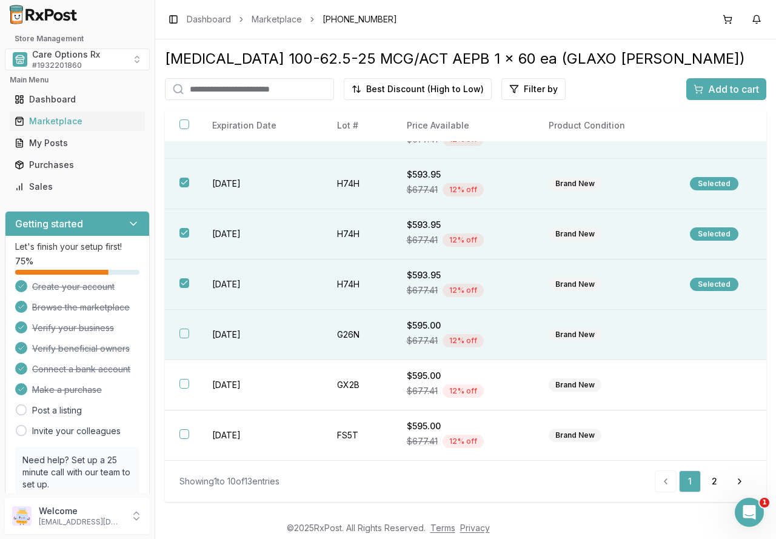
click at [181, 333] on button "button" at bounding box center [184, 334] width 10 height 10
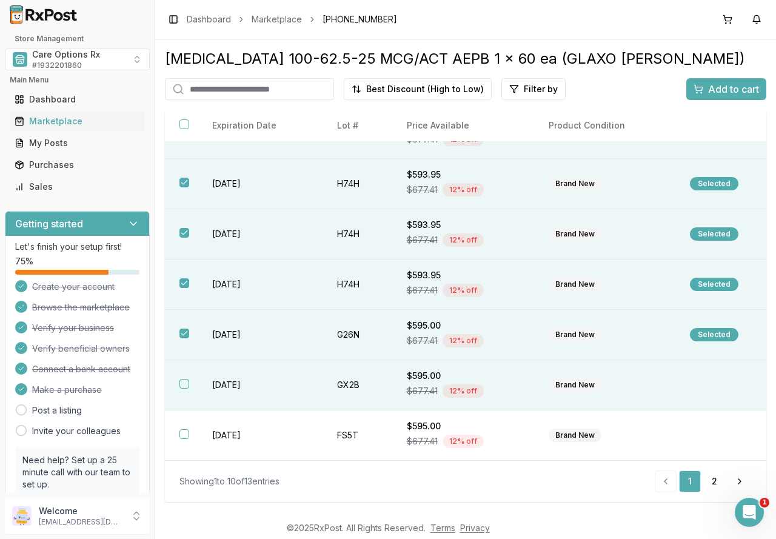
click at [187, 378] on th at bounding box center [181, 385] width 33 height 50
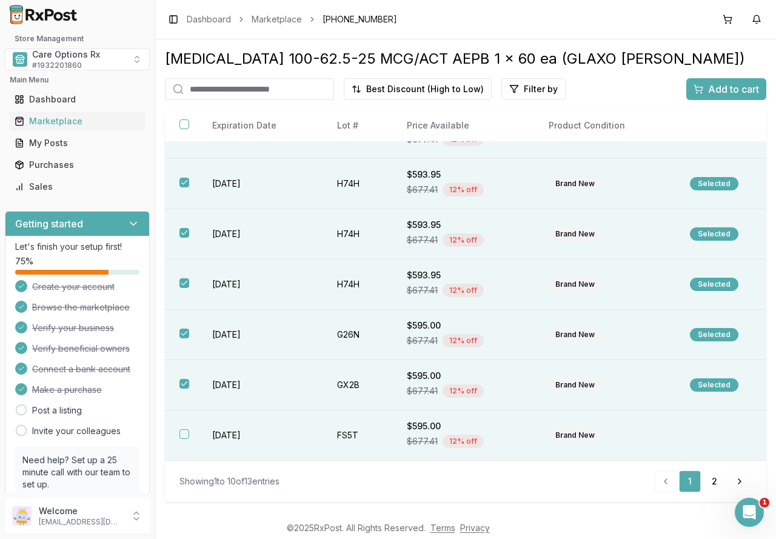
click at [188, 438] on button "button" at bounding box center [184, 434] width 10 height 10
click at [721, 92] on span "Add to cart" at bounding box center [733, 89] width 51 height 15
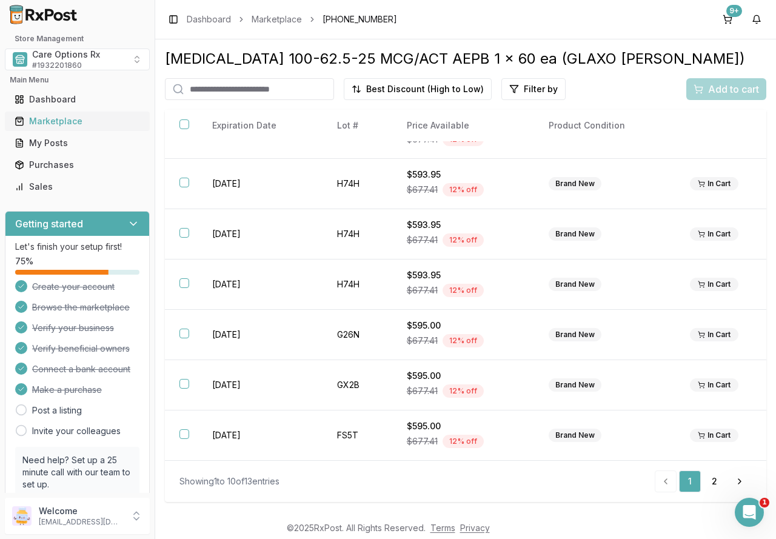
click at [55, 121] on div "Marketplace" at bounding box center [77, 121] width 125 height 12
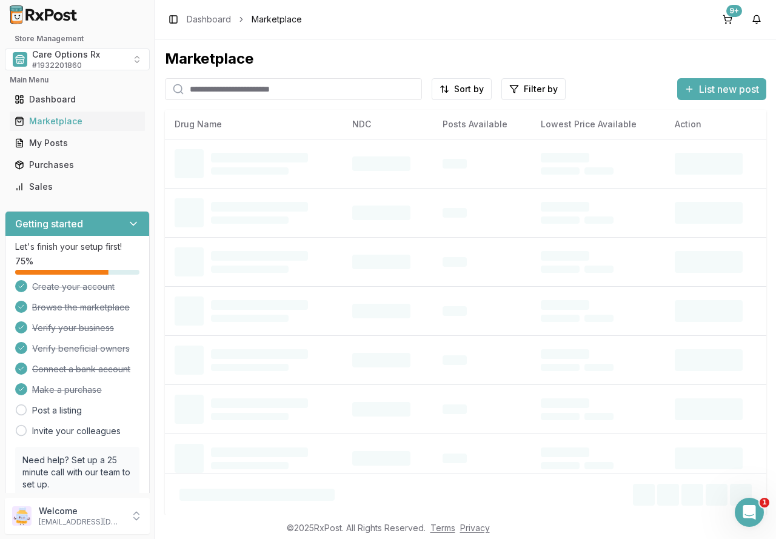
click at [213, 88] on input "search" at bounding box center [293, 89] width 257 height 22
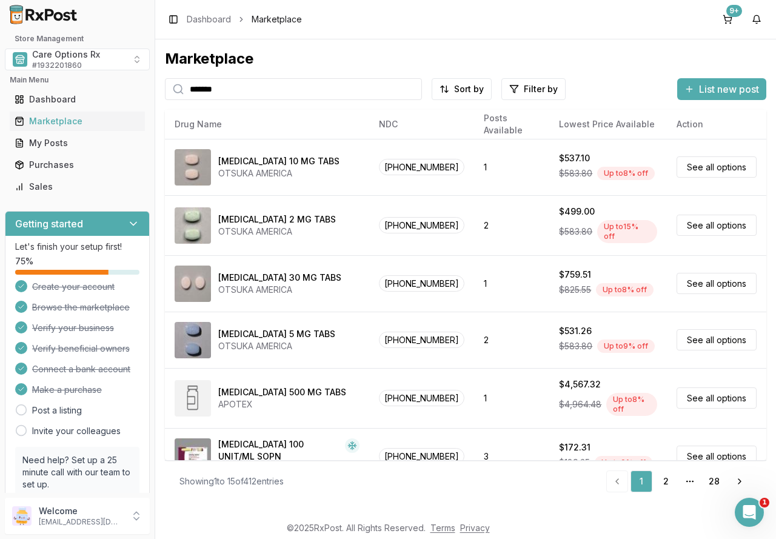
type input "*******"
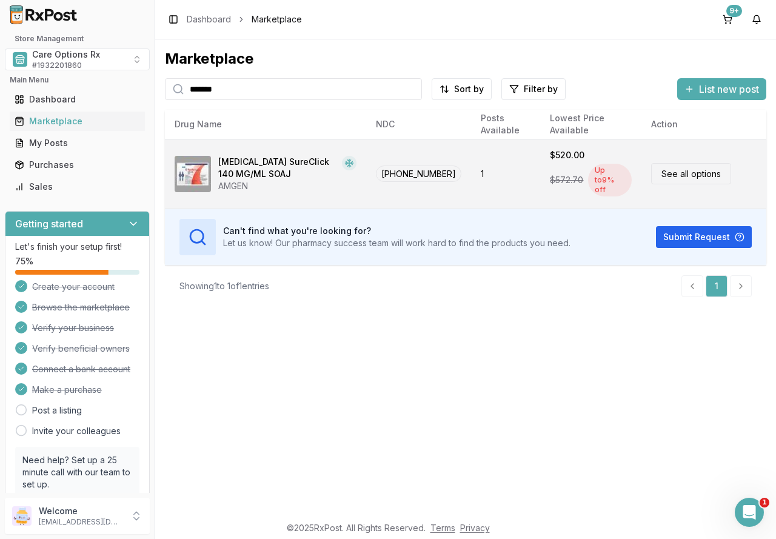
click at [421, 171] on span "[PHONE_NUMBER]" at bounding box center [418, 173] width 85 height 16
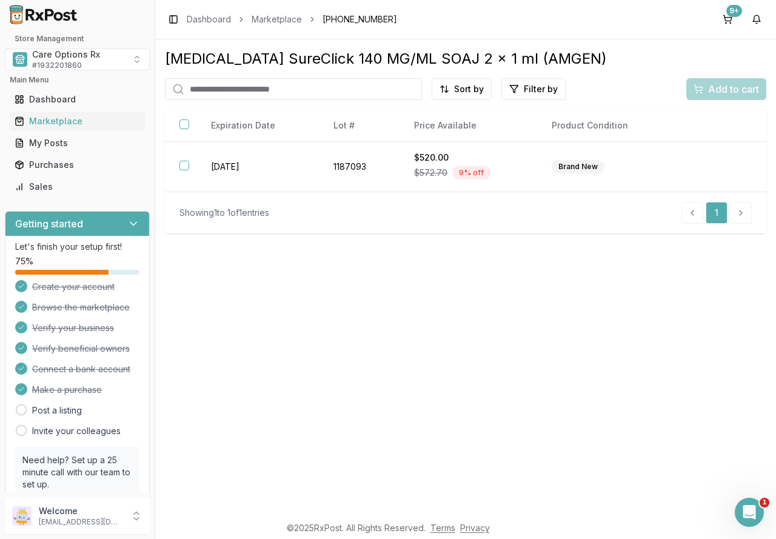
drag, startPoint x: 584, startPoint y: 333, endPoint x: 621, endPoint y: 247, distance: 92.9
click at [584, 329] on div "[MEDICAL_DATA] SureClick 140 MG/ML SOAJ 2 x 1 ml (AMGEN) Sort by Filter by Add …" at bounding box center [465, 276] width 621 height 475
click at [735, 19] on button "9+" at bounding box center [727, 19] width 19 height 19
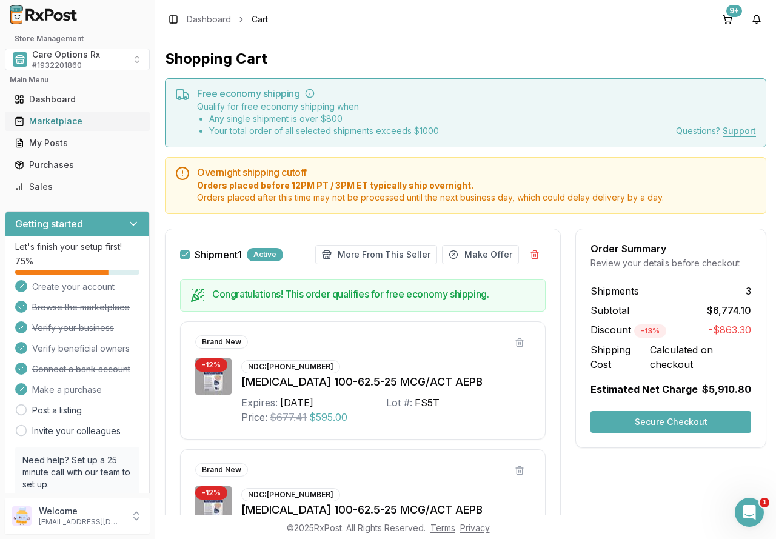
click at [62, 125] on div "Marketplace" at bounding box center [77, 121] width 125 height 12
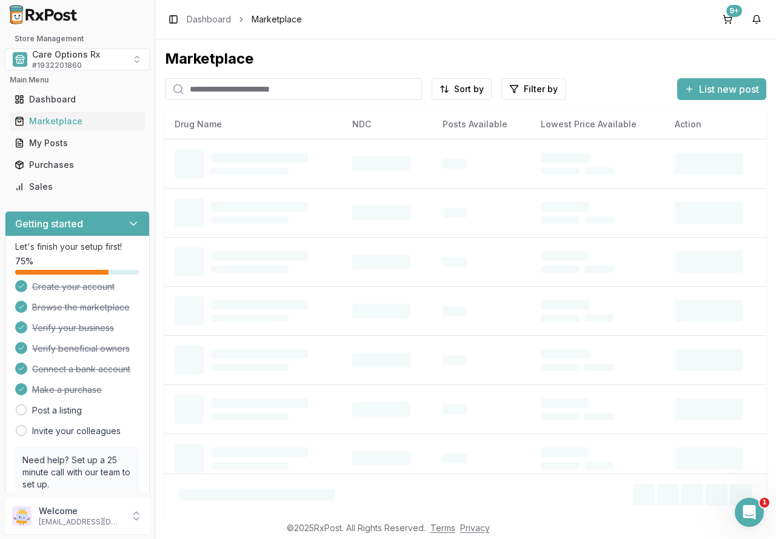
click at [210, 91] on input "search" at bounding box center [293, 89] width 257 height 22
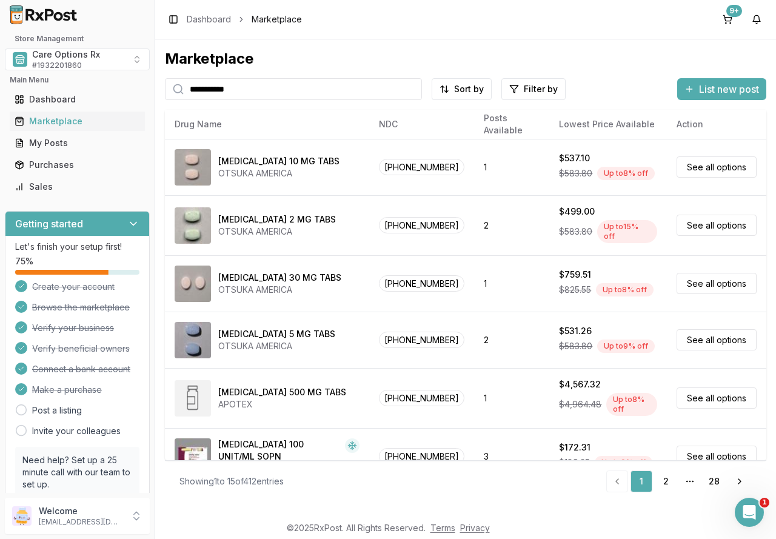
type input "**********"
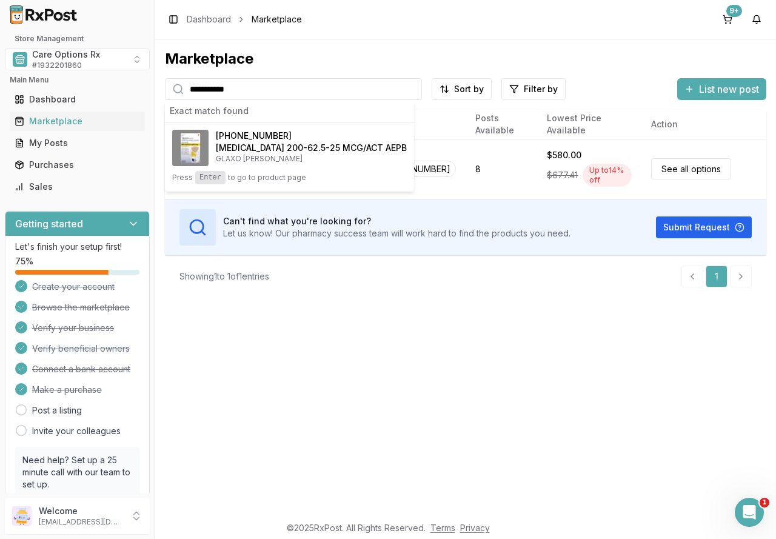
click at [455, 412] on div "**********" at bounding box center [465, 276] width 621 height 475
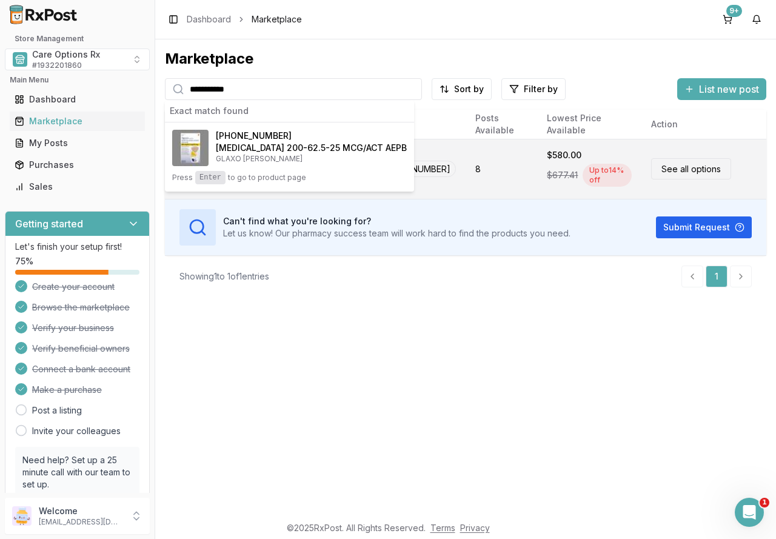
click at [684, 166] on link "See all options" at bounding box center [691, 168] width 80 height 21
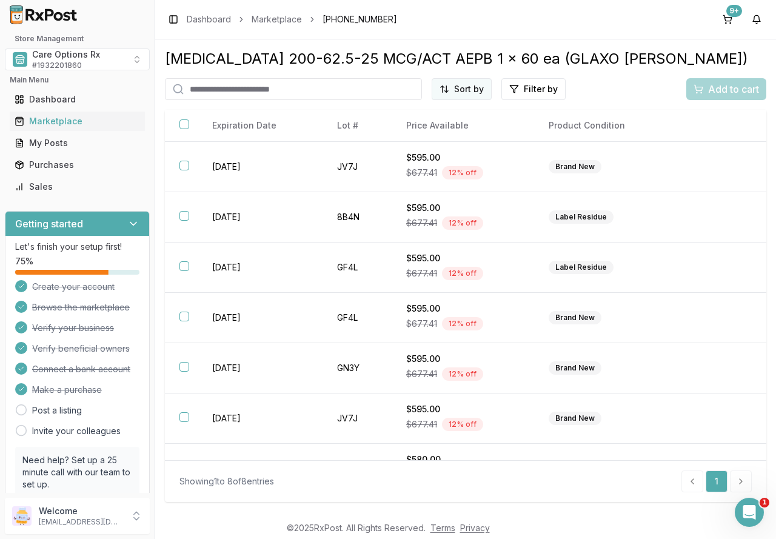
click at [457, 84] on html "Store Management Care Options Rx # 1932201860 Main Menu Dashboard Marketplace M…" at bounding box center [388, 269] width 776 height 539
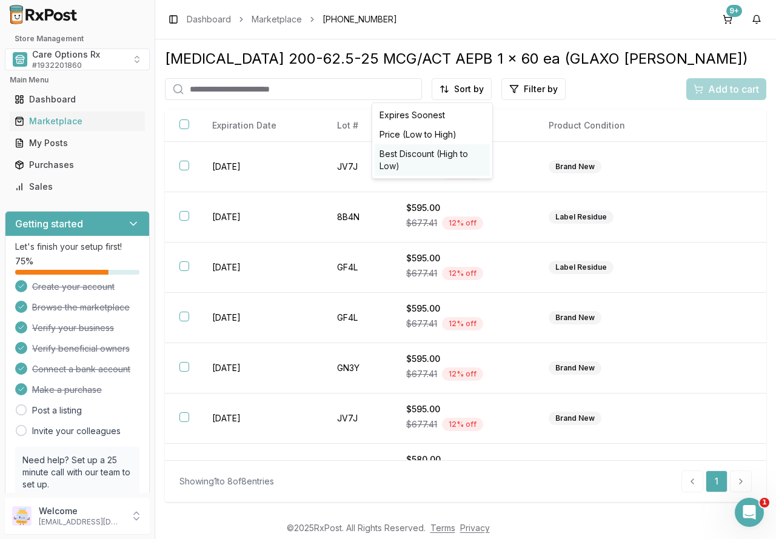
click at [453, 154] on div "Best Discount (High to Low)" at bounding box center [432, 160] width 115 height 32
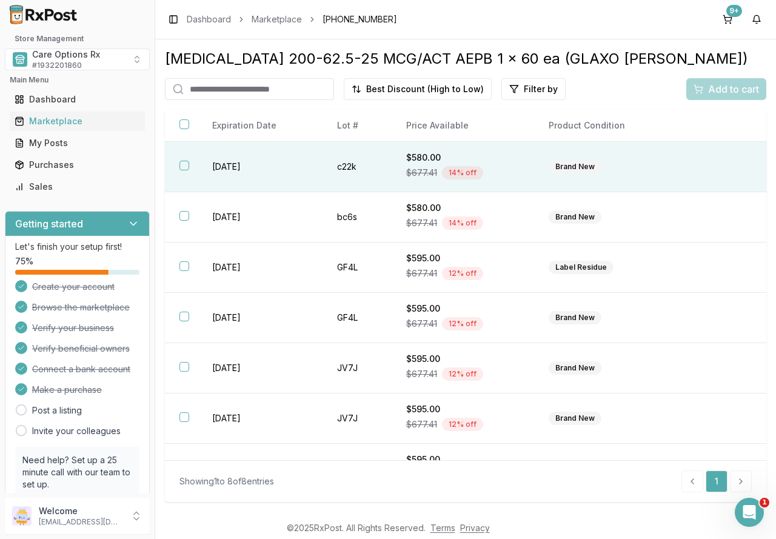
click at [187, 166] on button "button" at bounding box center [184, 166] width 10 height 10
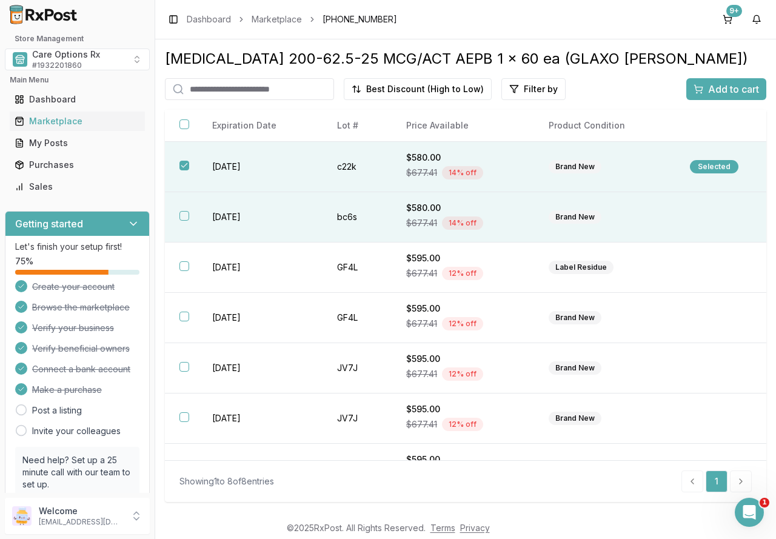
click at [181, 216] on button "button" at bounding box center [184, 216] width 10 height 10
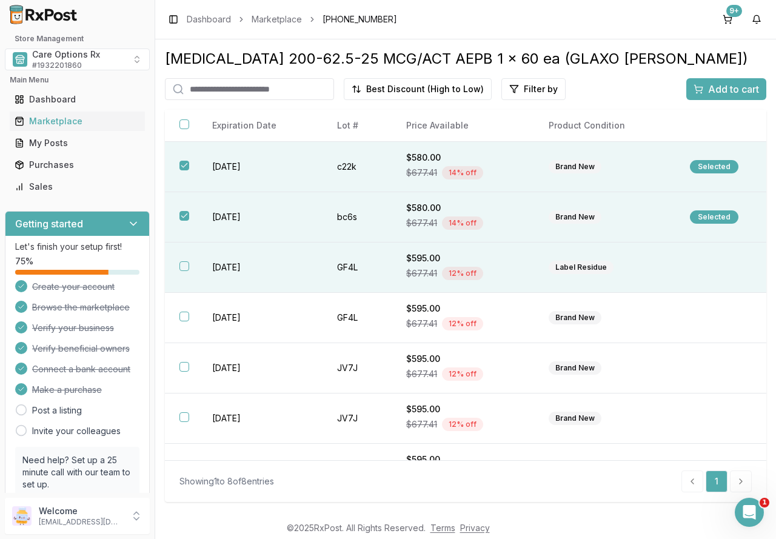
click at [189, 269] on button "button" at bounding box center [184, 266] width 10 height 10
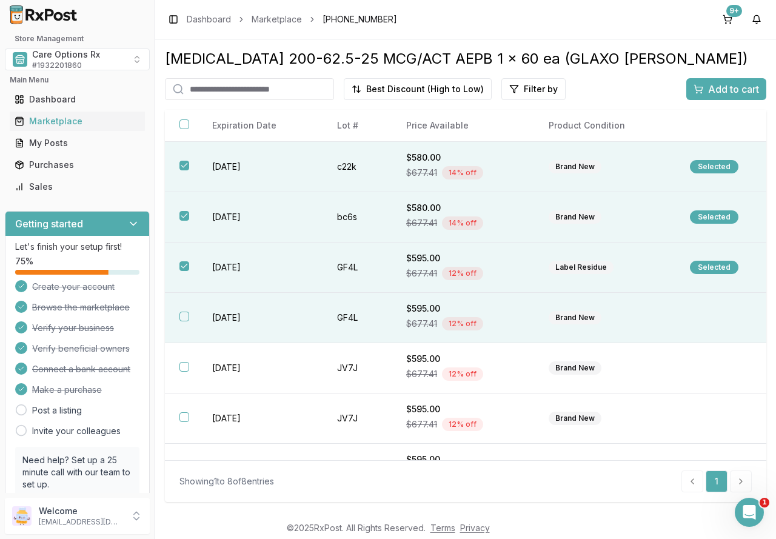
click at [189, 312] on th at bounding box center [181, 318] width 33 height 50
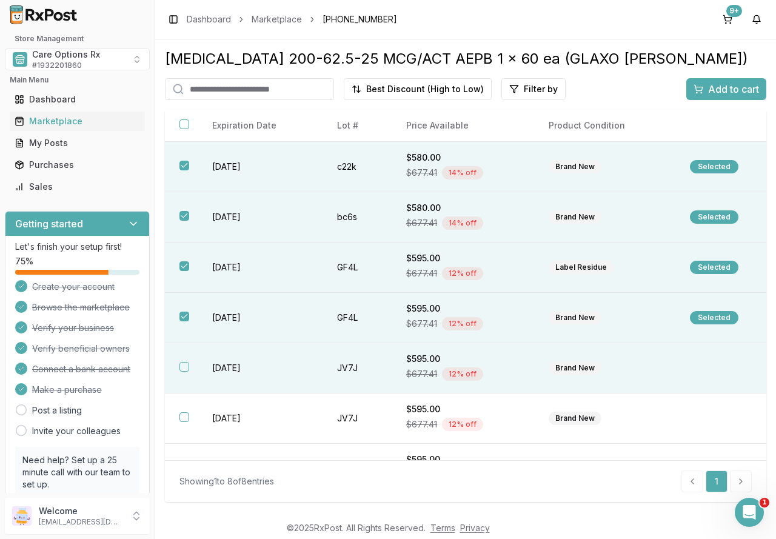
click at [192, 371] on th at bounding box center [181, 368] width 33 height 50
click at [719, 96] on span "Add to cart" at bounding box center [733, 89] width 51 height 15
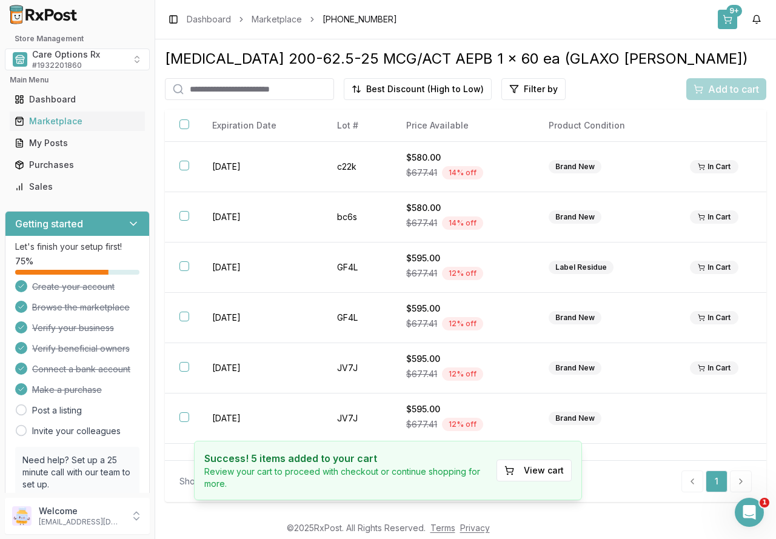
click at [727, 17] on button "9+" at bounding box center [727, 19] width 19 height 19
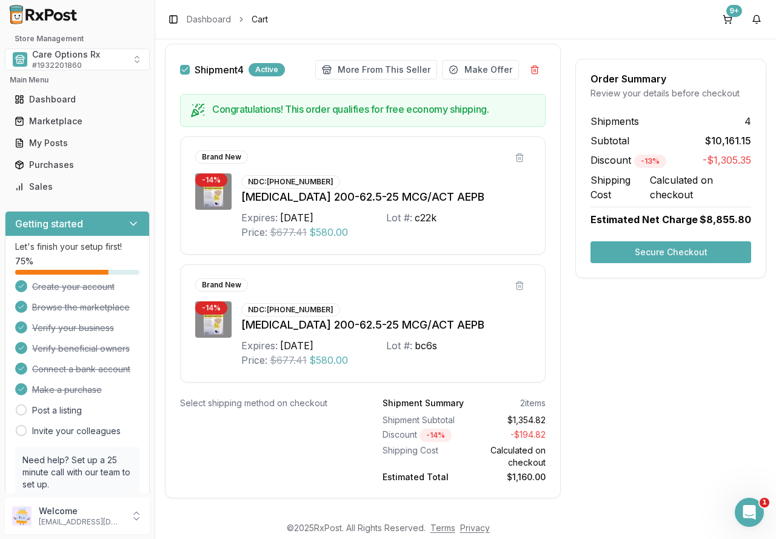
scroll to position [2153, 0]
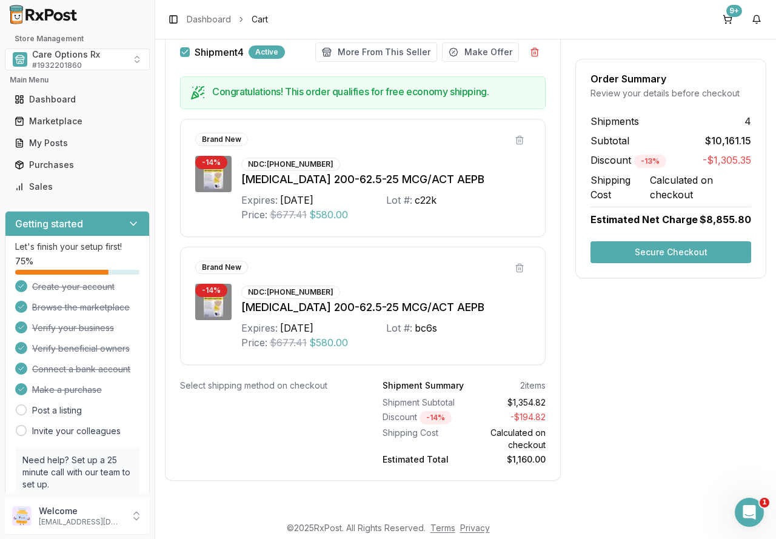
click at [643, 254] on button "Secure Checkout" at bounding box center [670, 252] width 161 height 22
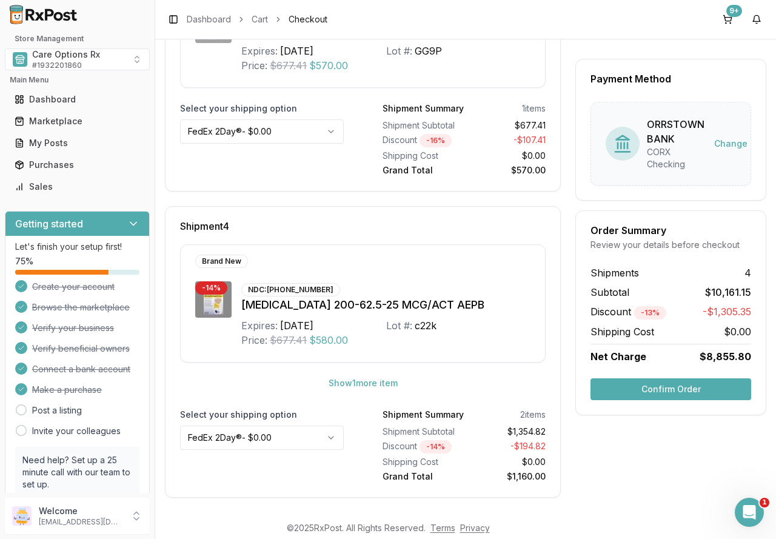
scroll to position [906, 0]
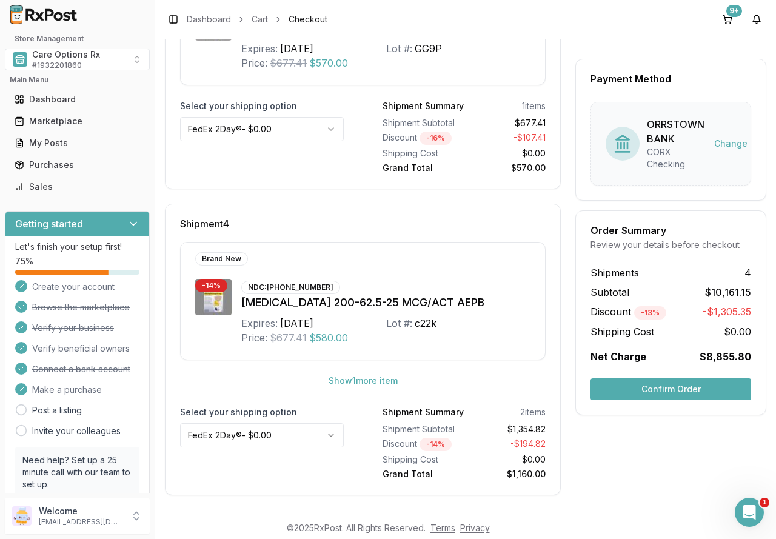
click at [662, 384] on button "Confirm Order" at bounding box center [670, 389] width 161 height 22
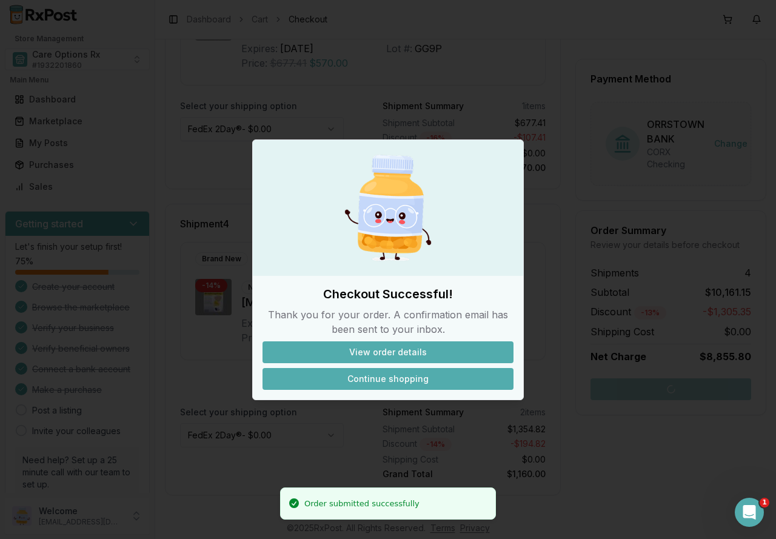
click at [417, 378] on button "Continue shopping" at bounding box center [387, 379] width 251 height 22
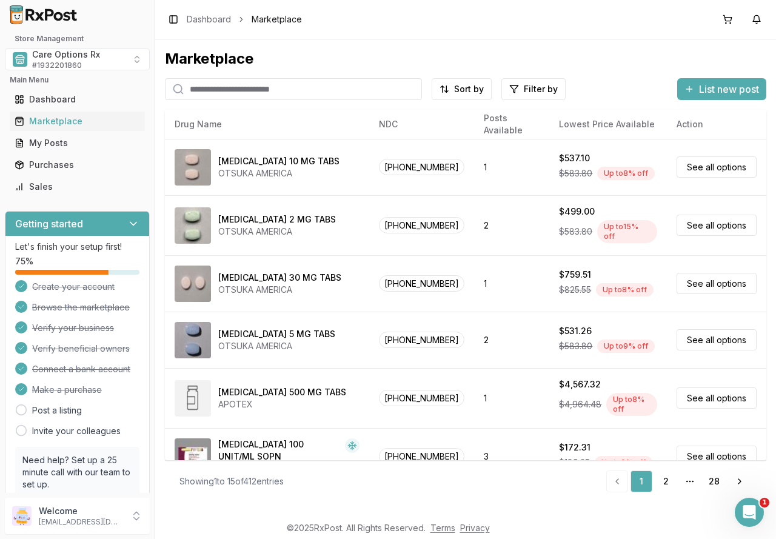
click at [241, 87] on input "search" at bounding box center [293, 89] width 257 height 22
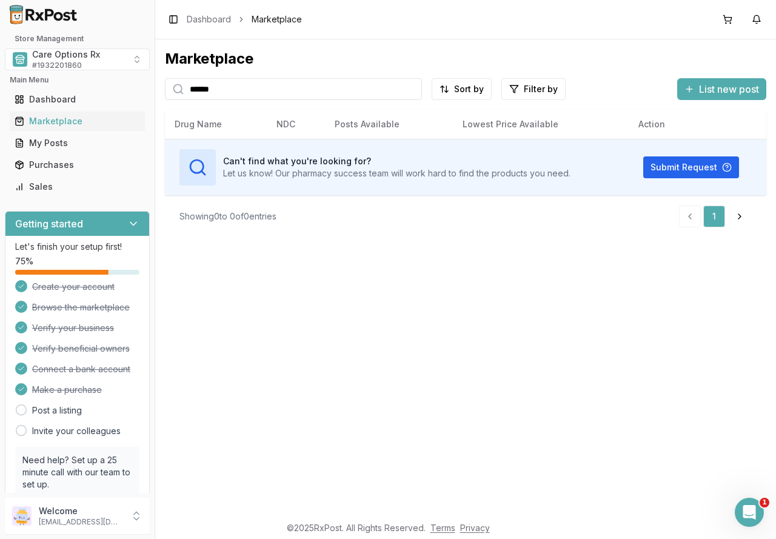
drag, startPoint x: 259, startPoint y: 93, endPoint x: 111, endPoint y: 78, distance: 148.7
click at [111, 78] on div "Store Management Care Options Rx # 1932201860 Main Menu Dashboard Marketplace M…" at bounding box center [388, 269] width 776 height 539
type input "********"
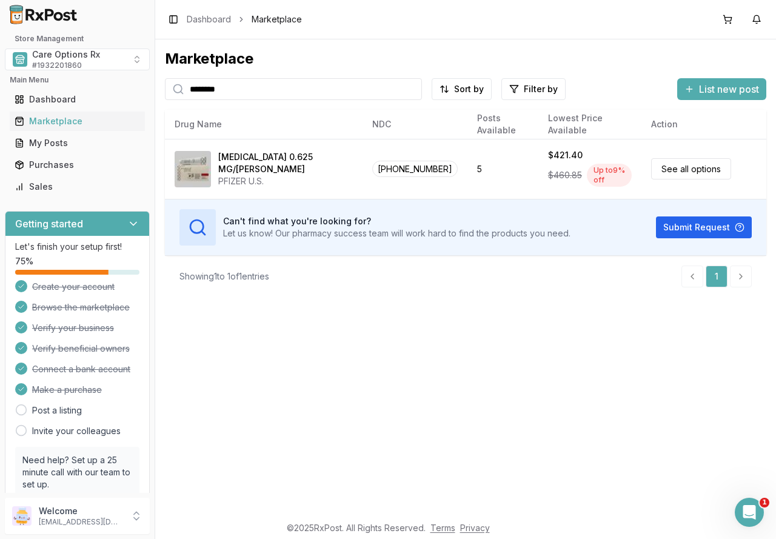
click at [427, 412] on div "Marketplace ******** Sort by Filter by List new post Card Table NDC: 00046-0872…" at bounding box center [465, 276] width 621 height 475
click at [370, 402] on div "Marketplace ******** Sort by Filter by List new post Card Table NDC: 00046-0872…" at bounding box center [465, 276] width 621 height 475
click at [267, 381] on div "Marketplace ******** Sort by Filter by List new post Card Table NDC: 00046-0872…" at bounding box center [465, 276] width 621 height 475
click at [758, 14] on button "3" at bounding box center [756, 19] width 19 height 19
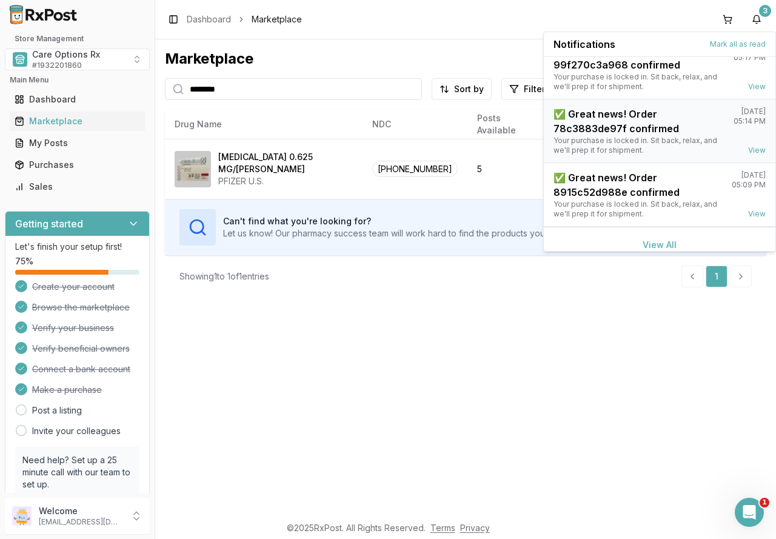
scroll to position [32, 0]
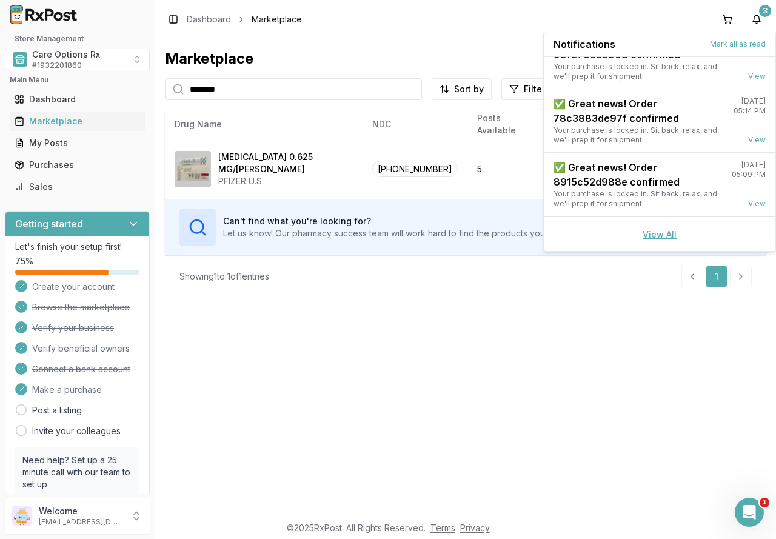
click at [647, 231] on link "View All" at bounding box center [660, 234] width 34 height 10
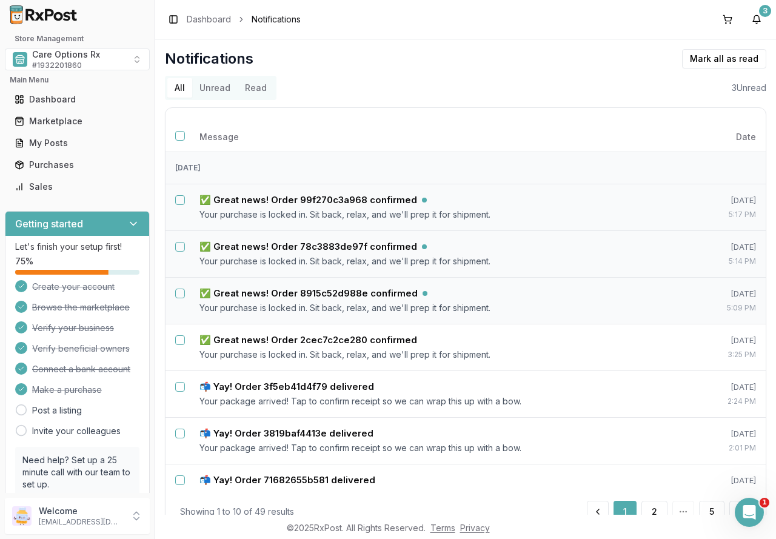
click at [216, 88] on button "Unread" at bounding box center [214, 87] width 45 height 19
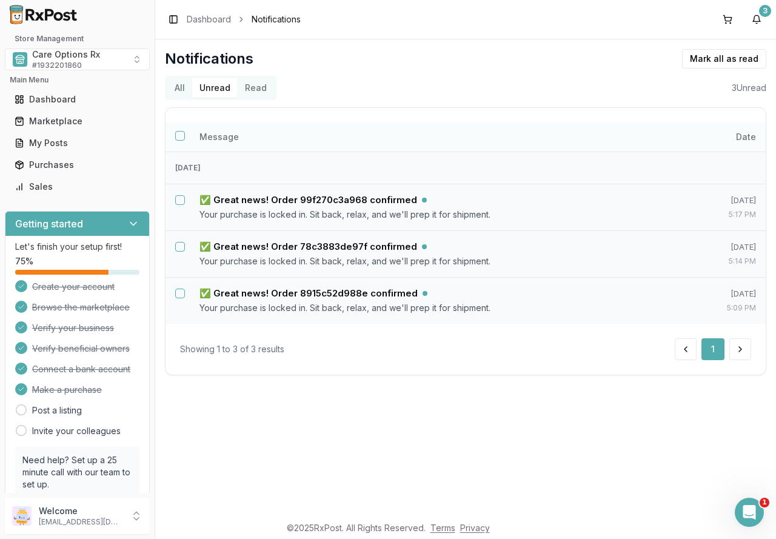
click at [181, 136] on button "Select all notifications" at bounding box center [180, 136] width 10 height 10
click at [673, 55] on button "Mark as read" at bounding box center [670, 58] width 72 height 19
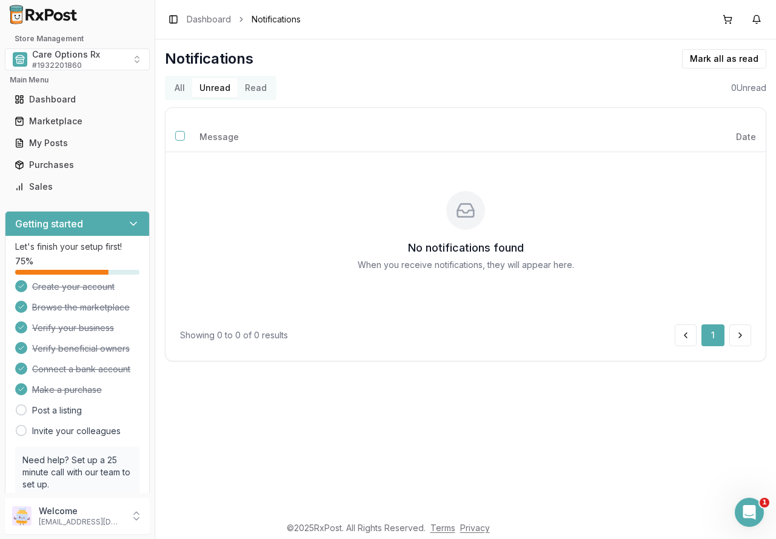
click at [455, 66] on div "Notifications Mark all as read" at bounding box center [465, 58] width 601 height 19
click at [65, 59] on span "Care Options Rx" at bounding box center [66, 54] width 68 height 12
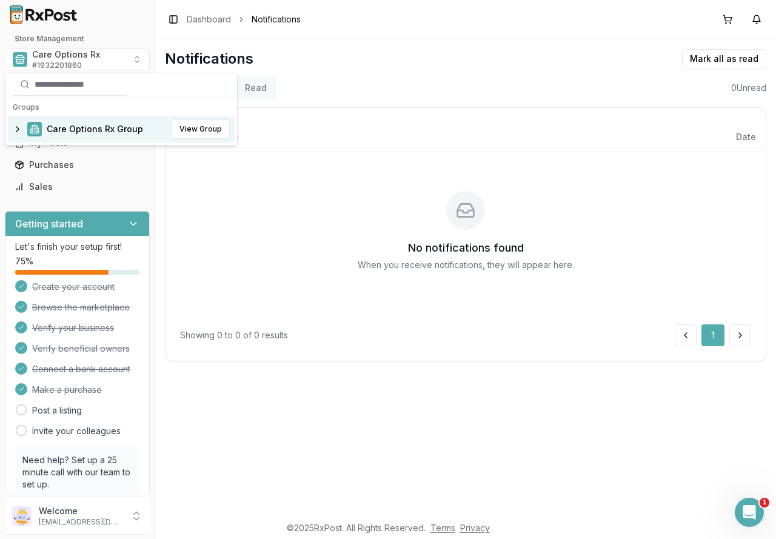
click at [80, 124] on span "Care Options Rx Group" at bounding box center [95, 129] width 96 height 12
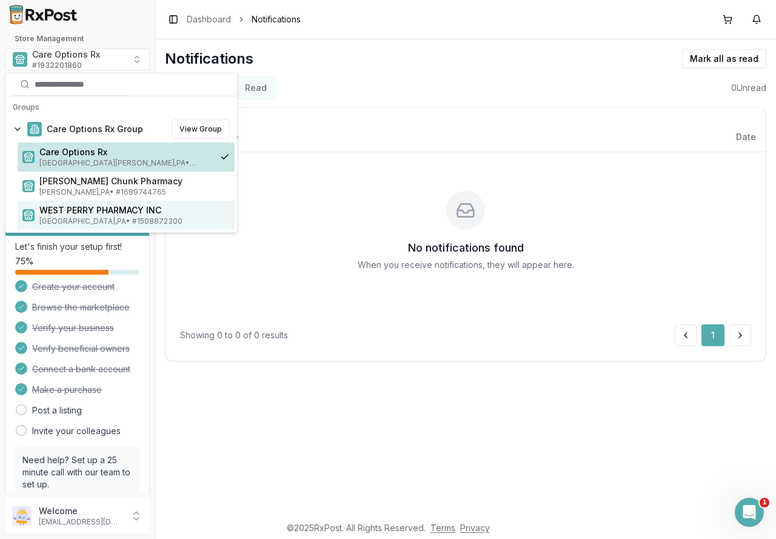
click at [81, 209] on span "WEST PERRY PHARMACY INC" at bounding box center [134, 210] width 190 height 12
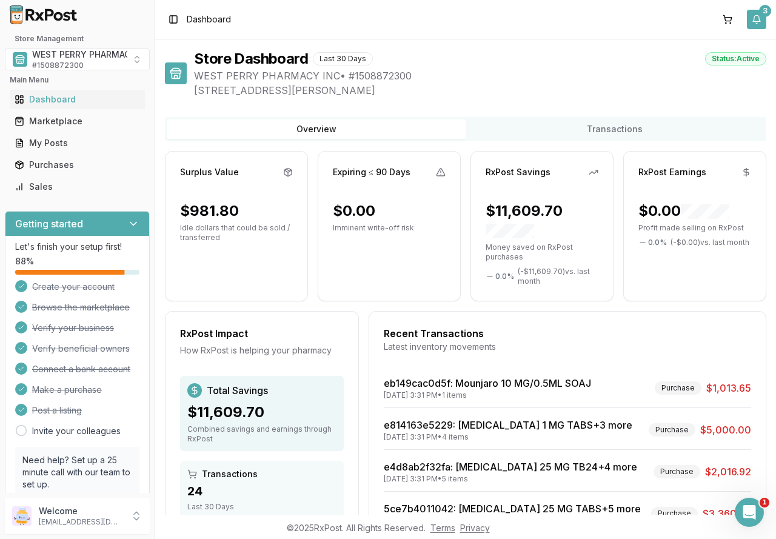
click at [763, 19] on button "3" at bounding box center [756, 19] width 19 height 19
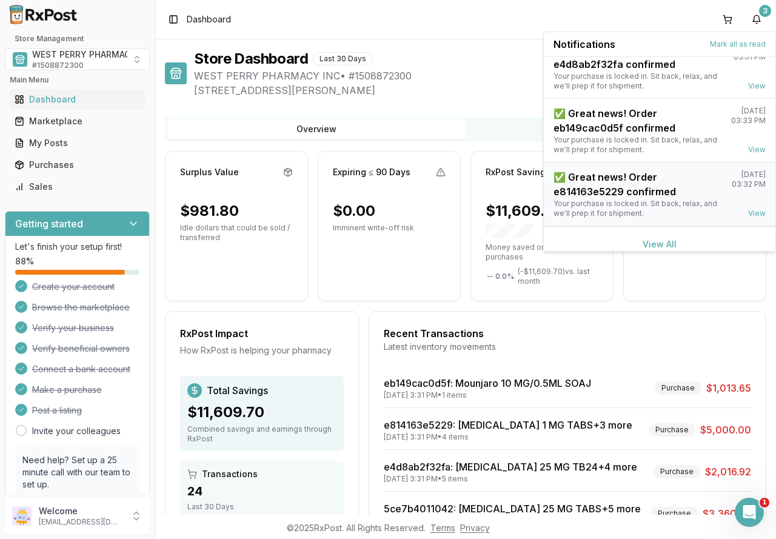
scroll to position [32, 0]
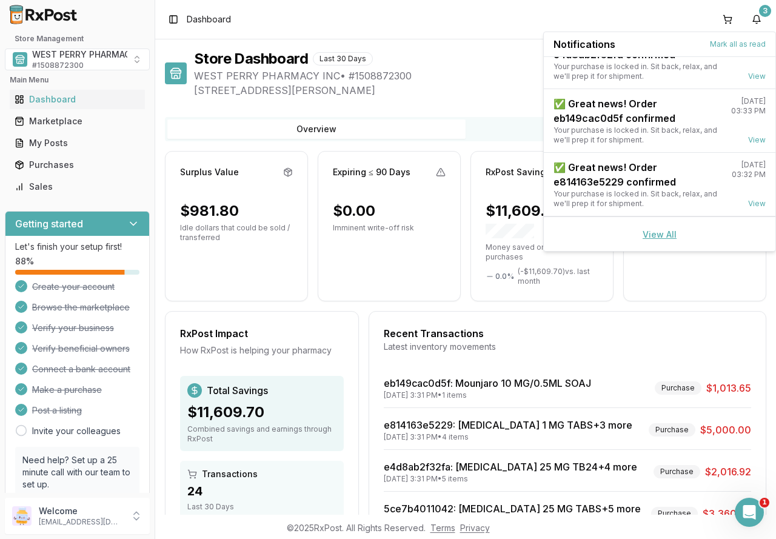
click at [650, 235] on link "View All" at bounding box center [660, 234] width 34 height 10
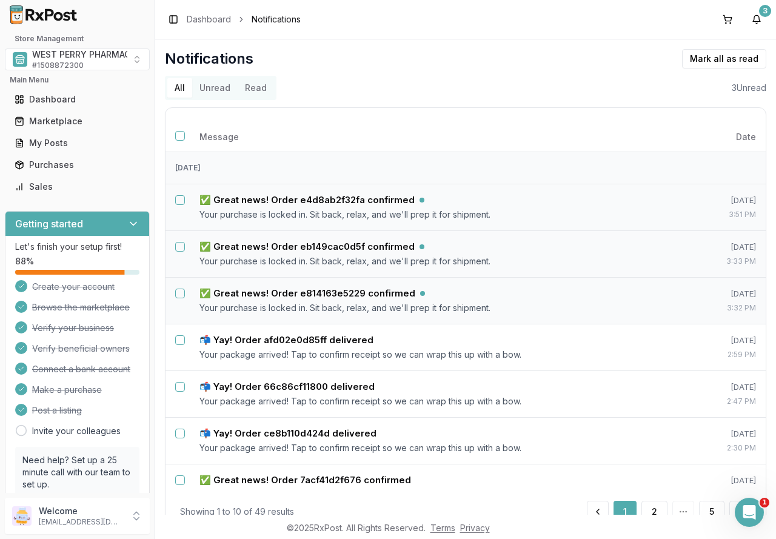
click at [220, 84] on button "Unread" at bounding box center [214, 87] width 45 height 19
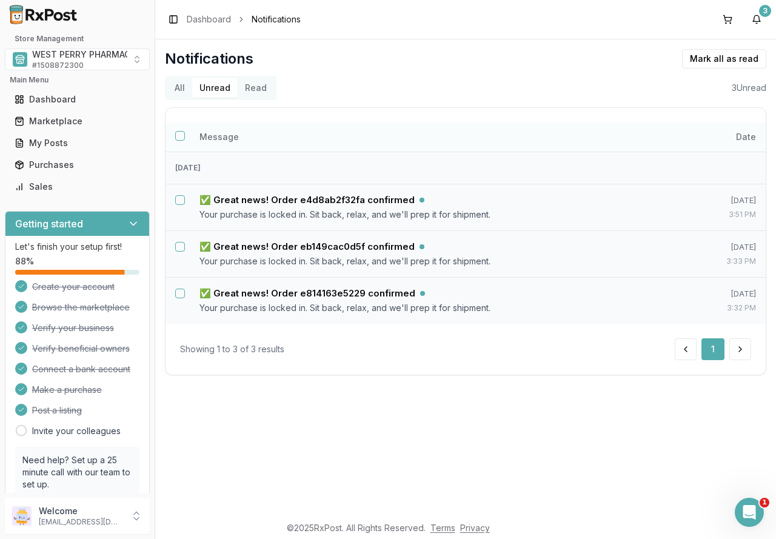
click at [179, 136] on button "Select all notifications" at bounding box center [180, 136] width 10 height 10
click at [663, 59] on button "Mark as read" at bounding box center [670, 58] width 72 height 19
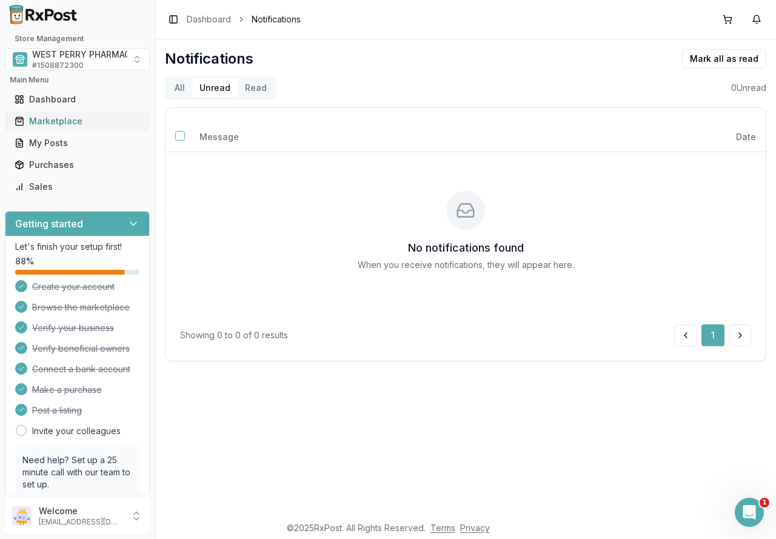
click at [44, 124] on div "Marketplace" at bounding box center [77, 121] width 125 height 12
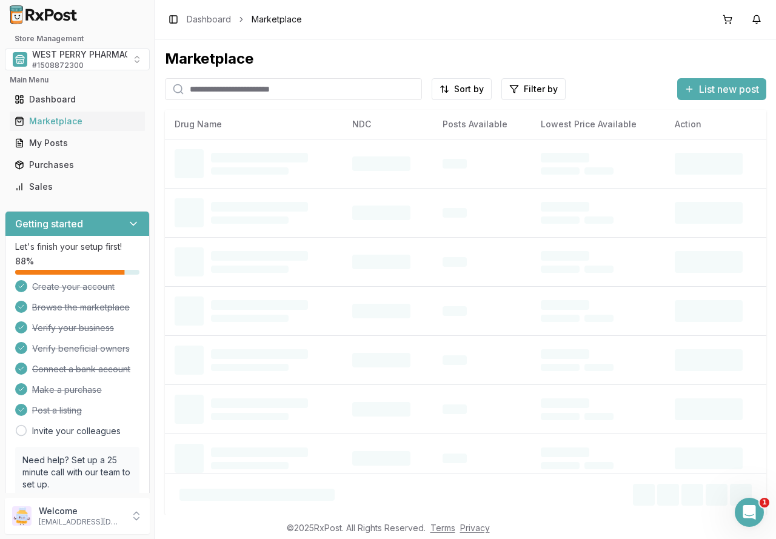
click at [224, 86] on input "search" at bounding box center [293, 89] width 257 height 22
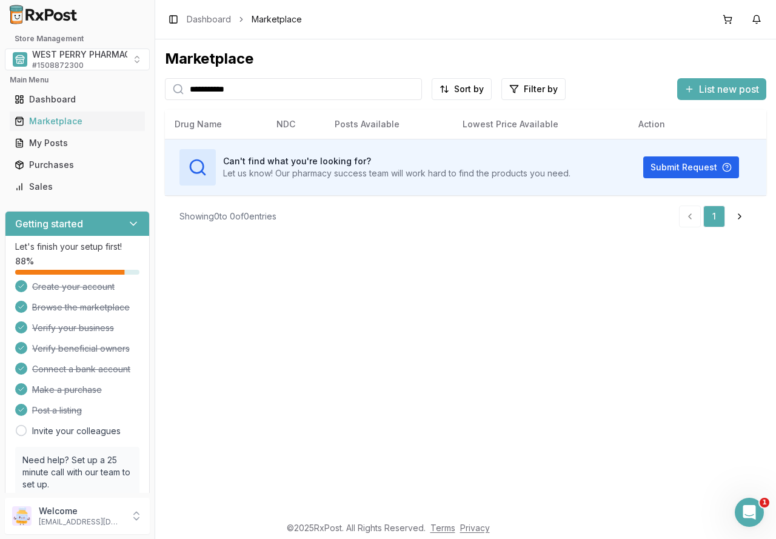
drag, startPoint x: 251, startPoint y: 87, endPoint x: 138, endPoint y: 86, distance: 113.4
click at [138, 86] on div "**********" at bounding box center [388, 269] width 776 height 539
type input "**********"
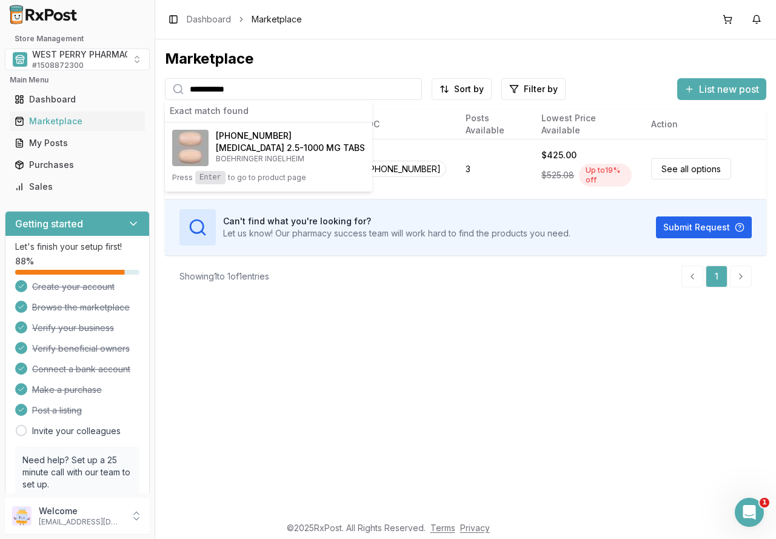
click at [361, 373] on div "**********" at bounding box center [465, 276] width 621 height 475
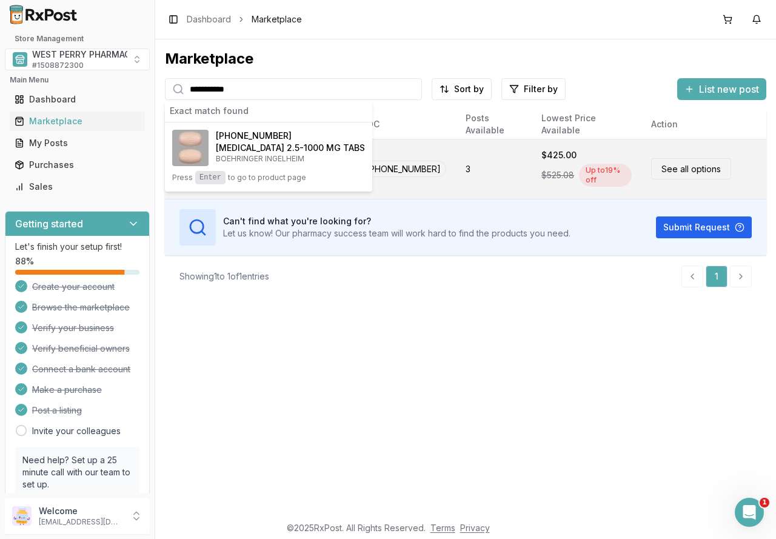
click at [555, 170] on span "$525.08" at bounding box center [557, 175] width 33 height 12
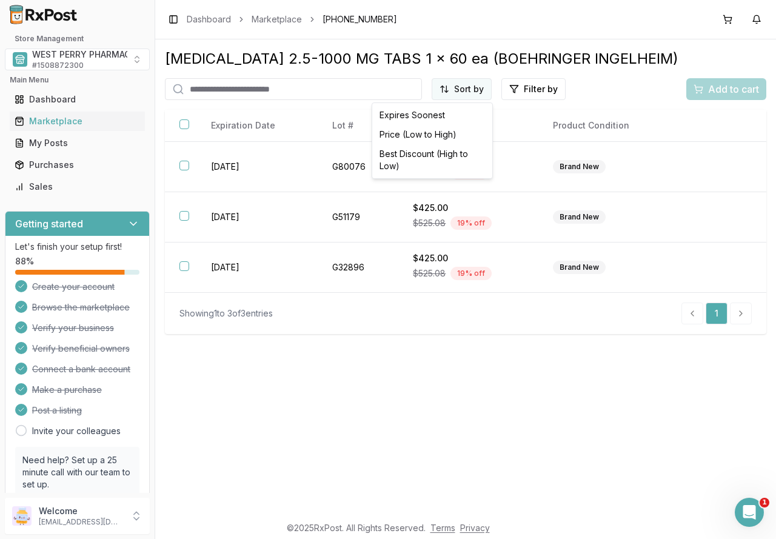
click at [475, 92] on html "Store Management WEST PERRY PHARMACY INC # 1508872300 Main Menu Dashboard Marke…" at bounding box center [388, 269] width 776 height 539
click at [448, 158] on div "Best Discount (High to Low)" at bounding box center [432, 160] width 115 height 32
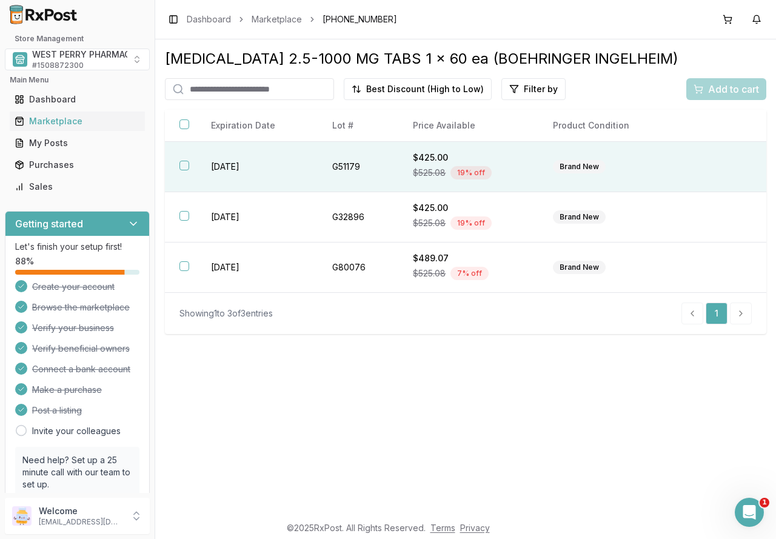
drag, startPoint x: 182, startPoint y: 162, endPoint x: 180, endPoint y: 175, distance: 12.4
click at [183, 164] on button "button" at bounding box center [184, 166] width 10 height 10
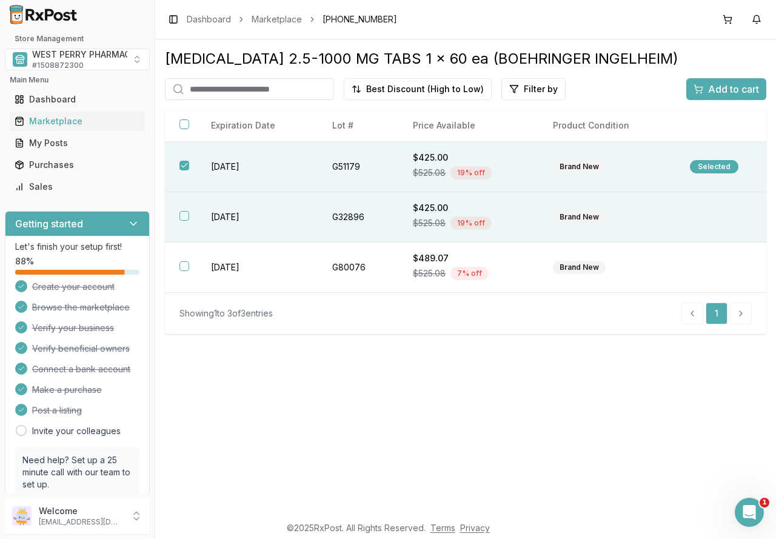
click at [181, 216] on button "button" at bounding box center [184, 216] width 10 height 10
click at [719, 92] on span "Add to cart" at bounding box center [733, 89] width 51 height 15
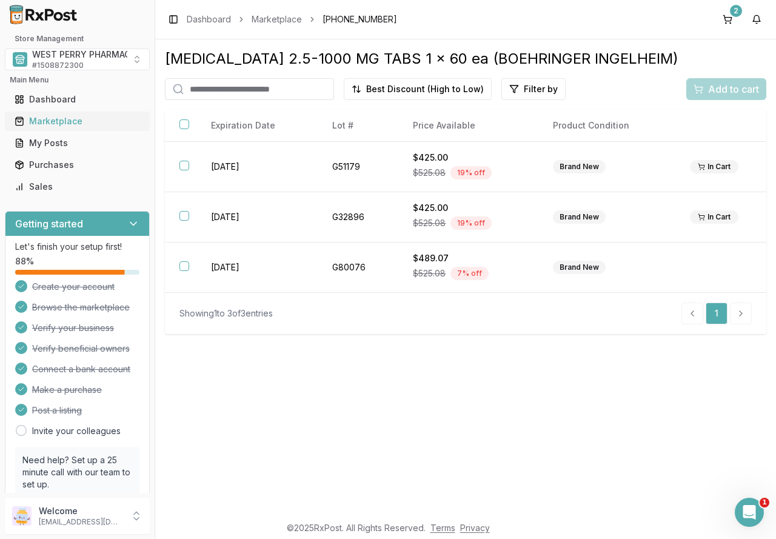
click at [58, 121] on div "Marketplace" at bounding box center [77, 121] width 125 height 12
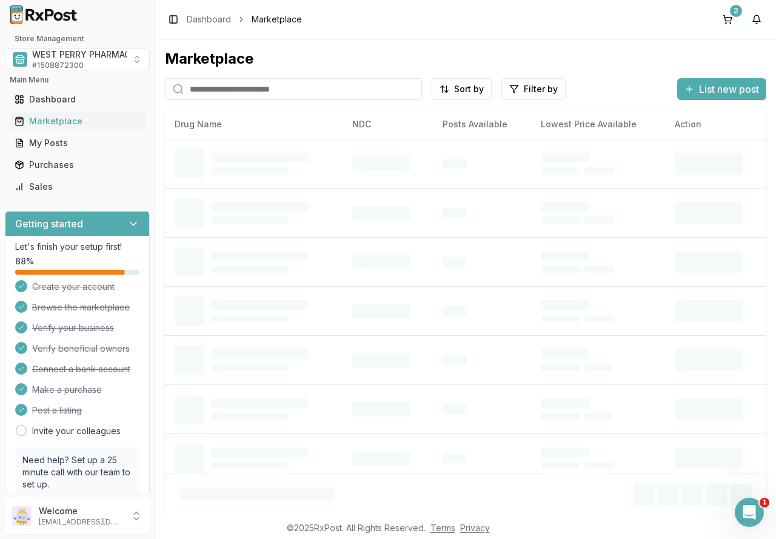
click at [245, 90] on input "search" at bounding box center [293, 89] width 257 height 22
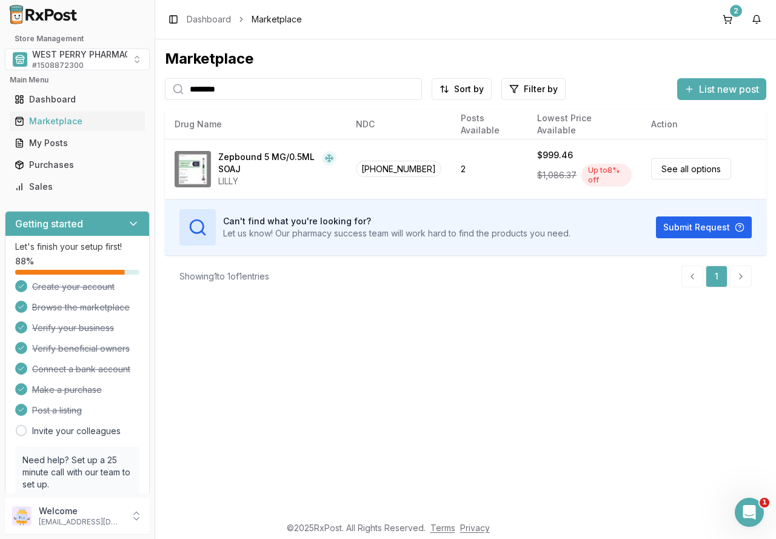
drag, startPoint x: 287, startPoint y: 90, endPoint x: 159, endPoint y: 85, distance: 128.6
click at [159, 85] on div "Marketplace ******** Sort by Filter by List new post Card Table NDC: 00002-2495…" at bounding box center [465, 276] width 621 height 475
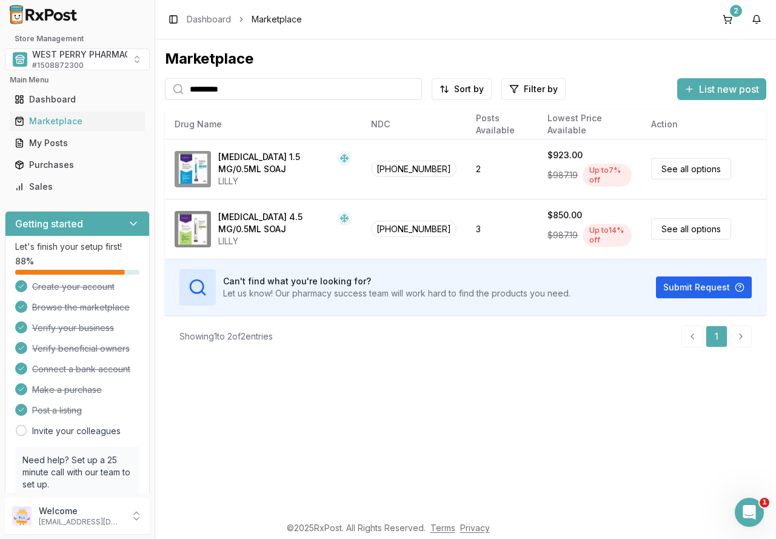
drag, startPoint x: 169, startPoint y: 76, endPoint x: 138, endPoint y: 75, distance: 31.5
click at [140, 75] on div "Store Management WEST PERRY PHARMACY INC # 1508872300 Main Menu Dashboard Marke…" at bounding box center [388, 269] width 776 height 539
type input "*******"
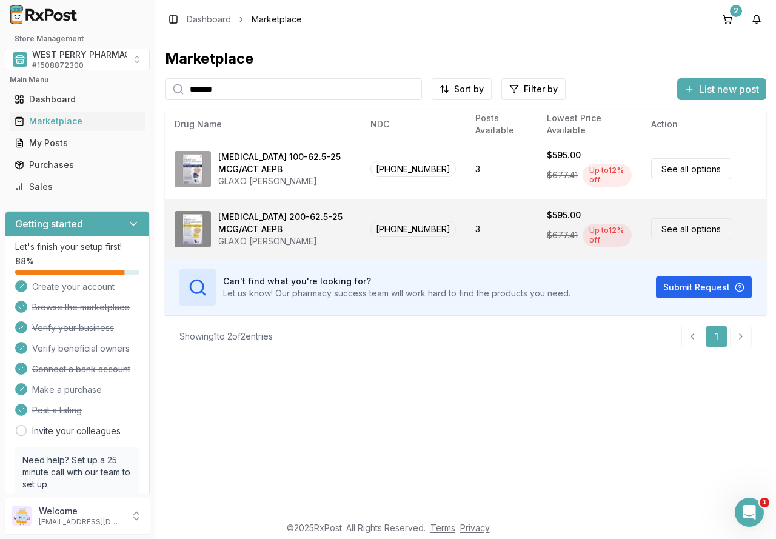
click at [415, 227] on span "[PHONE_NUMBER]" at bounding box center [412, 229] width 85 height 16
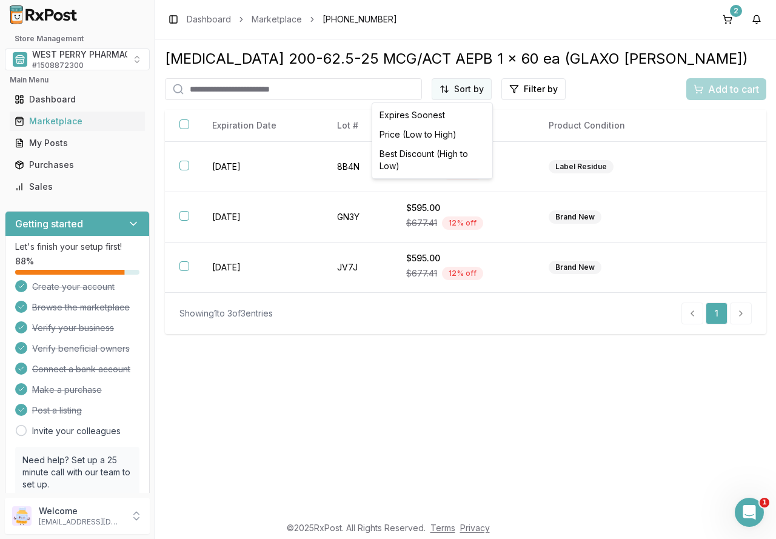
click at [466, 87] on html "Store Management WEST PERRY PHARMACY INC # 1508872300 Main Menu Dashboard Marke…" at bounding box center [388, 269] width 776 height 539
click at [454, 155] on div "Best Discount (High to Low)" at bounding box center [432, 160] width 115 height 32
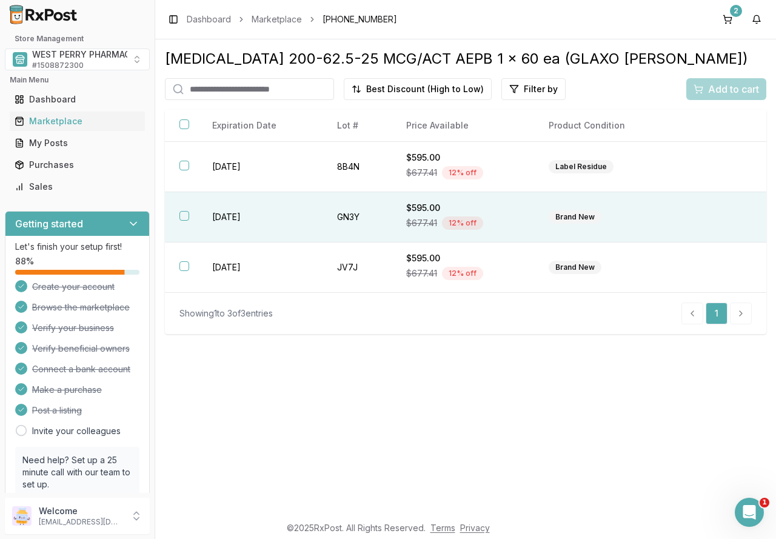
drag, startPoint x: 182, startPoint y: 165, endPoint x: 184, endPoint y: 201, distance: 35.8
click at [182, 165] on button "button" at bounding box center [184, 166] width 10 height 10
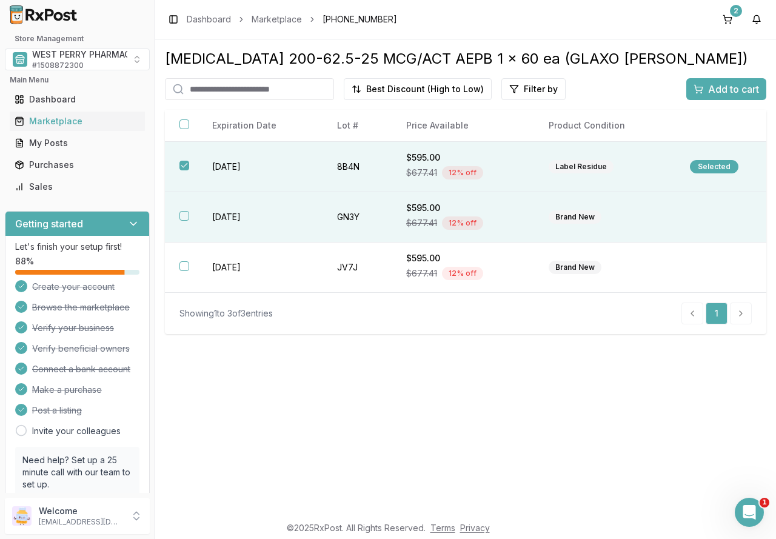
click at [186, 218] on button "button" at bounding box center [184, 216] width 10 height 10
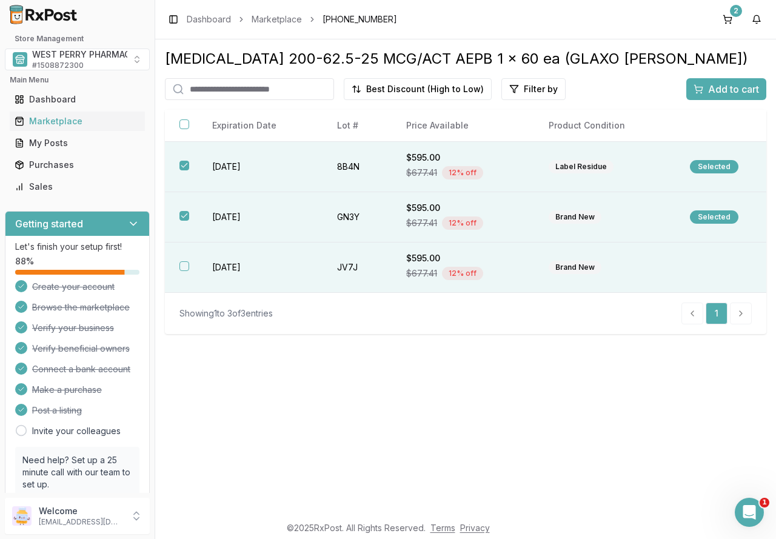
click at [185, 264] on button "button" at bounding box center [184, 266] width 10 height 10
click at [709, 90] on span "Add to cart" at bounding box center [733, 89] width 51 height 15
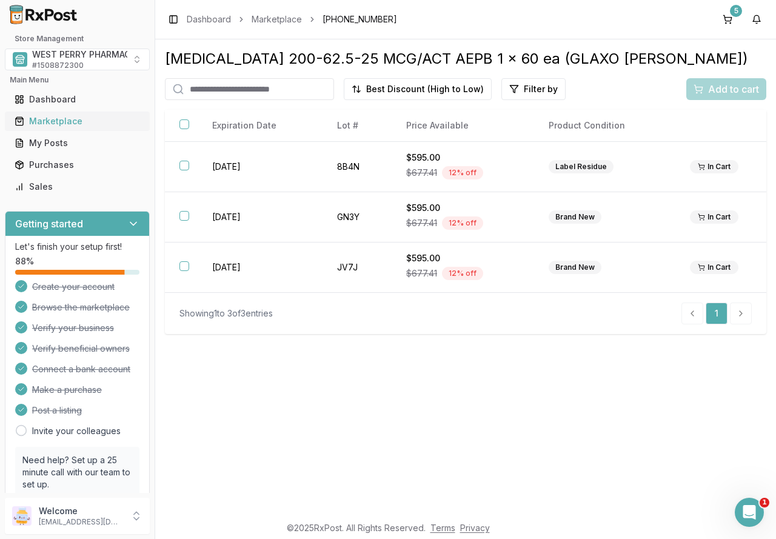
click at [53, 121] on div "Marketplace" at bounding box center [77, 121] width 125 height 12
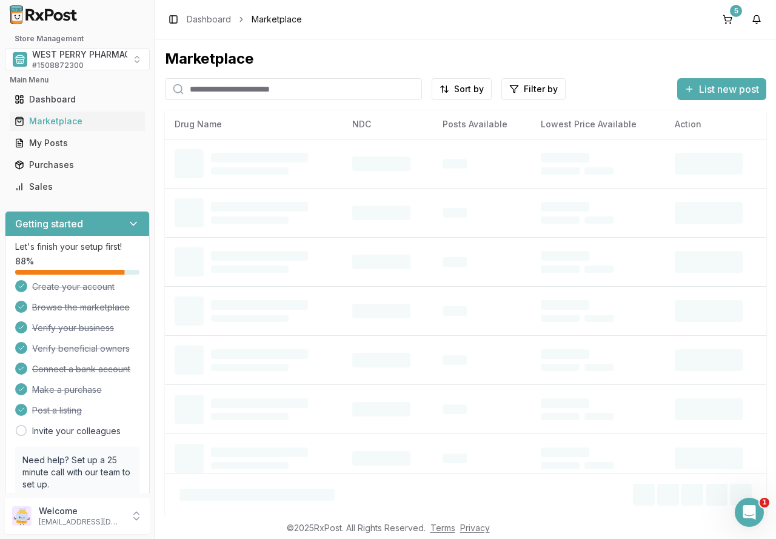
click at [204, 94] on input "search" at bounding box center [293, 89] width 257 height 22
type input "*******"
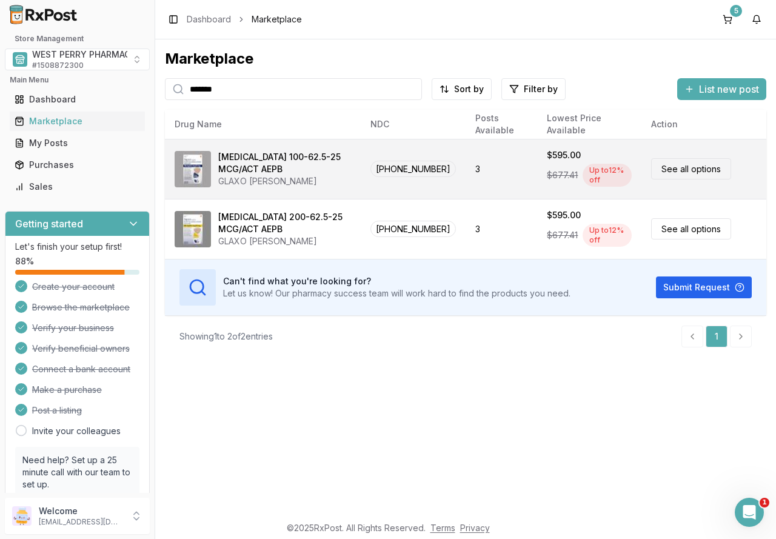
click at [552, 161] on div "$677.41 Up to 12 % off" at bounding box center [589, 175] width 85 height 28
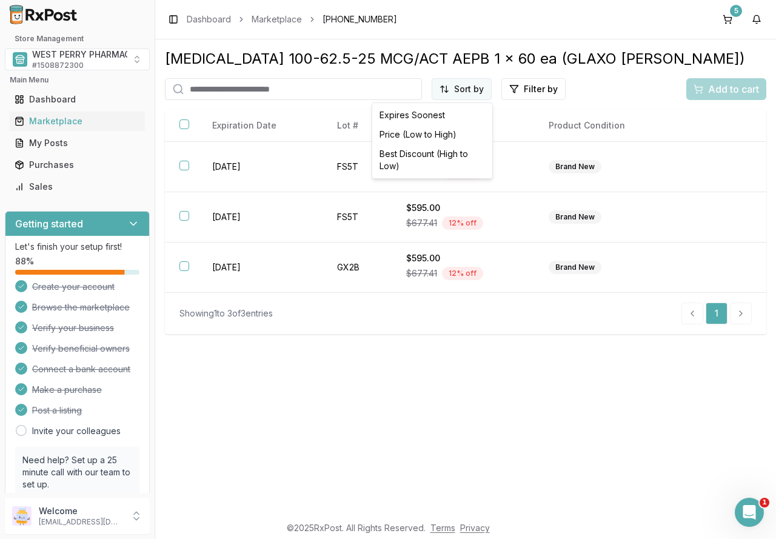
click at [469, 87] on html "Store Management WEST PERRY PHARMACY INC # 1508872300 Main Menu Dashboard Marke…" at bounding box center [388, 269] width 776 height 539
click at [447, 159] on div "Best Discount (High to Low)" at bounding box center [432, 160] width 115 height 32
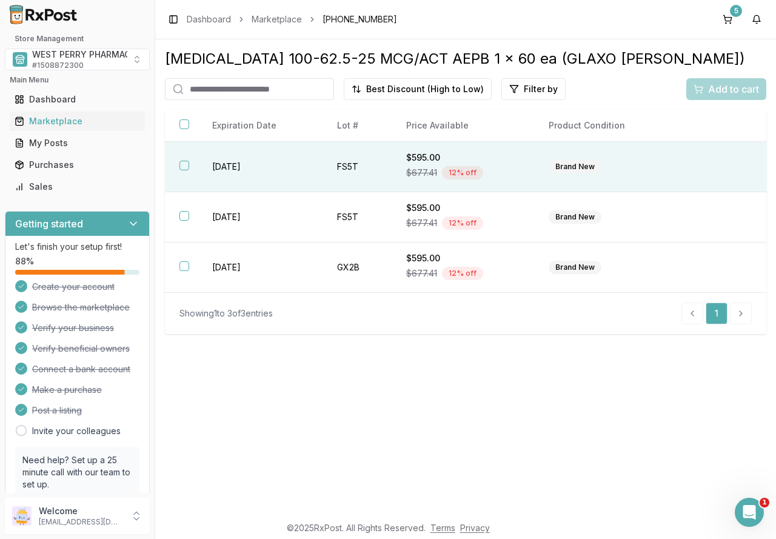
click at [186, 164] on button "button" at bounding box center [184, 166] width 10 height 10
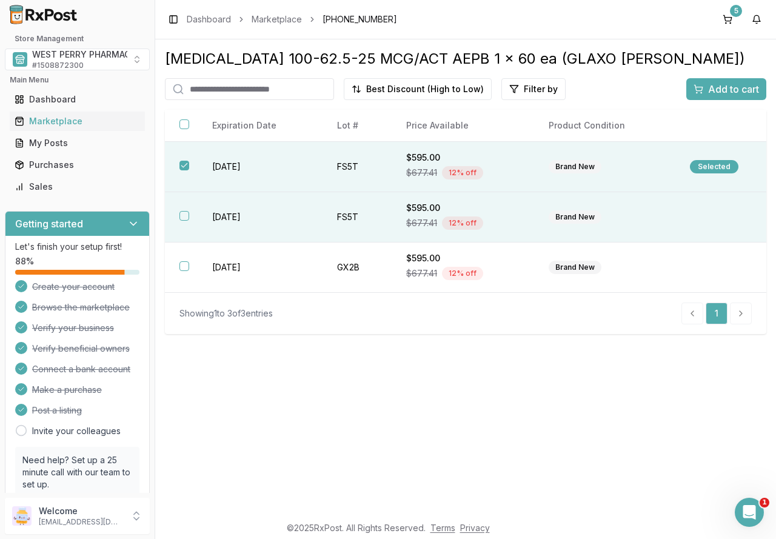
click at [182, 218] on button "button" at bounding box center [184, 216] width 10 height 10
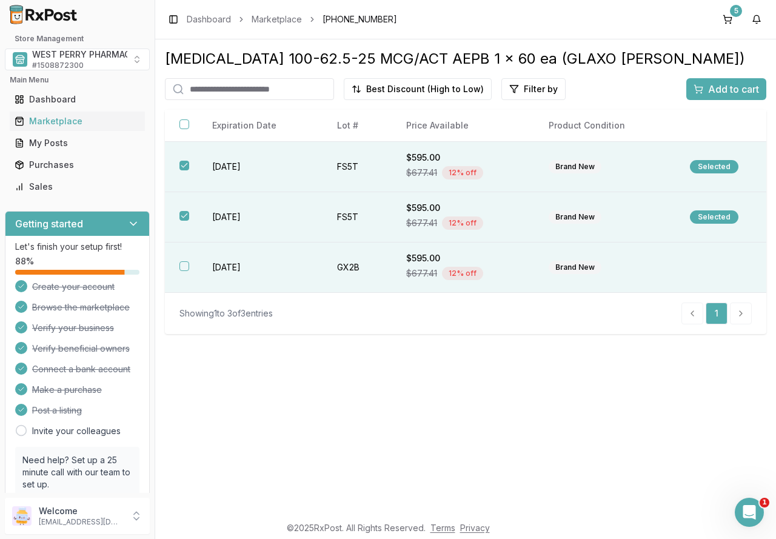
click at [181, 264] on button "button" at bounding box center [184, 266] width 10 height 10
click at [719, 81] on button "Add to cart" at bounding box center [726, 89] width 80 height 22
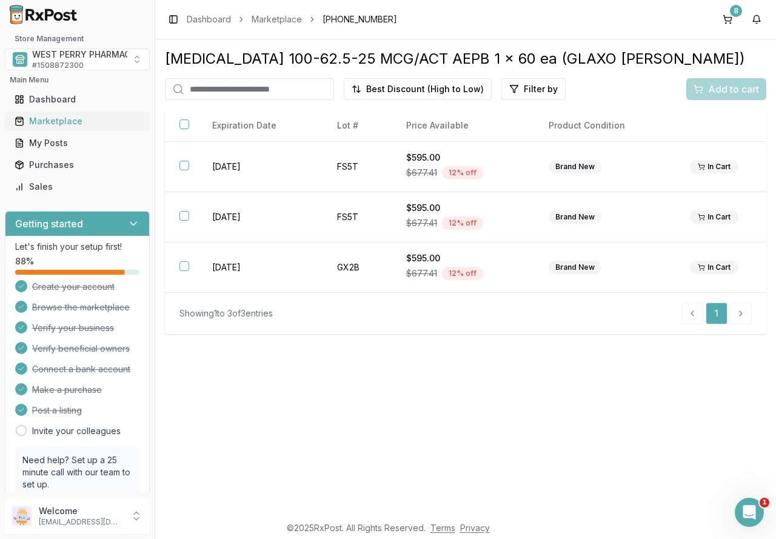
click at [45, 117] on div "Marketplace" at bounding box center [77, 121] width 125 height 12
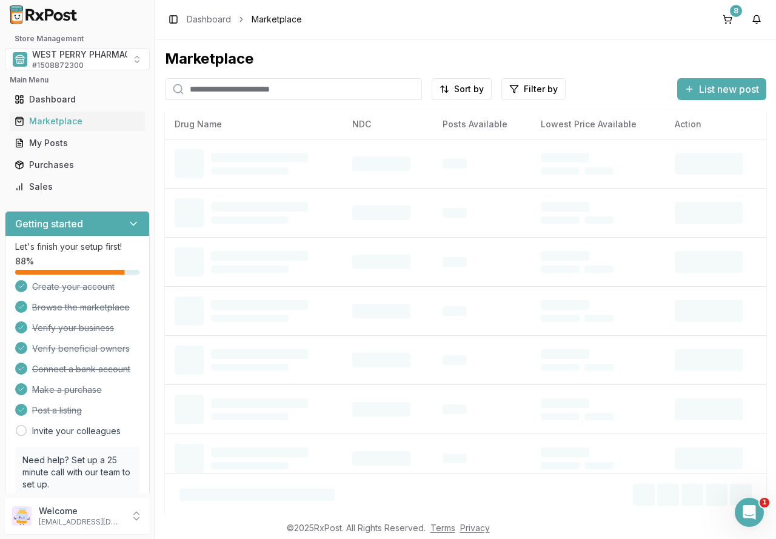
click at [231, 88] on input "search" at bounding box center [293, 89] width 257 height 22
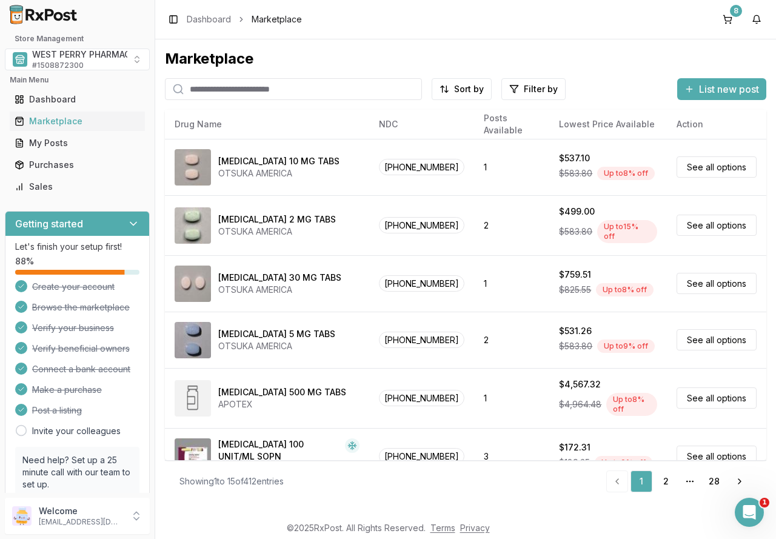
click at [250, 89] on input "search" at bounding box center [293, 89] width 257 height 22
type input "********"
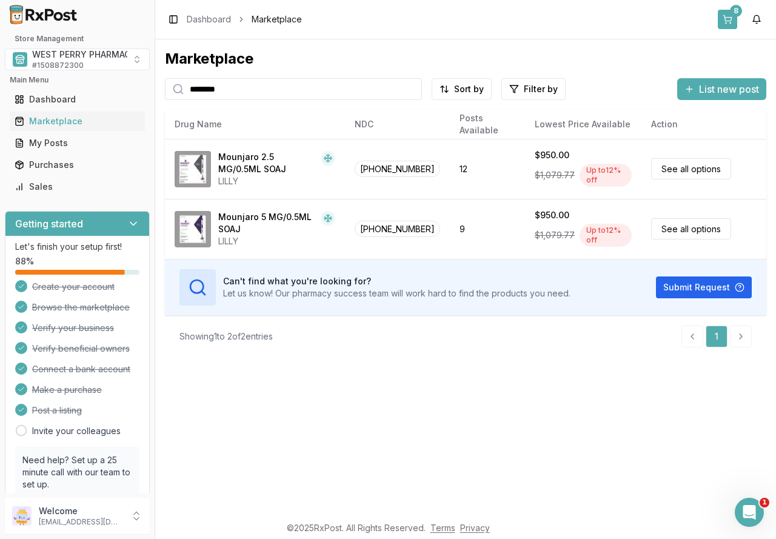
click at [730, 17] on button "8" at bounding box center [727, 19] width 19 height 19
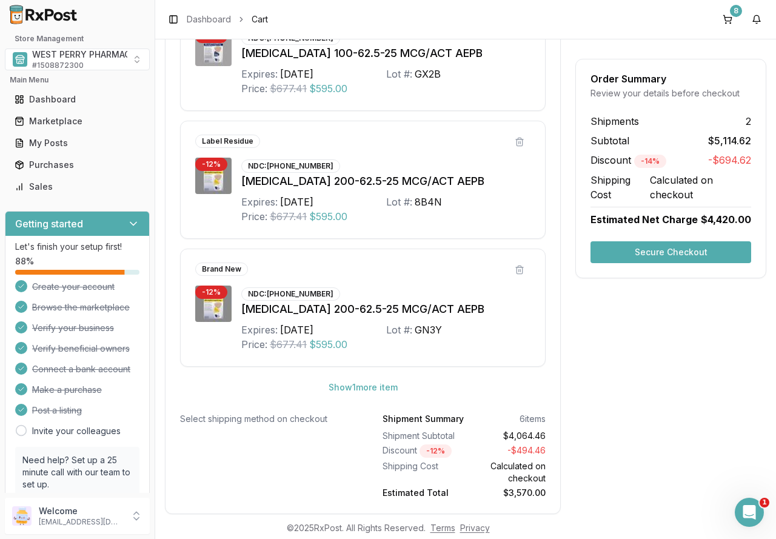
scroll to position [1087, 0]
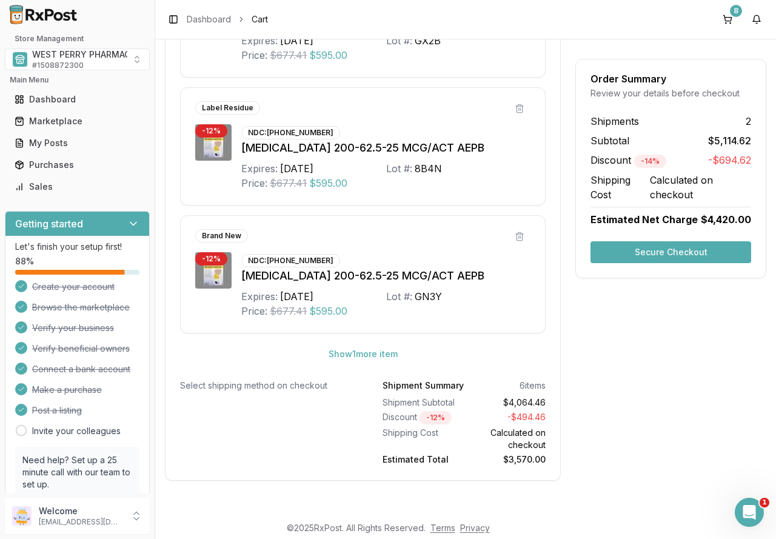
click at [660, 253] on button "Secure Checkout" at bounding box center [670, 252] width 161 height 22
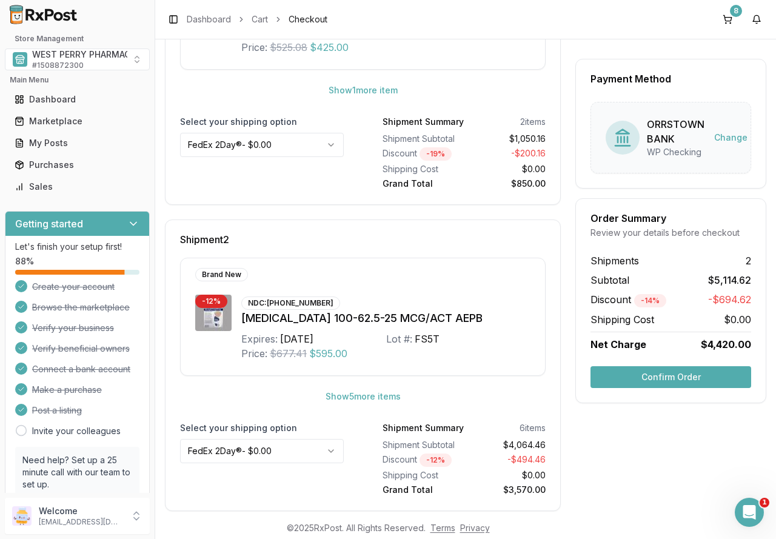
scroll to position [325, 0]
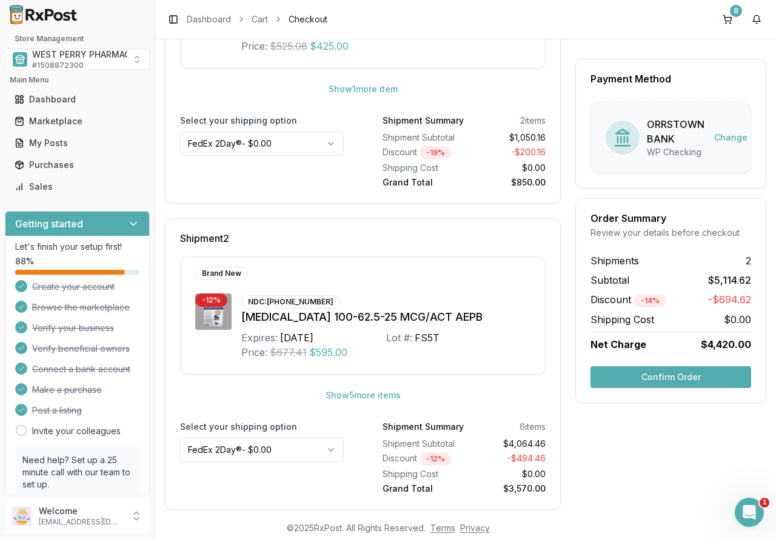
click at [688, 373] on button "Confirm Order" at bounding box center [670, 377] width 161 height 22
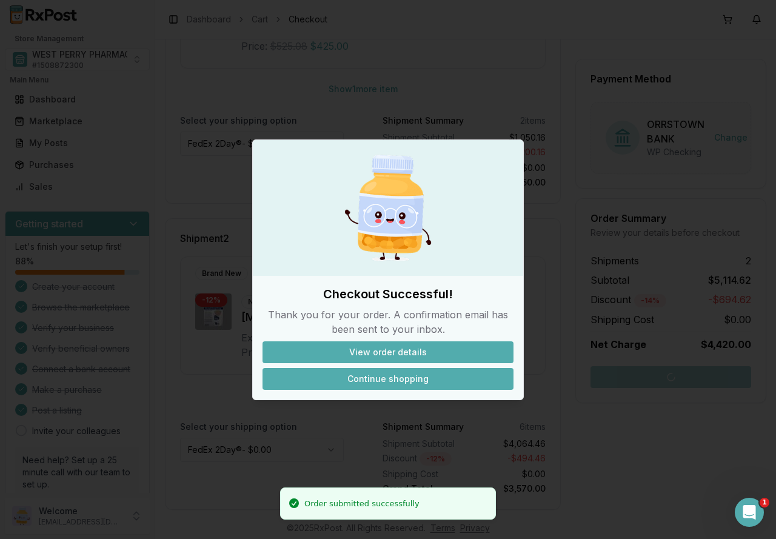
click at [395, 379] on button "Continue shopping" at bounding box center [387, 379] width 251 height 22
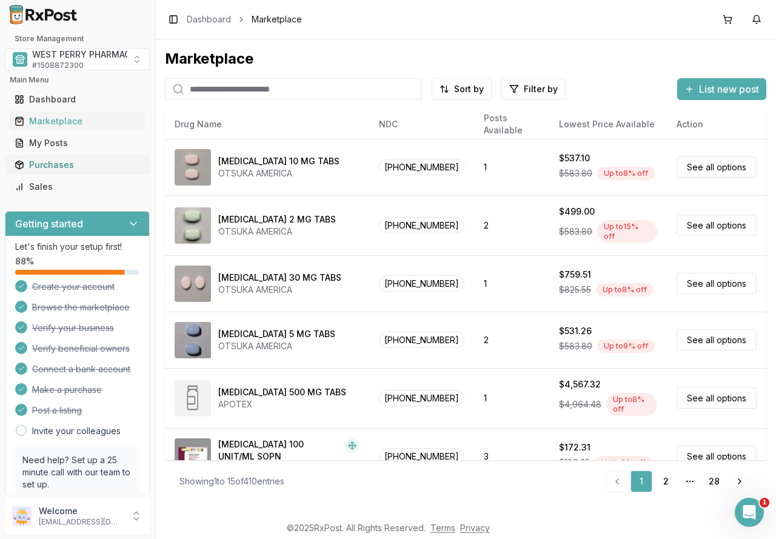
click at [45, 162] on div "Purchases" at bounding box center [77, 165] width 125 height 12
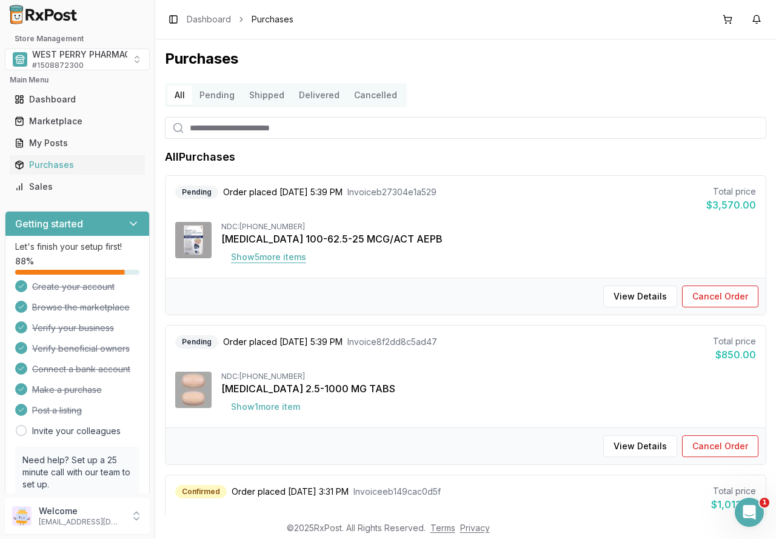
click at [279, 256] on button "Show 5 more item s" at bounding box center [268, 257] width 95 height 22
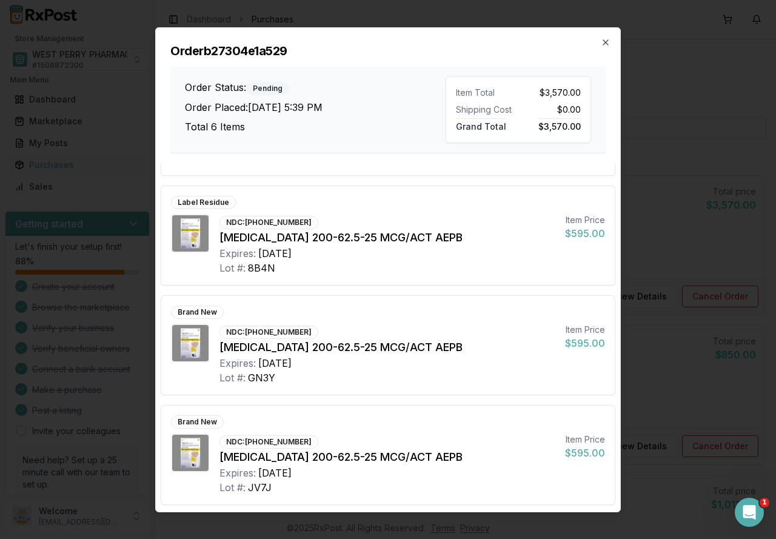
scroll to position [310, 0]
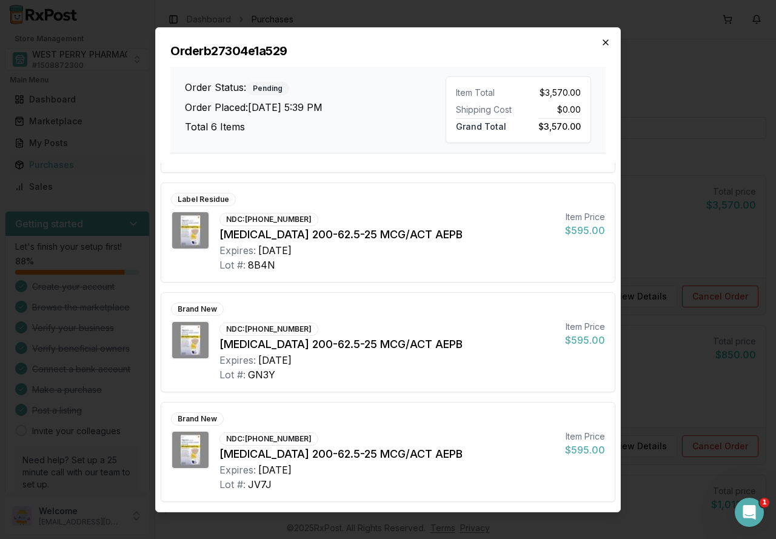
click at [601, 43] on icon "button" at bounding box center [606, 42] width 10 height 10
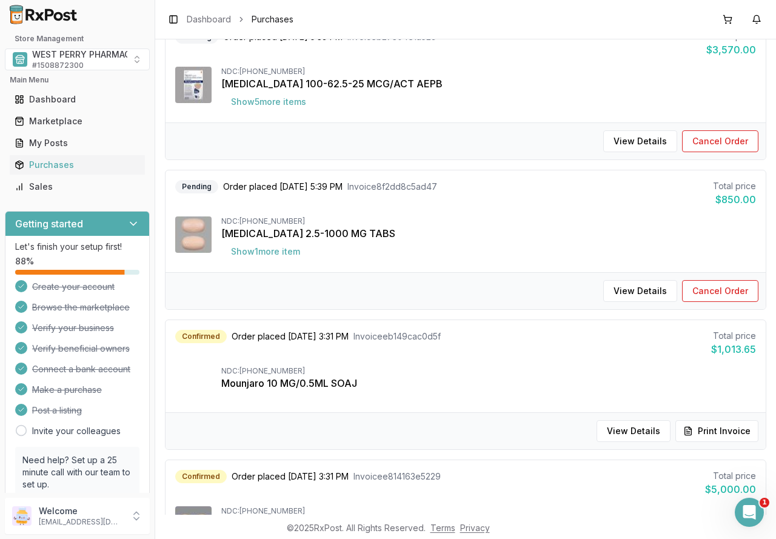
scroll to position [242, 0]
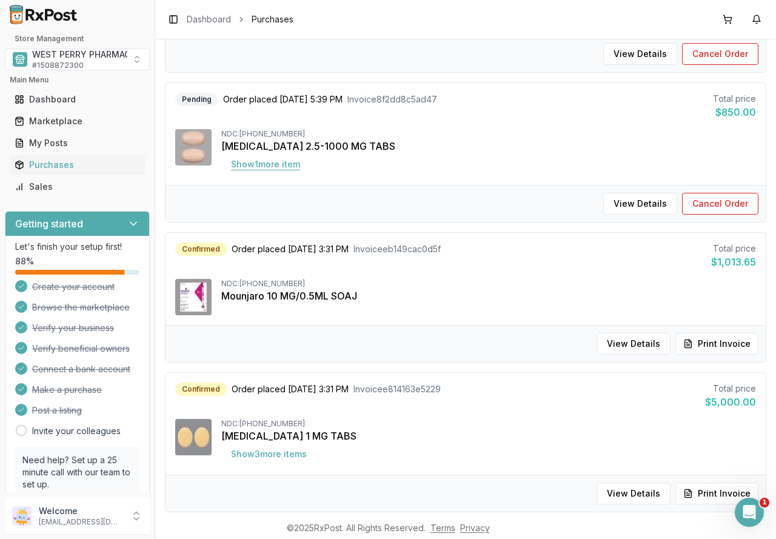
click at [270, 162] on button "Show 1 more item" at bounding box center [265, 164] width 88 height 22
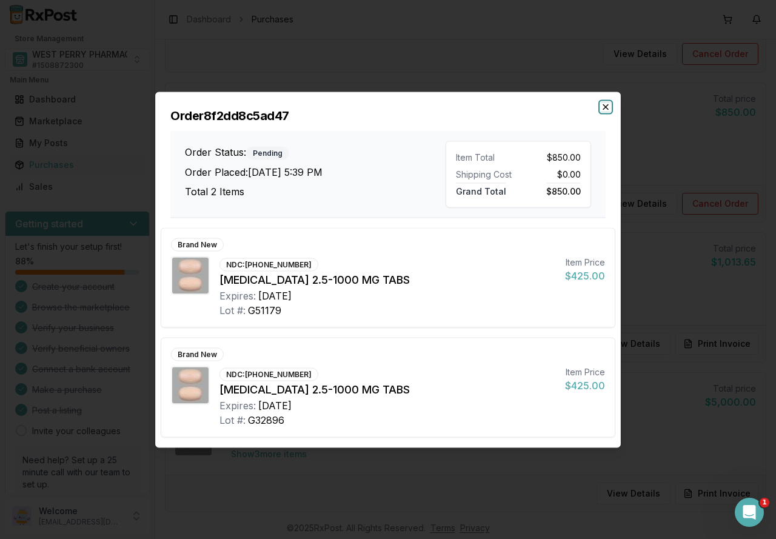
click at [603, 107] on icon "button" at bounding box center [606, 107] width 10 height 10
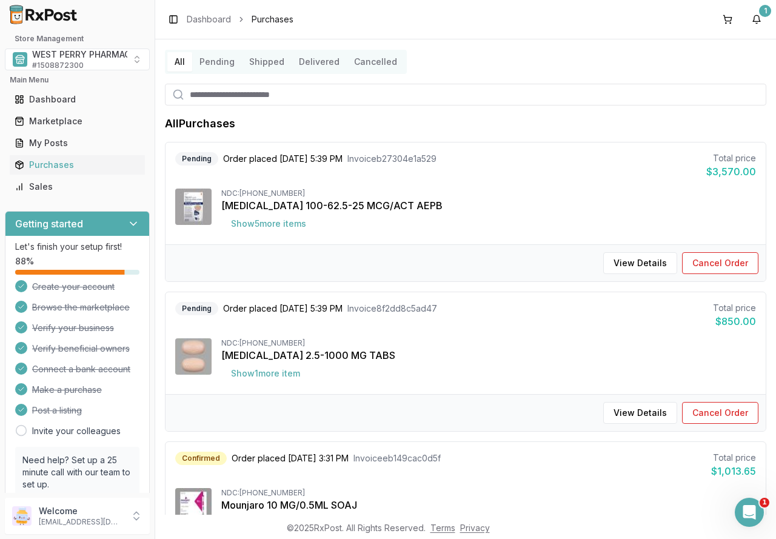
scroll to position [0, 0]
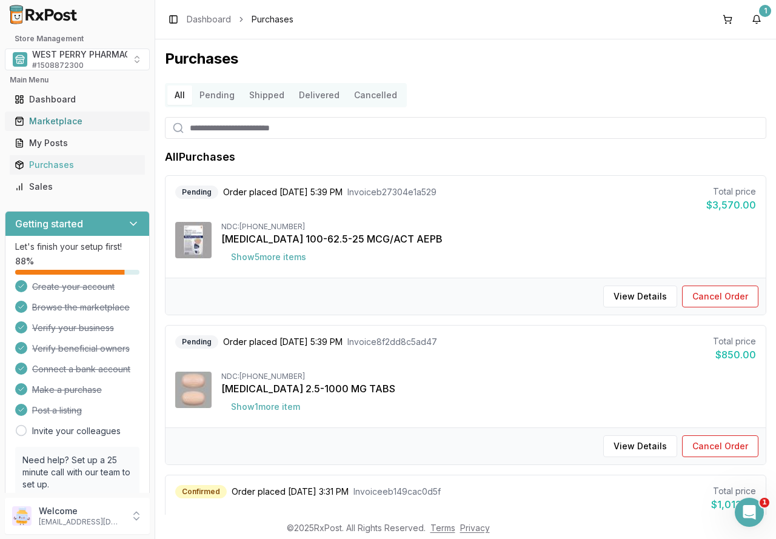
click at [68, 118] on div "Marketplace" at bounding box center [77, 121] width 125 height 12
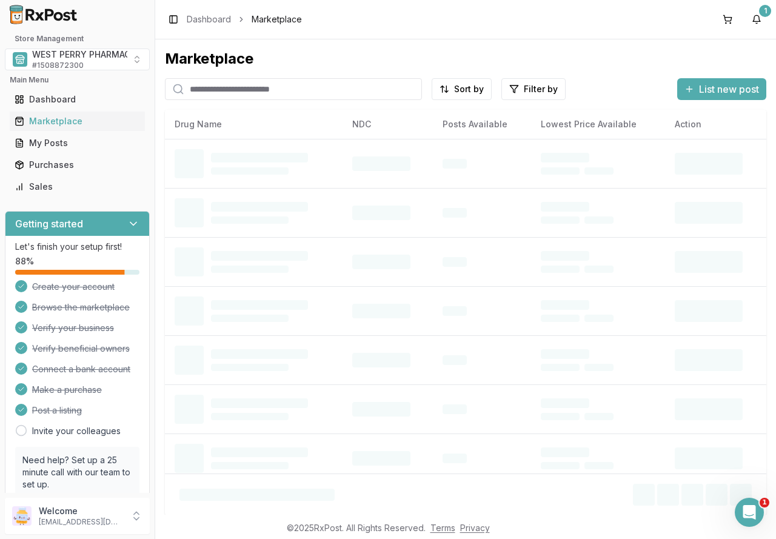
click at [236, 91] on input "search" at bounding box center [293, 89] width 257 height 22
type input "*******"
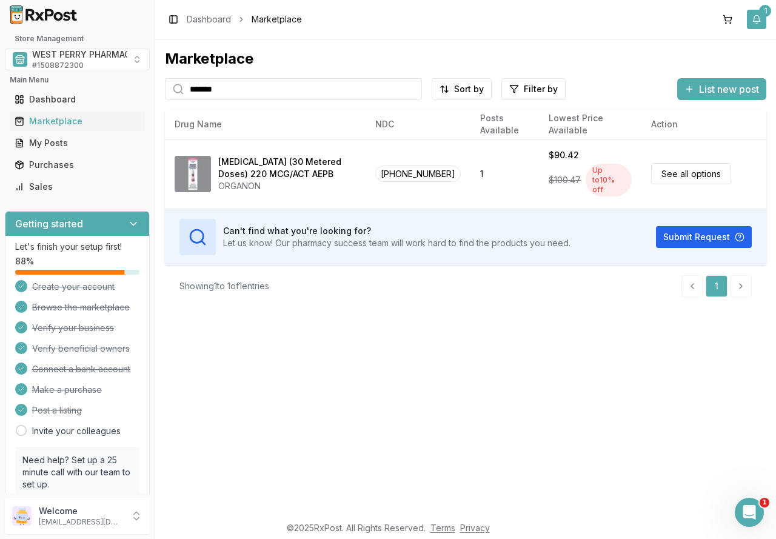
click at [757, 15] on button "1" at bounding box center [756, 19] width 19 height 19
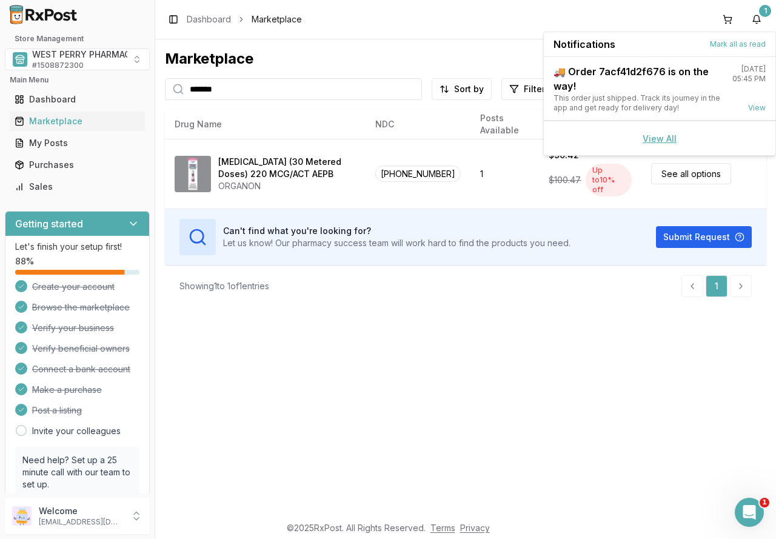
click at [658, 137] on link "View All" at bounding box center [660, 138] width 34 height 10
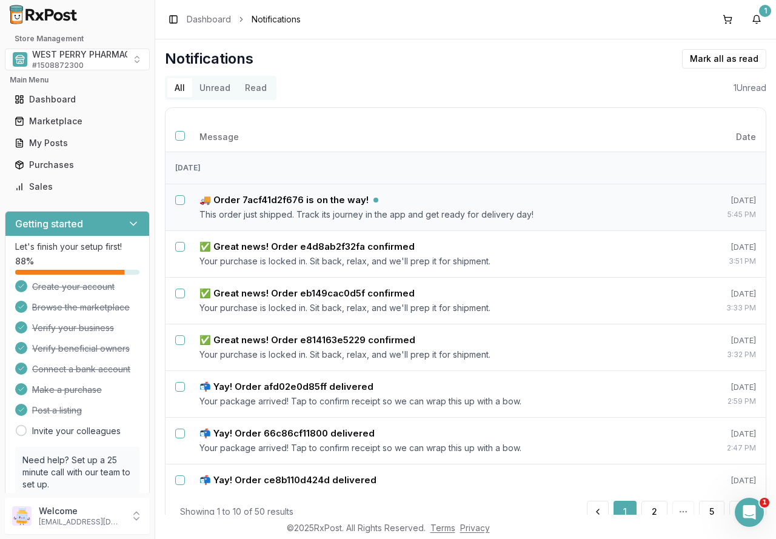
click at [229, 84] on button "Unread" at bounding box center [214, 87] width 45 height 19
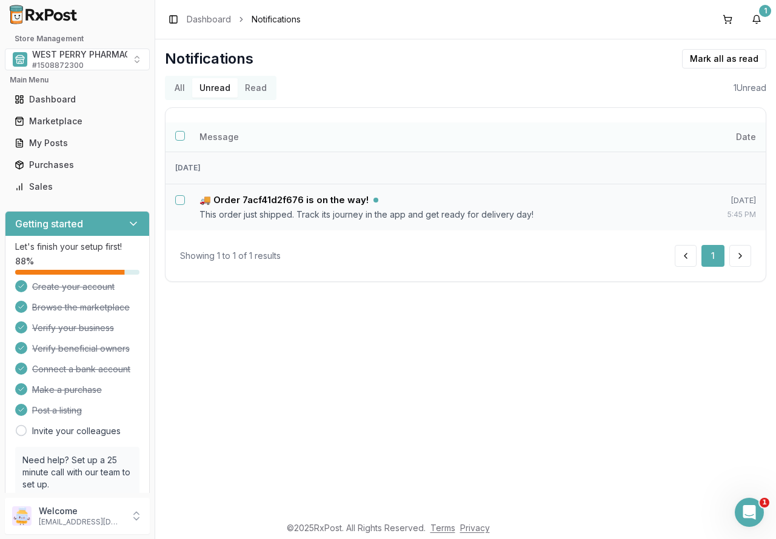
click at [182, 136] on button "Select all notifications" at bounding box center [180, 136] width 10 height 10
click at [676, 56] on button "Mark as read" at bounding box center [670, 58] width 72 height 19
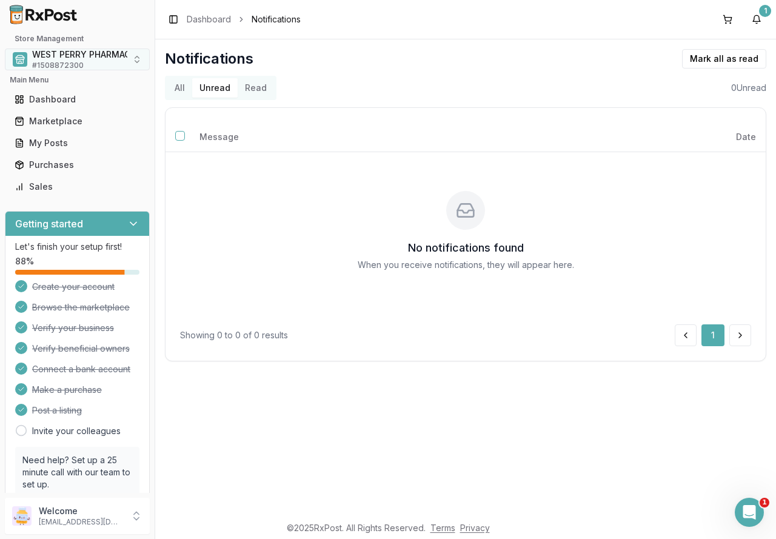
click at [58, 56] on span "WEST PERRY PHARMACY INC" at bounding box center [93, 54] width 122 height 12
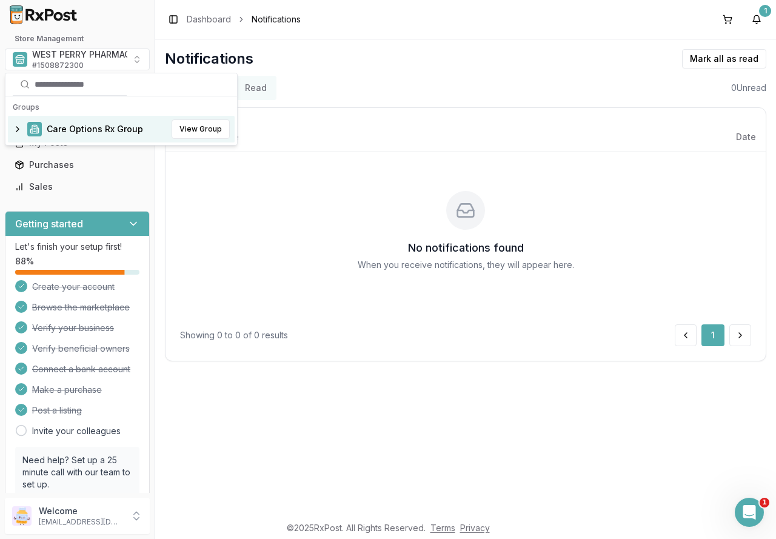
click at [66, 131] on span "Care Options Rx Group" at bounding box center [95, 129] width 96 height 12
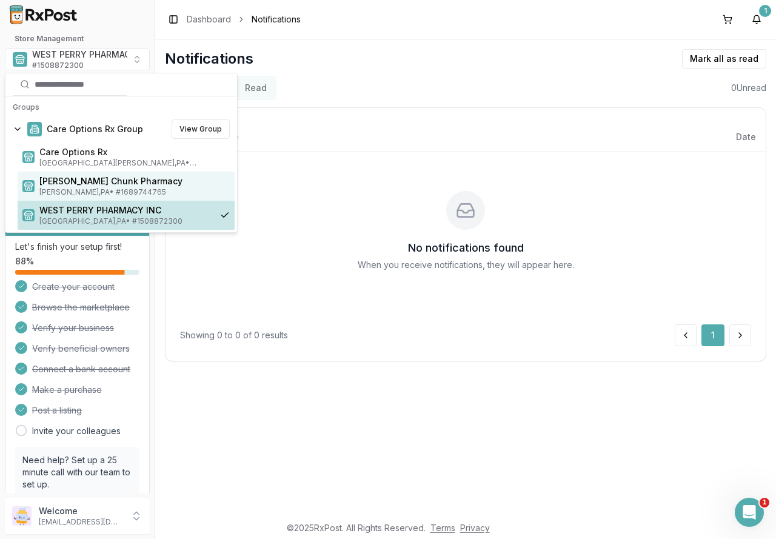
click at [70, 181] on span "[PERSON_NAME] Chunk Pharmacy" at bounding box center [134, 181] width 190 height 12
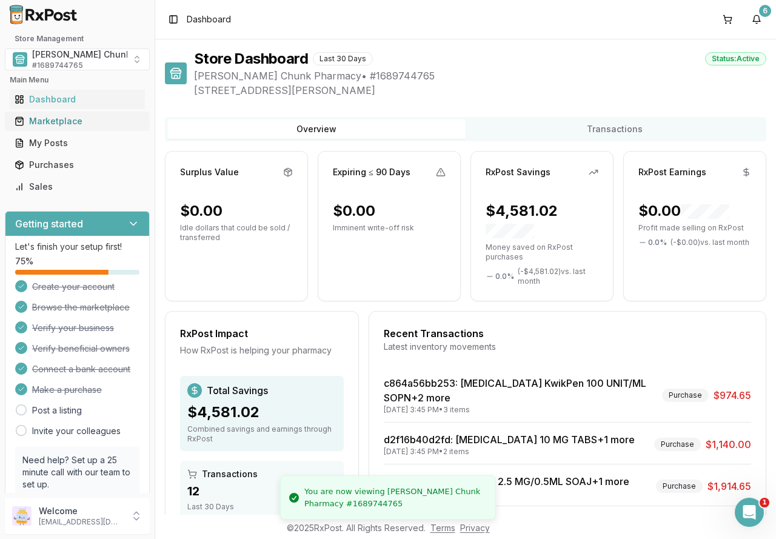
click at [58, 115] on div "Marketplace" at bounding box center [77, 121] width 125 height 12
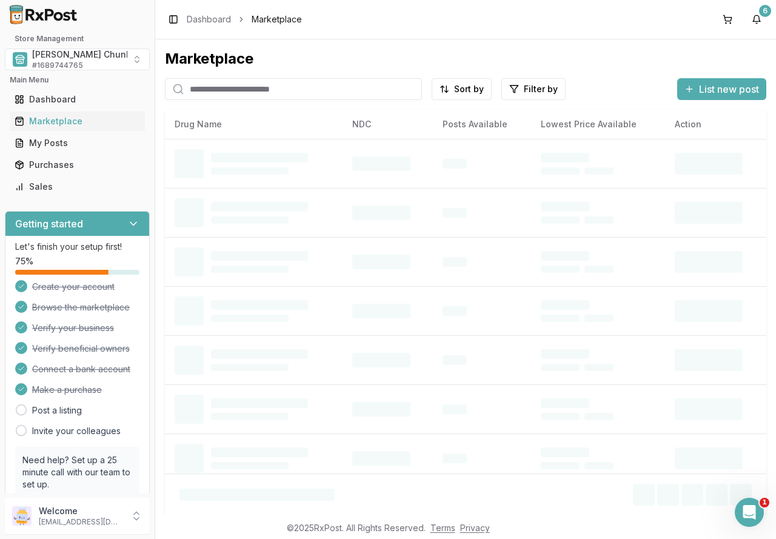
click at [225, 96] on input "search" at bounding box center [293, 89] width 257 height 22
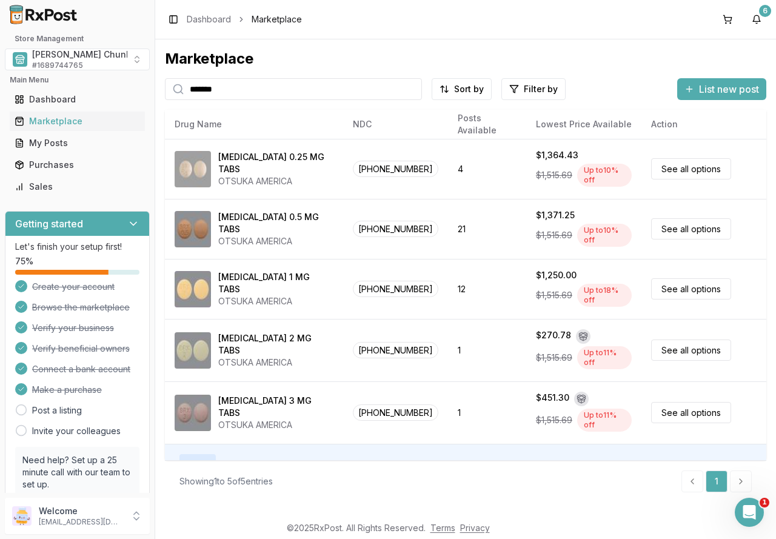
drag, startPoint x: 280, startPoint y: 90, endPoint x: 100, endPoint y: 74, distance: 180.8
click at [100, 73] on div "Store Management Mauch Chunk Pharmacy # 1689744765 Main Menu Dashboard Marketpl…" at bounding box center [388, 269] width 776 height 539
type input "*******"
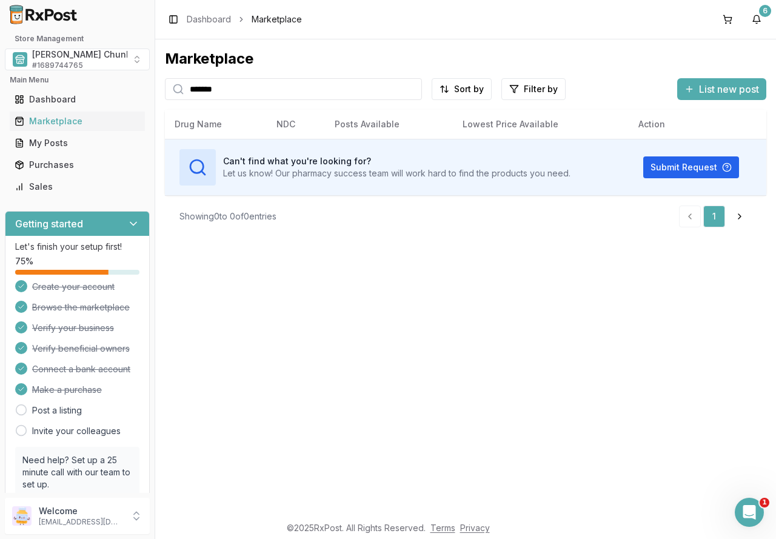
click at [283, 376] on div "Marketplace ******* Sort by Filter by List new post Card Table Can't find what …" at bounding box center [465, 276] width 621 height 475
click at [752, 19] on button "6" at bounding box center [756, 19] width 19 height 19
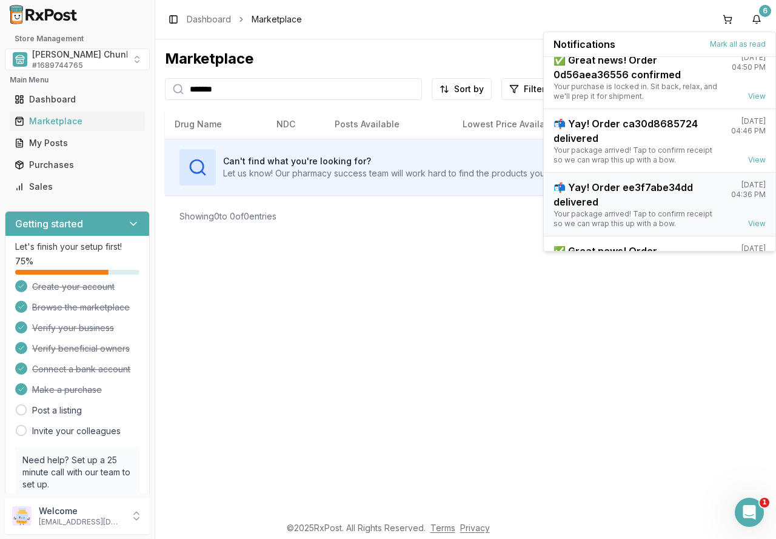
scroll to position [159, 0]
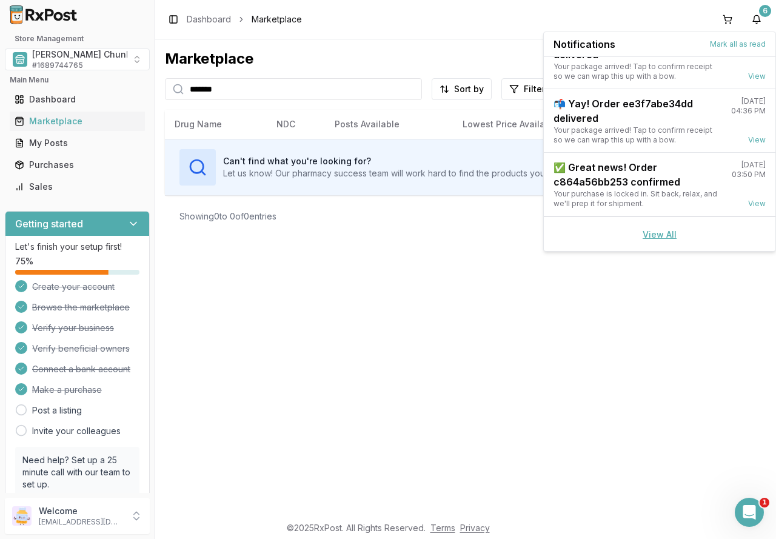
click at [647, 232] on link "View All" at bounding box center [660, 234] width 34 height 10
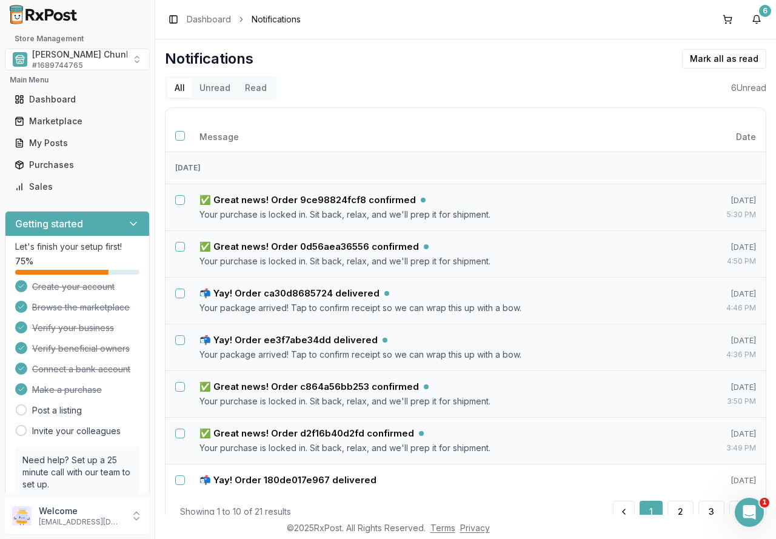
click at [210, 89] on button "Unread" at bounding box center [214, 87] width 45 height 19
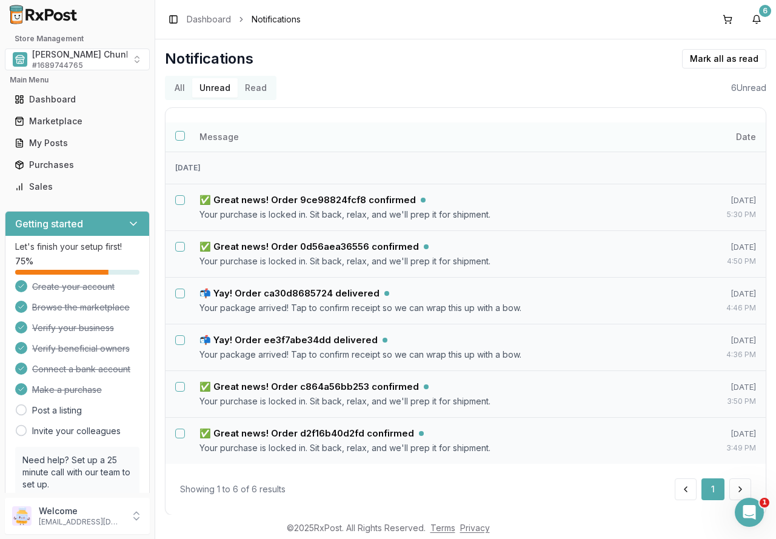
click at [179, 136] on button "Select all notifications" at bounding box center [180, 136] width 10 height 10
click at [667, 56] on button "Mark as read" at bounding box center [670, 58] width 72 height 19
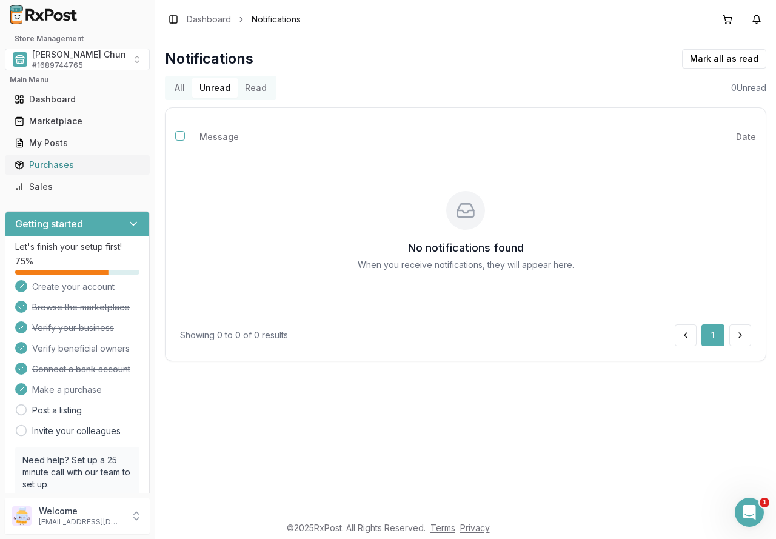
click at [47, 164] on div "Purchases" at bounding box center [77, 165] width 125 height 12
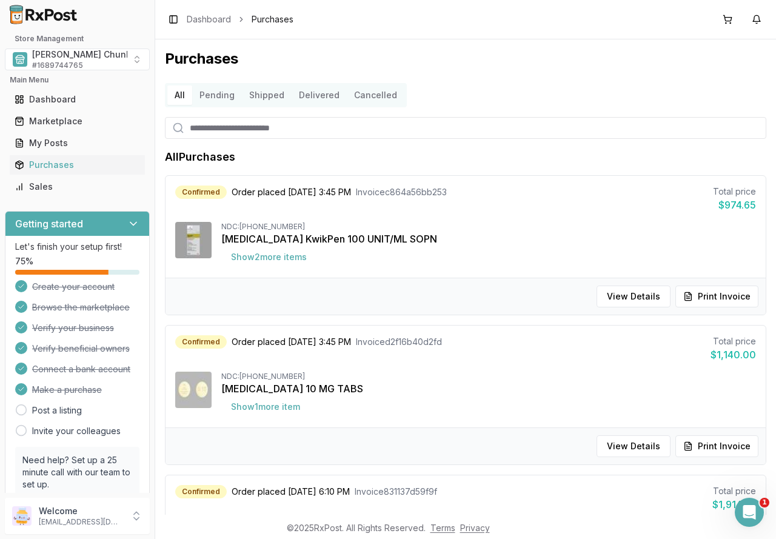
click at [313, 93] on button "Delivered" at bounding box center [319, 94] width 55 height 19
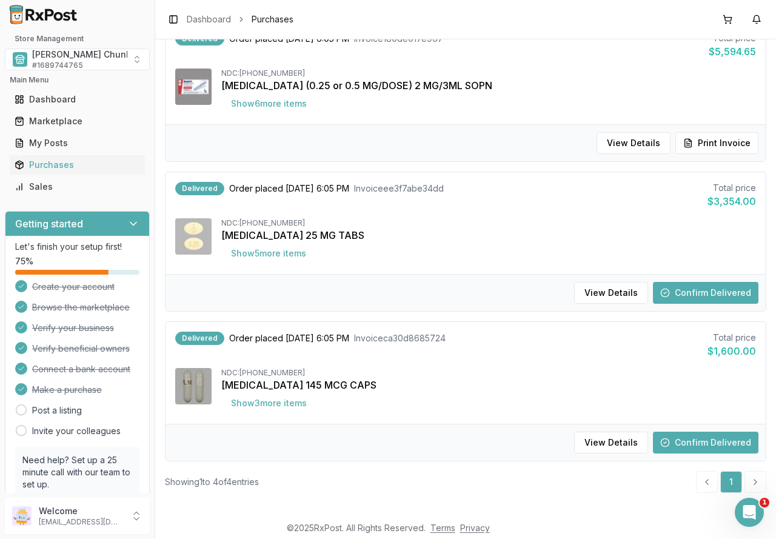
scroll to position [310, 0]
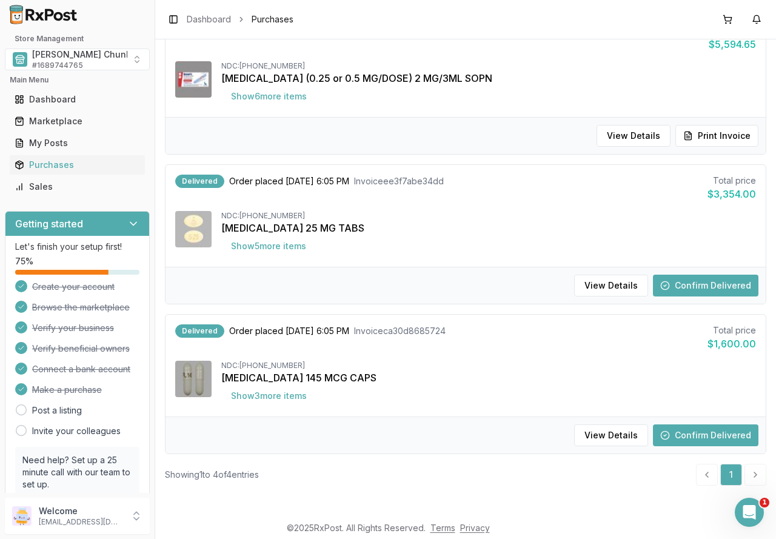
click at [691, 284] on button "Confirm Delivered" at bounding box center [705, 286] width 105 height 22
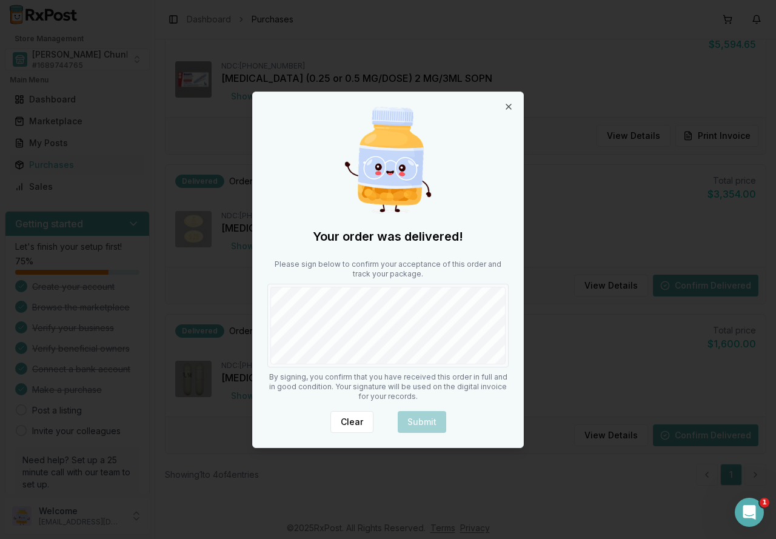
click at [313, 370] on div "Your order was delivered! Please sign below to confirm your acceptance of this …" at bounding box center [388, 269] width 270 height 355
click at [427, 421] on button "Submit" at bounding box center [422, 422] width 48 height 22
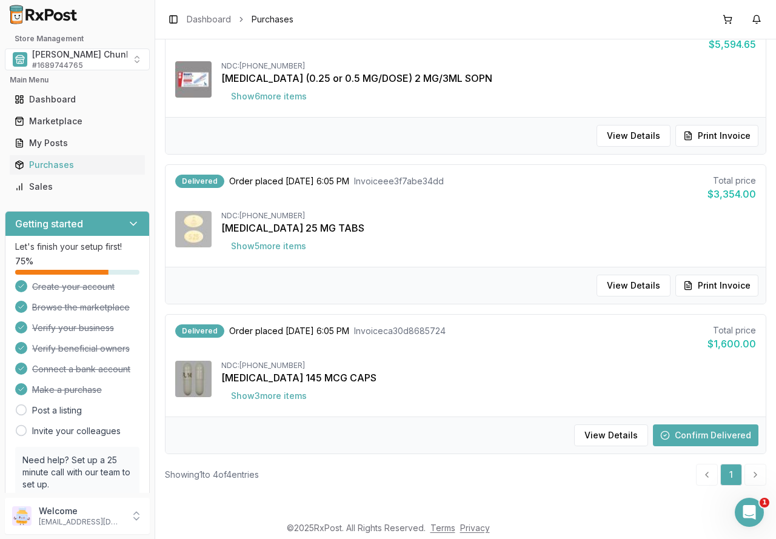
click at [703, 437] on button "Confirm Delivered" at bounding box center [705, 435] width 105 height 22
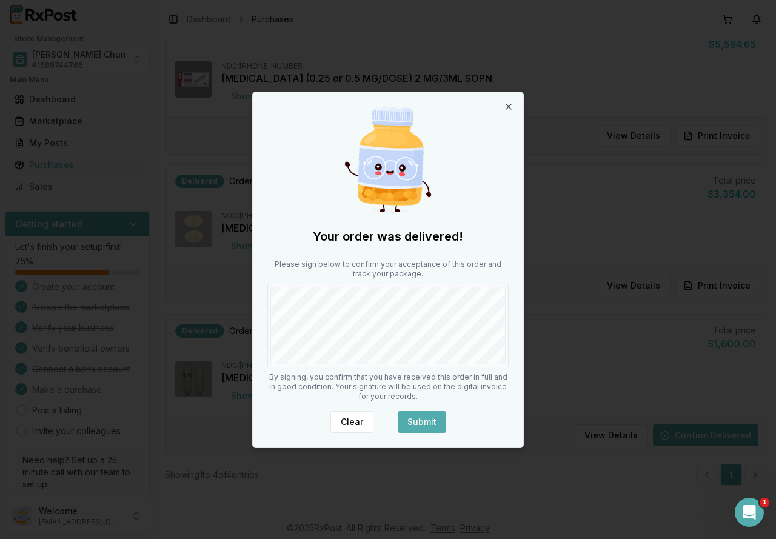
click at [426, 415] on button "Submit" at bounding box center [422, 422] width 48 height 22
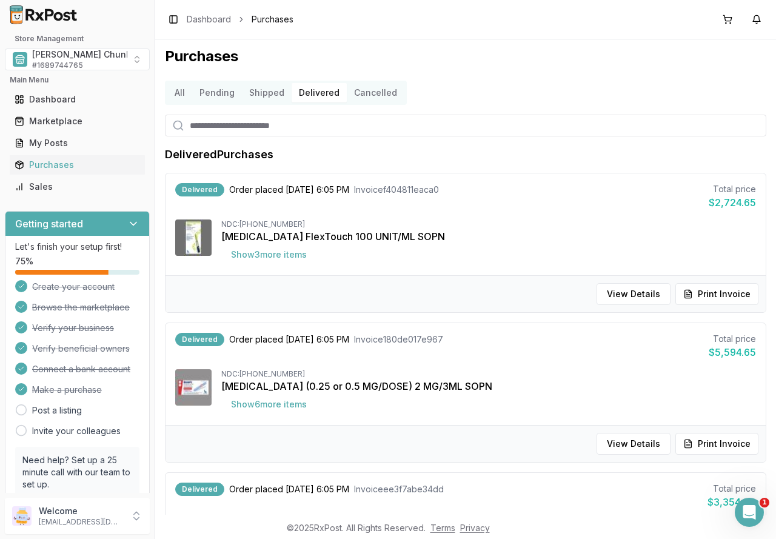
scroll to position [0, 0]
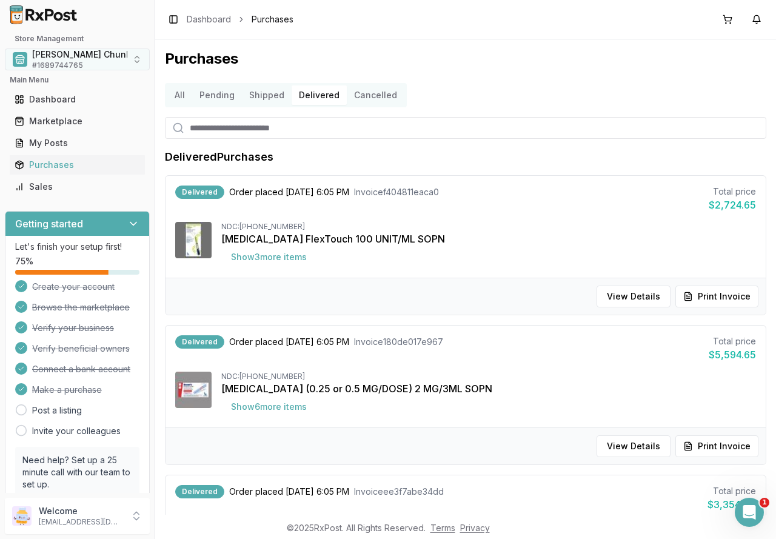
click at [73, 59] on span "[PERSON_NAME] Chunk Pharmacy" at bounding box center [103, 54] width 143 height 12
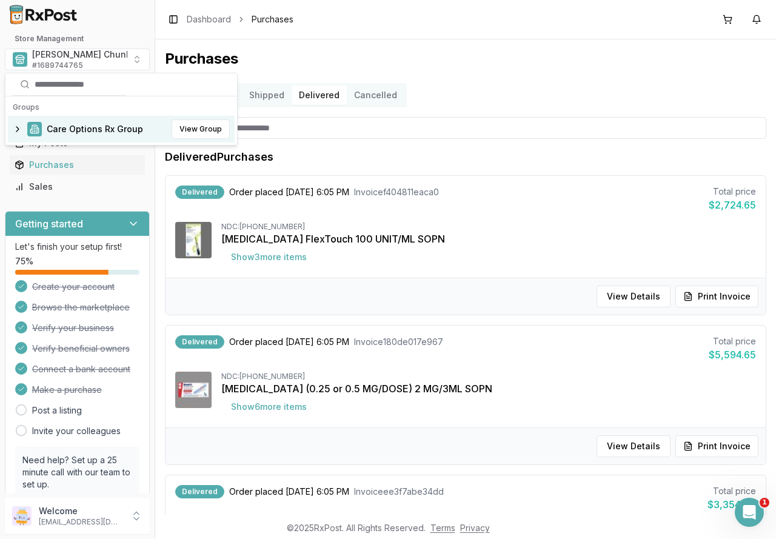
click at [73, 126] on span "Care Options Rx Group" at bounding box center [95, 129] width 96 height 12
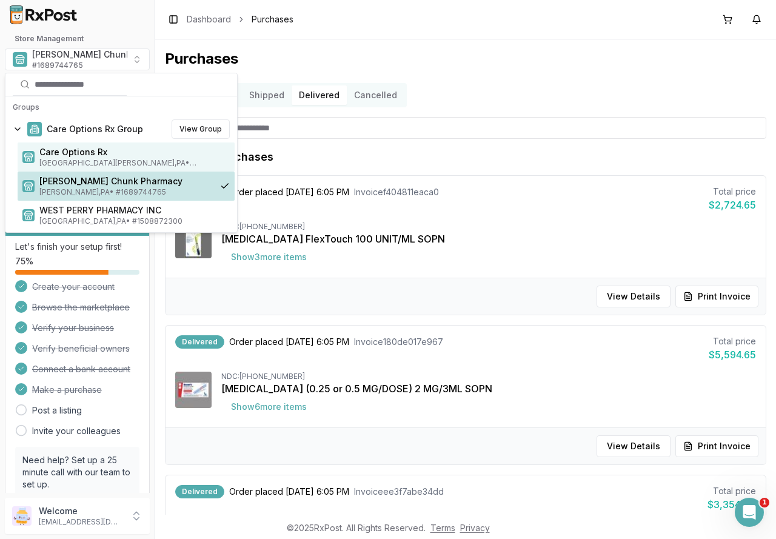
click at [71, 151] on span "Care Options Rx" at bounding box center [134, 152] width 190 height 12
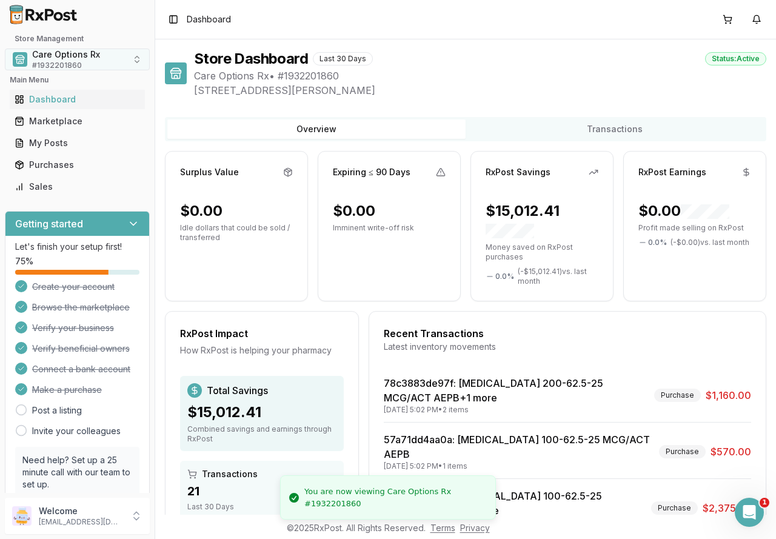
click at [52, 59] on span "Care Options Rx" at bounding box center [66, 54] width 68 height 12
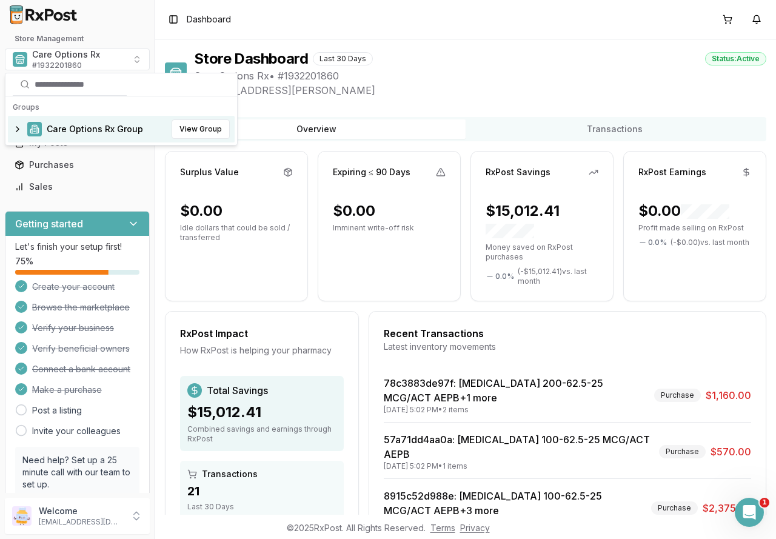
click at [67, 125] on span "Care Options Rx Group" at bounding box center [95, 129] width 96 height 12
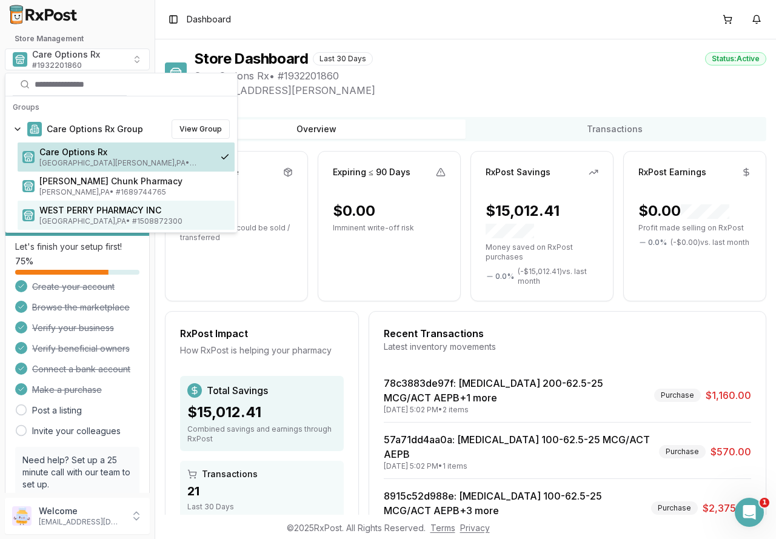
click at [71, 209] on span "WEST PERRY PHARMACY INC" at bounding box center [134, 210] width 190 height 12
